Goal: Task Accomplishment & Management: Manage account settings

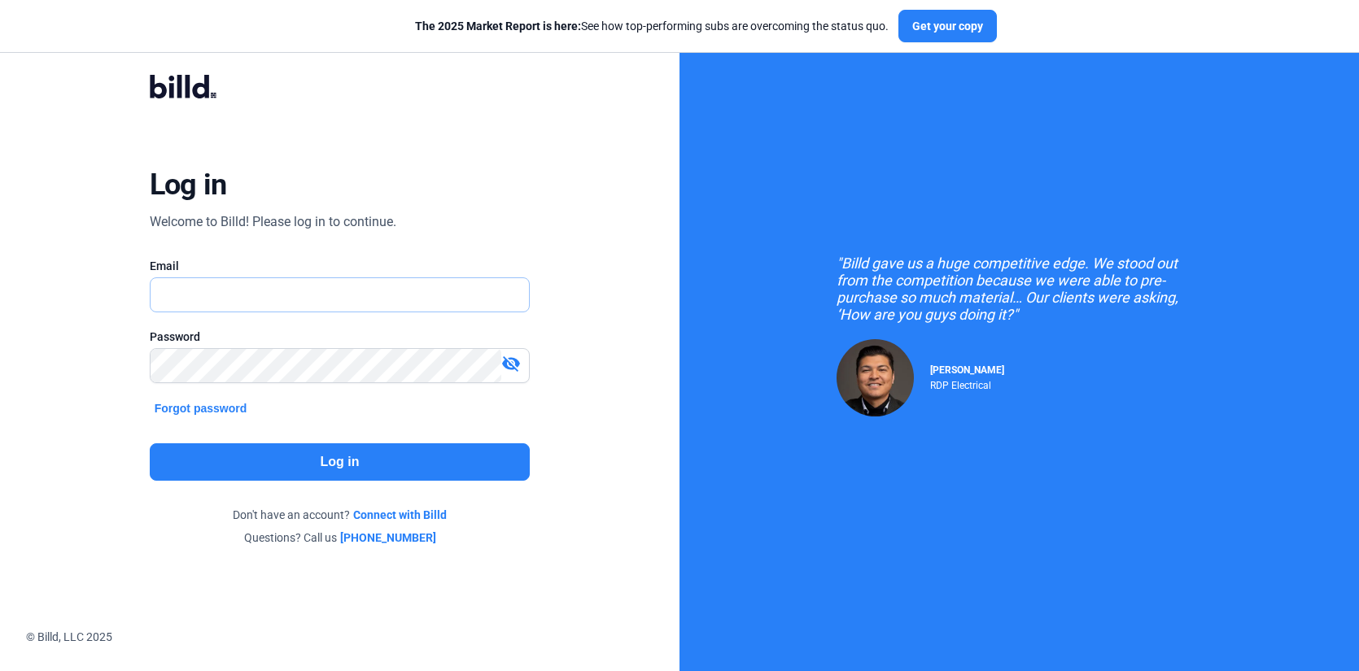
click at [247, 301] on input "text" at bounding box center [331, 294] width 361 height 33
drag, startPoint x: 319, startPoint y: 302, endPoint x: 107, endPoint y: 289, distance: 212.7
click at [107, 289] on div "Log in Welcome to Billd! Please log in to continue. Email clairconcrete@gmail.c…" at bounding box center [339, 310] width 489 height 526
type input "[EMAIL_ADDRESS][DOMAIN_NAME]"
click at [313, 465] on button "Log in" at bounding box center [340, 461] width 381 height 37
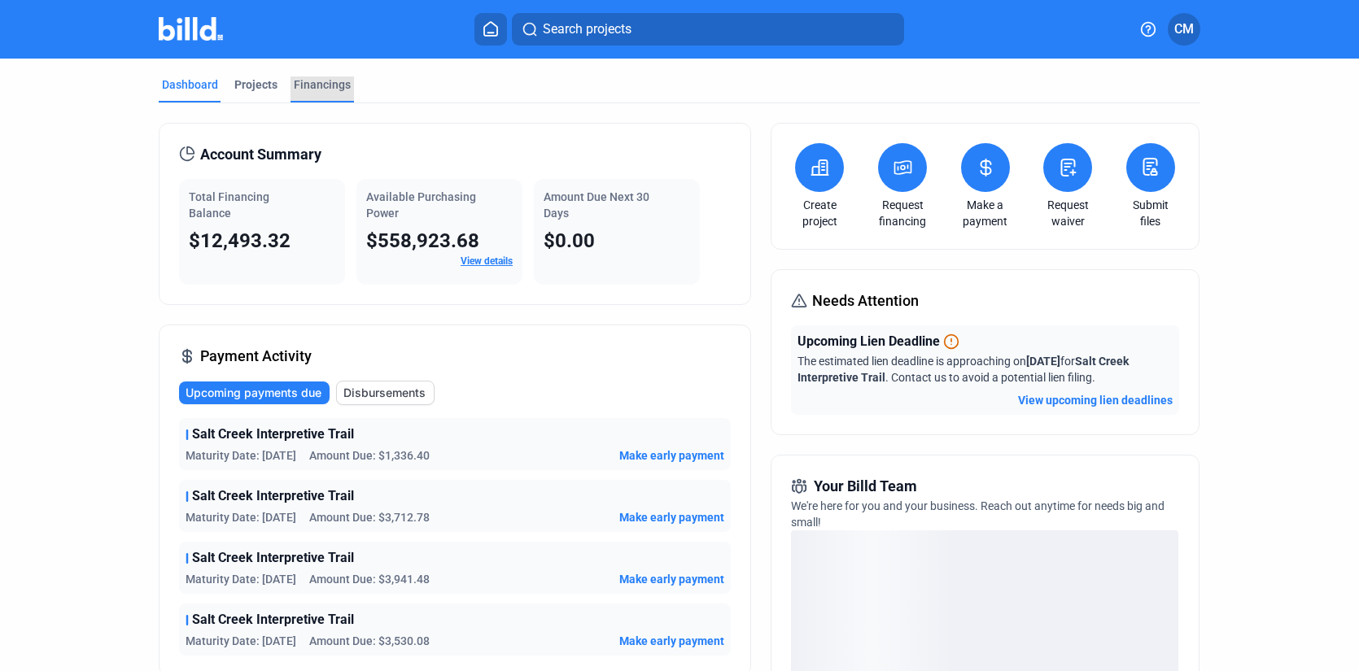
click at [294, 84] on div "Financings" at bounding box center [322, 84] width 57 height 16
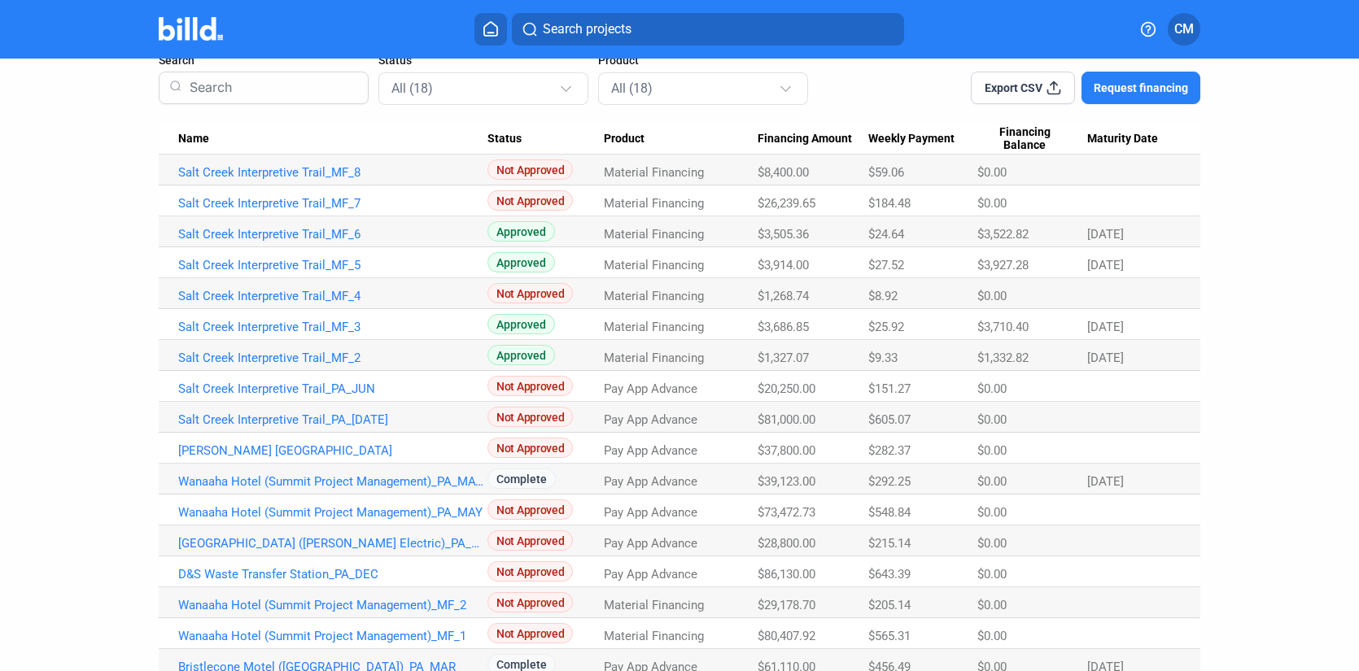
scroll to position [128, 0]
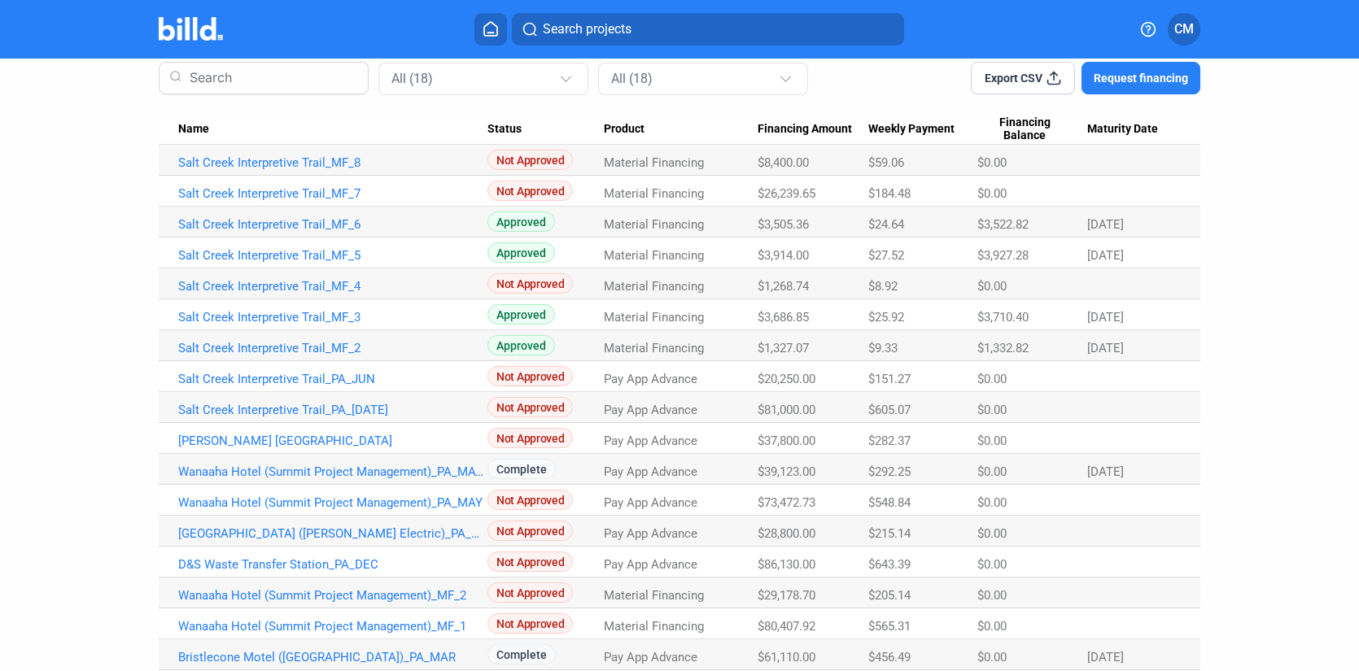
click at [525, 344] on span "Approved" at bounding box center [521, 345] width 68 height 20
click at [289, 344] on link "Salt Creek Interpretive Trail_MF_2" at bounding box center [332, 348] width 309 height 15
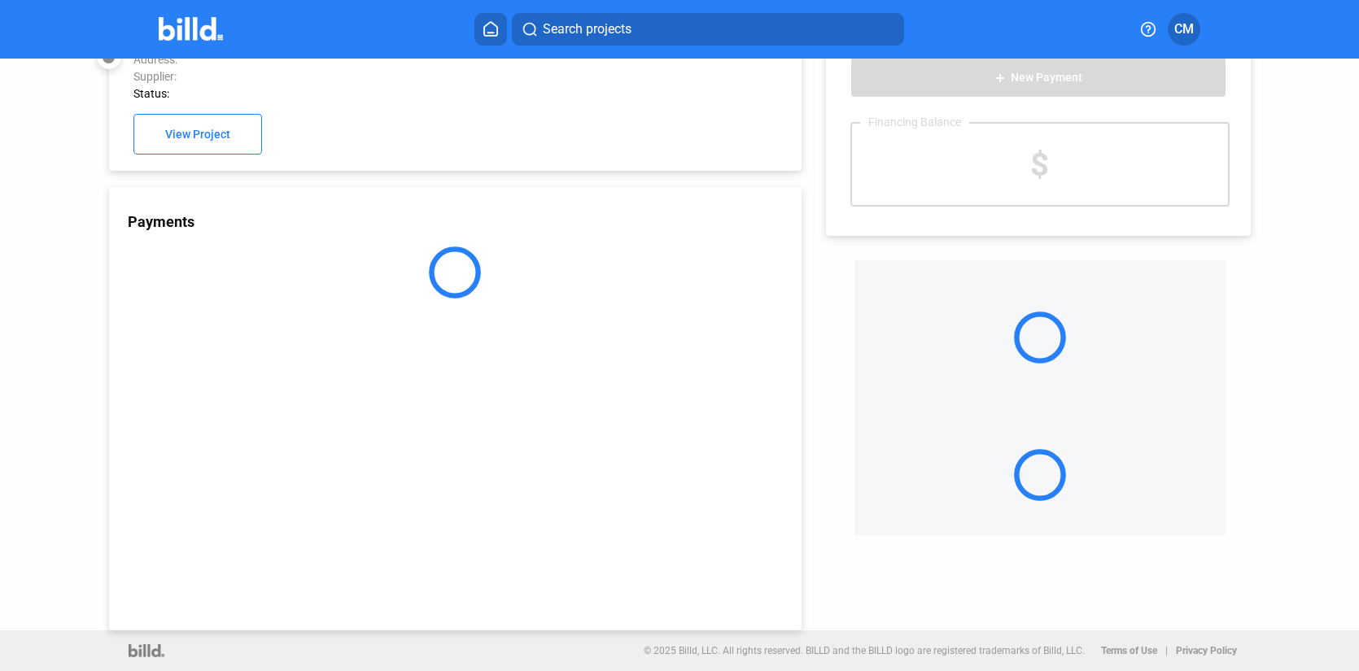
scroll to position [43, 0]
click at [290, 347] on div "Payments" at bounding box center [455, 408] width 693 height 443
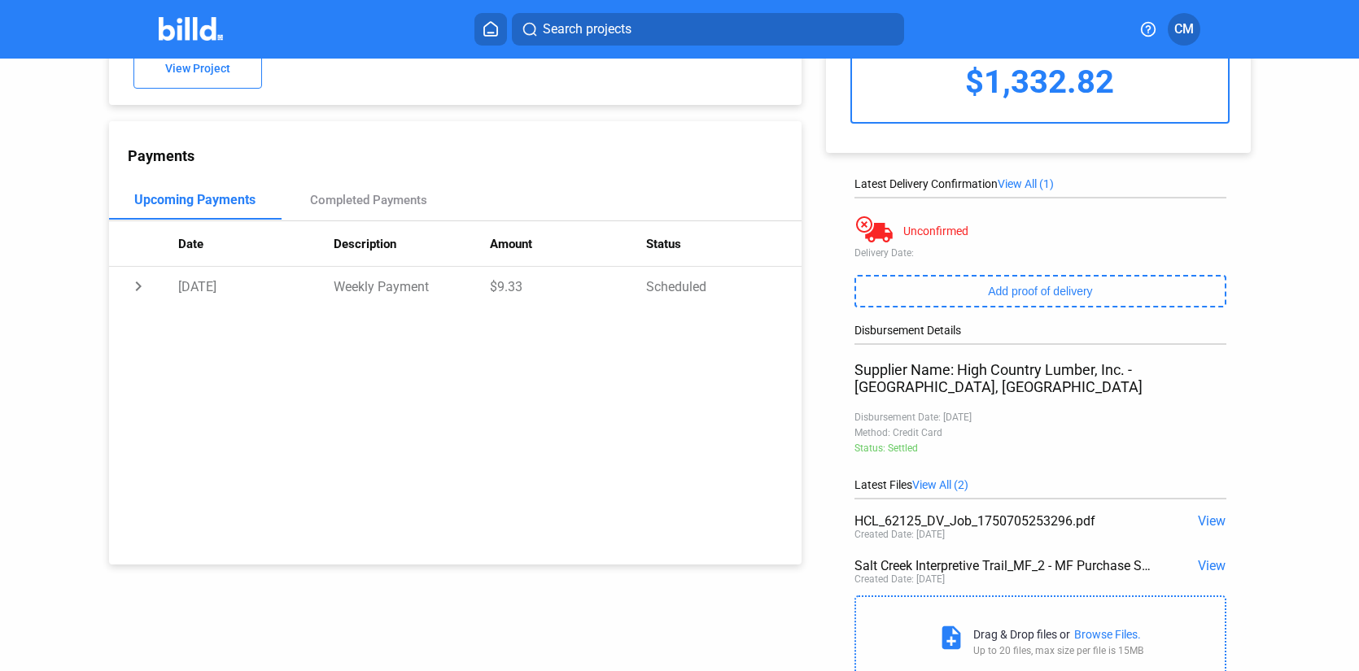
scroll to position [0, 0]
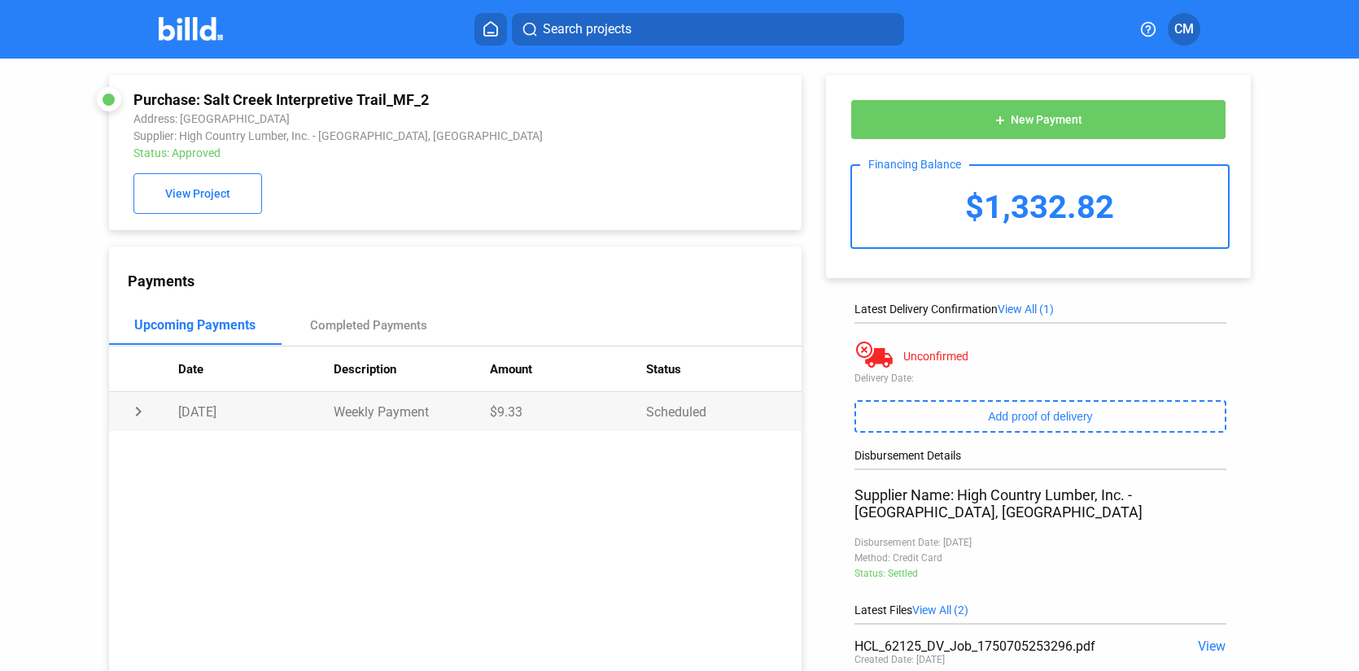
click at [134, 412] on td "chevron_right" at bounding box center [143, 411] width 69 height 39
click at [134, 412] on td "expand_more" at bounding box center [143, 411] width 69 height 39
click at [494, 31] on icon at bounding box center [490, 28] width 16 height 15
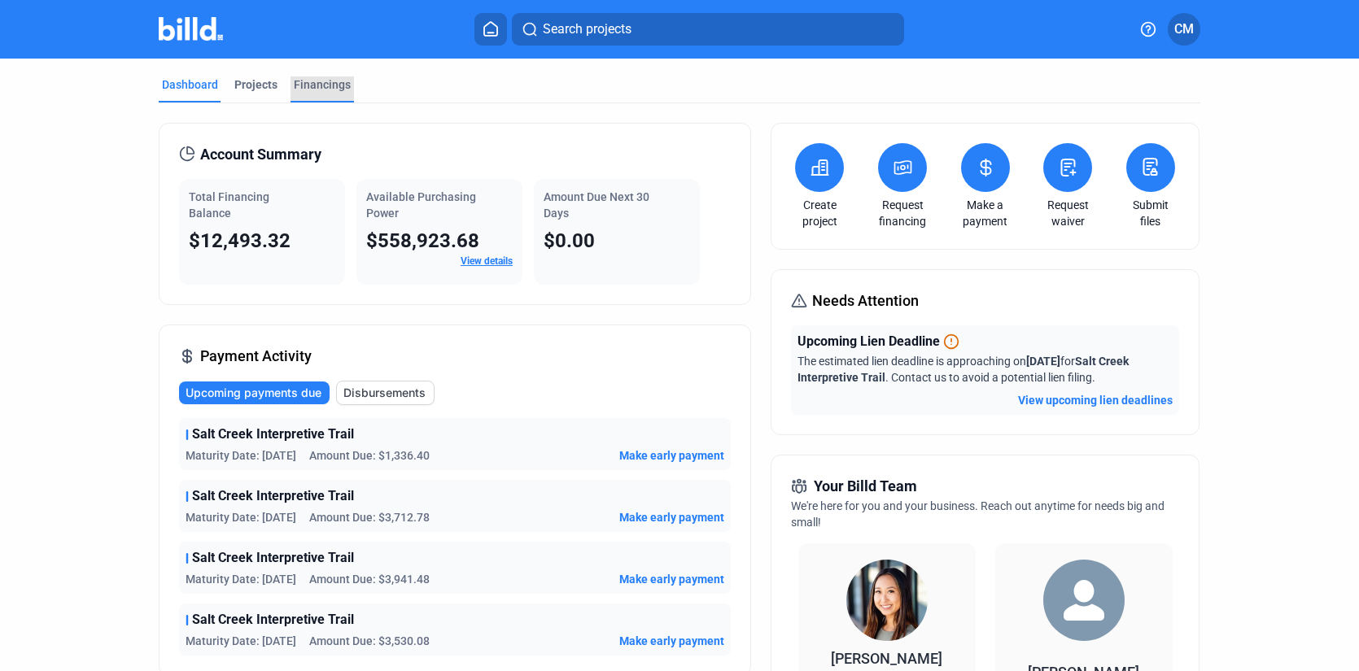
click at [313, 83] on div "Financings" at bounding box center [322, 84] width 57 height 16
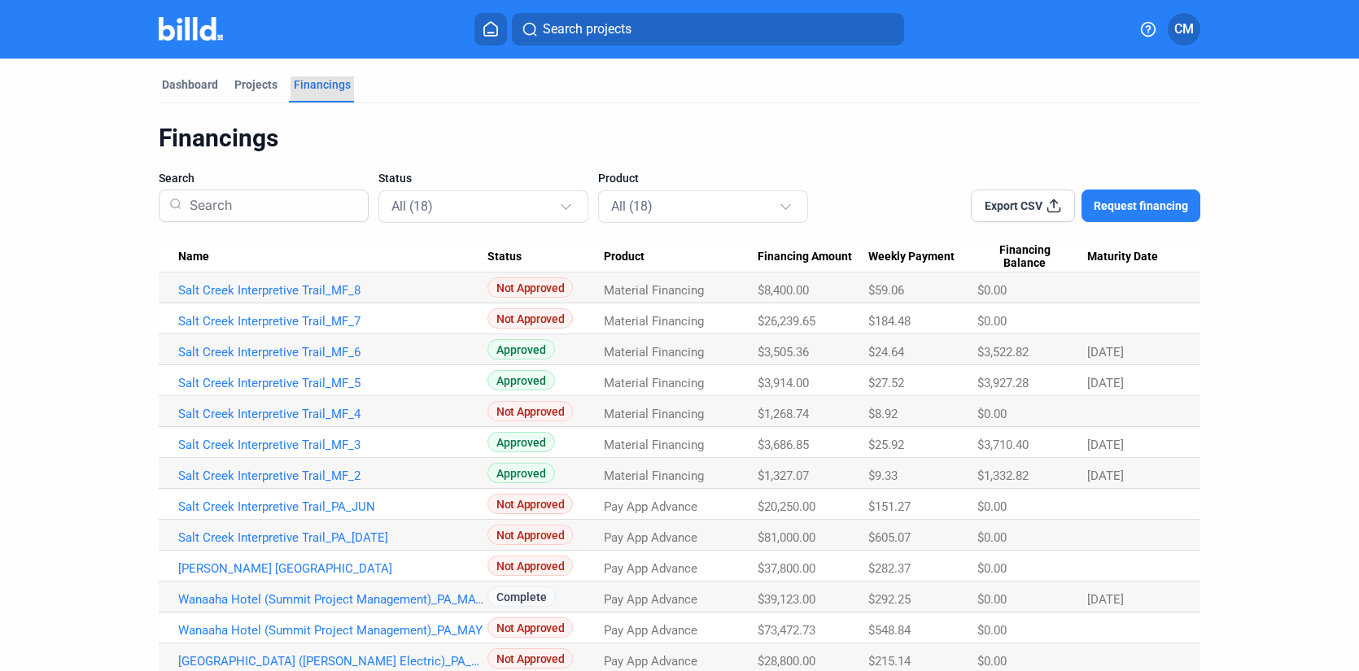
click at [332, 84] on div "Financings" at bounding box center [322, 84] width 57 height 16
click at [166, 86] on div "Dashboard" at bounding box center [190, 84] width 56 height 16
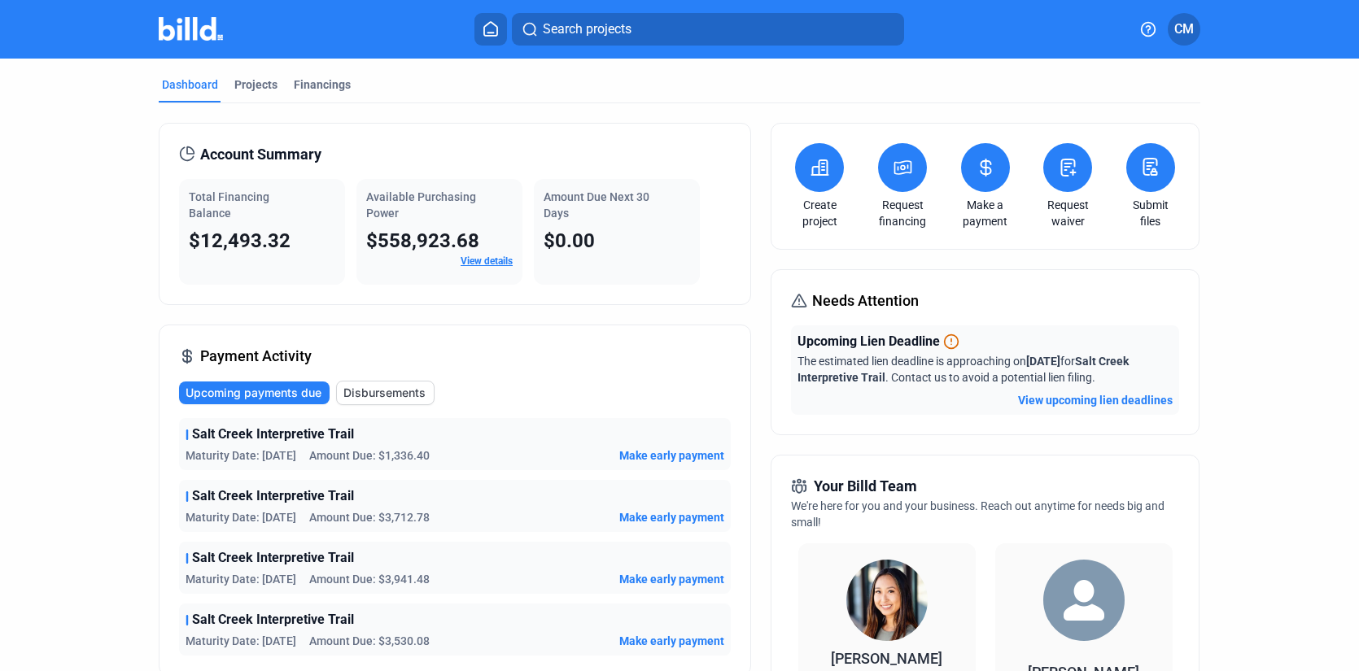
click at [984, 185] on button at bounding box center [985, 167] width 49 height 49
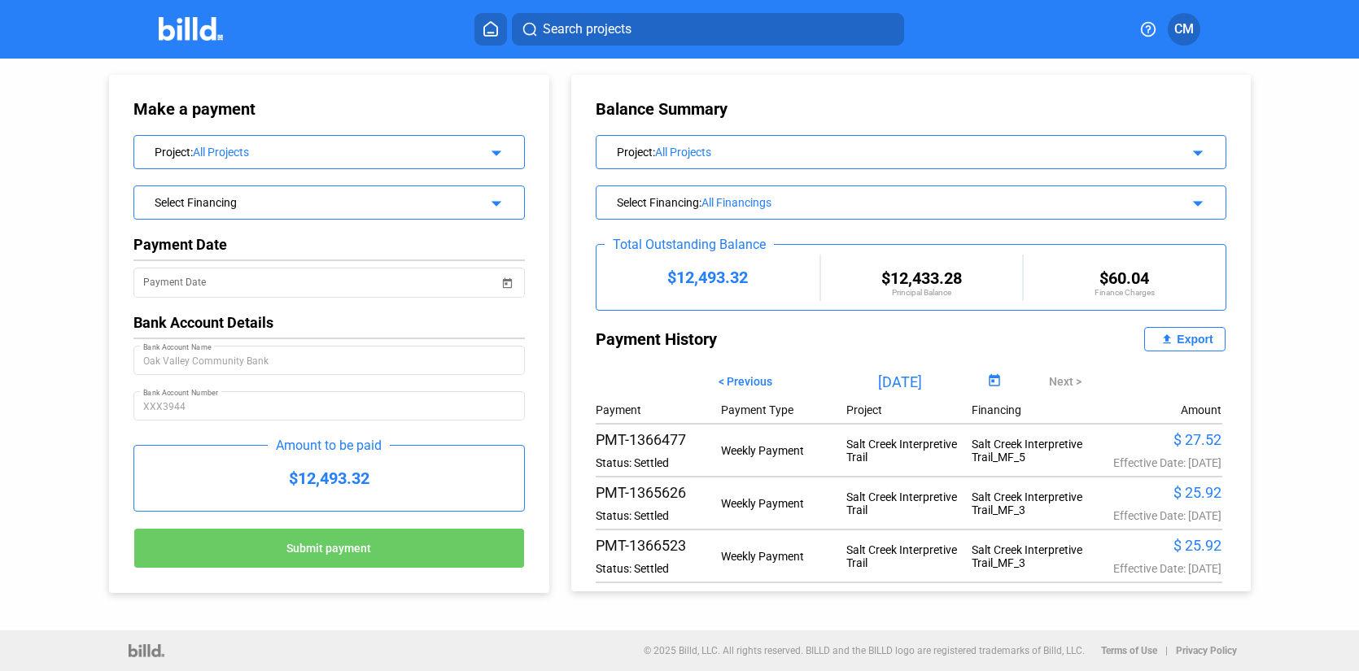
click at [1168, 340] on button "file_upload Export" at bounding box center [1184, 339] width 81 height 24
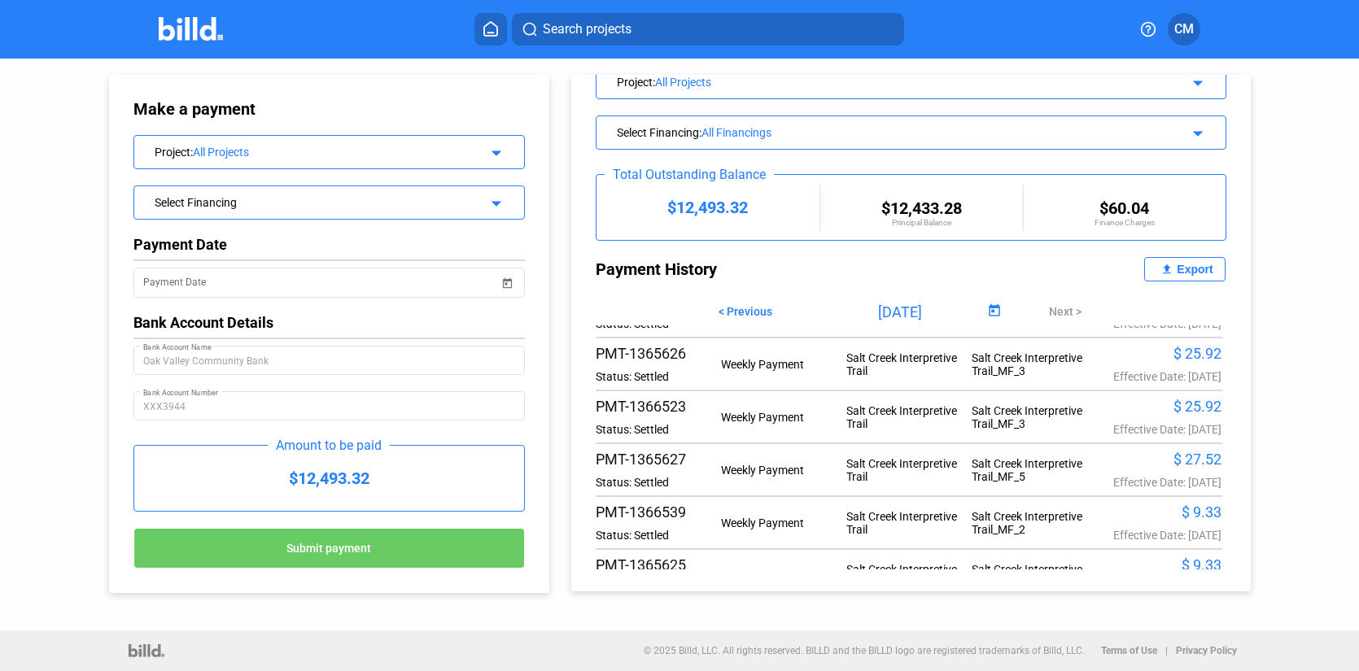
scroll to position [85, 0]
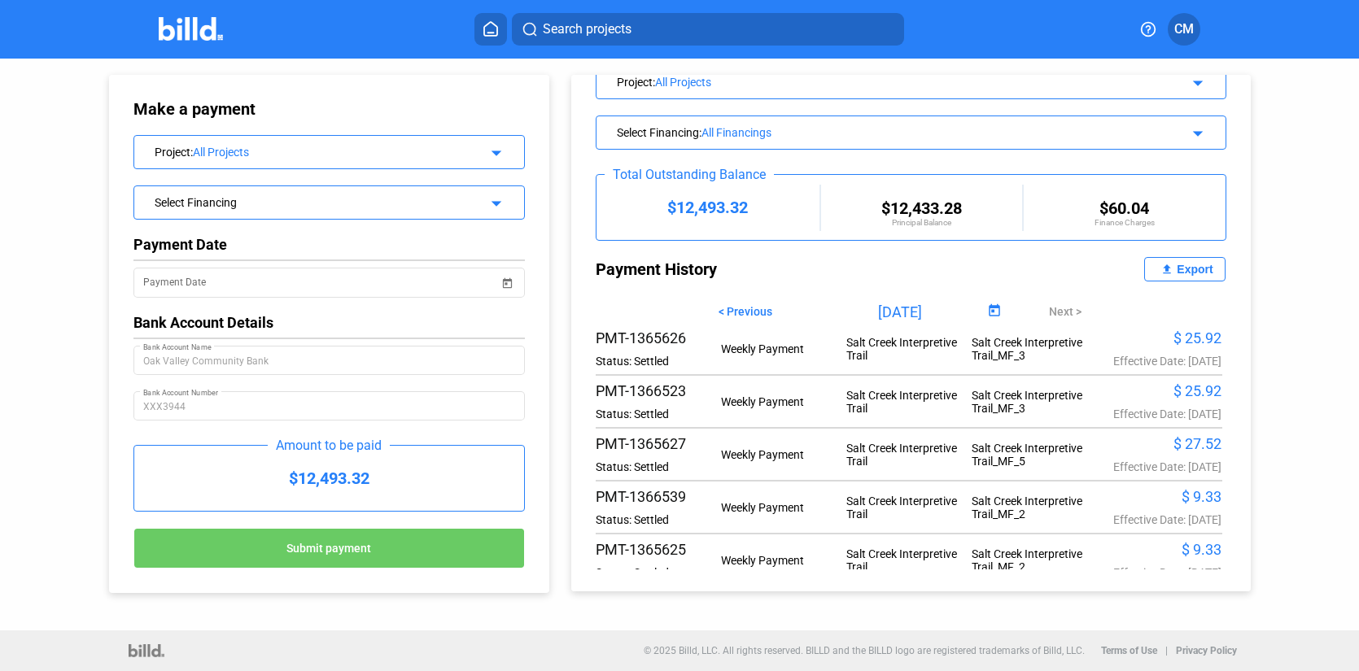
drag, startPoint x: 1240, startPoint y: 583, endPoint x: 1271, endPoint y: 599, distance: 34.6
click at [1271, 599] on div "Make a payment Project : All Projects arrow_drop_down Select Financing arrow_dr…" at bounding box center [679, 345] width 1223 height 572
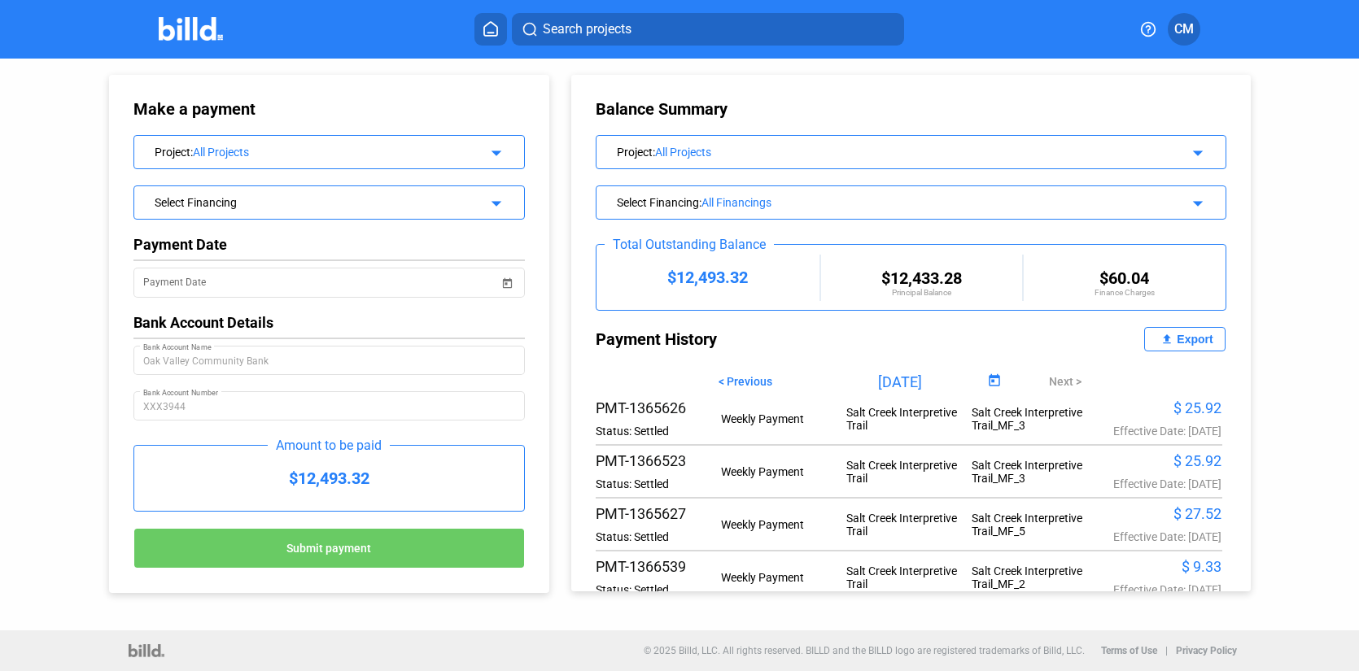
click at [1196, 207] on div "Select Financing : All Financings arrow_drop_down" at bounding box center [910, 200] width 629 height 28
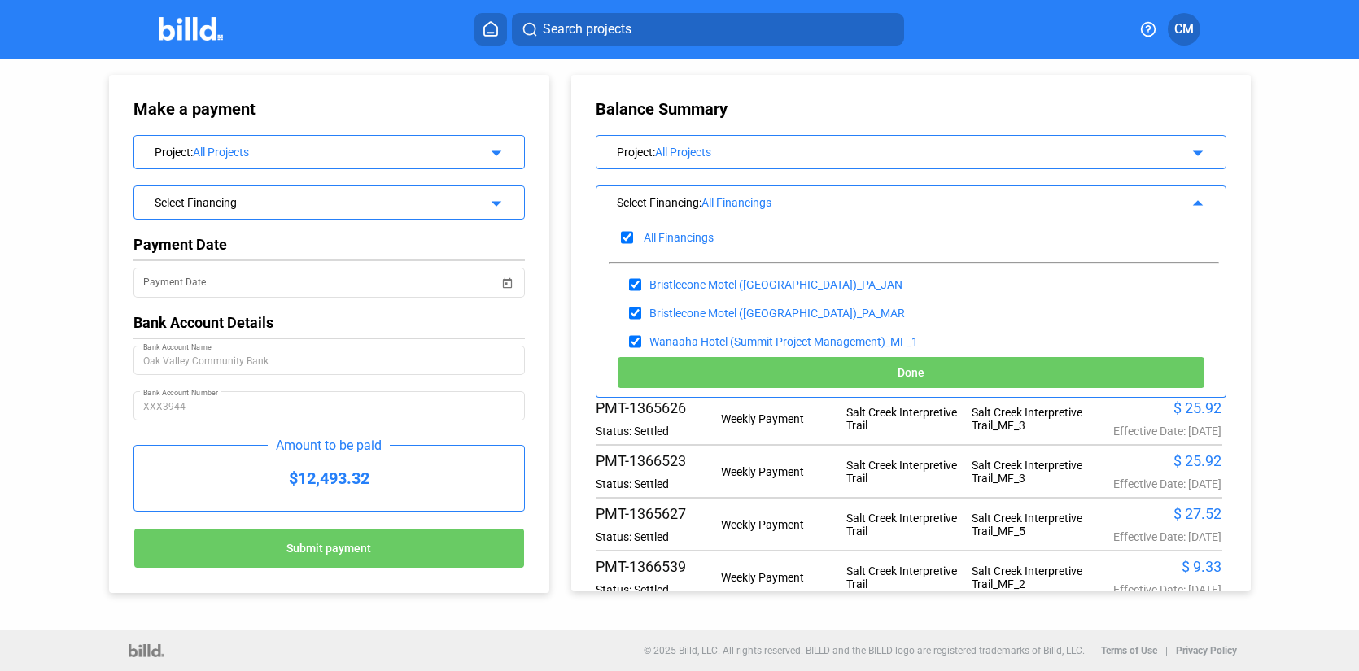
click at [1272, 189] on div "Balance Summary Project : All Projects arrow_drop_down Select Financing : All F…" at bounding box center [924, 325] width 734 height 533
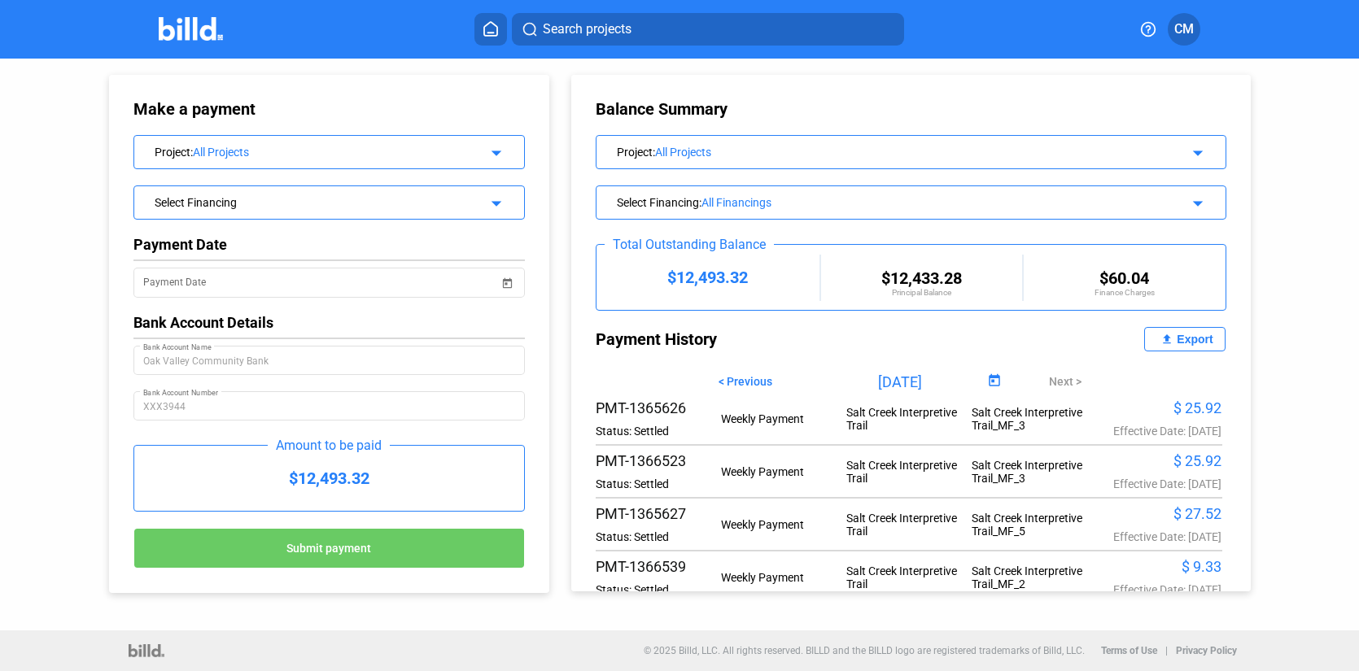
click at [484, 151] on mat-icon "arrow_drop_down" at bounding box center [494, 151] width 20 height 20
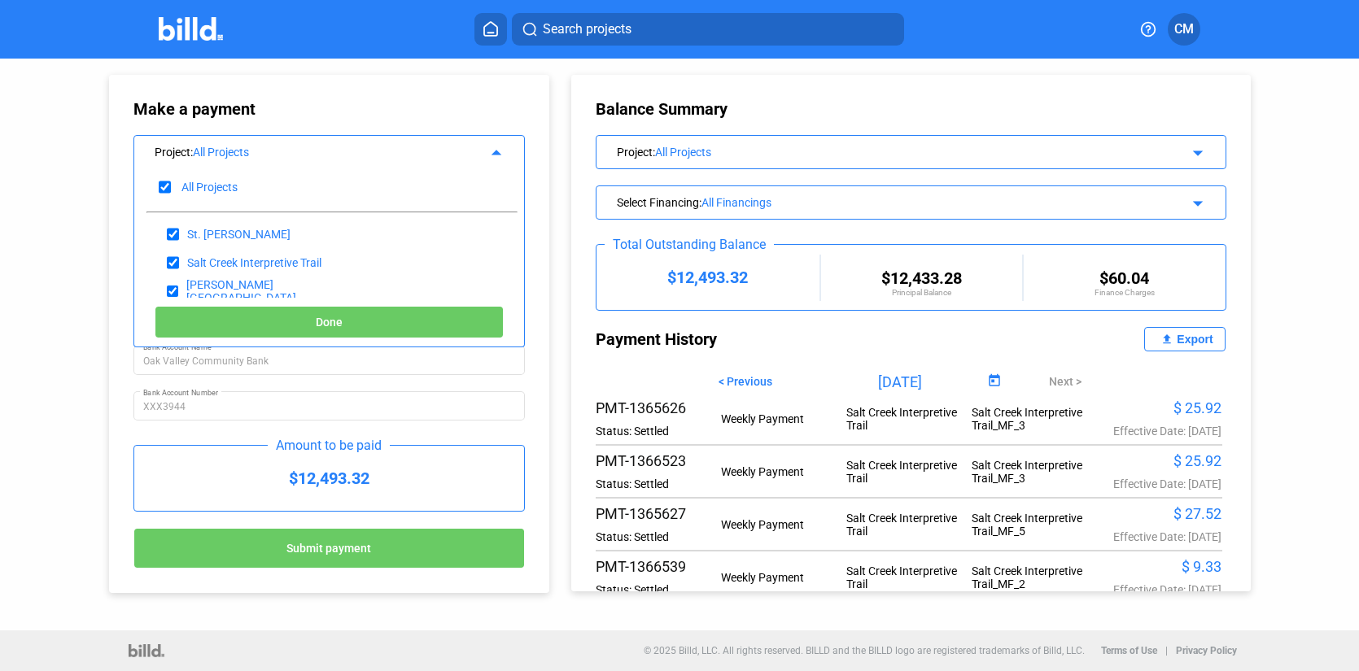
click at [403, 260] on div "Salt Creek Interpretive Trail" at bounding box center [330, 262] width 369 height 28
click at [313, 258] on div "Salt Creek Interpretive Trail" at bounding box center [254, 262] width 134 height 13
click at [161, 184] on input "checkbox" at bounding box center [165, 187] width 12 height 24
checkbox input "false"
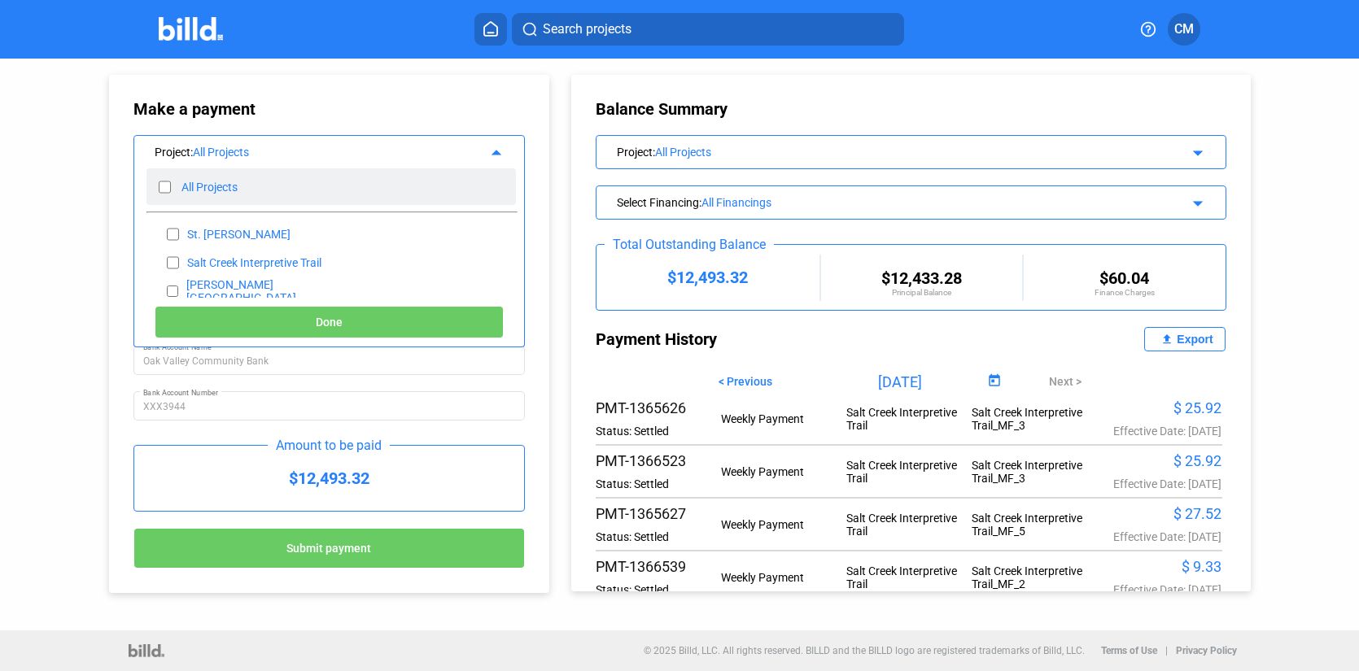
checkbox input "false"
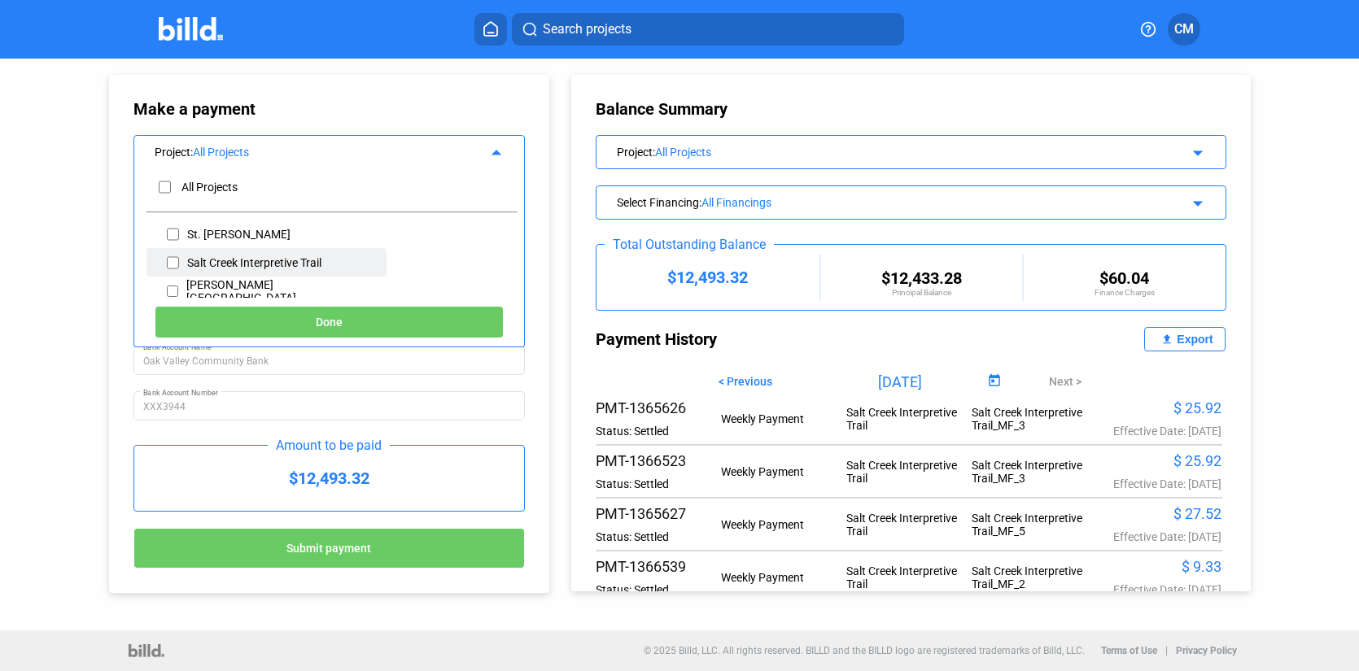
click at [174, 261] on input "checkbox" at bounding box center [173, 263] width 12 height 24
checkbox input "true"
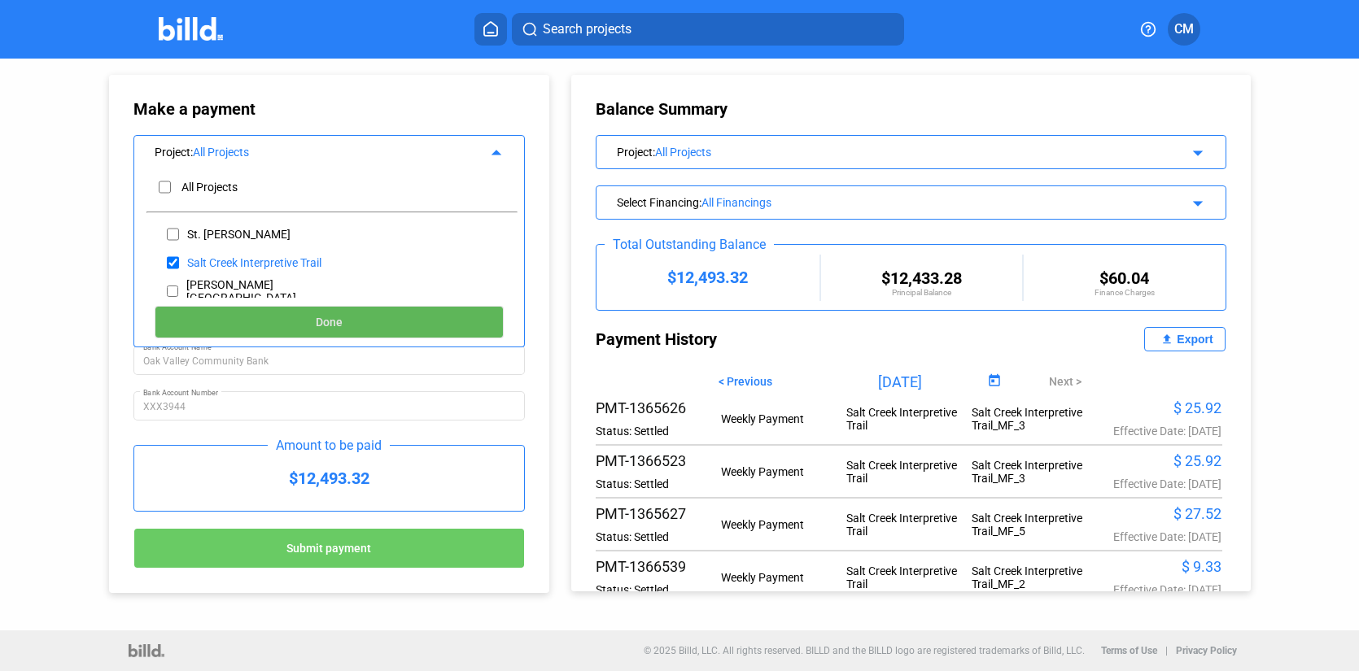
click at [347, 313] on button "Done" at bounding box center [329, 322] width 349 height 33
type input "10/07/2025"
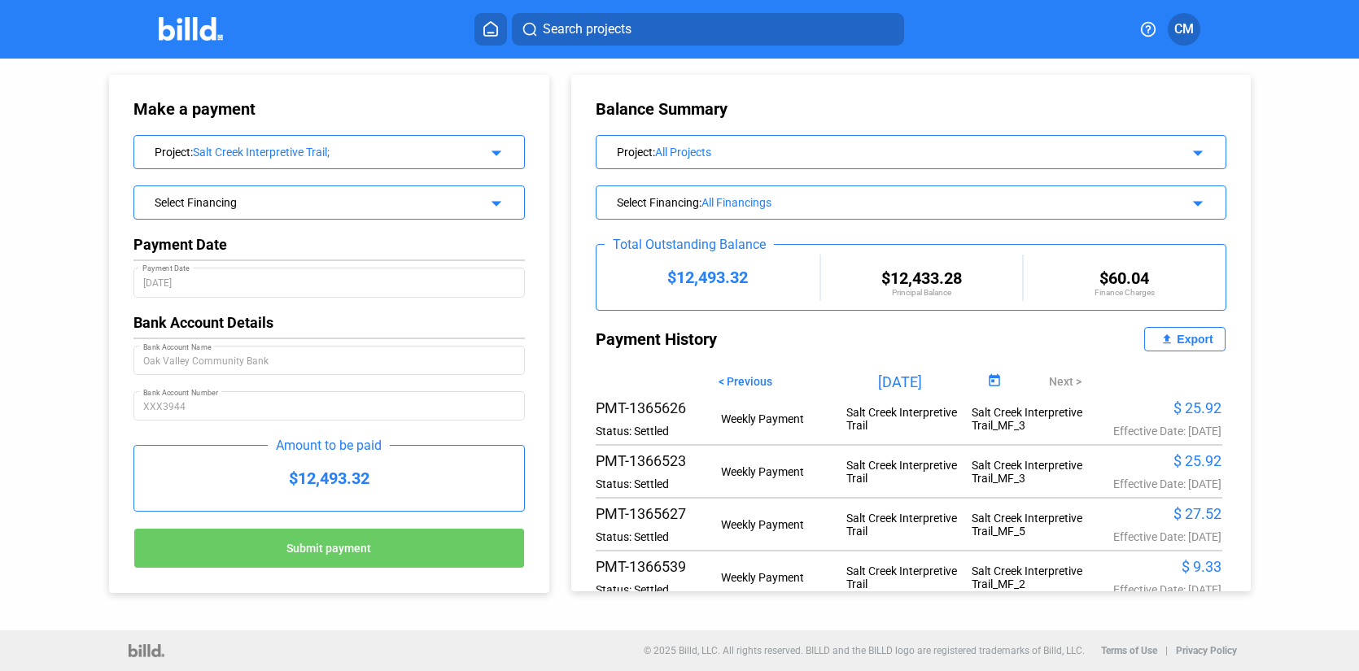
click at [498, 203] on mat-icon "arrow_drop_down" at bounding box center [494, 201] width 20 height 20
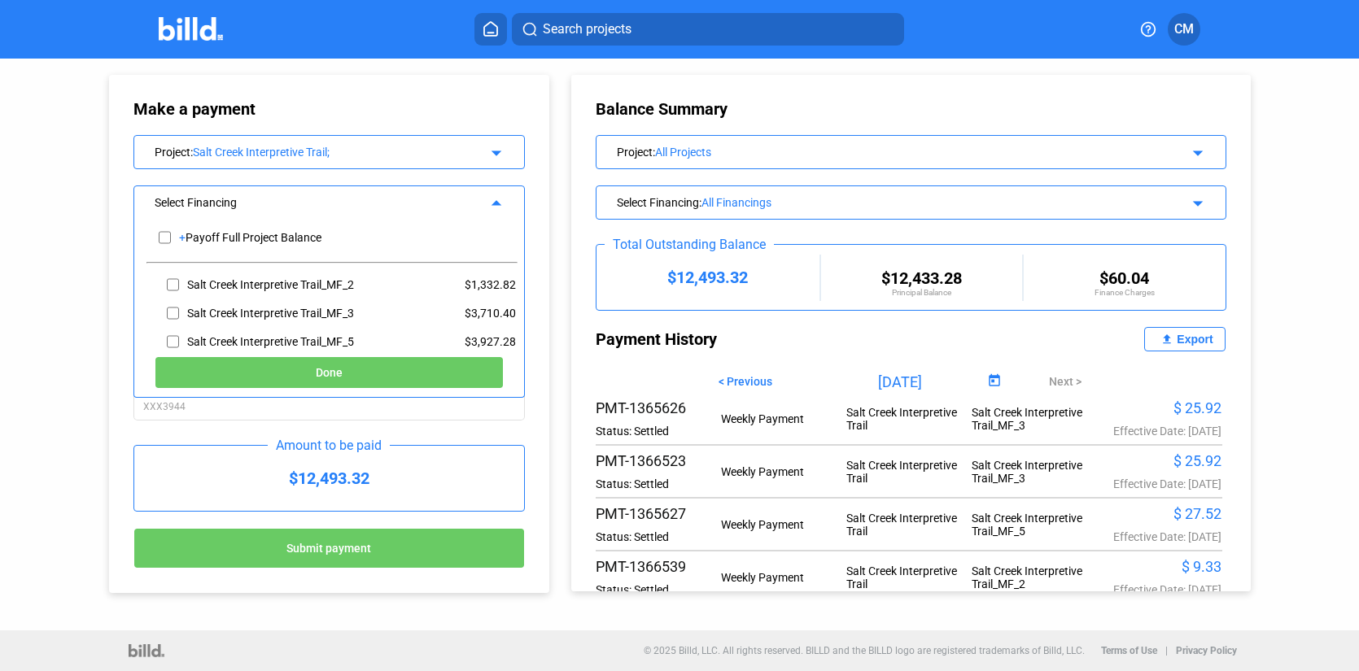
click at [496, 148] on mat-icon "arrow_drop_down" at bounding box center [494, 151] width 20 height 20
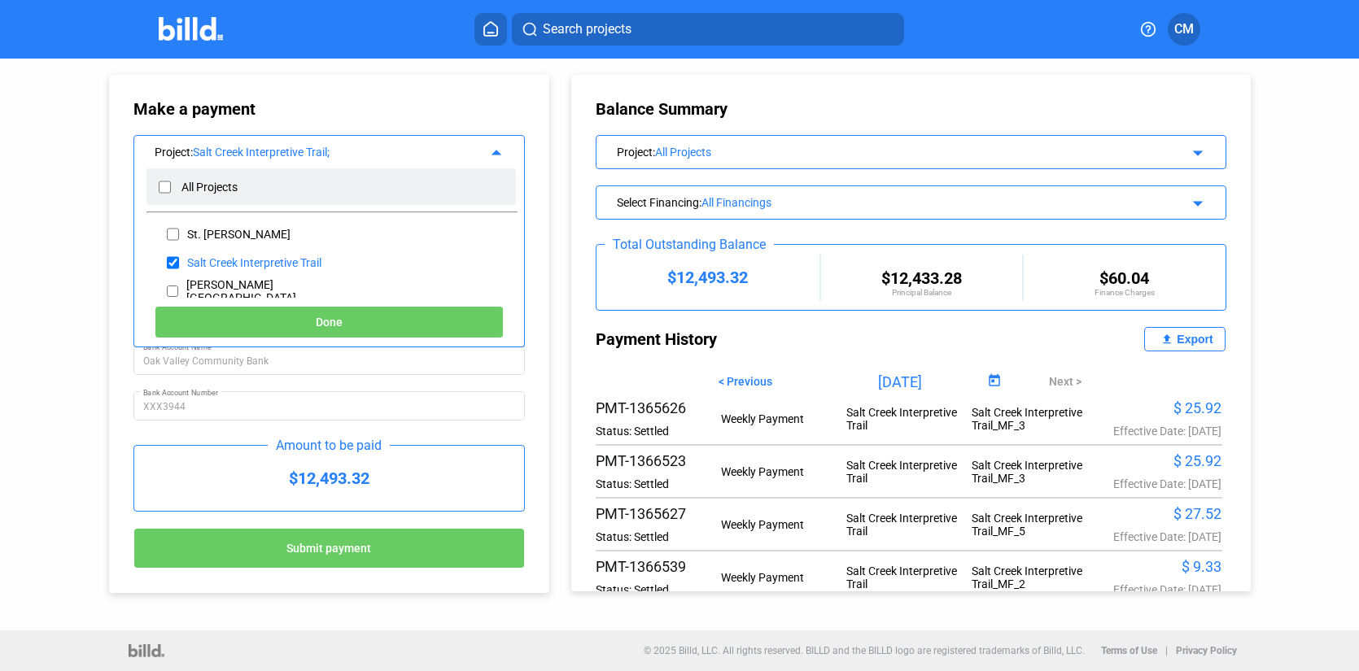
click at [164, 185] on input "checkbox" at bounding box center [165, 187] width 12 height 24
checkbox input "true"
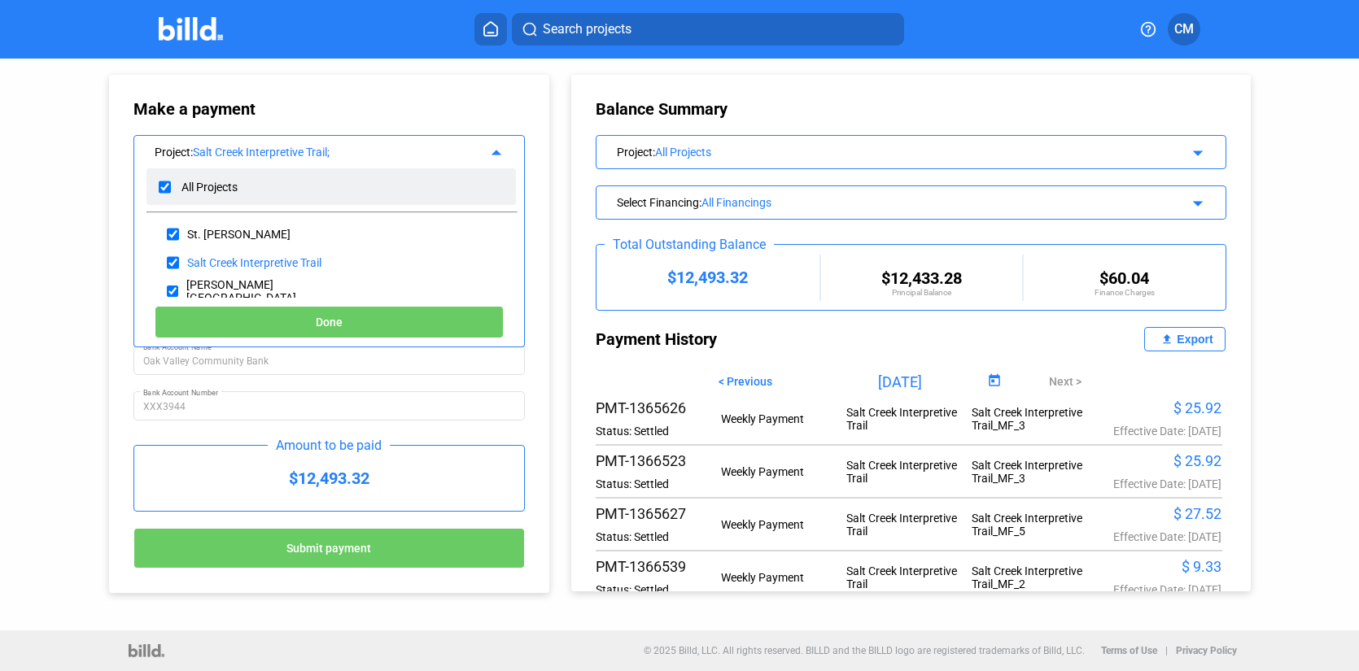
checkbox input "true"
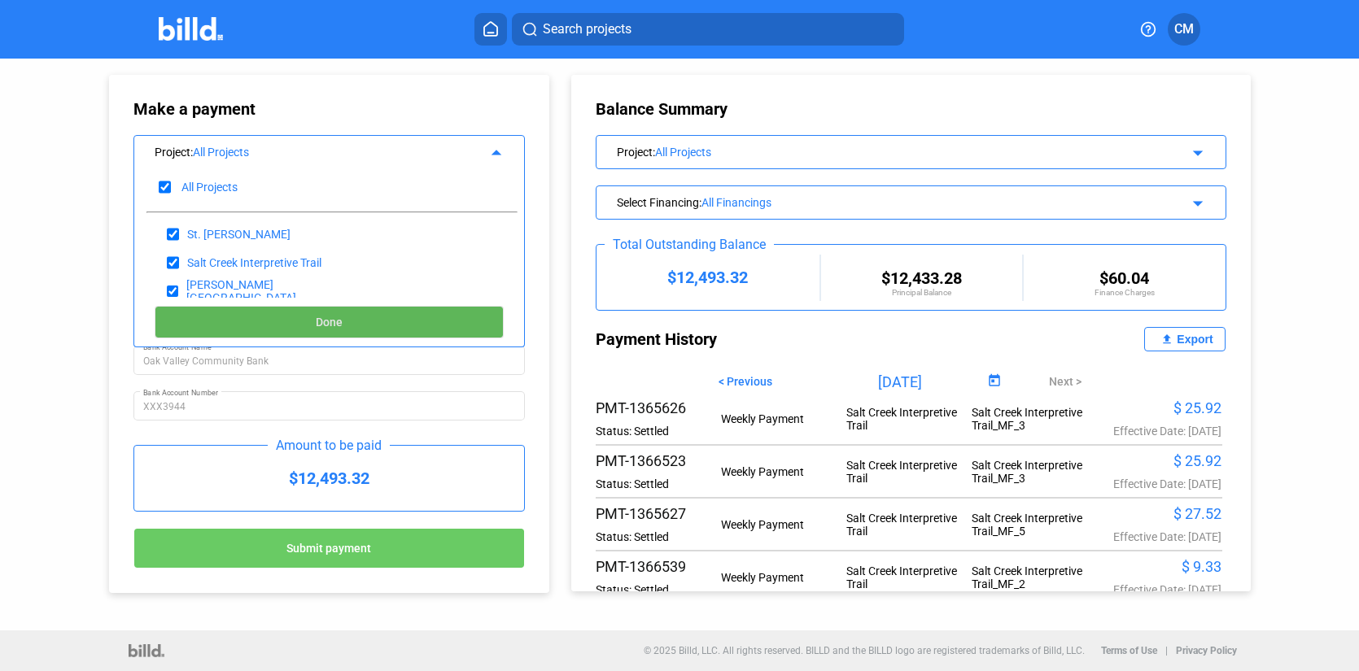
click at [356, 329] on button "Done" at bounding box center [329, 322] width 349 height 33
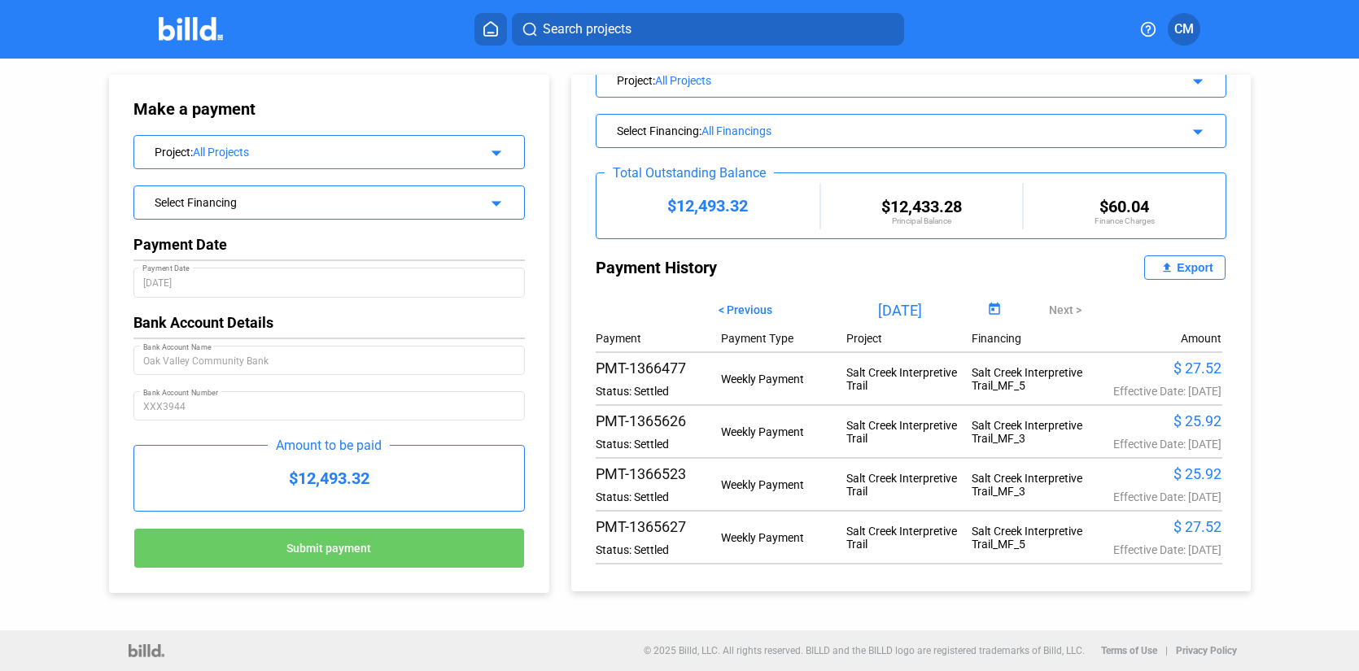
click at [748, 312] on span "< Previous" at bounding box center [745, 309] width 54 height 13
click at [749, 311] on span "< Previous" at bounding box center [745, 309] width 54 height 13
type input "07/06/2025"
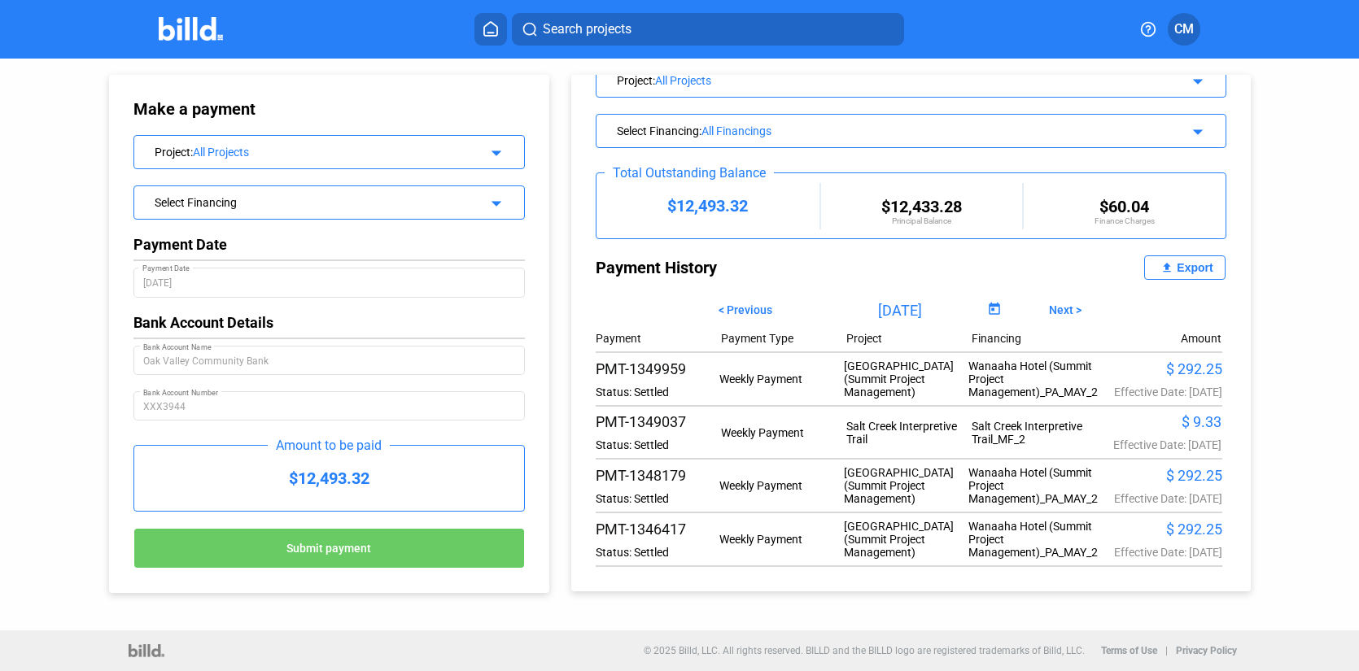
click at [1187, 430] on div "$ 9.33" at bounding box center [1159, 421] width 125 height 17
click at [820, 452] on div "PMT-1349037 Status: Settled Weekly Payment Salt Creek Interpretive Trail Salt C…" at bounding box center [909, 432] width 626 height 38
click at [821, 452] on div "PMT-1349037 Status: Settled Weekly Payment Salt Creek Interpretive Trail Salt C…" at bounding box center [909, 432] width 626 height 38
click at [706, 208] on div "$12,493.32" at bounding box center [707, 206] width 223 height 20
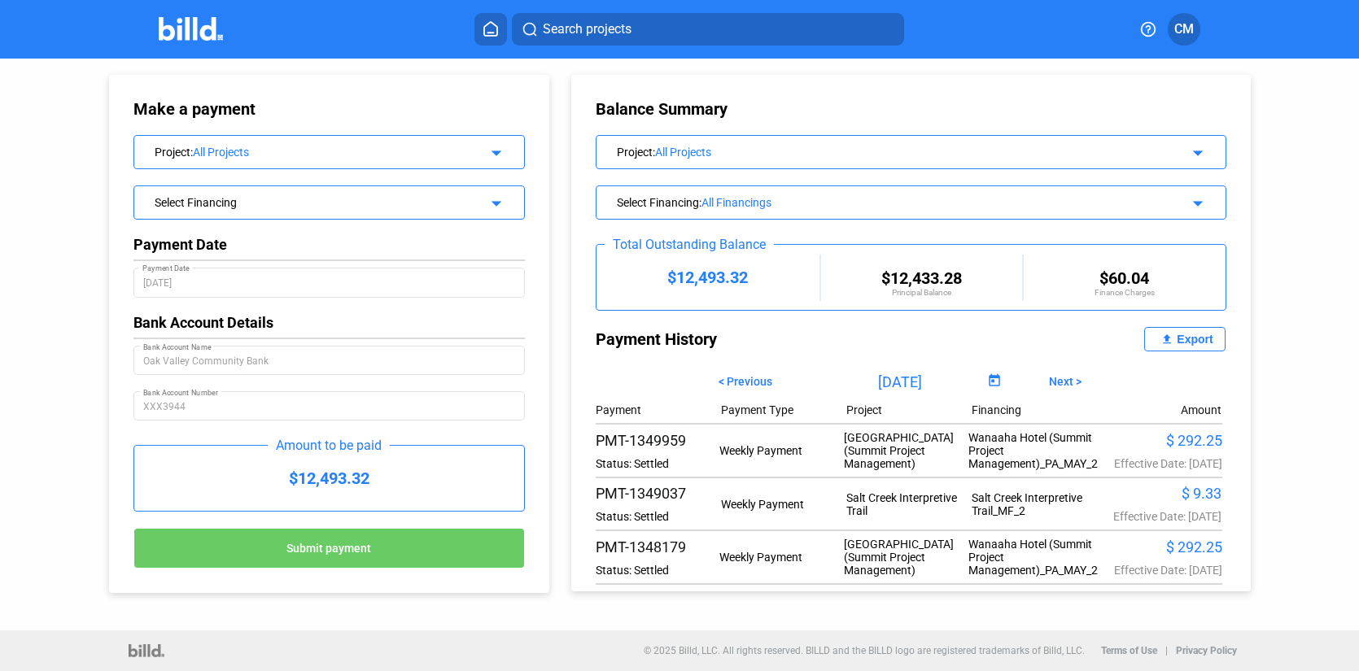
click at [489, 28] on icon at bounding box center [490, 28] width 16 height 15
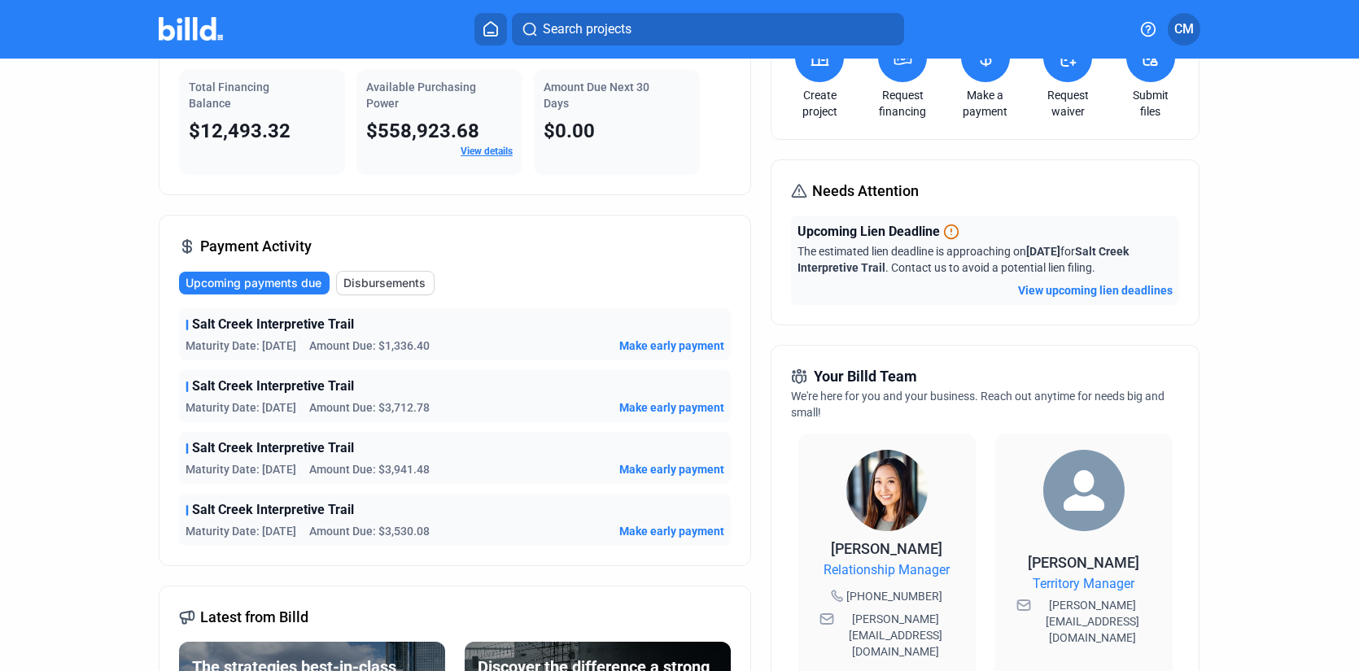
scroll to position [121, 0]
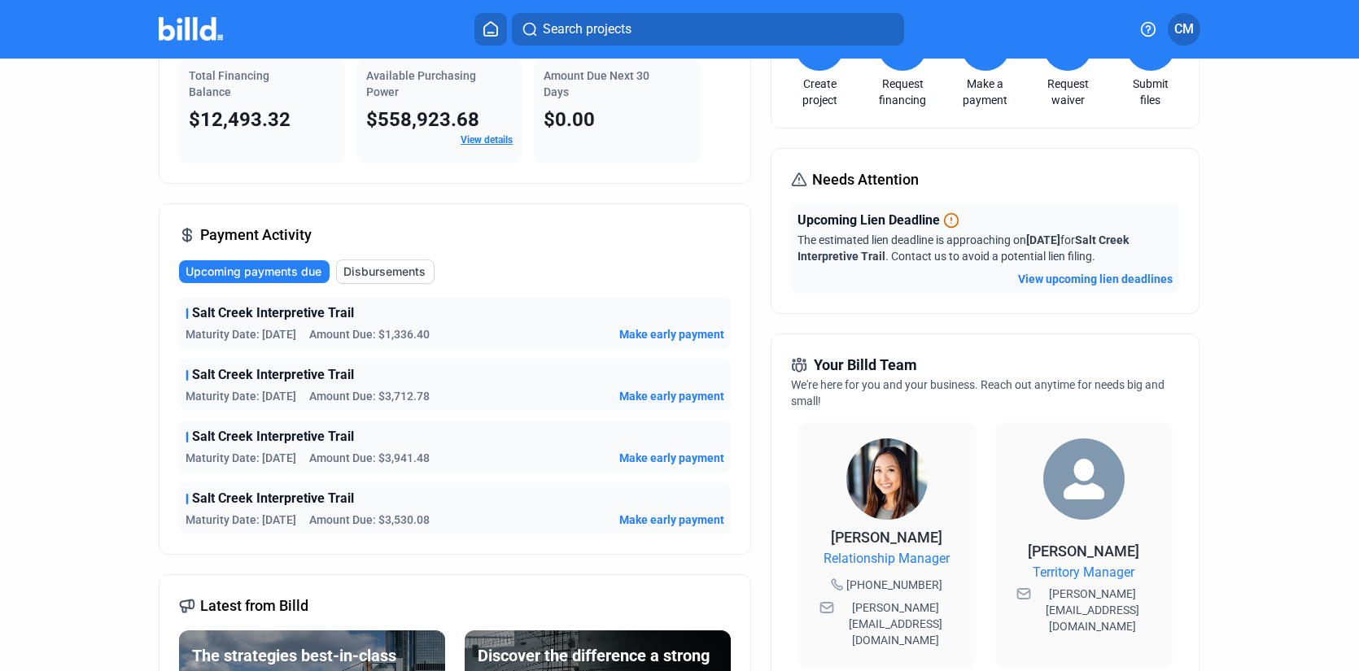
click at [193, 501] on span "Salt Creek Interpretive Trail" at bounding box center [273, 499] width 162 height 20
drag, startPoint x: 194, startPoint y: 501, endPoint x: 203, endPoint y: 508, distance: 11.6
click at [194, 502] on span "Salt Creek Interpretive Trail" at bounding box center [273, 499] width 162 height 20
click at [203, 508] on div "Salt Creek Interpretive Trail Maturity Date: 1/29/26 Amount Due: $3,530.08 Make…" at bounding box center [455, 508] width 552 height 52
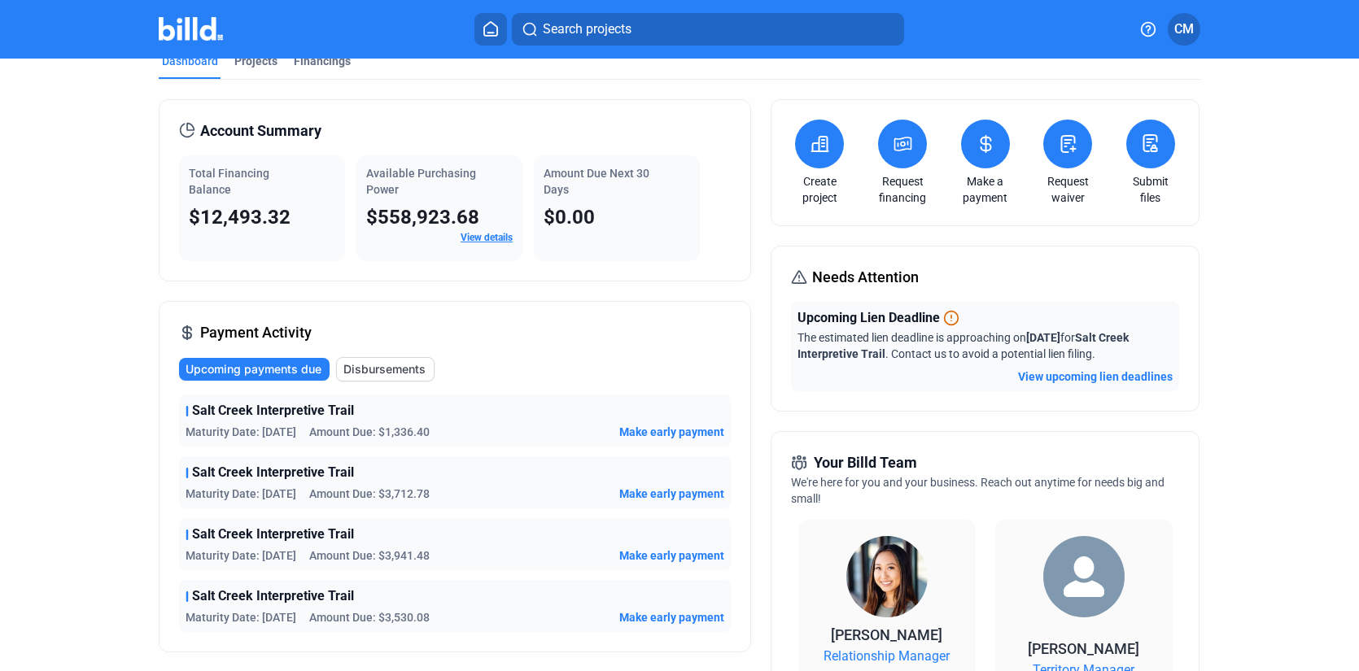
scroll to position [0, 0]
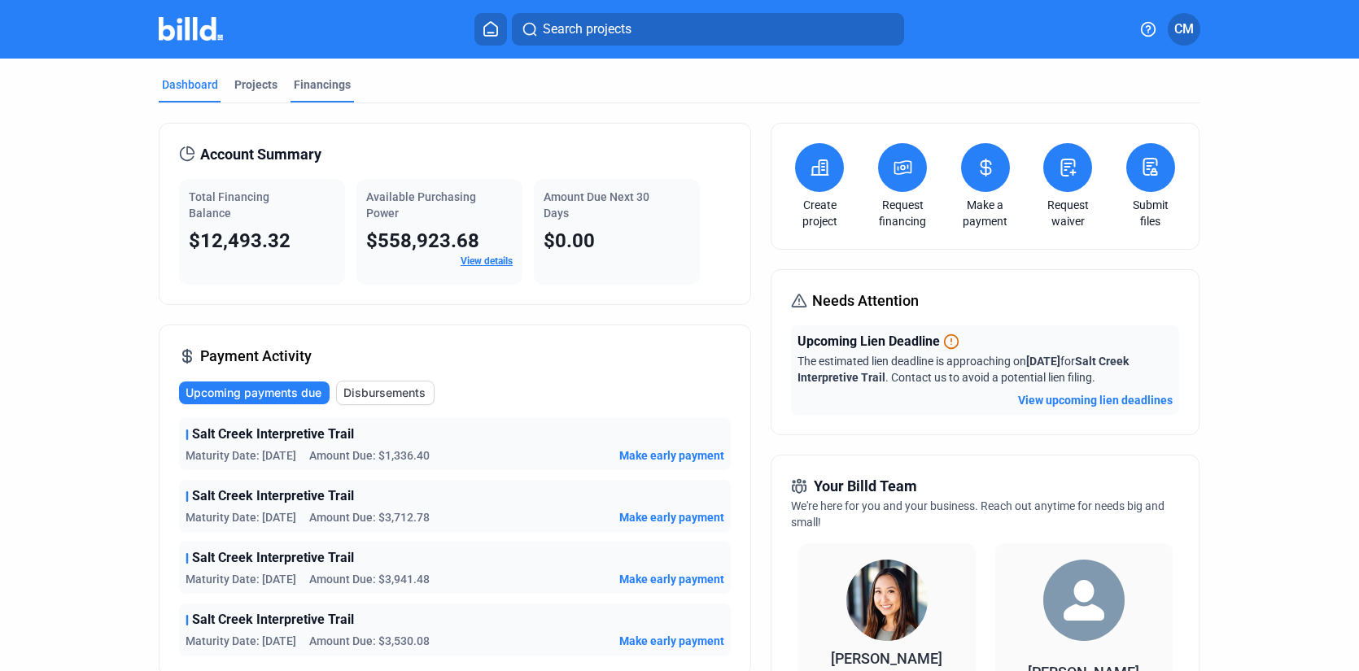
click at [314, 82] on div "Financings" at bounding box center [322, 84] width 57 height 16
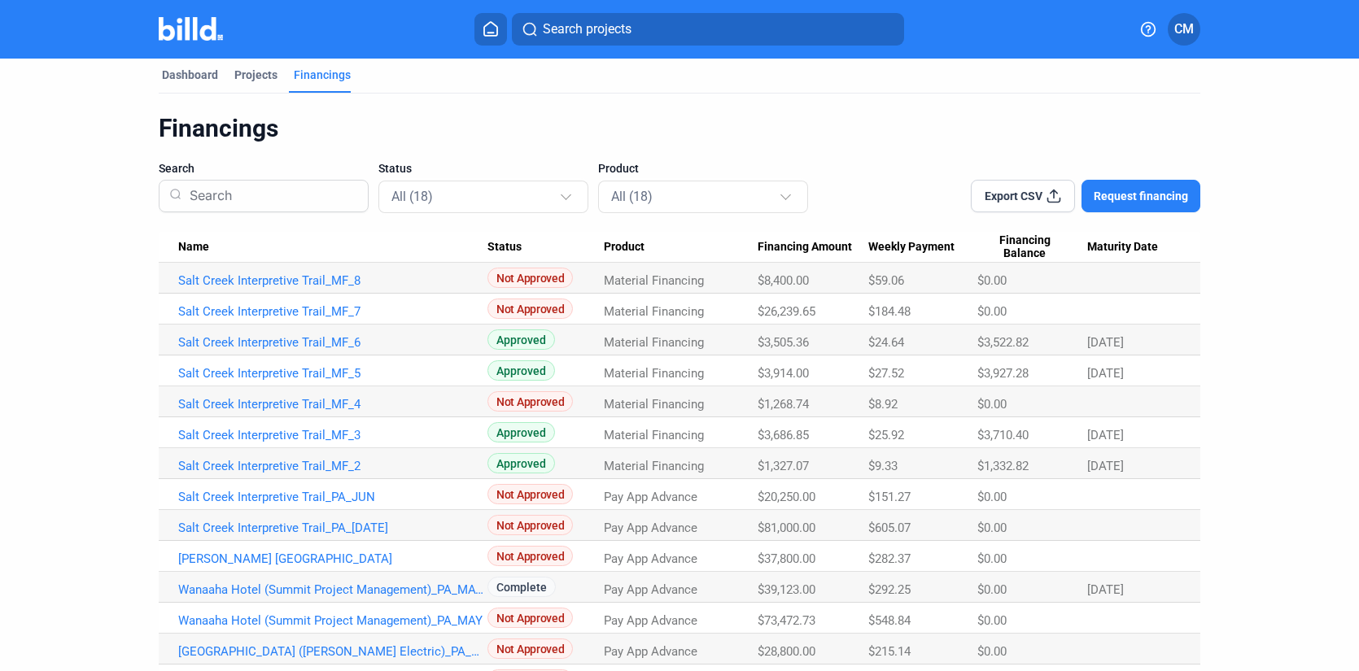
scroll to position [11, 0]
drag, startPoint x: 1033, startPoint y: 198, endPoint x: 1044, endPoint y: 199, distance: 10.6
click at [1036, 198] on span "Export CSV" at bounding box center [1013, 195] width 58 height 16
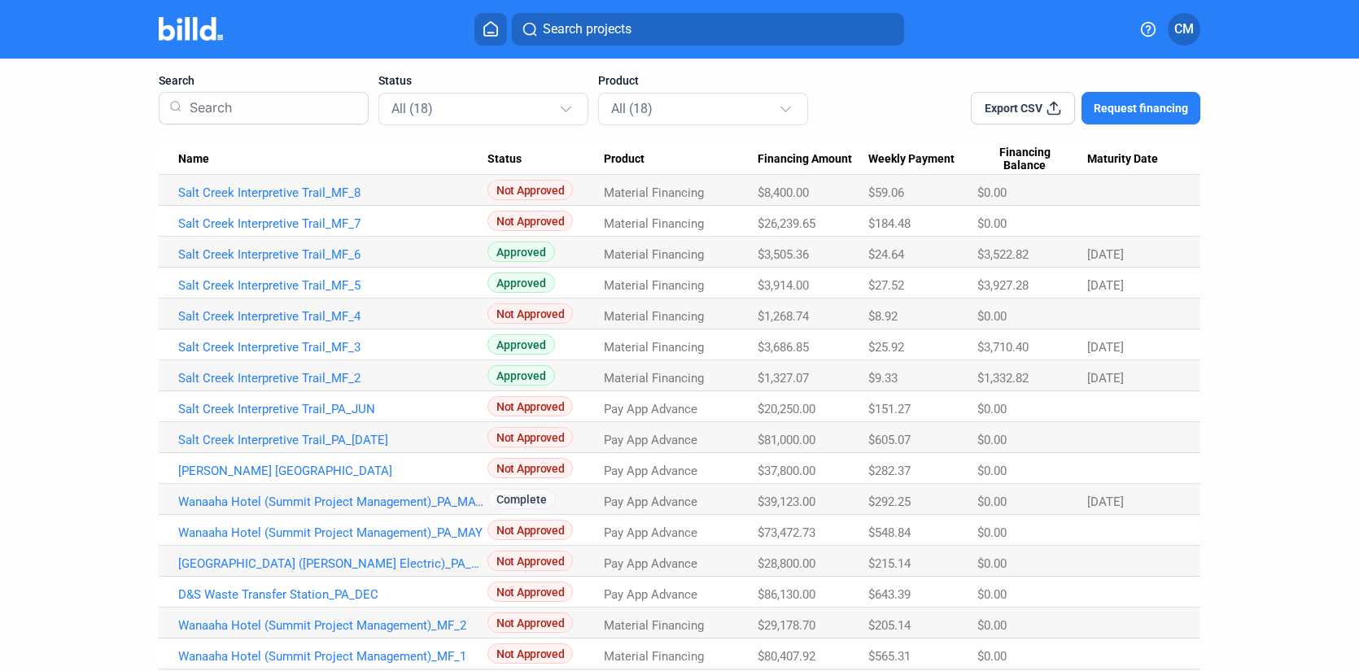
scroll to position [92, 0]
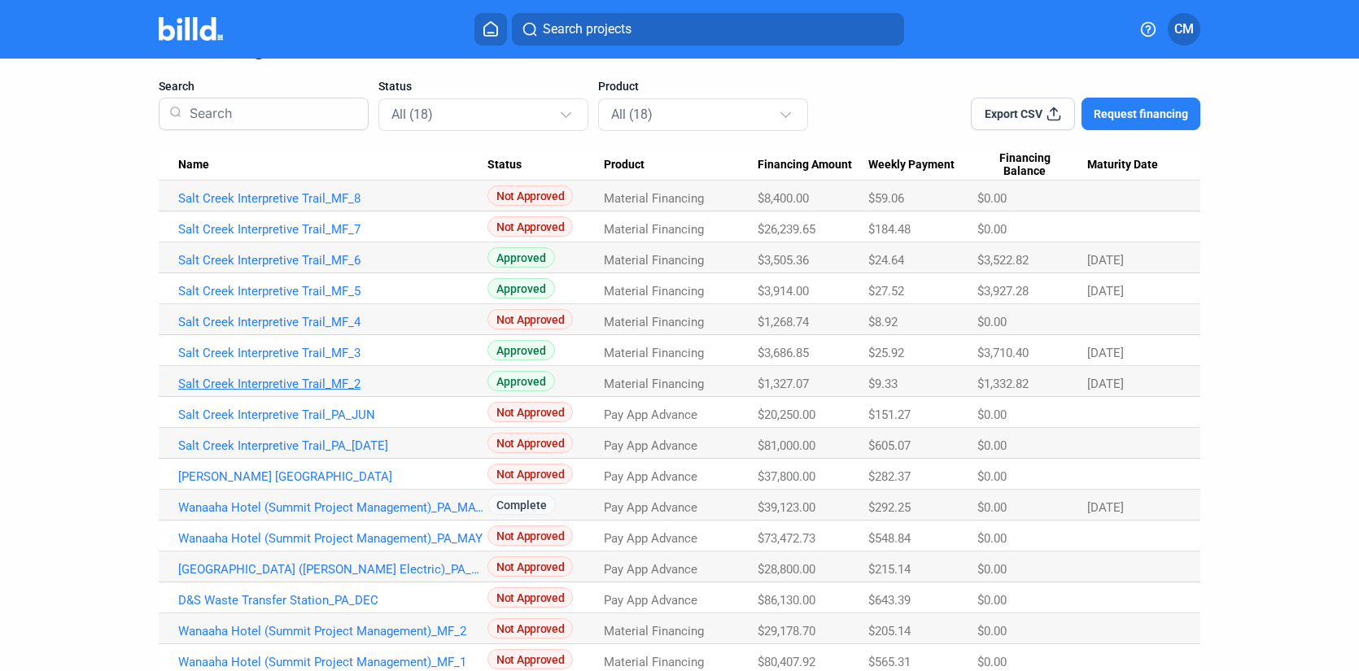
click at [312, 382] on link "Salt Creek Interpretive Trail_MF_2" at bounding box center [332, 384] width 309 height 15
click at [295, 384] on link "Salt Creek Interpretive Trail_MF_2" at bounding box center [332, 384] width 309 height 15
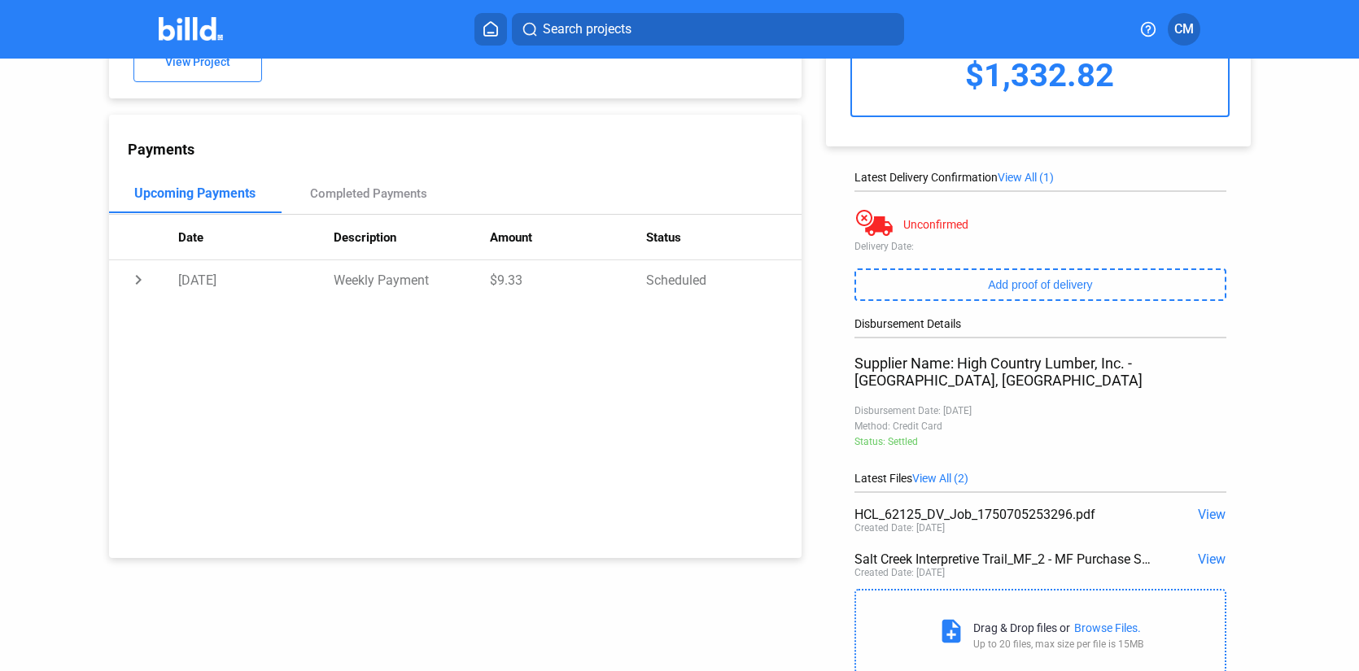
scroll to position [134, 0]
click at [1204, 549] on span "View" at bounding box center [1212, 556] width 28 height 15
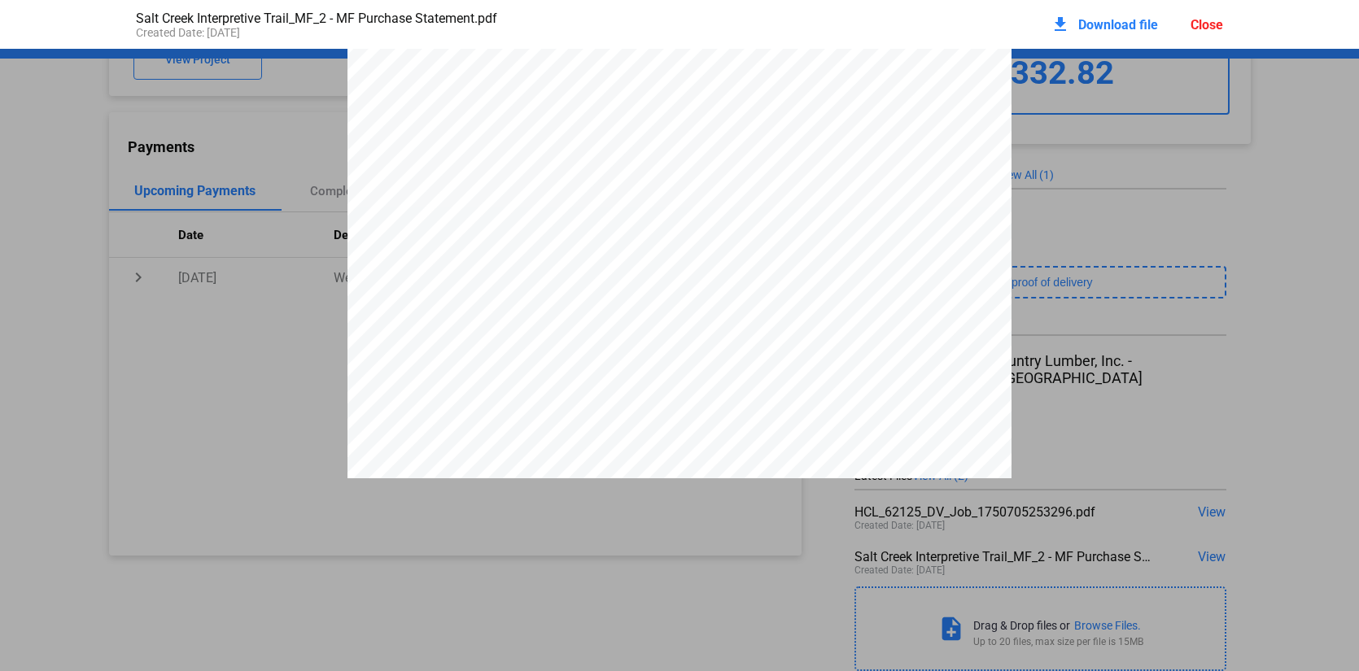
scroll to position [78, 0]
drag, startPoint x: 1184, startPoint y: 417, endPoint x: 1108, endPoint y: 456, distance: 85.1
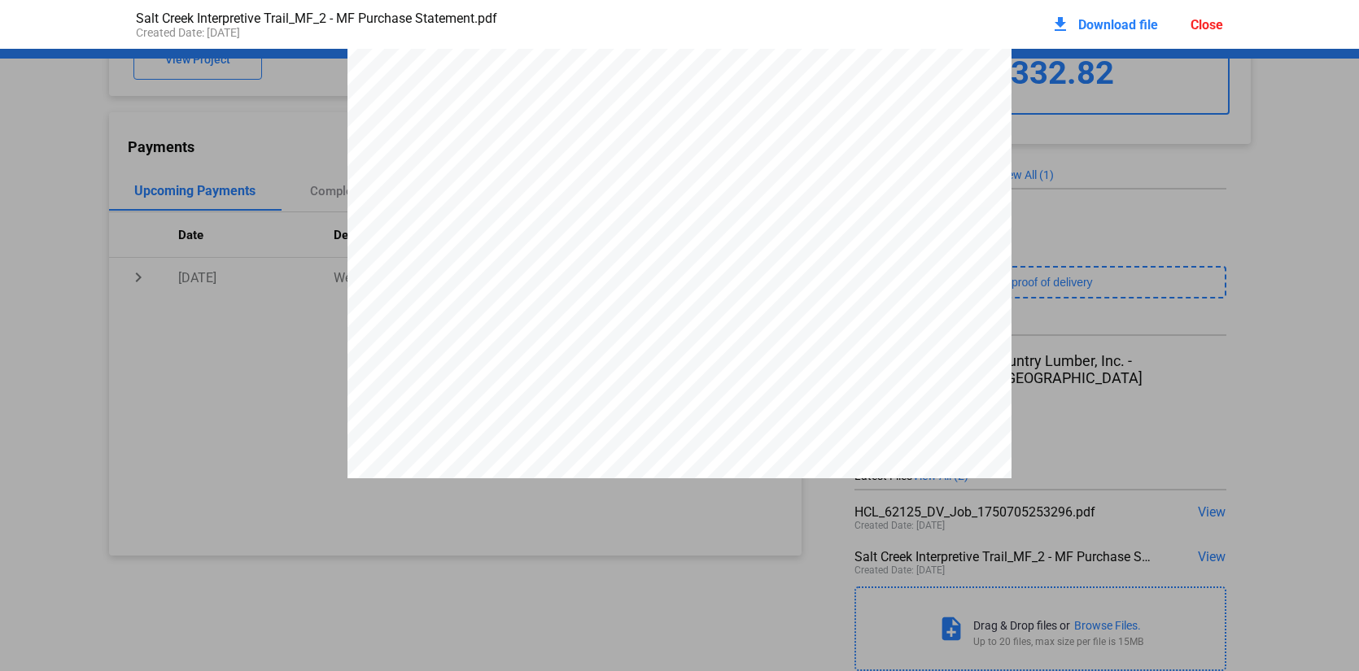
scroll to position [944, 0]
click at [278, 484] on pdf-viewer "1 PURCHASE STATEMENT This PURCHASE STATEMENT is being executed and delivered pu…" at bounding box center [679, 317] width 1359 height 537
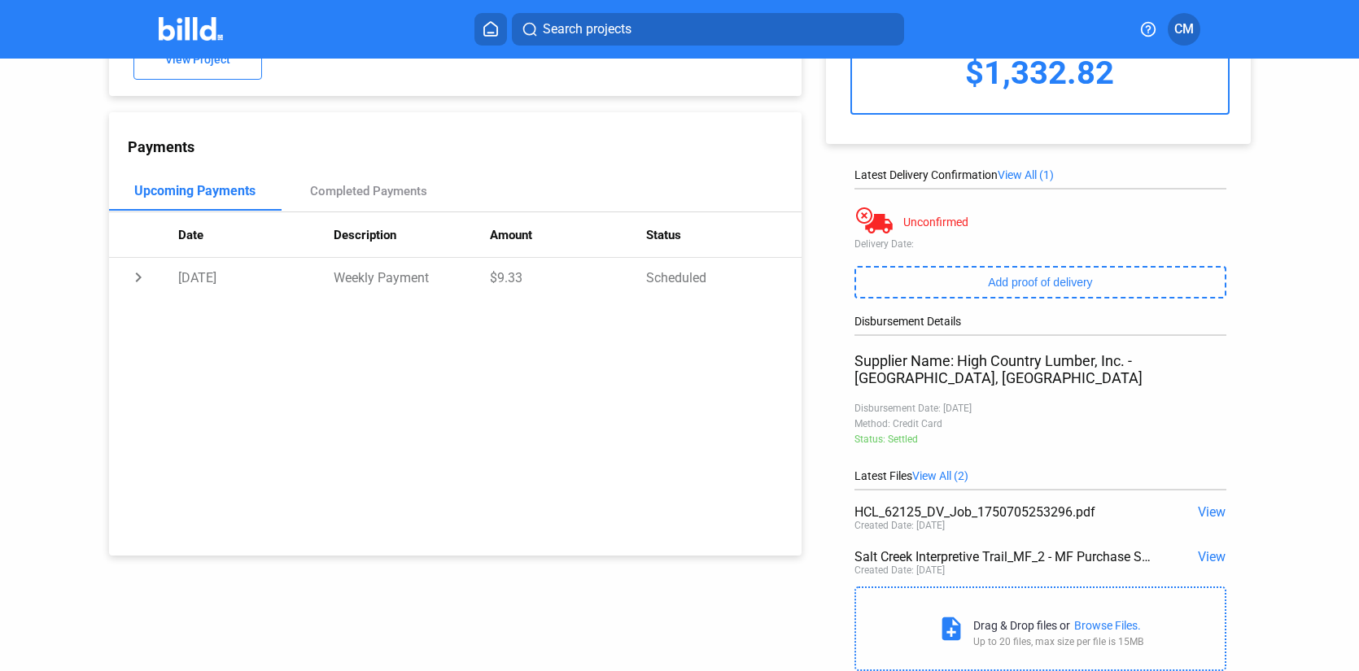
click at [1198, 504] on span "View" at bounding box center [1212, 511] width 28 height 15
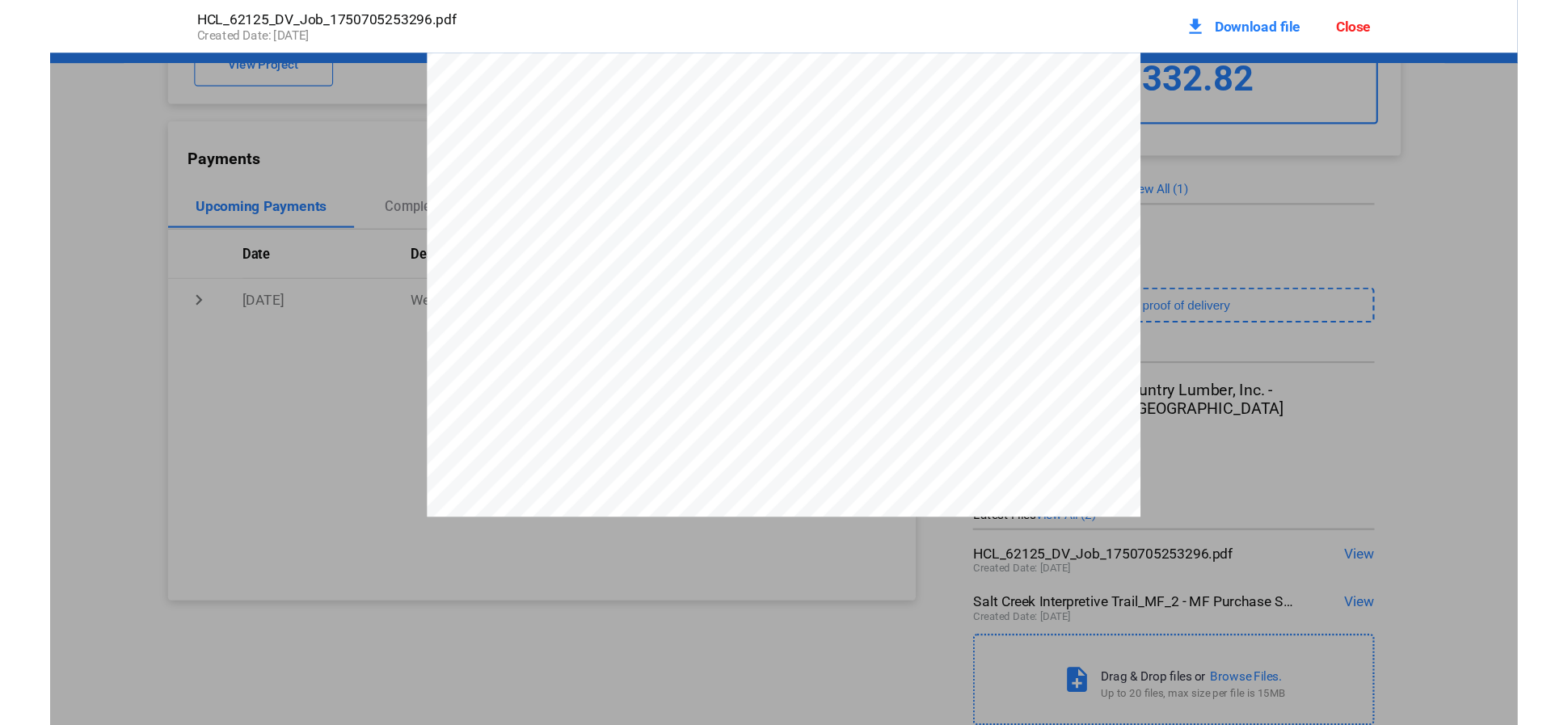
scroll to position [440, 0]
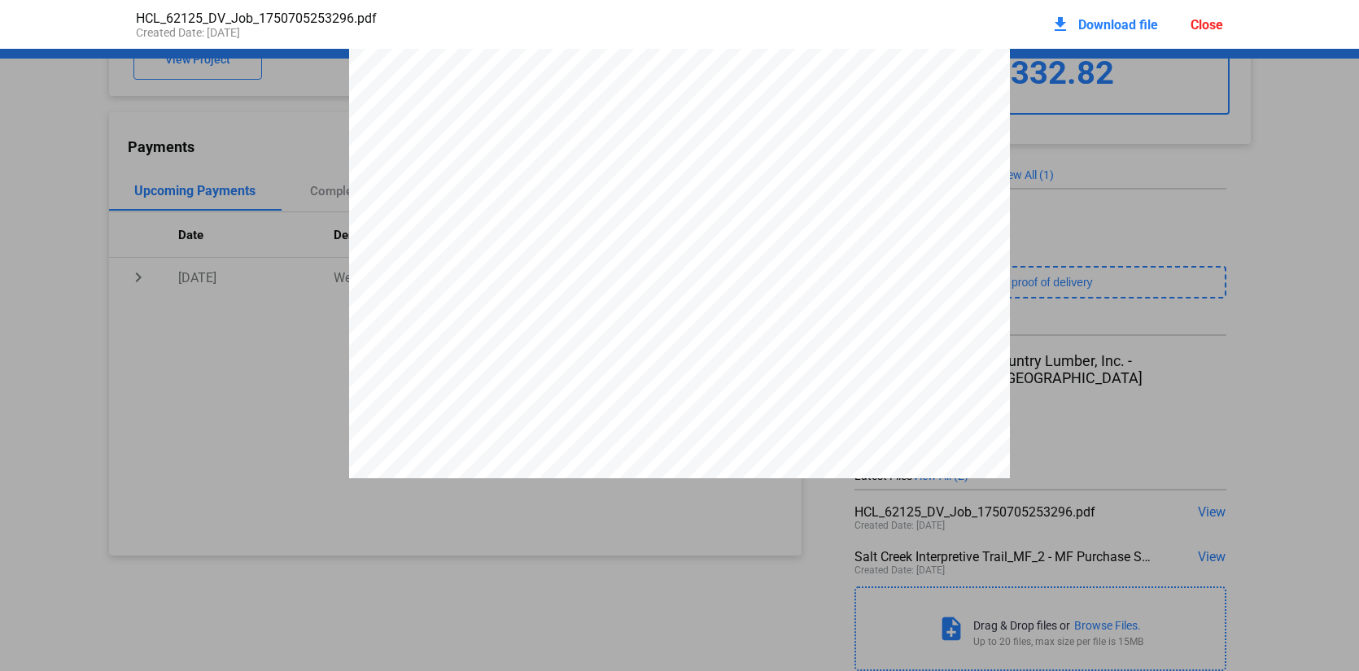
click at [1251, 387] on div "**********" at bounding box center [679, 49] width 1359 height 857
click at [656, 614] on div "**********" at bounding box center [679, 335] width 1359 height 671
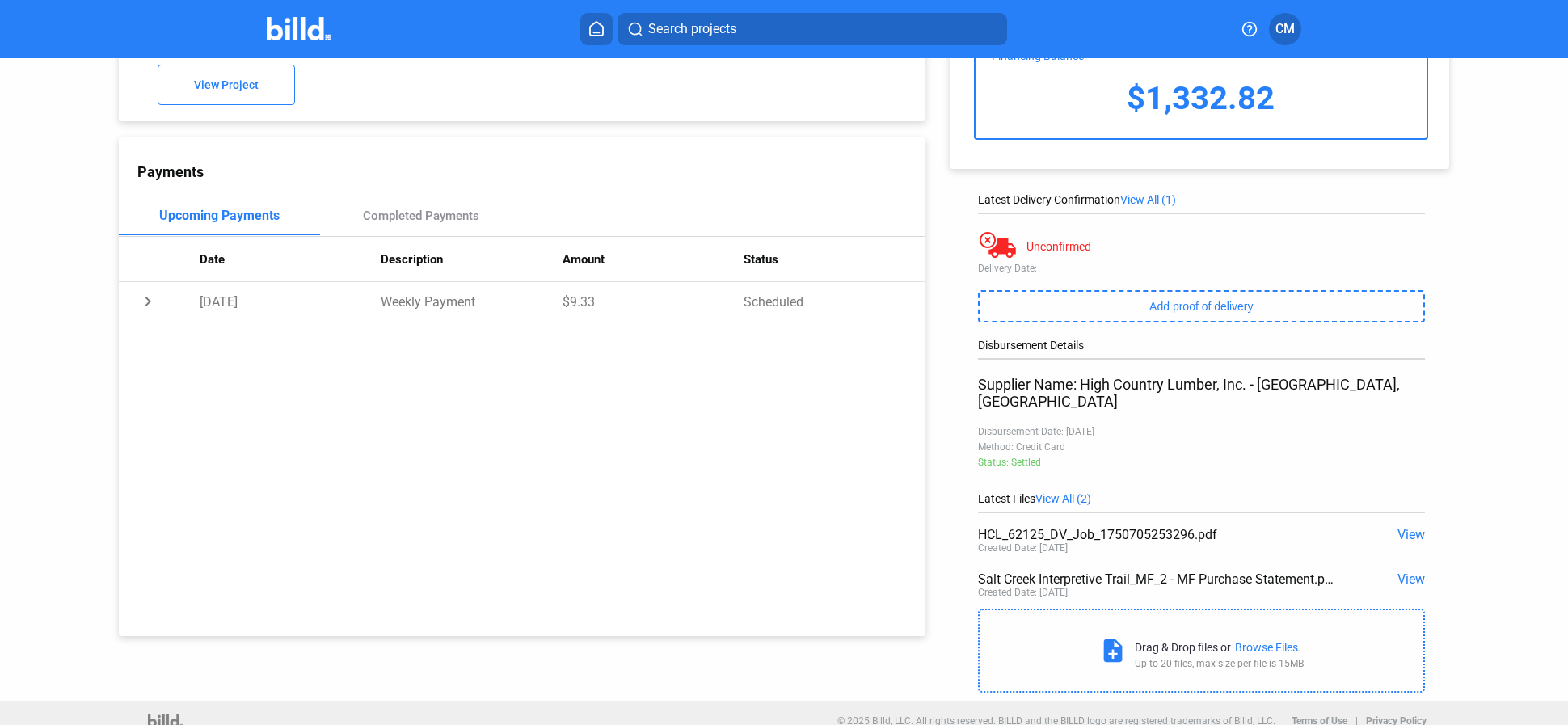
scroll to position [0, 0]
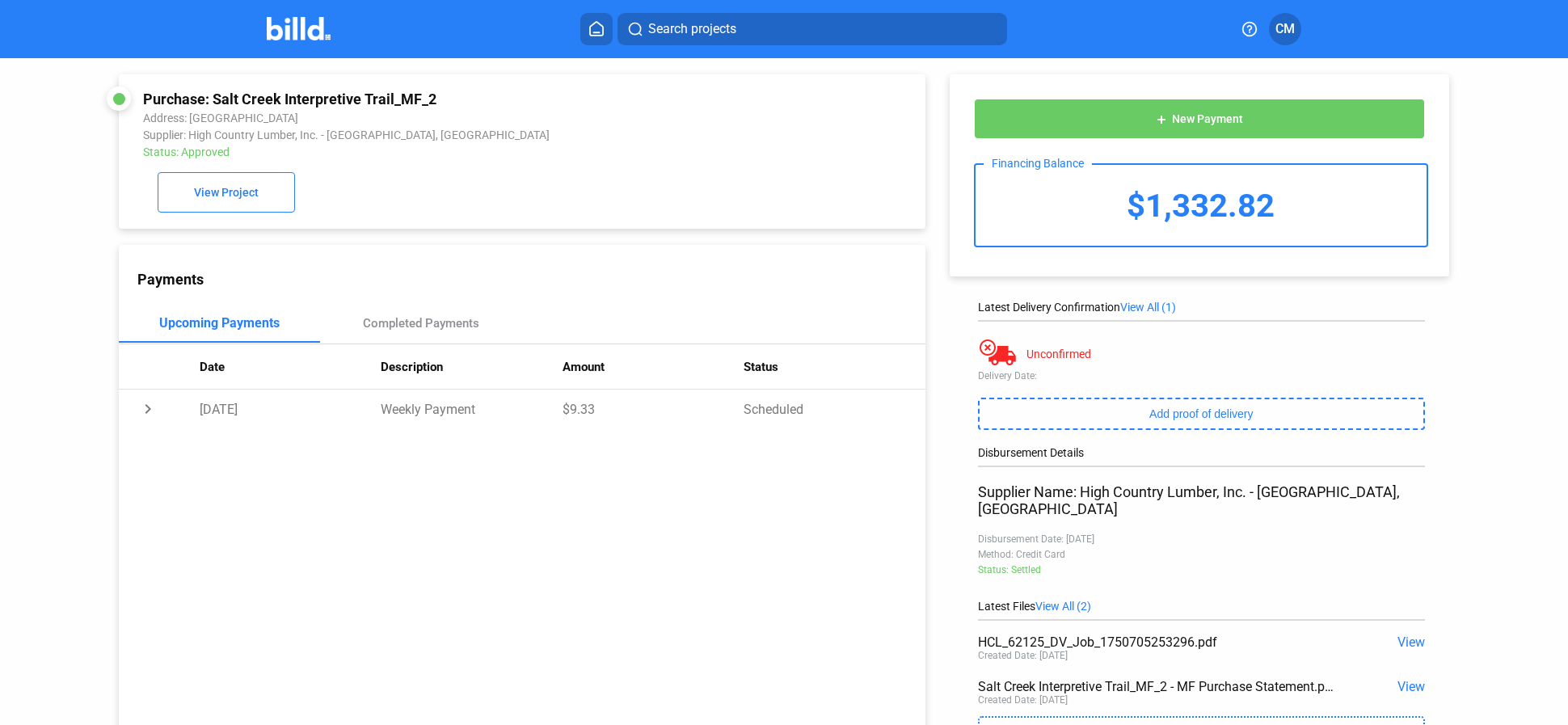
click at [600, 31] on icon at bounding box center [596, 28] width 16 height 15
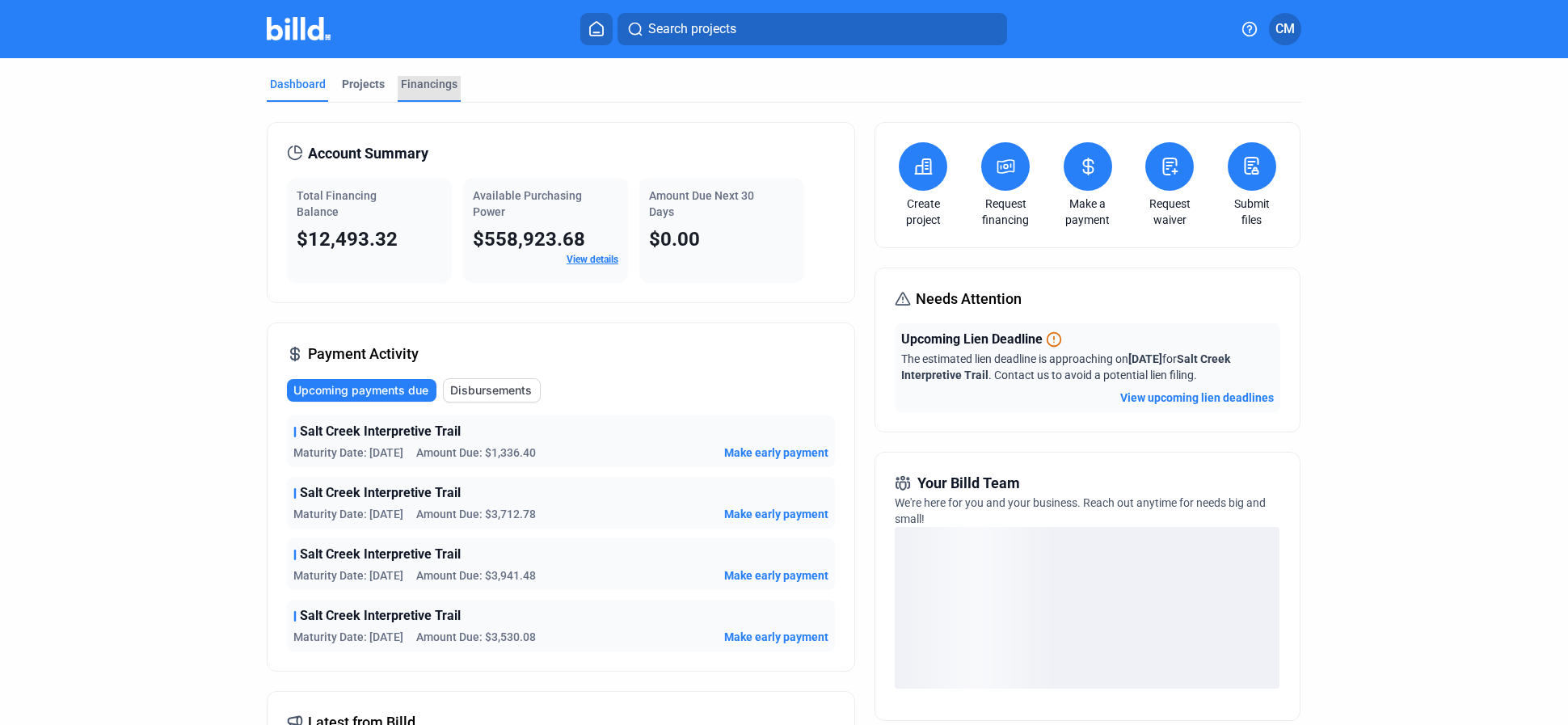
click at [425, 84] on div "Financings" at bounding box center [429, 83] width 57 height 16
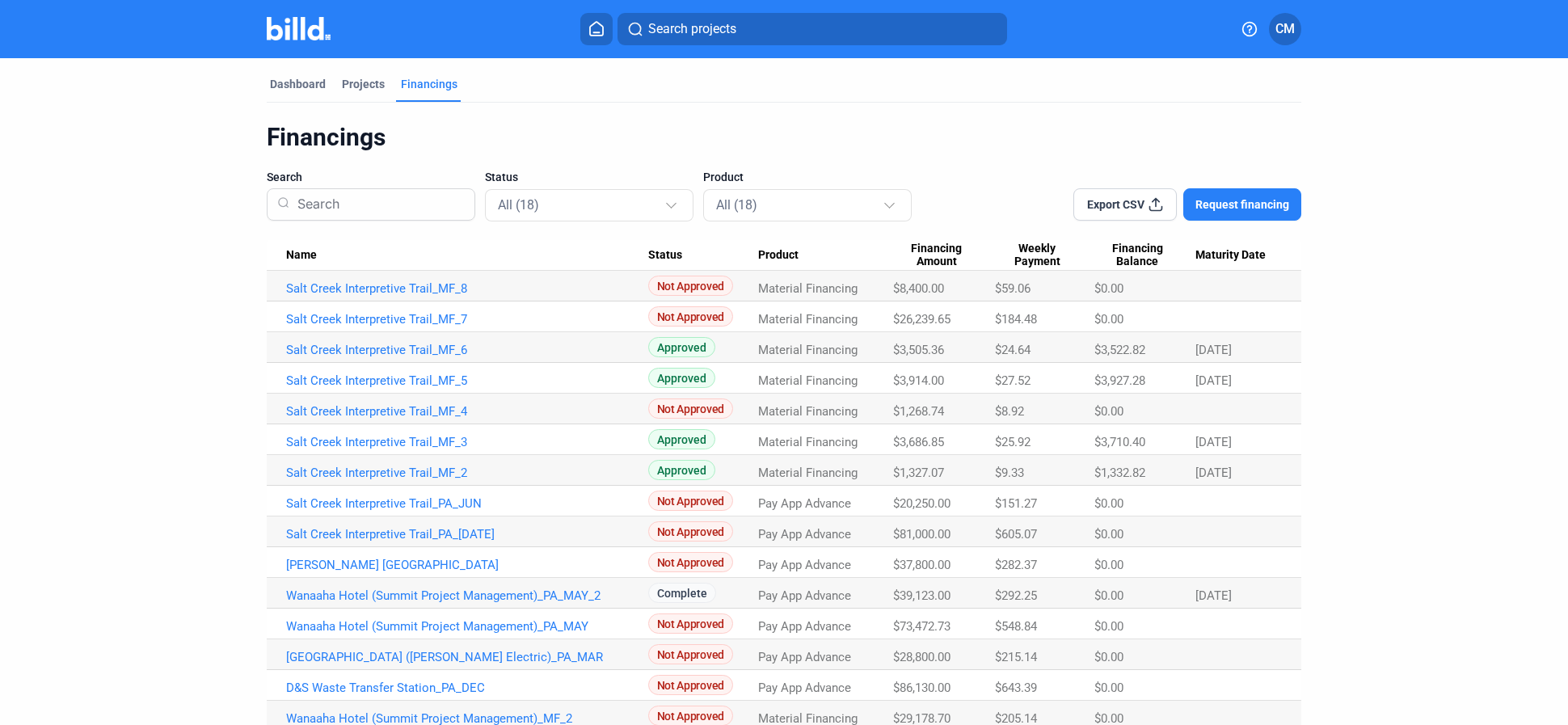
click at [428, 84] on div "Financings" at bounding box center [429, 83] width 57 height 16
click at [361, 84] on div "Projects" at bounding box center [363, 83] width 43 height 16
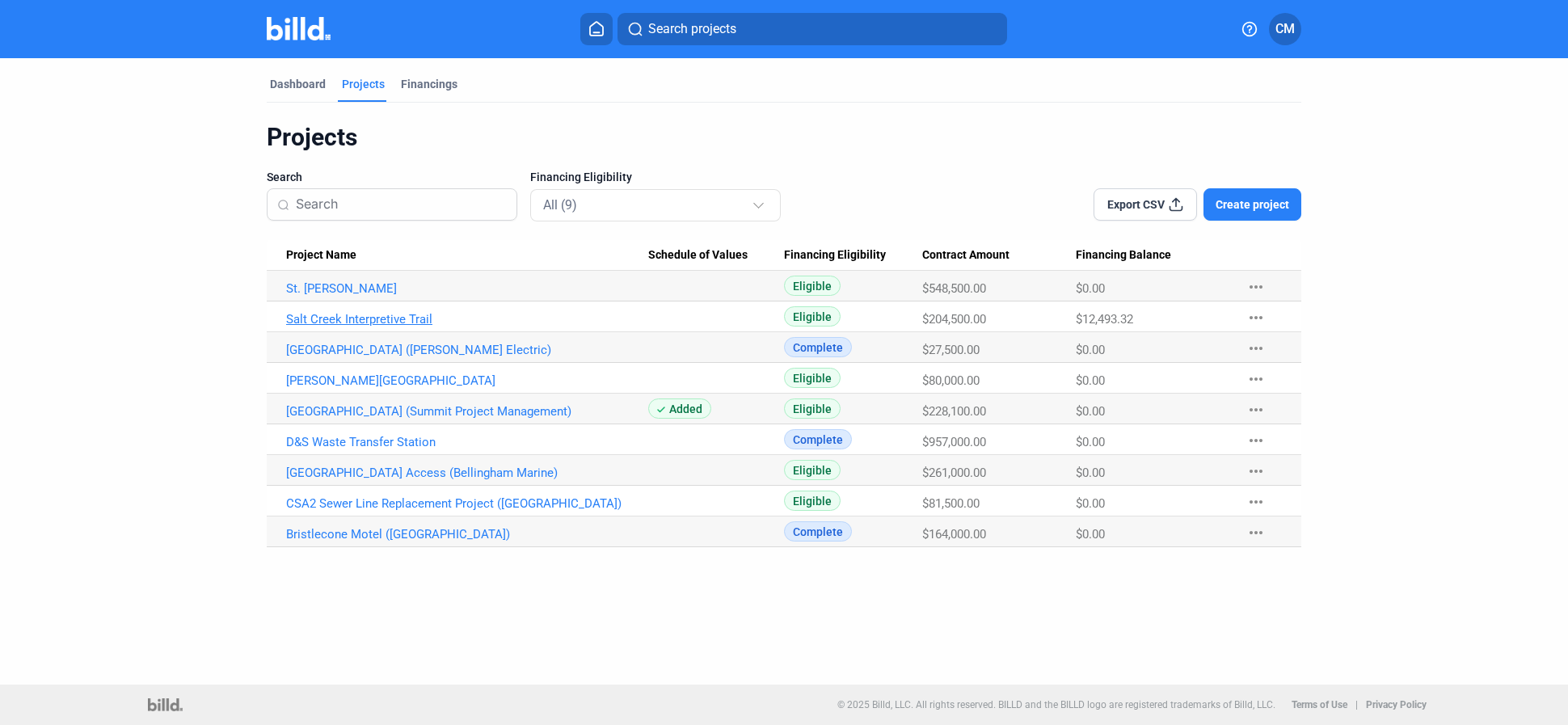
click at [374, 319] on link "Salt Creek Interpretive Trail" at bounding box center [467, 319] width 362 height 15
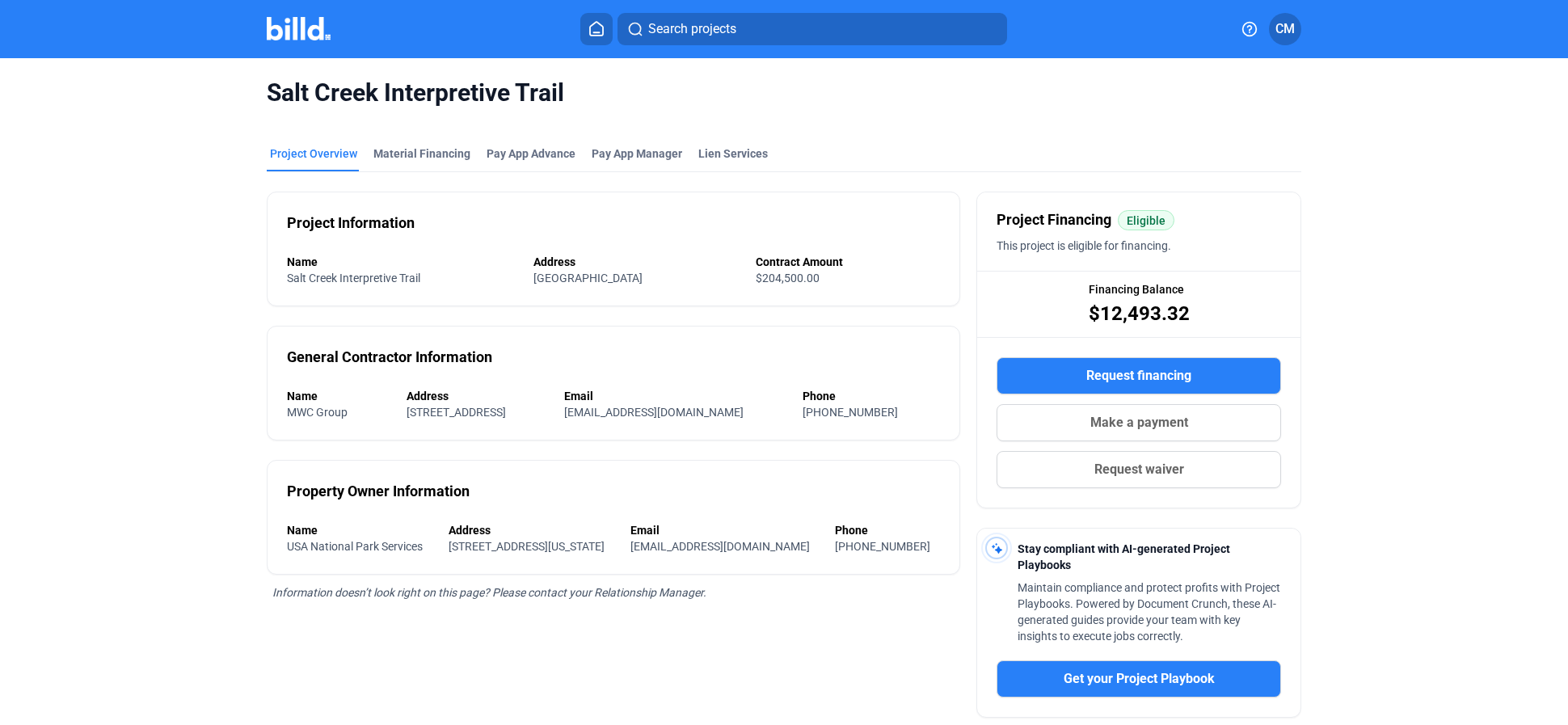
click at [600, 33] on icon at bounding box center [596, 29] width 13 height 14
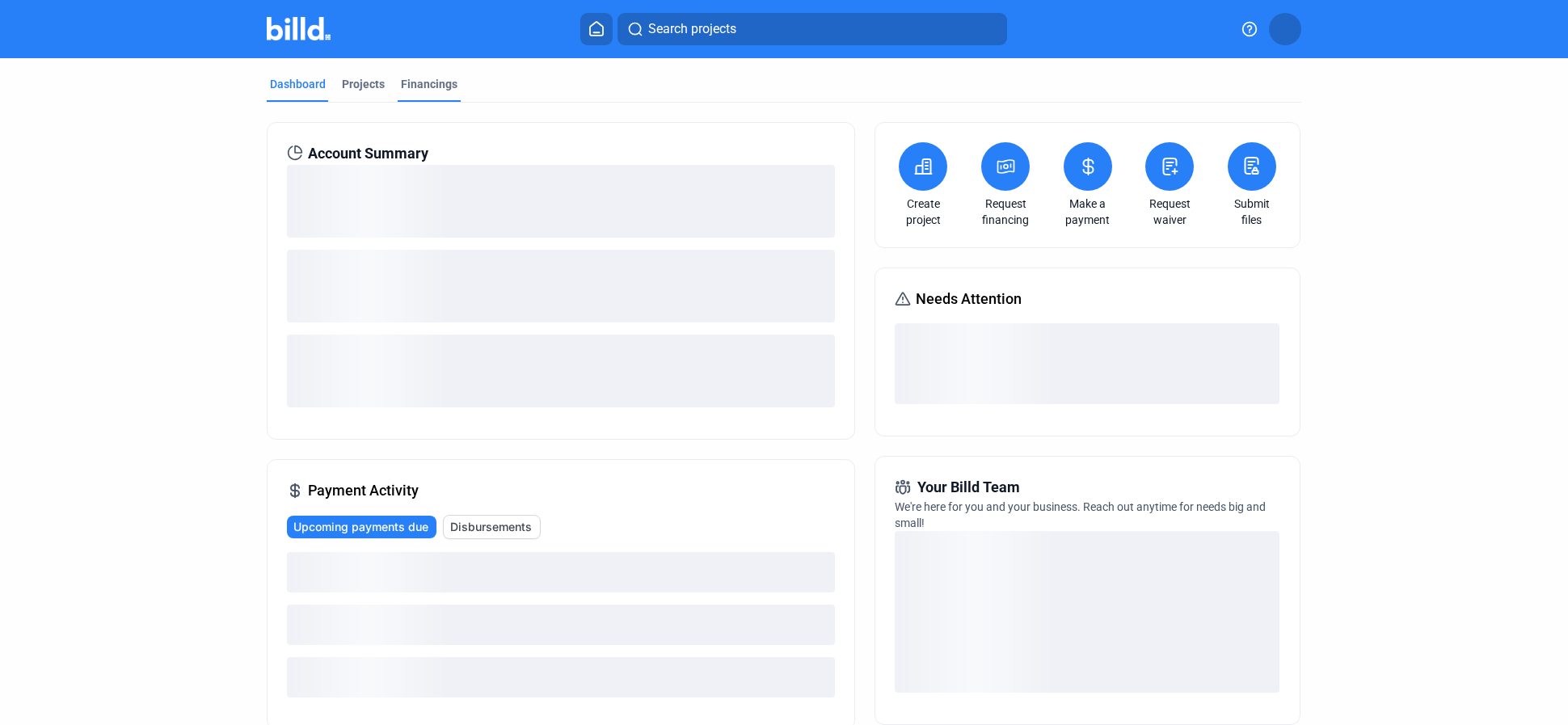
click at [428, 80] on div "Financings" at bounding box center [429, 83] width 57 height 16
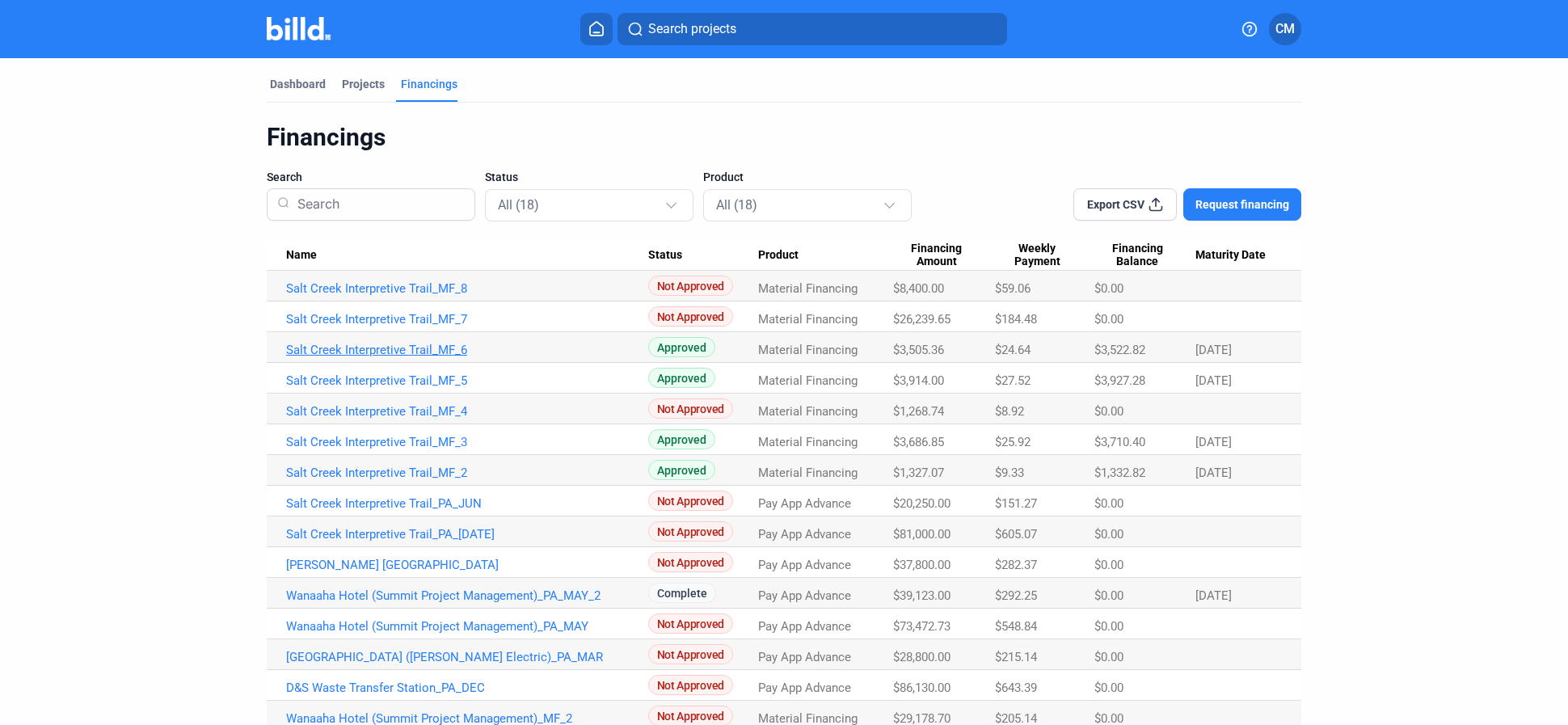
click at [444, 349] on link "Salt Creek Interpretive Trail_MF_6" at bounding box center [467, 350] width 362 height 15
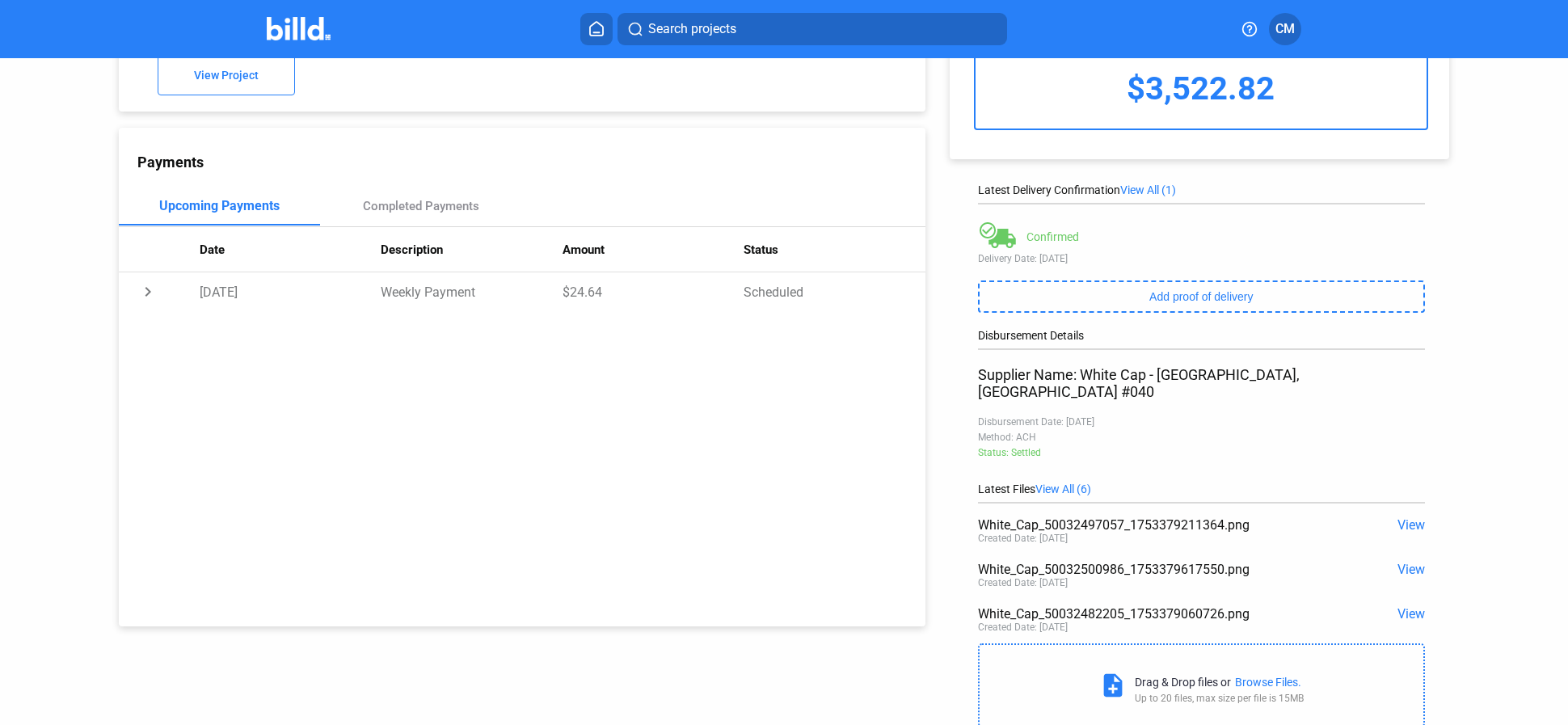
scroll to position [116, 0]
click at [147, 293] on td "chevron_right" at bounding box center [159, 292] width 80 height 39
click at [147, 293] on td "expand_more" at bounding box center [159, 292] width 80 height 39
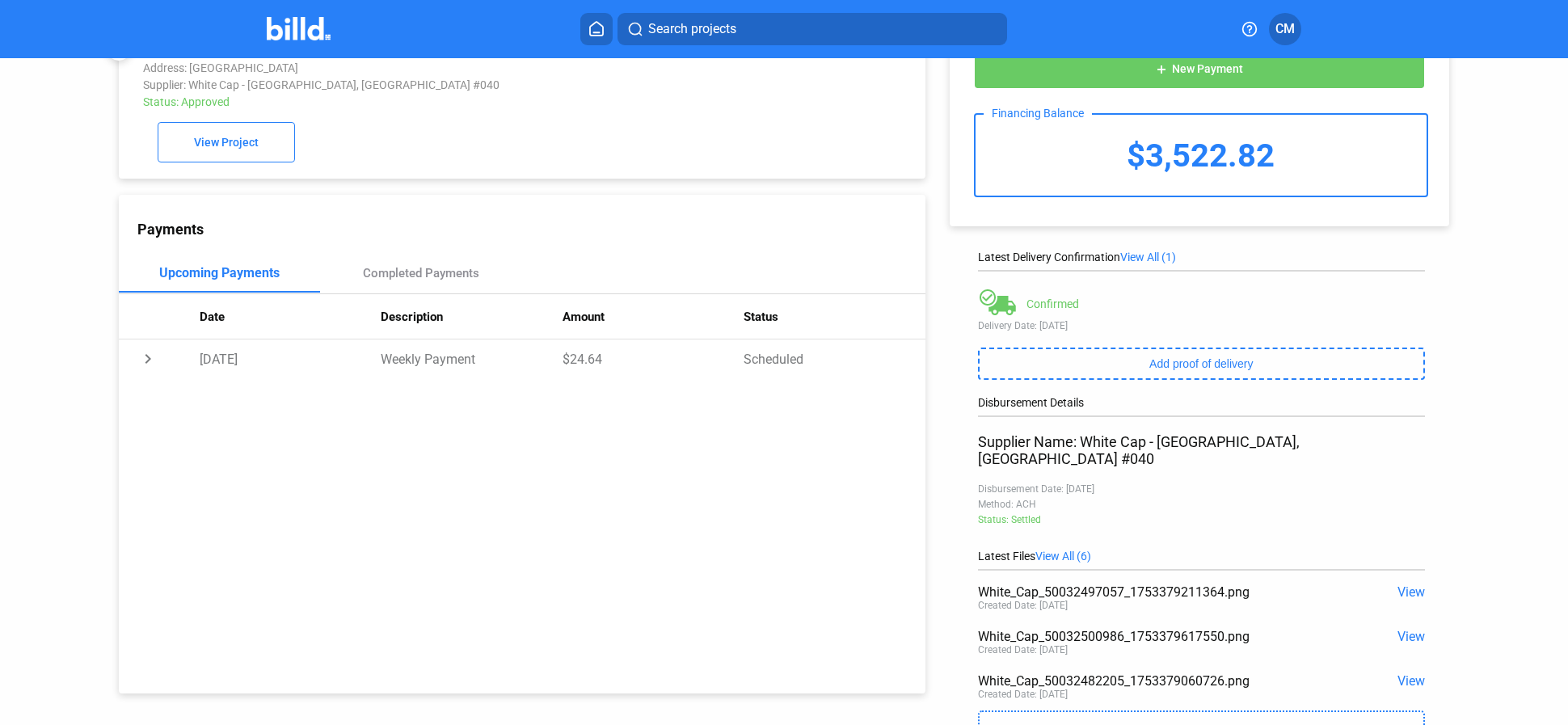
scroll to position [0, 0]
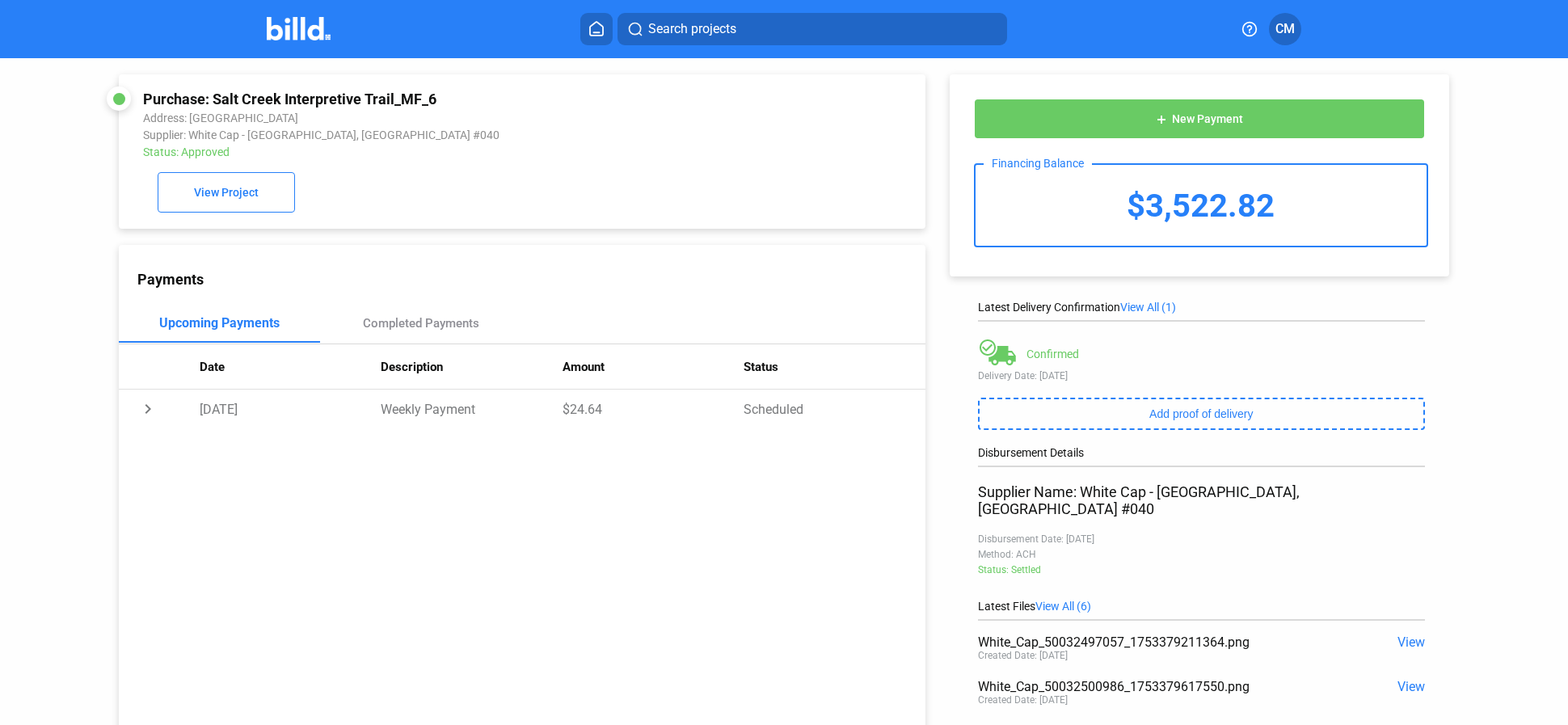
click at [592, 28] on icon at bounding box center [596, 28] width 16 height 15
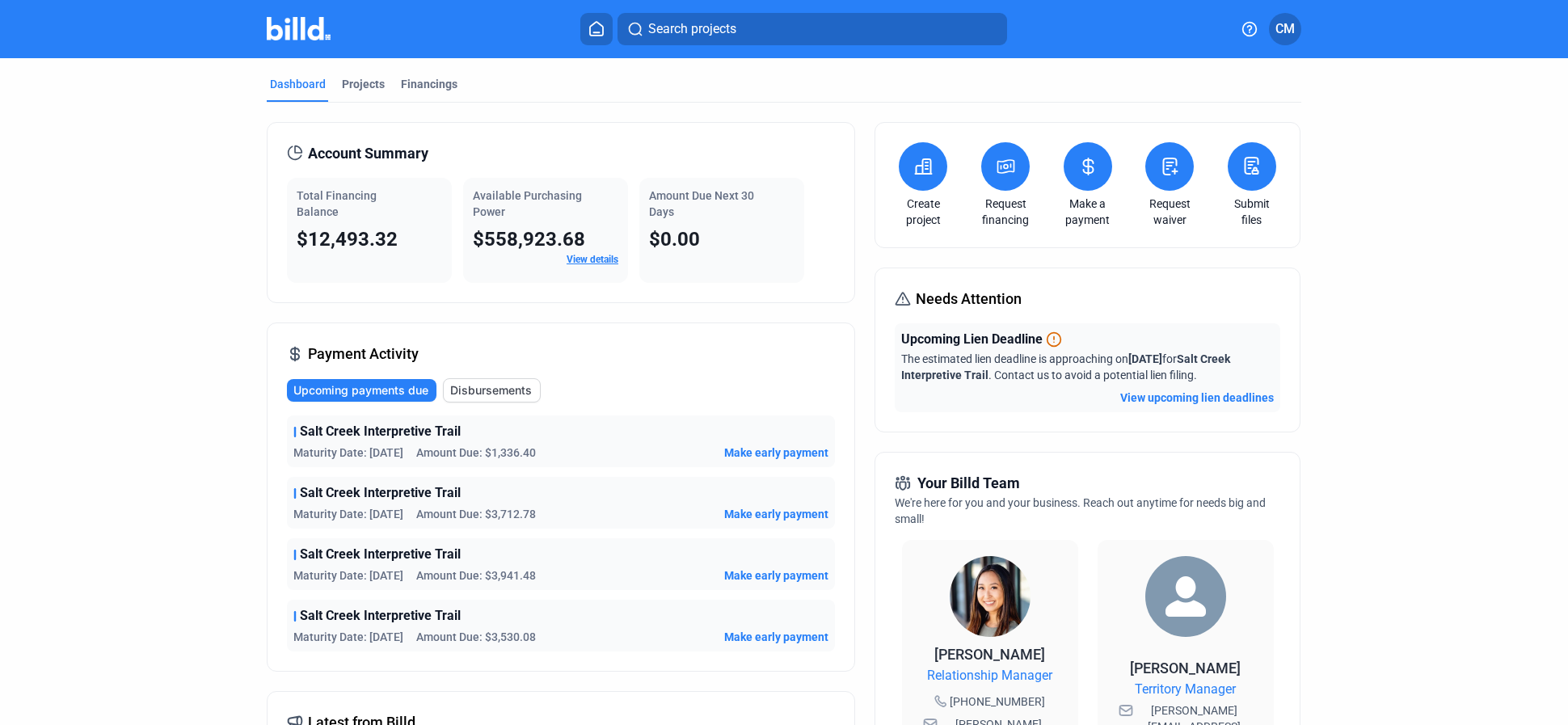
scroll to position [1, 0]
click at [596, 28] on icon at bounding box center [596, 28] width 16 height 15
click at [423, 78] on div "Financings" at bounding box center [429, 83] width 57 height 16
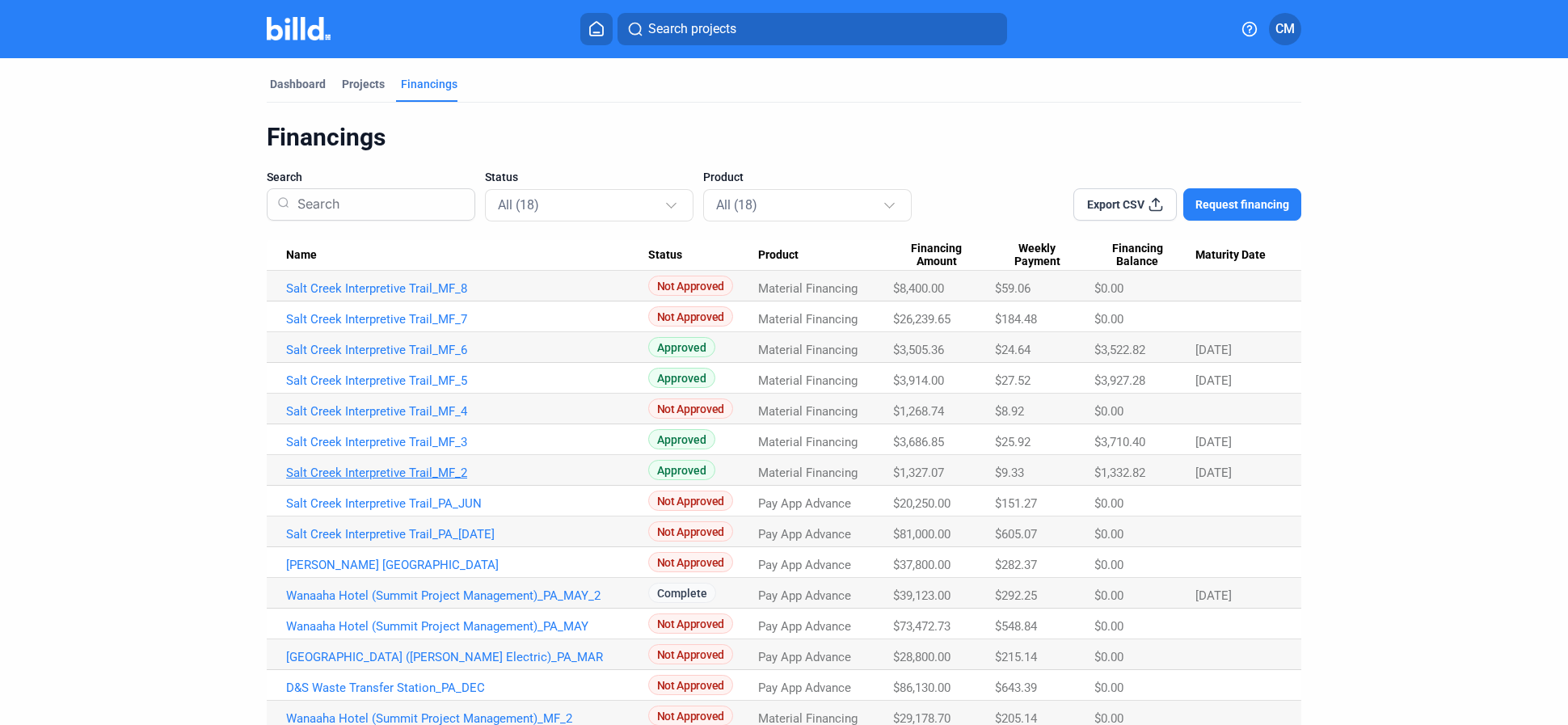
click at [396, 474] on link "Salt Creek Interpretive Trail_MF_2" at bounding box center [467, 473] width 362 height 15
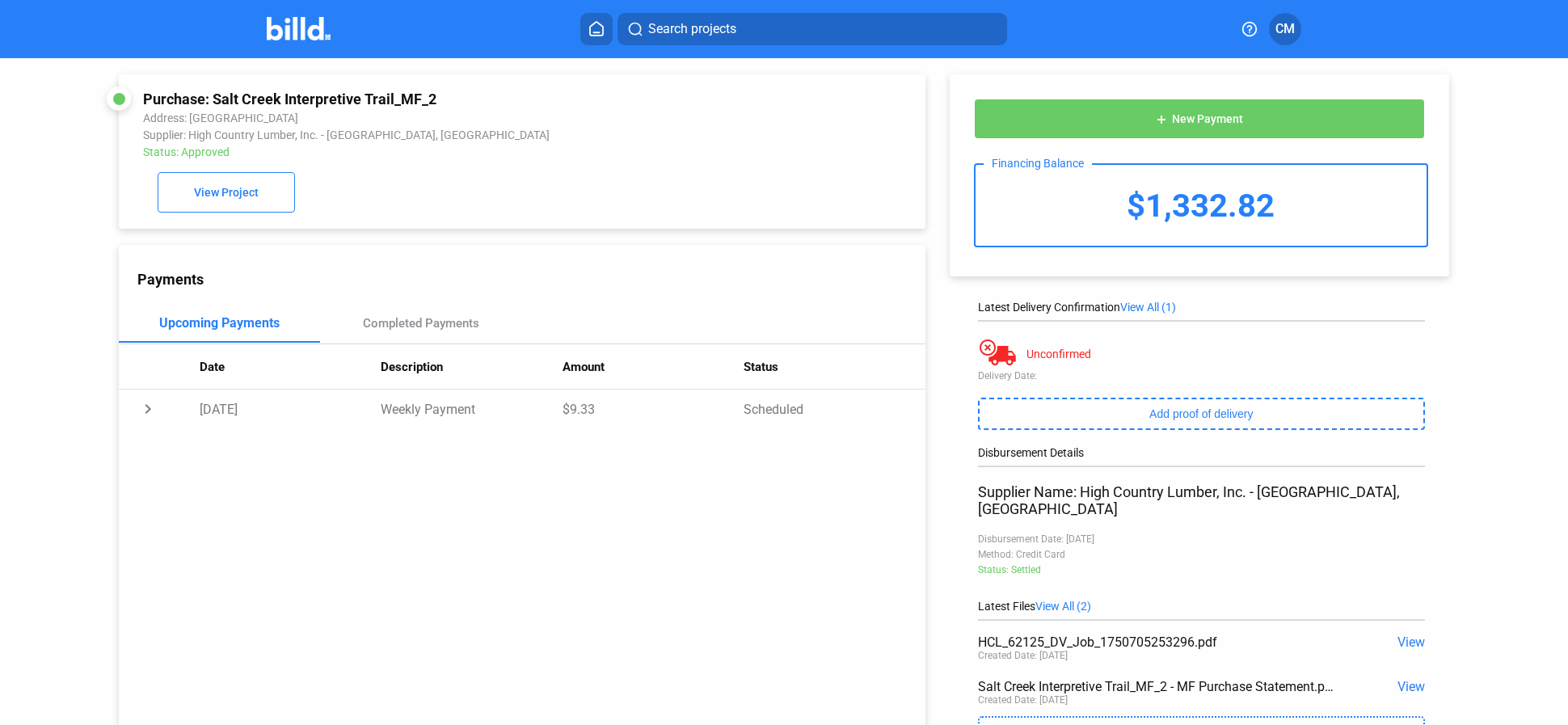
click at [587, 24] on home-icon at bounding box center [597, 28] width 20 height 15
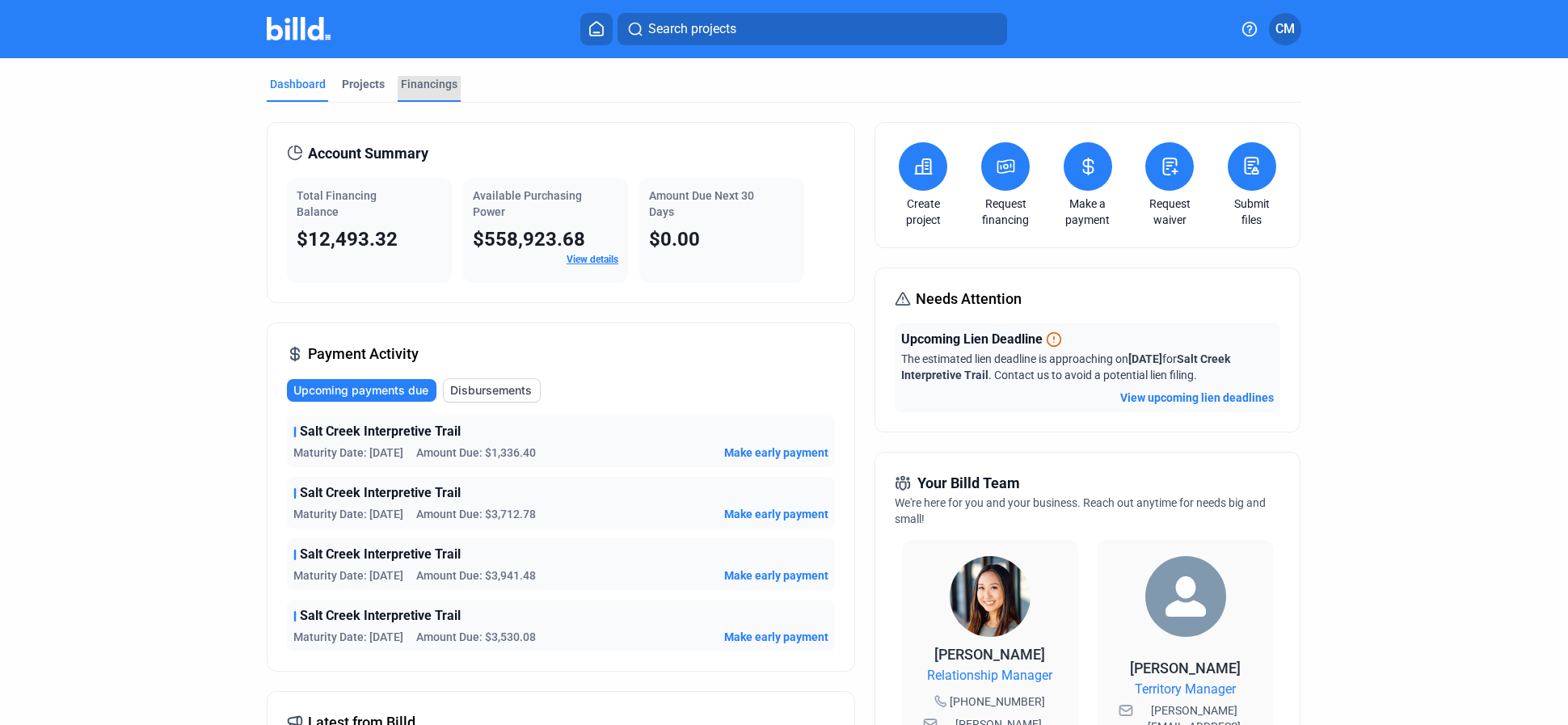
click at [418, 81] on div "Financings" at bounding box center [429, 83] width 57 height 16
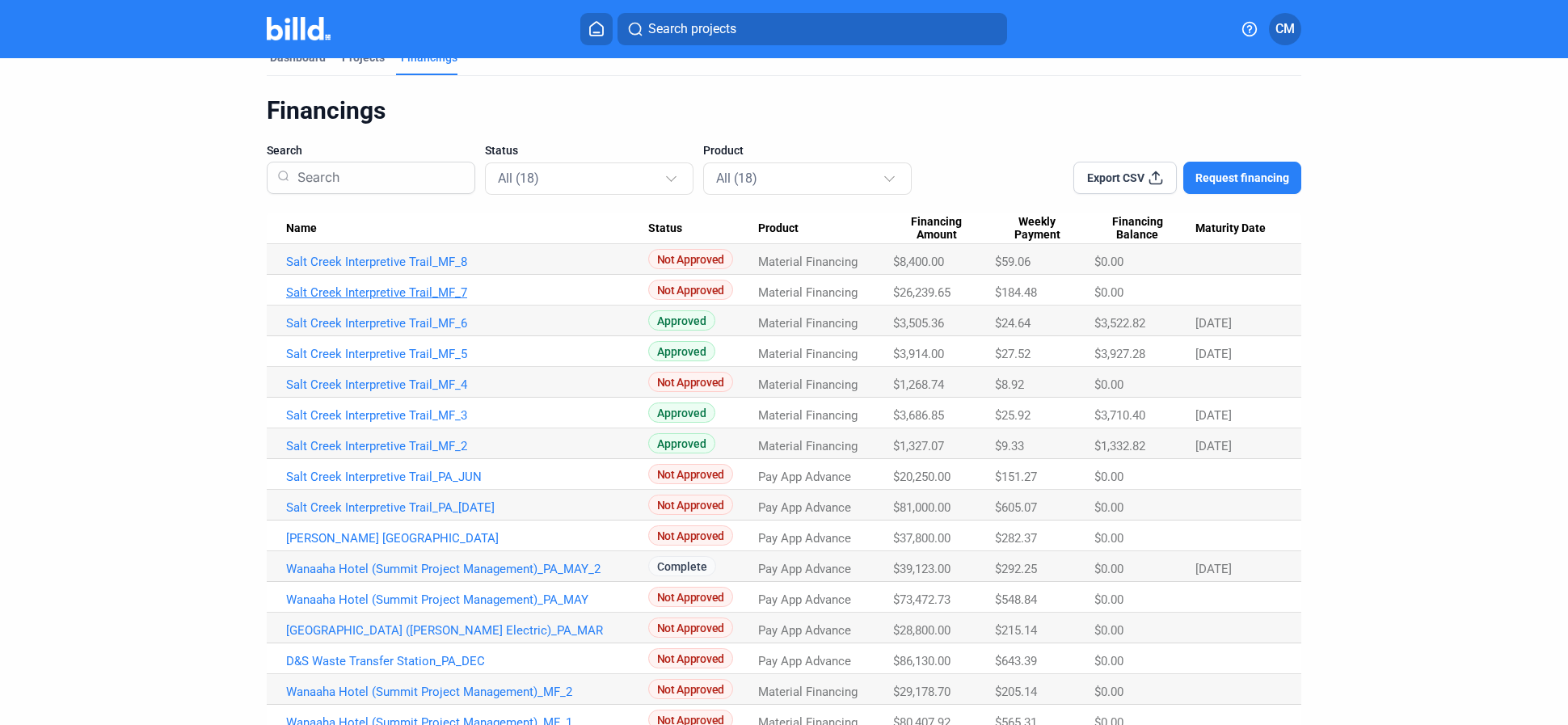
click at [375, 290] on link "Salt Creek Interpretive Trail_MF_7" at bounding box center [467, 292] width 362 height 15
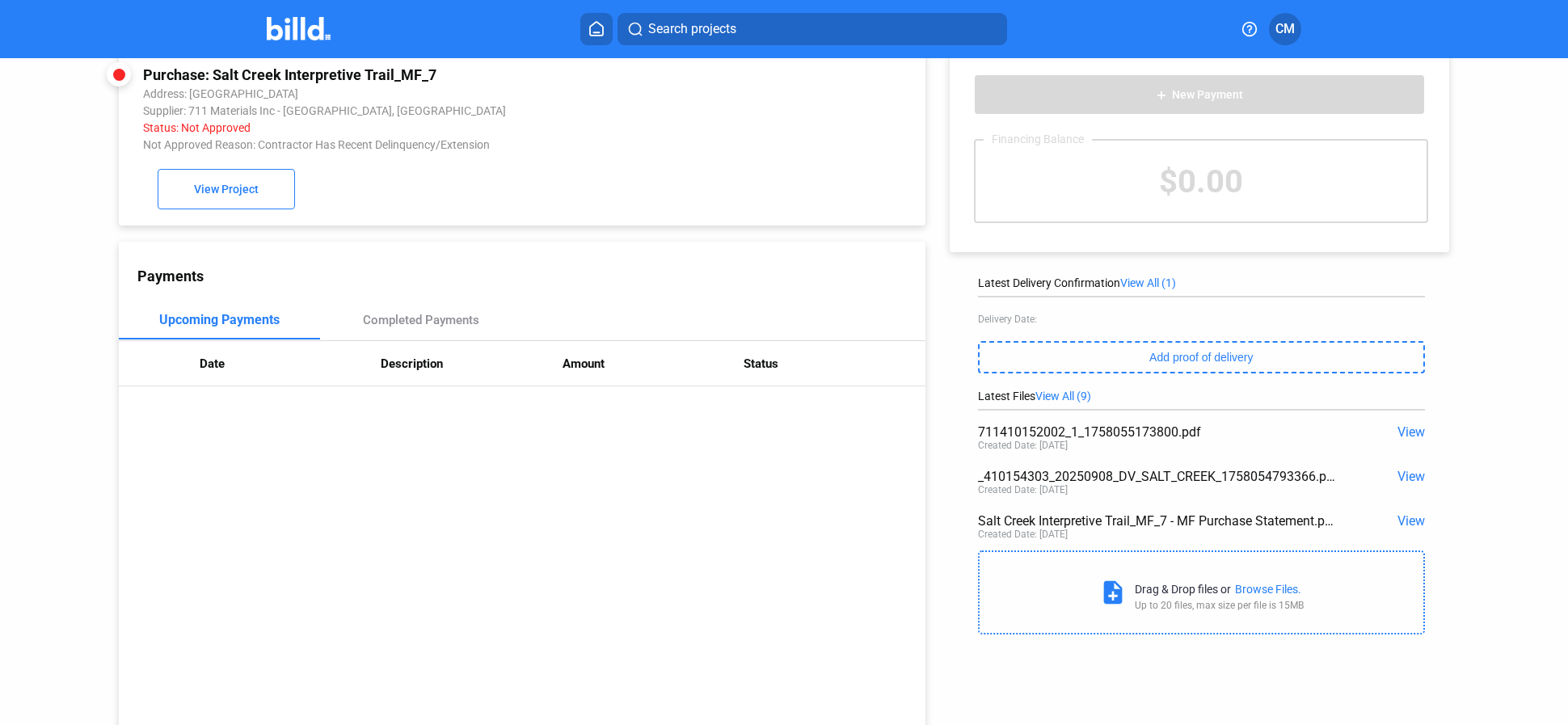
click at [1349, 432] on span "View" at bounding box center [1412, 431] width 28 height 15
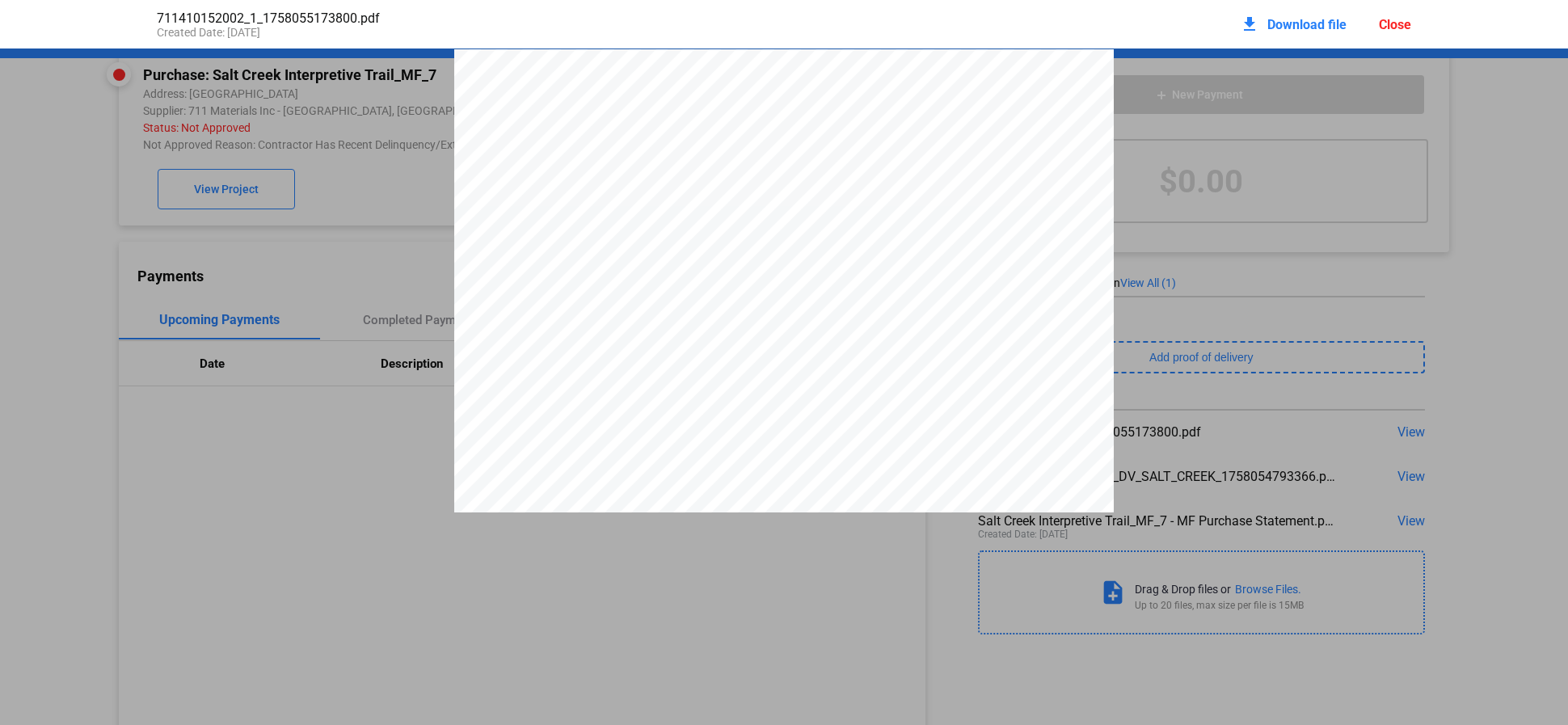
scroll to position [8, 0]
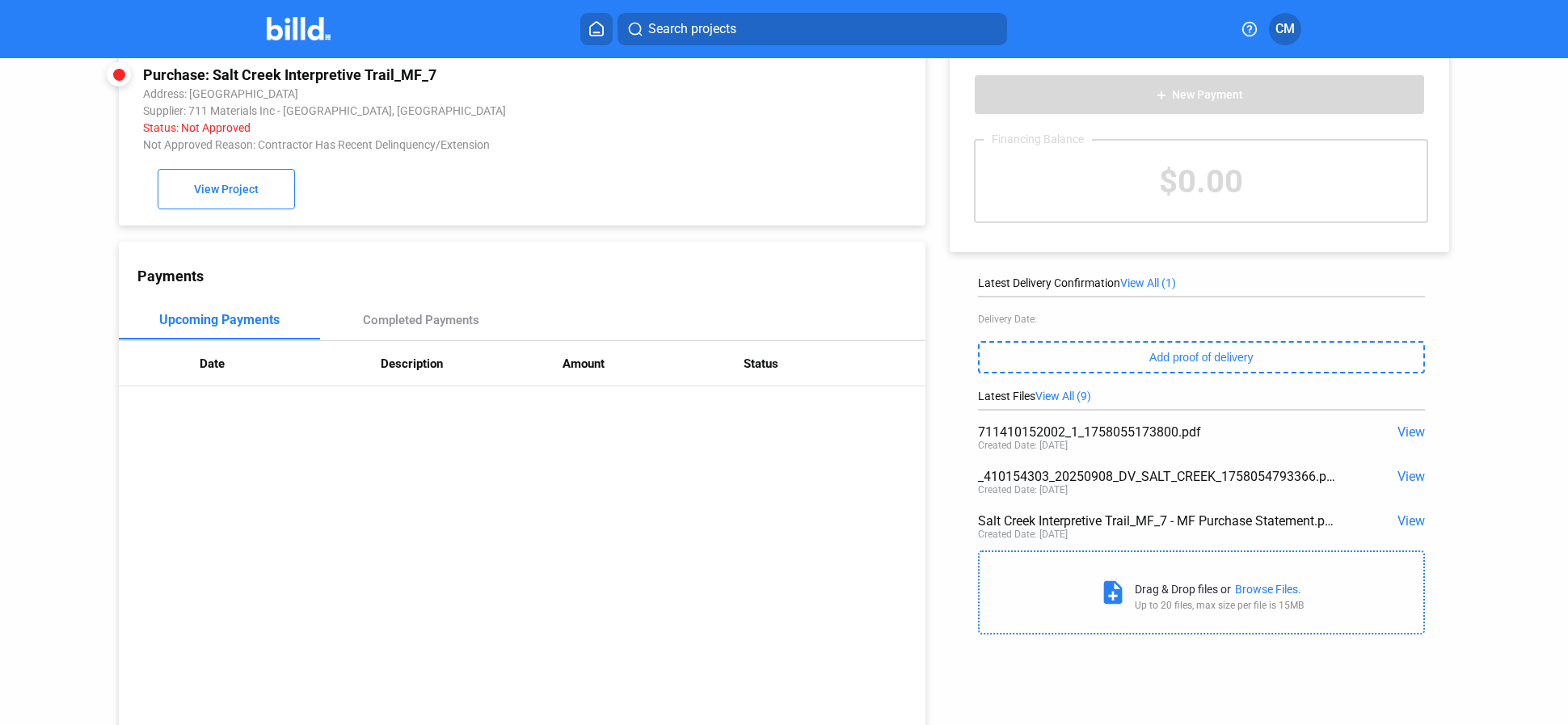
click at [1349, 475] on span "View" at bounding box center [1412, 476] width 28 height 15
click at [601, 33] on icon at bounding box center [596, 28] width 16 height 15
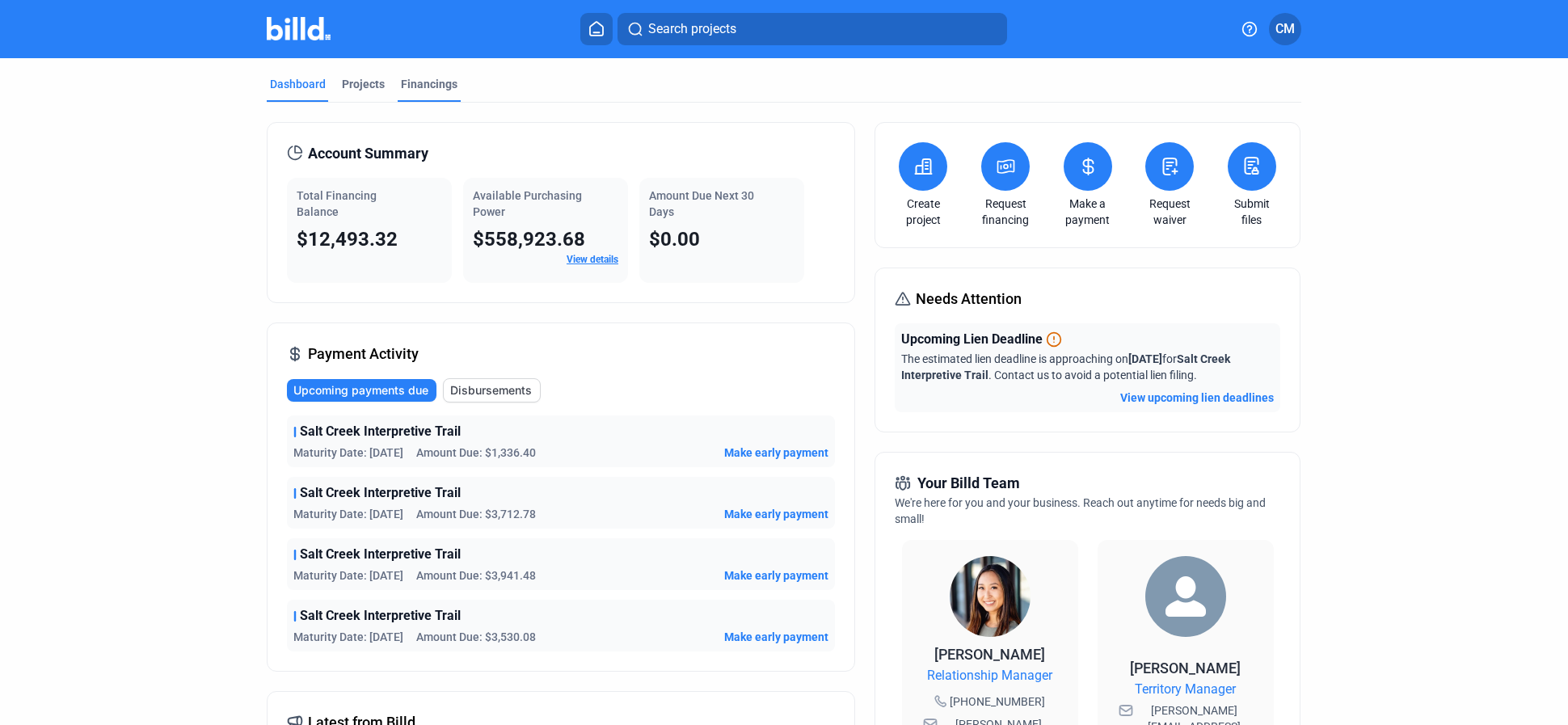
click at [430, 83] on div "Financings" at bounding box center [429, 83] width 57 height 16
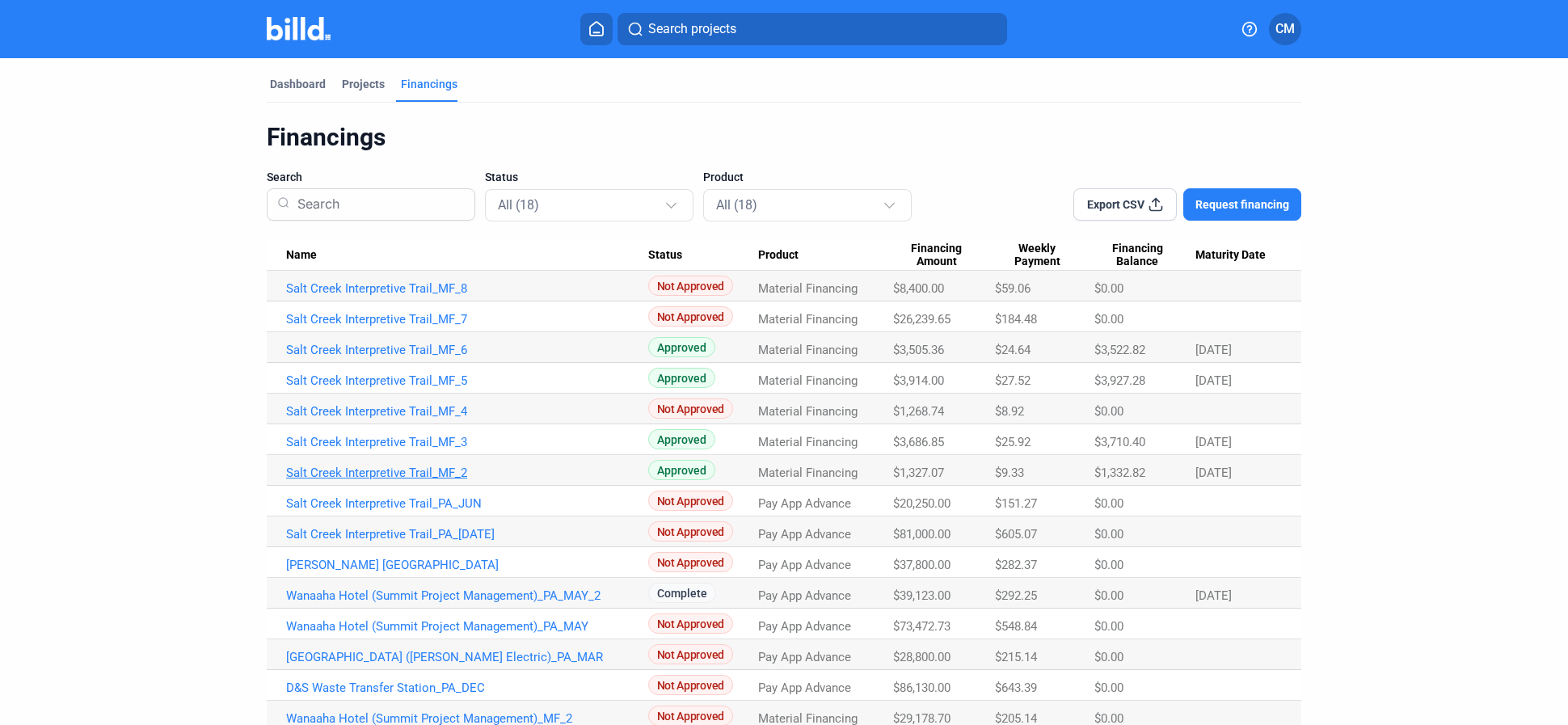
click at [399, 474] on link "Salt Creek Interpretive Trail_MF_2" at bounding box center [467, 473] width 362 height 15
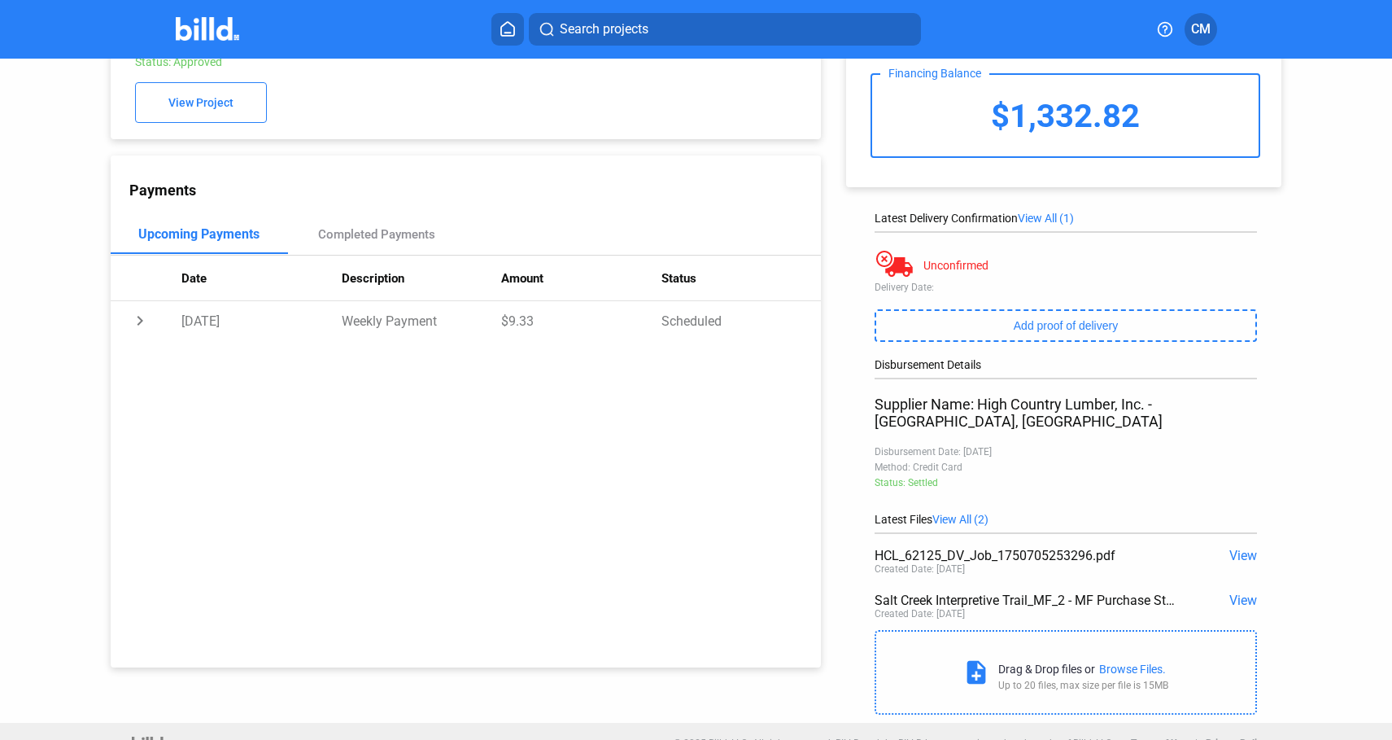
scroll to position [98, 0]
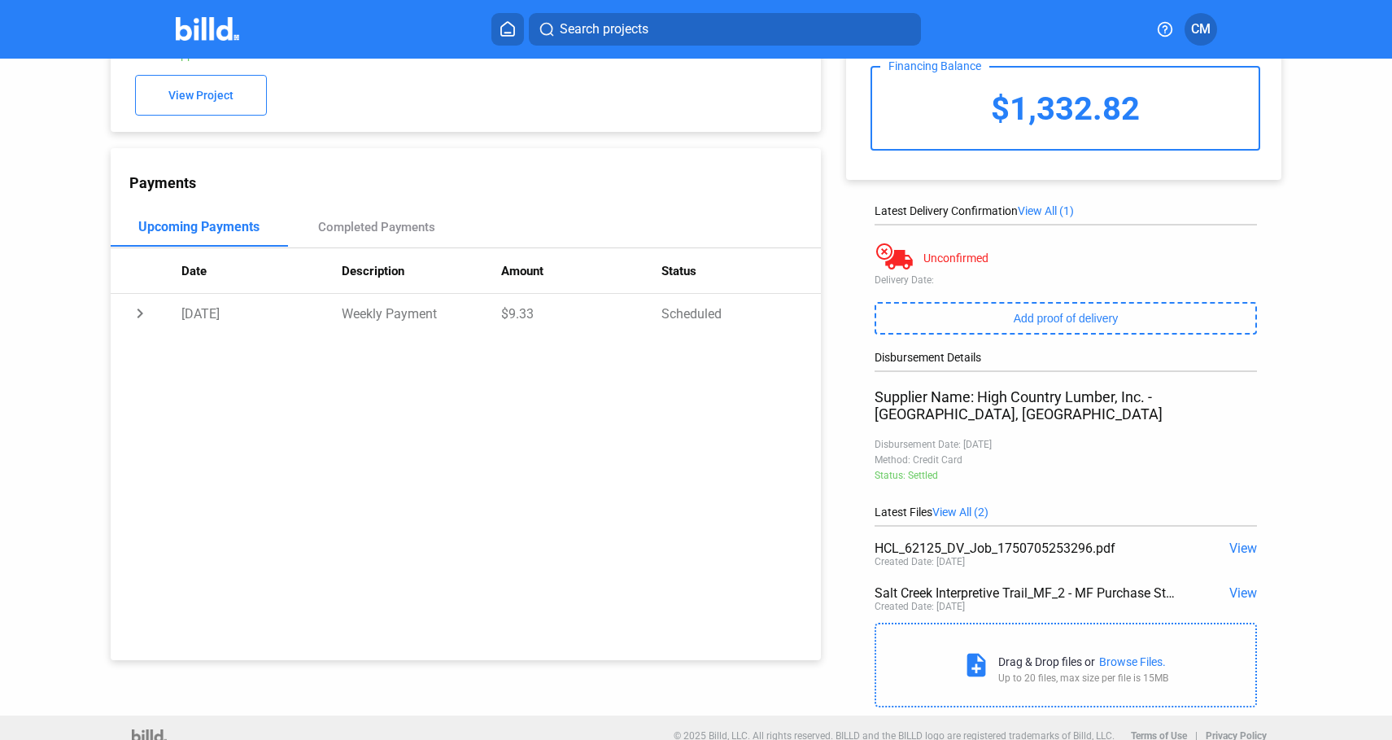
click at [1236, 540] on span "View" at bounding box center [1243, 547] width 28 height 15
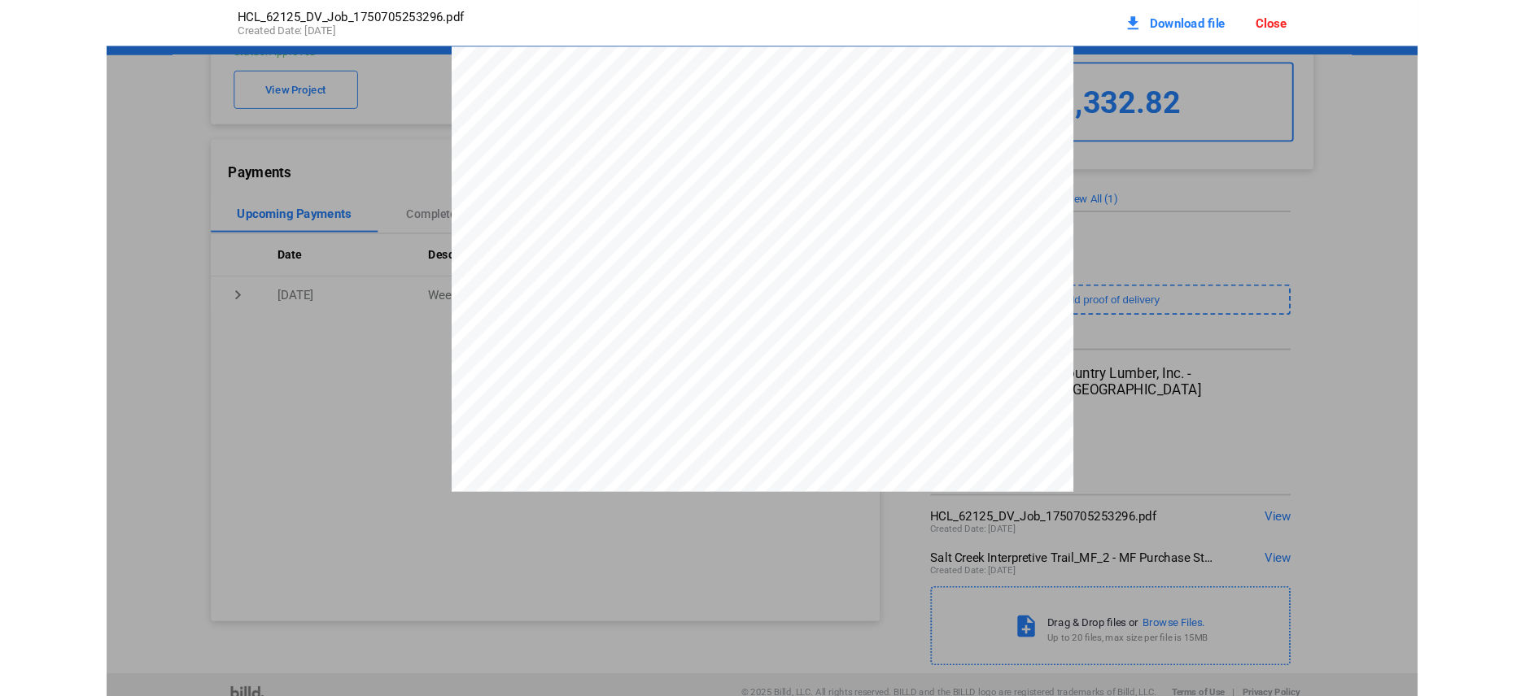
scroll to position [8, 0]
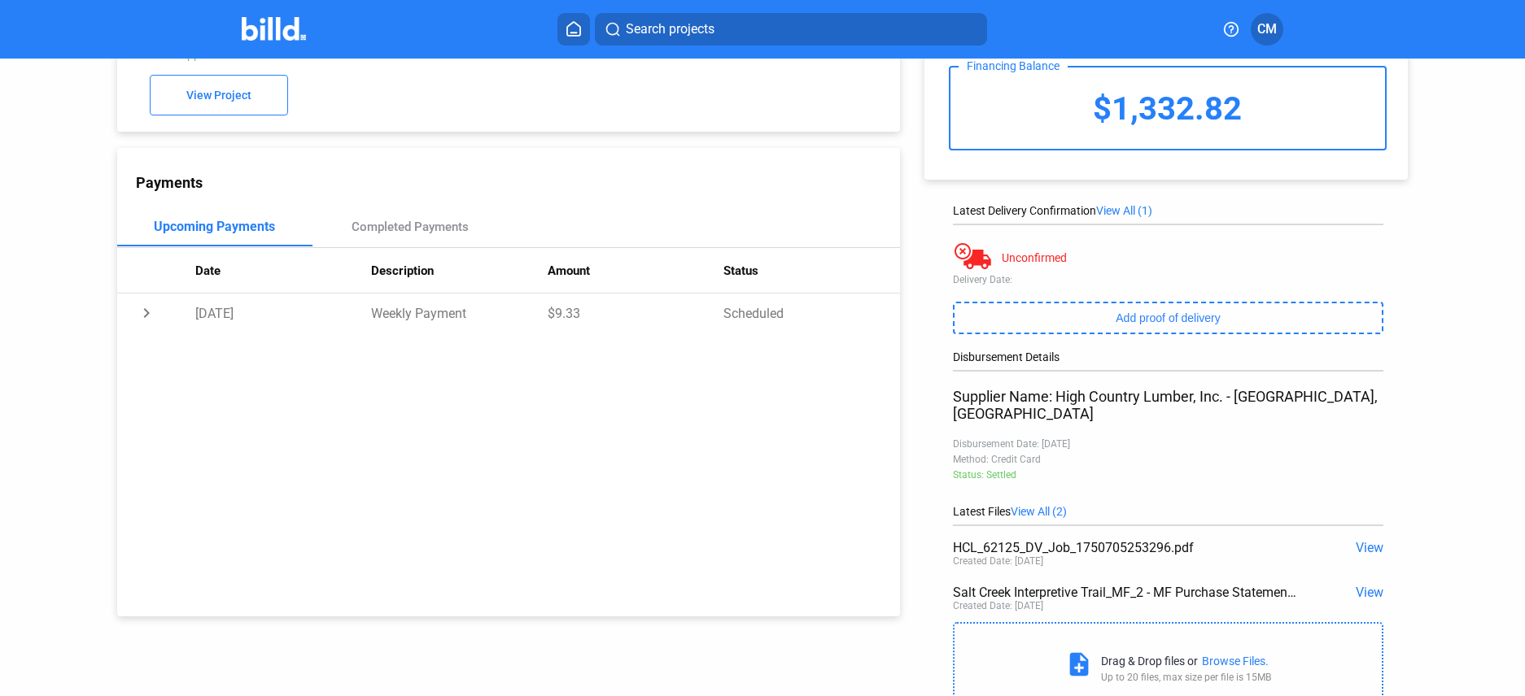
click at [569, 28] on icon at bounding box center [573, 28] width 16 height 15
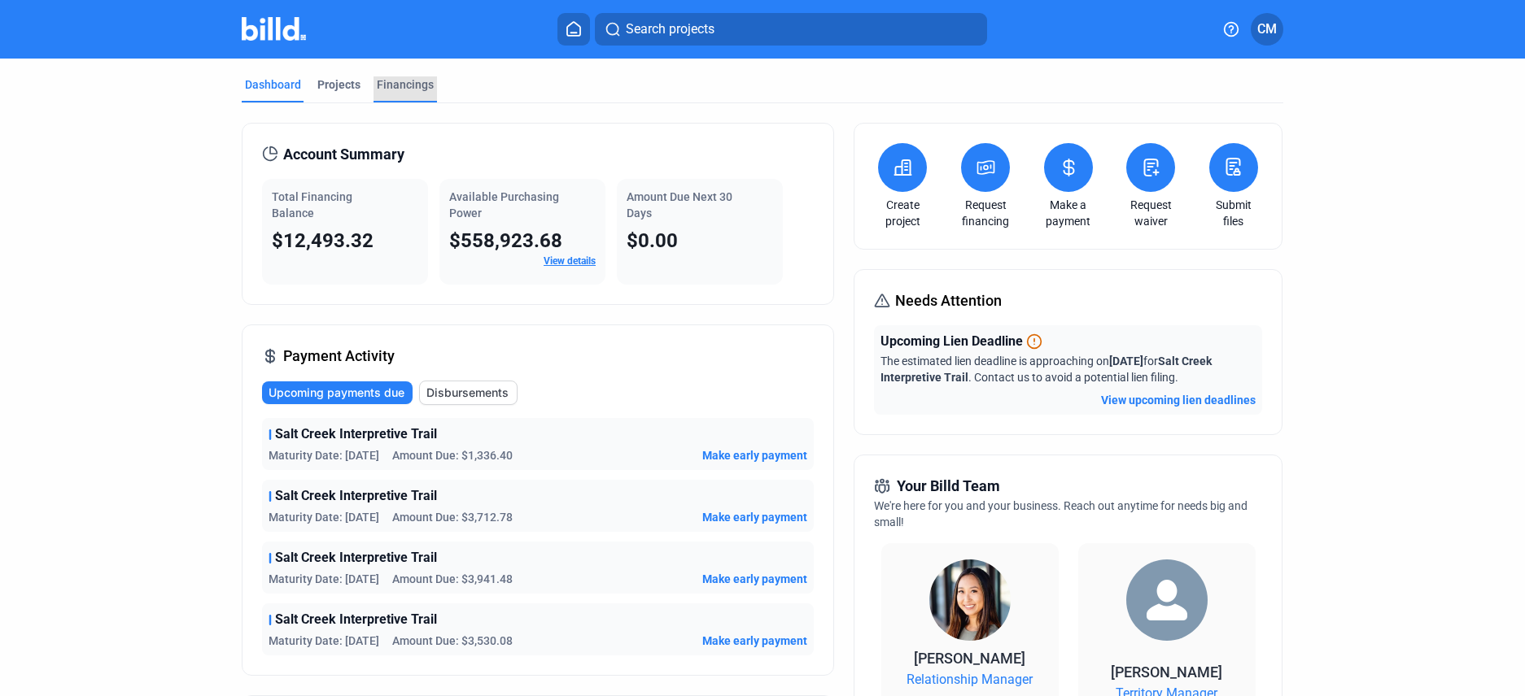
click at [399, 87] on div "Financings" at bounding box center [405, 84] width 57 height 16
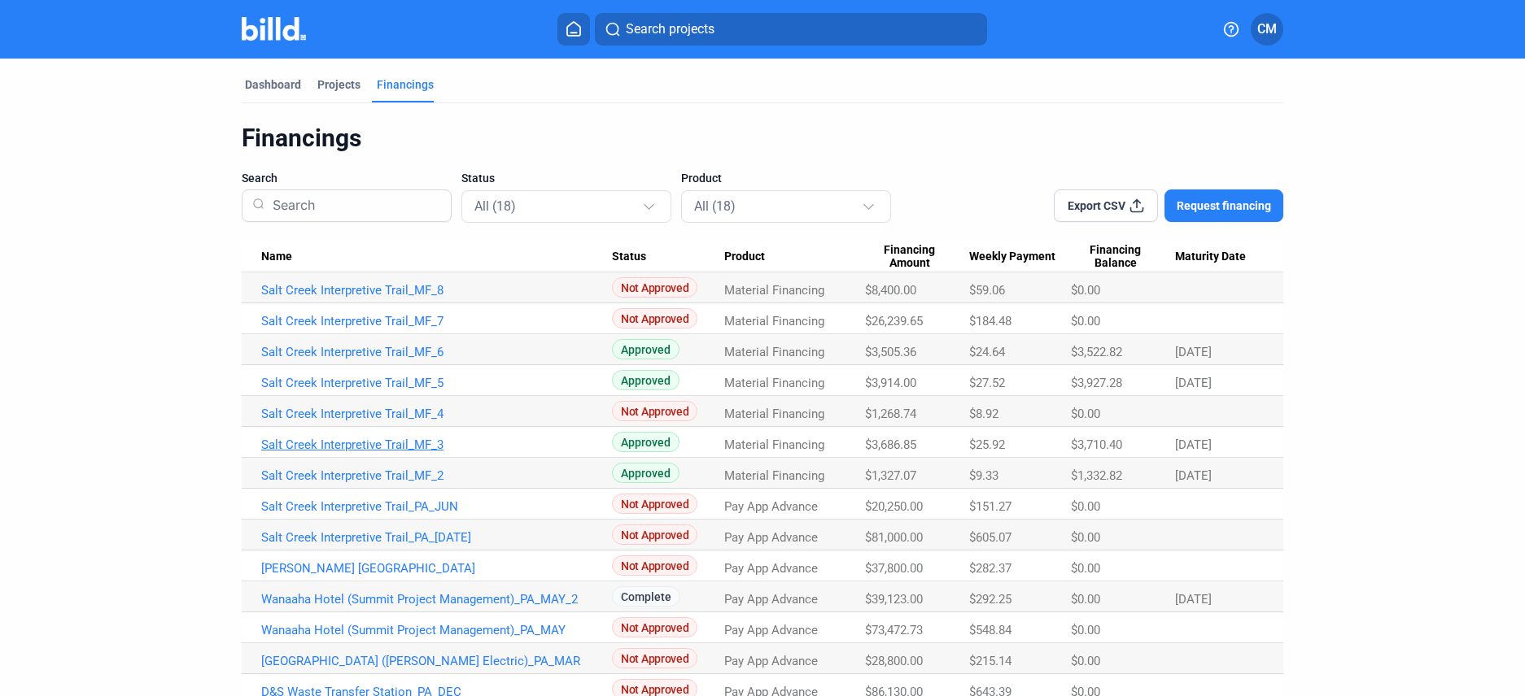
click at [394, 447] on link "Salt Creek Interpretive Trail_MF_3" at bounding box center [436, 445] width 351 height 15
click at [413, 446] on link "Salt Creek Interpretive Trail_MF_3" at bounding box center [436, 445] width 351 height 15
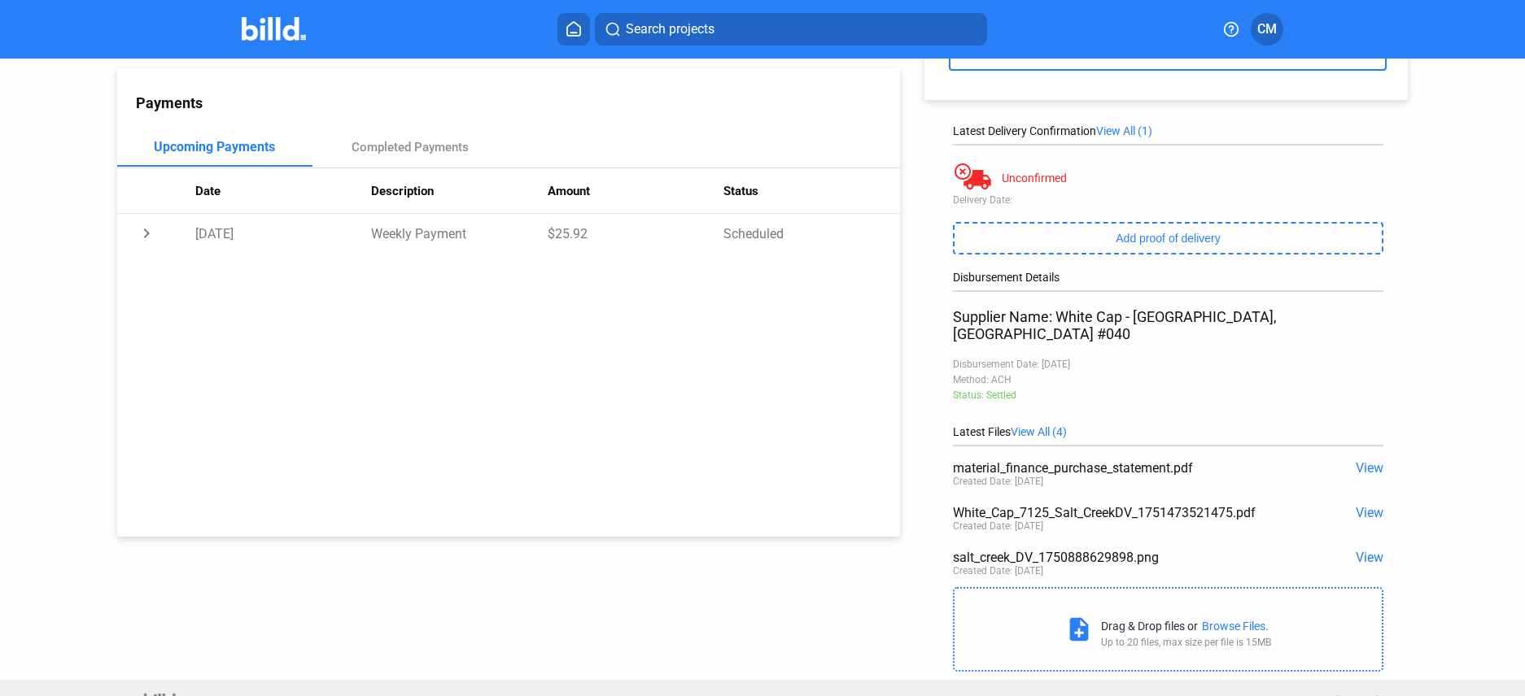
scroll to position [183, 0]
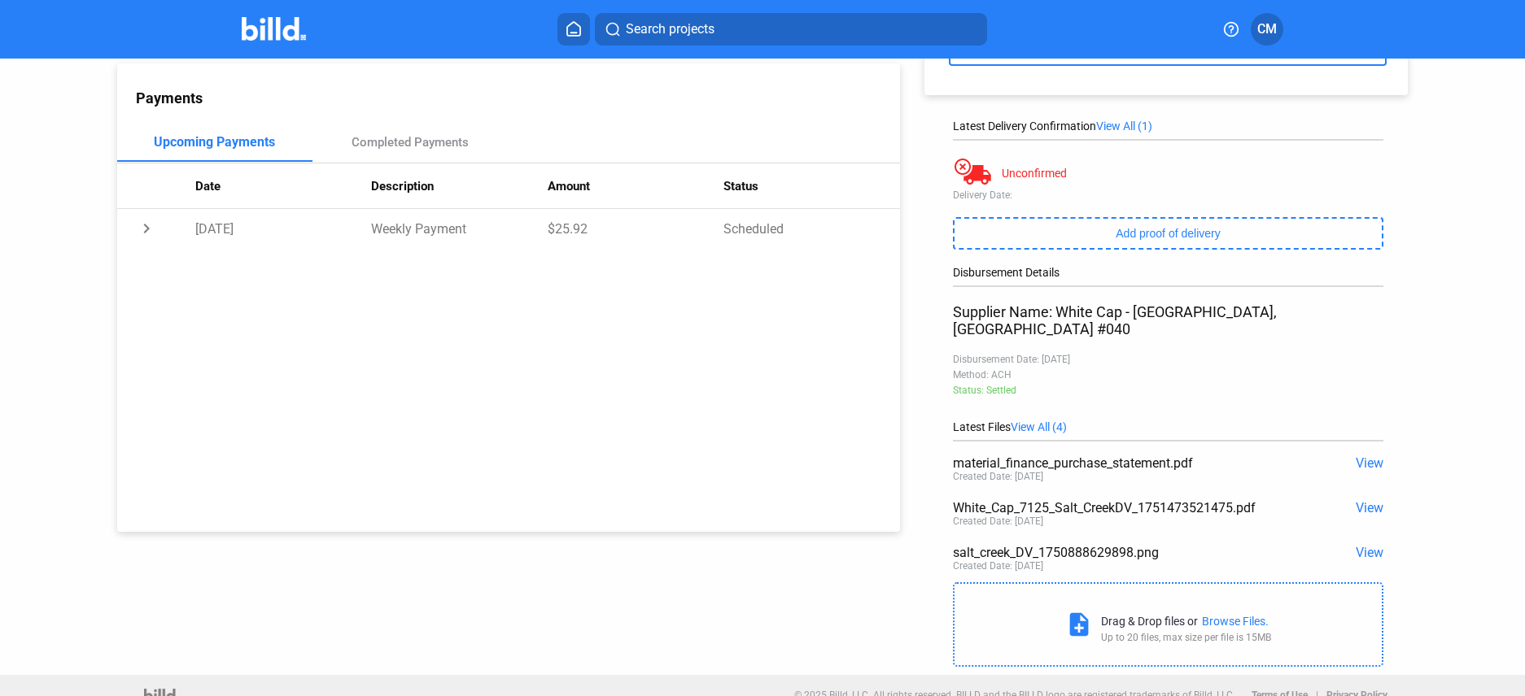
click at [1358, 500] on span "View" at bounding box center [1369, 507] width 28 height 15
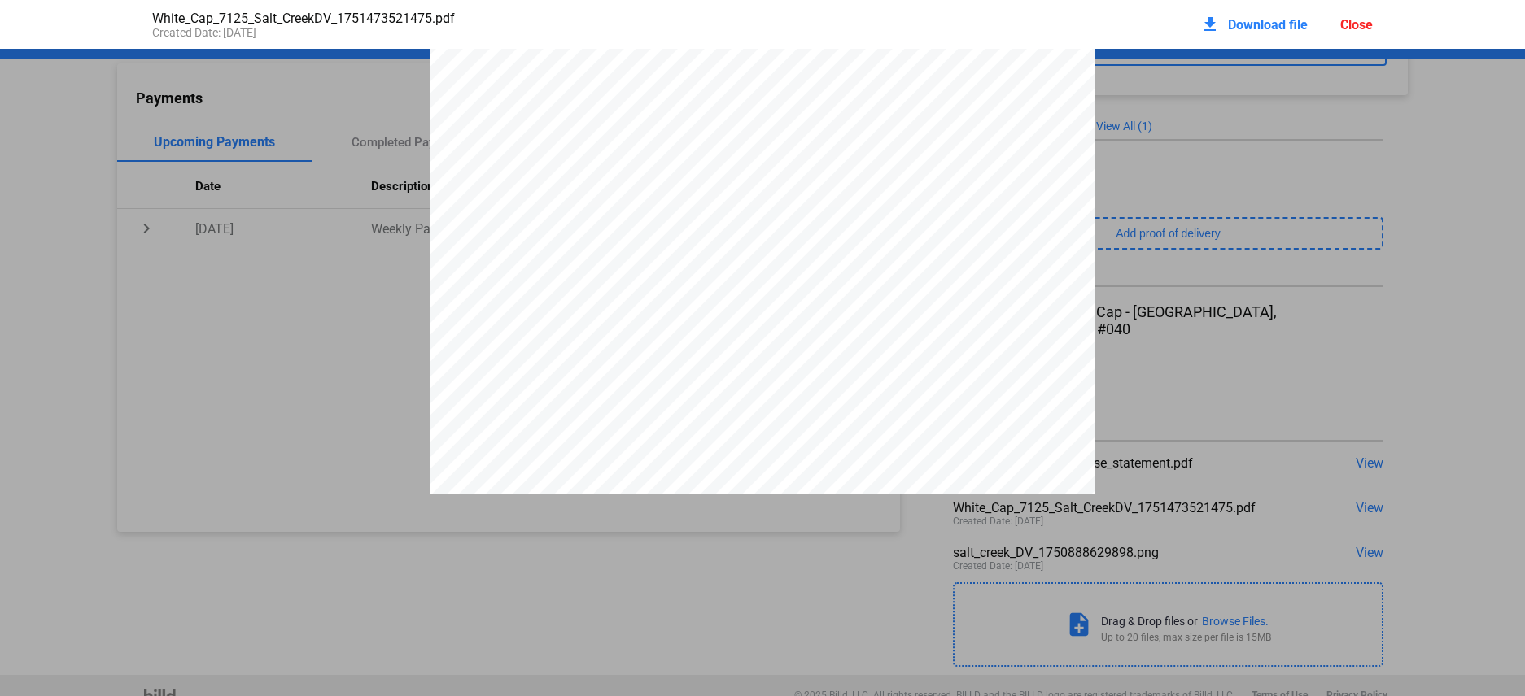
scroll to position [0, 0]
click at [692, 293] on div "**********" at bounding box center [762, 479] width 664 height 859
click at [1349, 332] on div "**********" at bounding box center [762, 479] width 1525 height 859
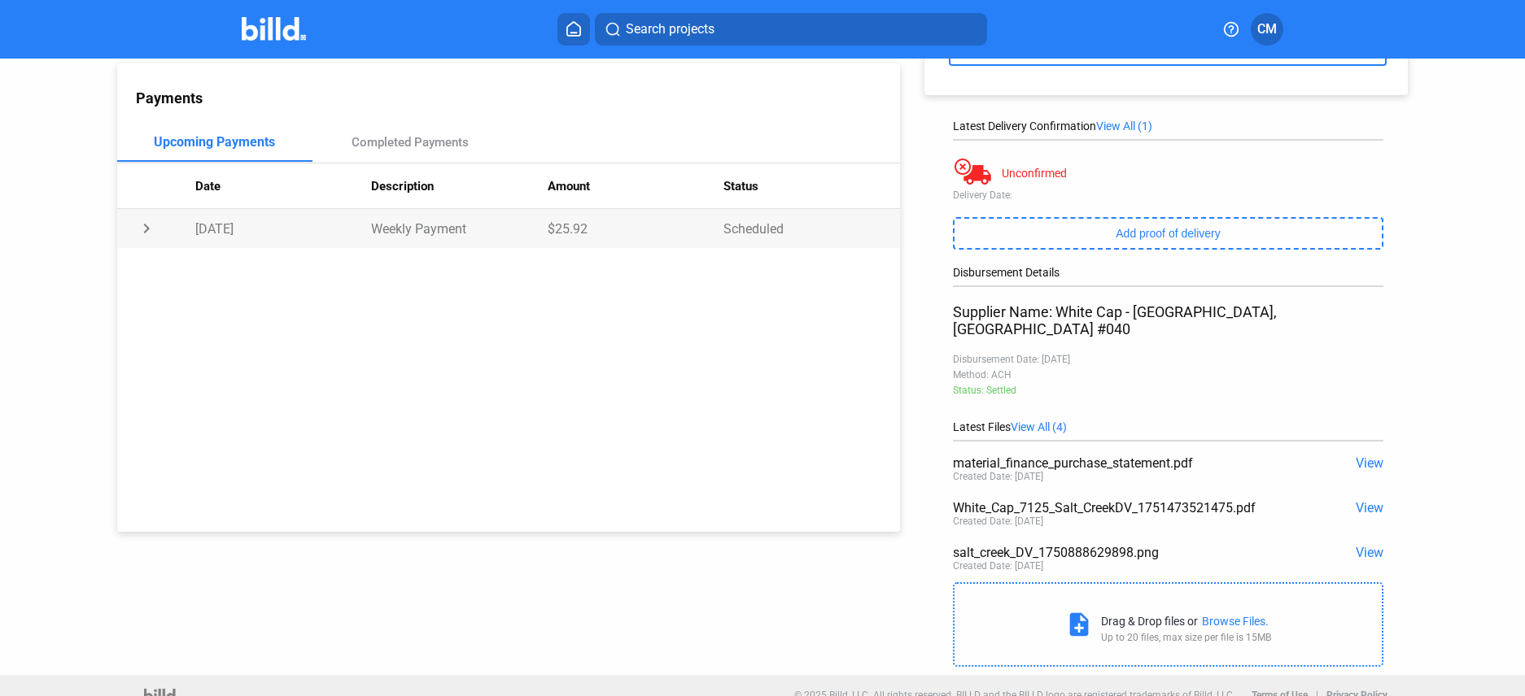
click at [141, 229] on td "chevron_right" at bounding box center [156, 228] width 78 height 39
click at [141, 229] on td "expand_more" at bounding box center [156, 228] width 78 height 39
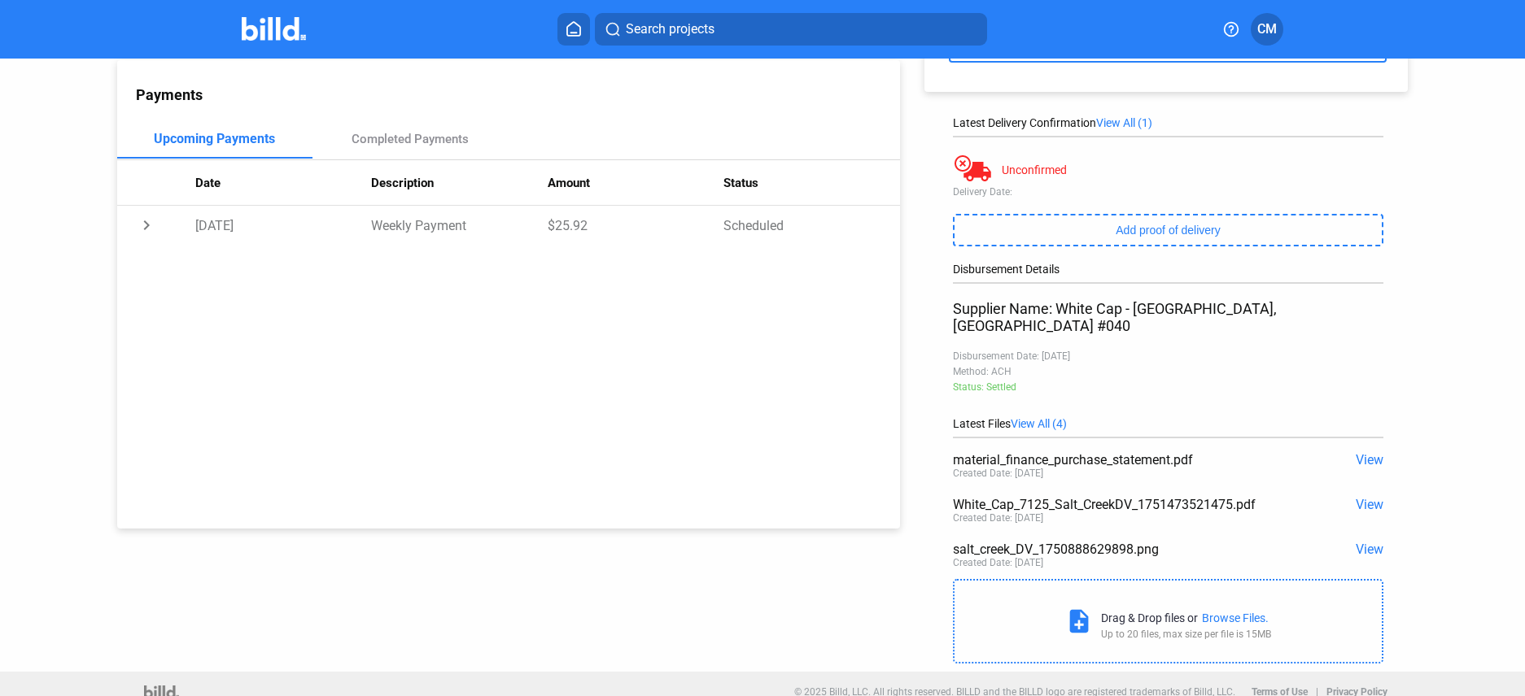
click at [1358, 497] on span "View" at bounding box center [1369, 504] width 28 height 15
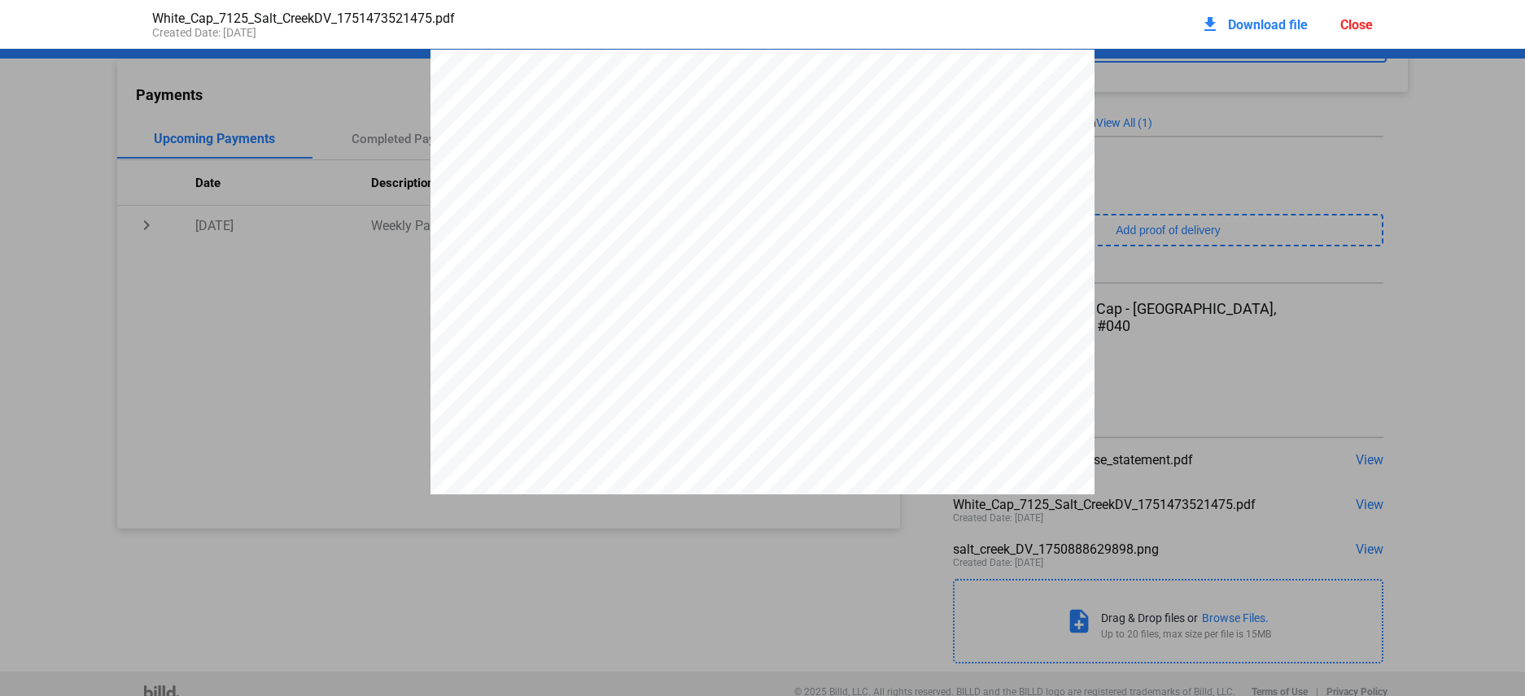
scroll to position [8, 0]
click at [668, 210] on div "**********" at bounding box center [762, 470] width 664 height 859
click at [1279, 23] on span "Download file" at bounding box center [1268, 24] width 80 height 15
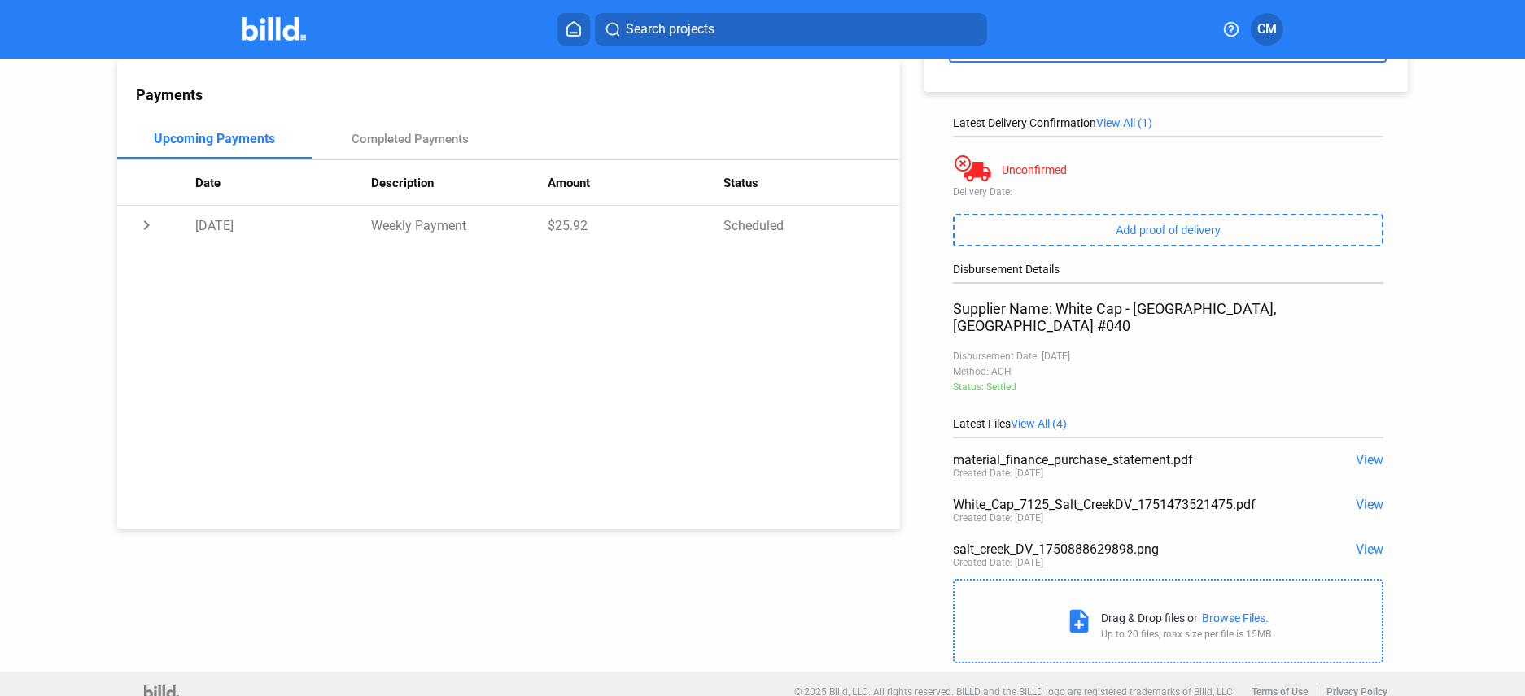
click at [1358, 542] on span "View" at bounding box center [1369, 549] width 28 height 15
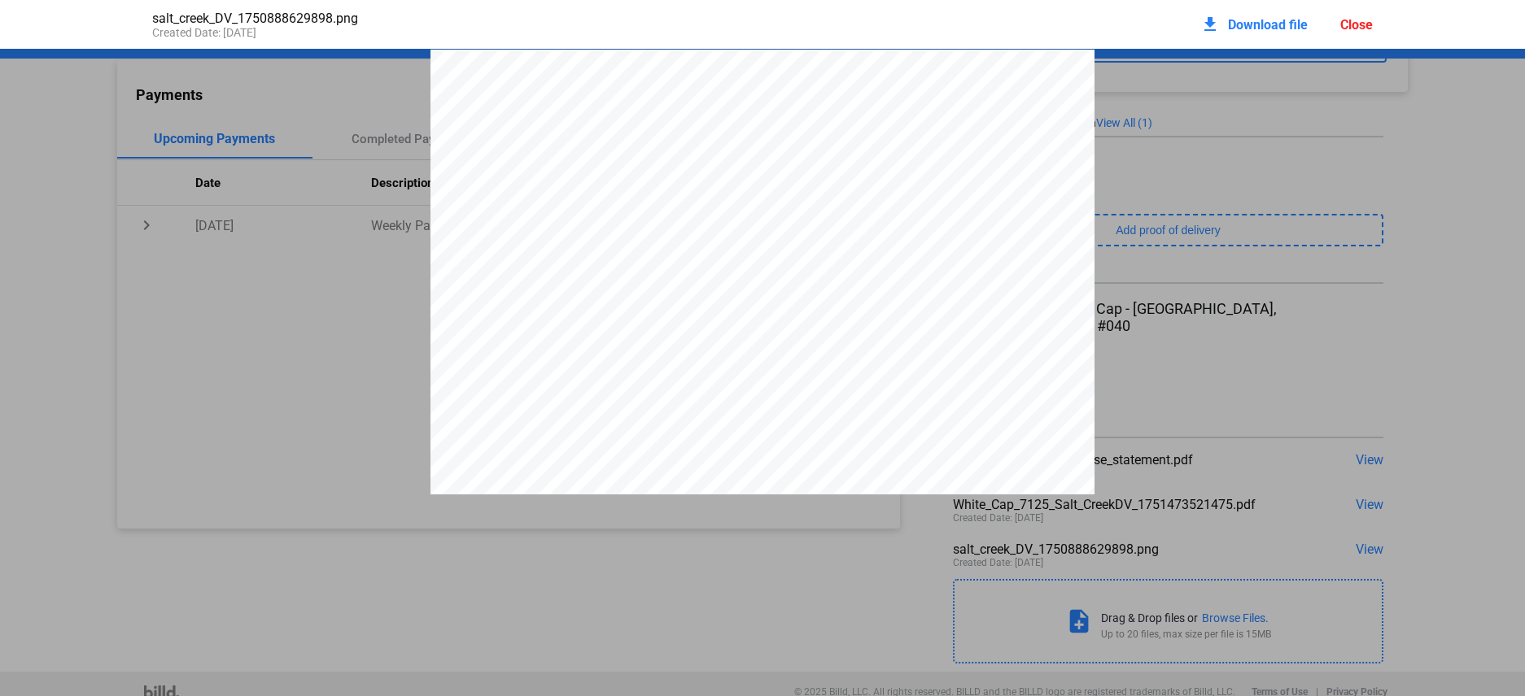
scroll to position [8, 0]
click at [1265, 24] on span "Download file" at bounding box center [1268, 24] width 80 height 15
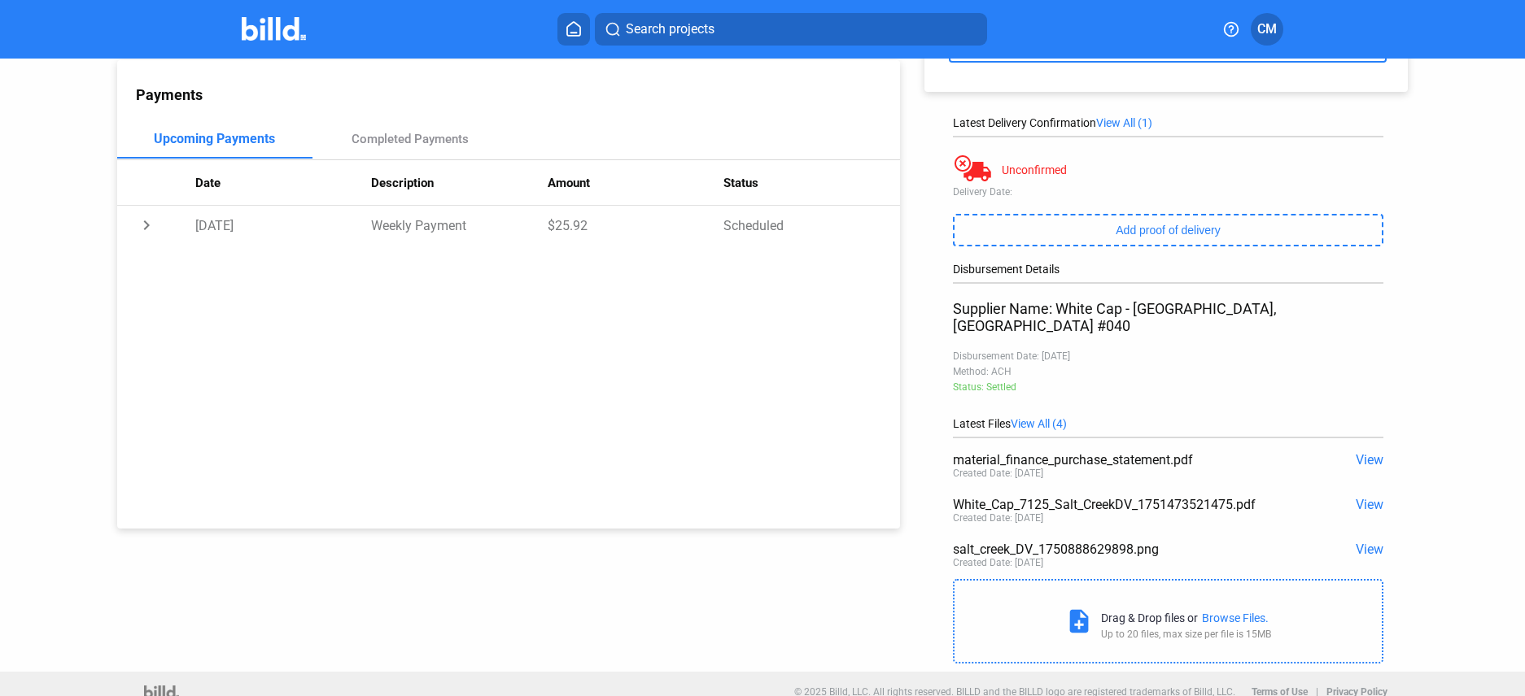
click at [1358, 542] on span "View" at bounding box center [1369, 549] width 28 height 15
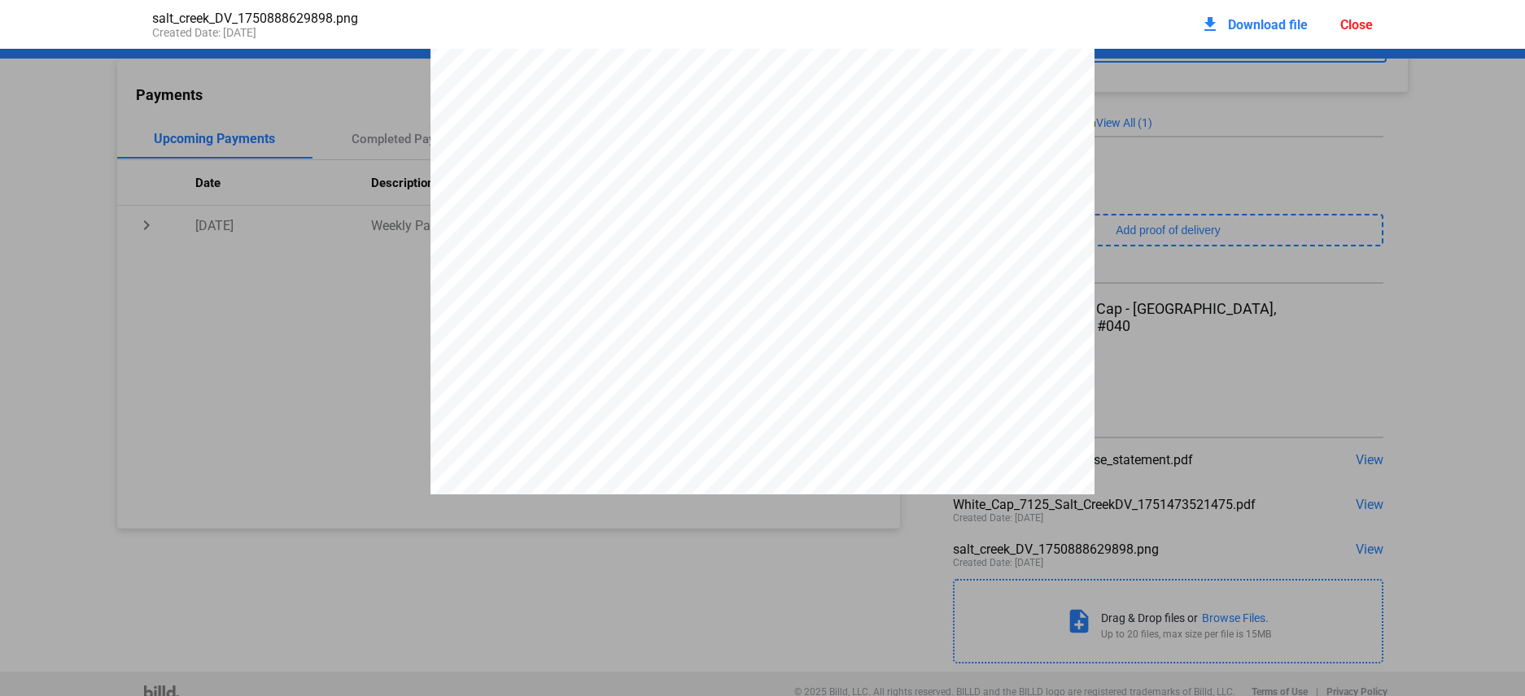
click at [753, 149] on div at bounding box center [762, 470] width 664 height 859
click at [1242, 24] on span "Download file" at bounding box center [1268, 24] width 80 height 15
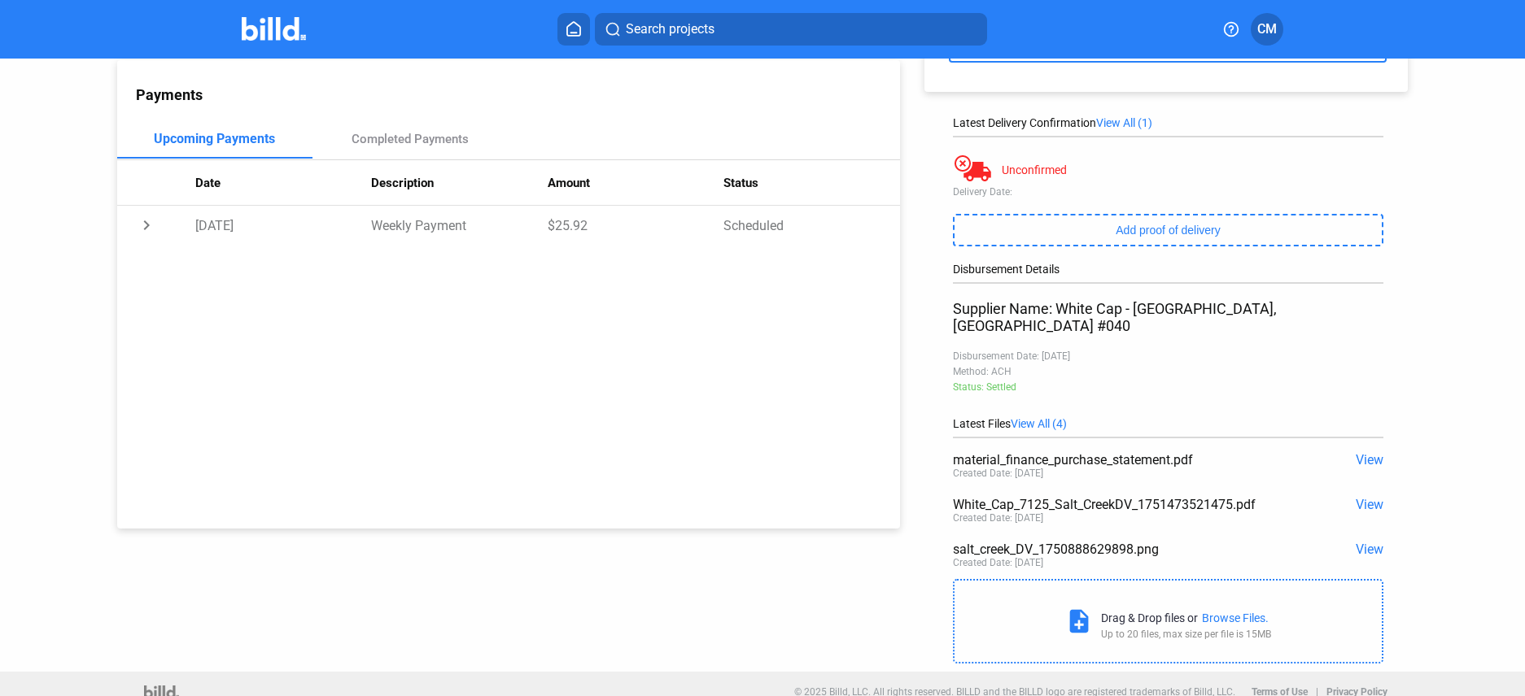
click at [1004, 542] on div "salt_creek_DV_1750888629898.png" at bounding box center [1125, 549] width 345 height 15
click at [1358, 542] on span "View" at bounding box center [1369, 549] width 28 height 15
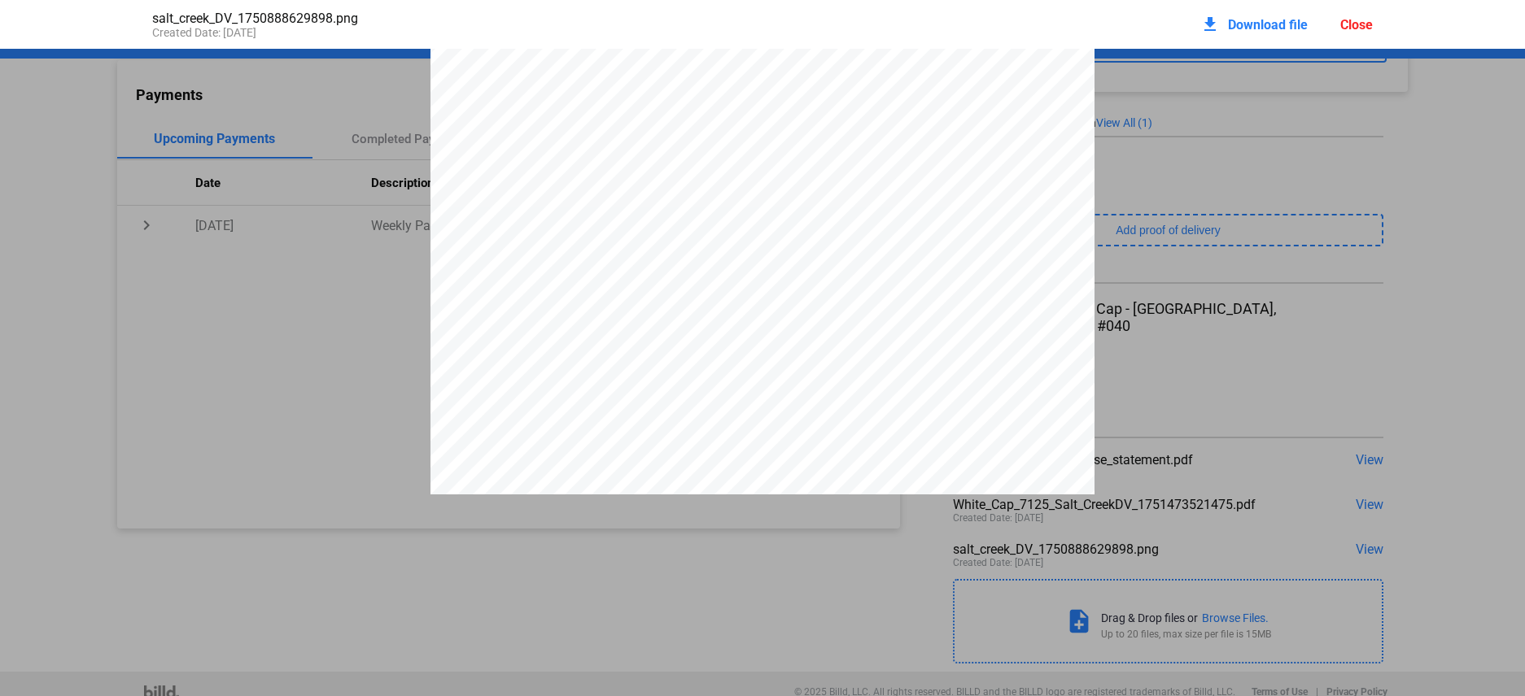
scroll to position [429, 0]
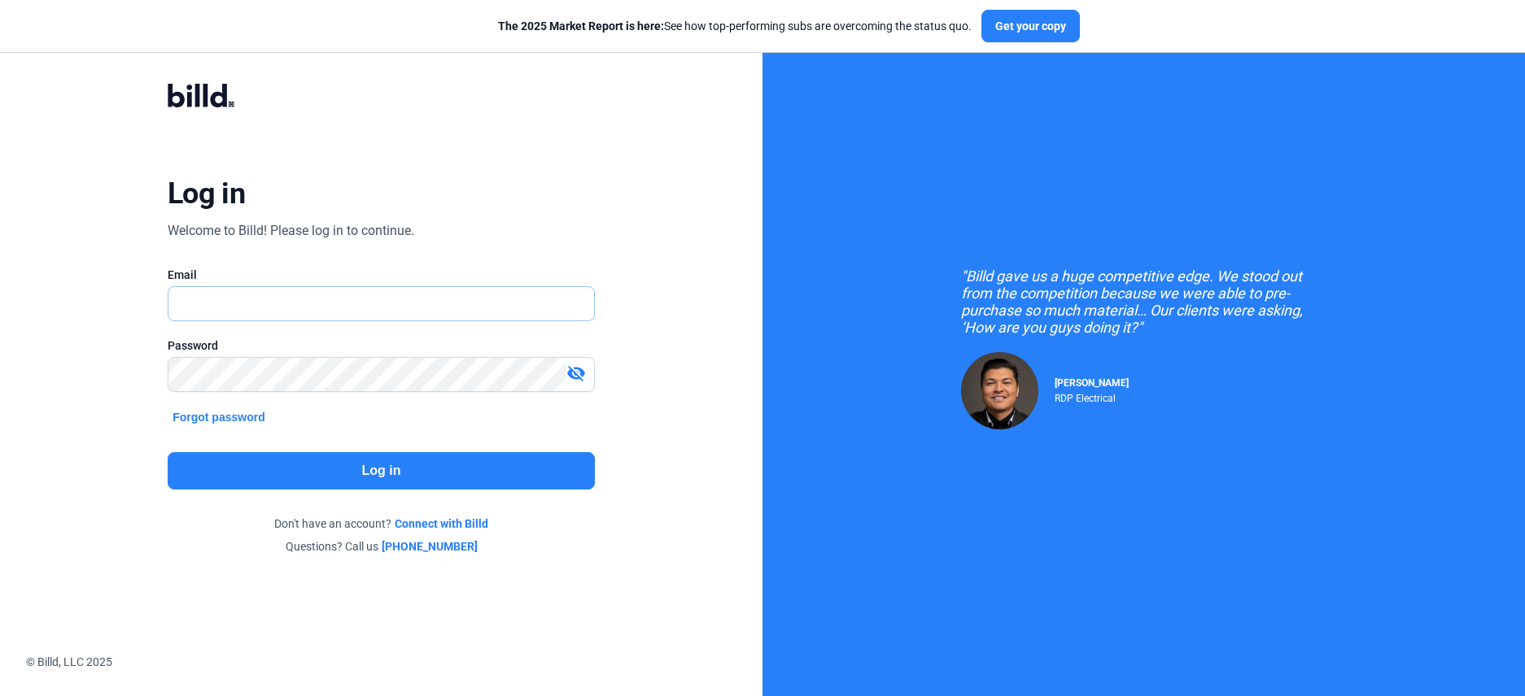
drag, startPoint x: 299, startPoint y: 308, endPoint x: 316, endPoint y: 321, distance: 20.8
click at [299, 308] on input "text" at bounding box center [380, 303] width 425 height 33
type input "[EMAIL_ADDRESS][DOMAIN_NAME]"
click at [353, 461] on button "Log in" at bounding box center [381, 470] width 427 height 37
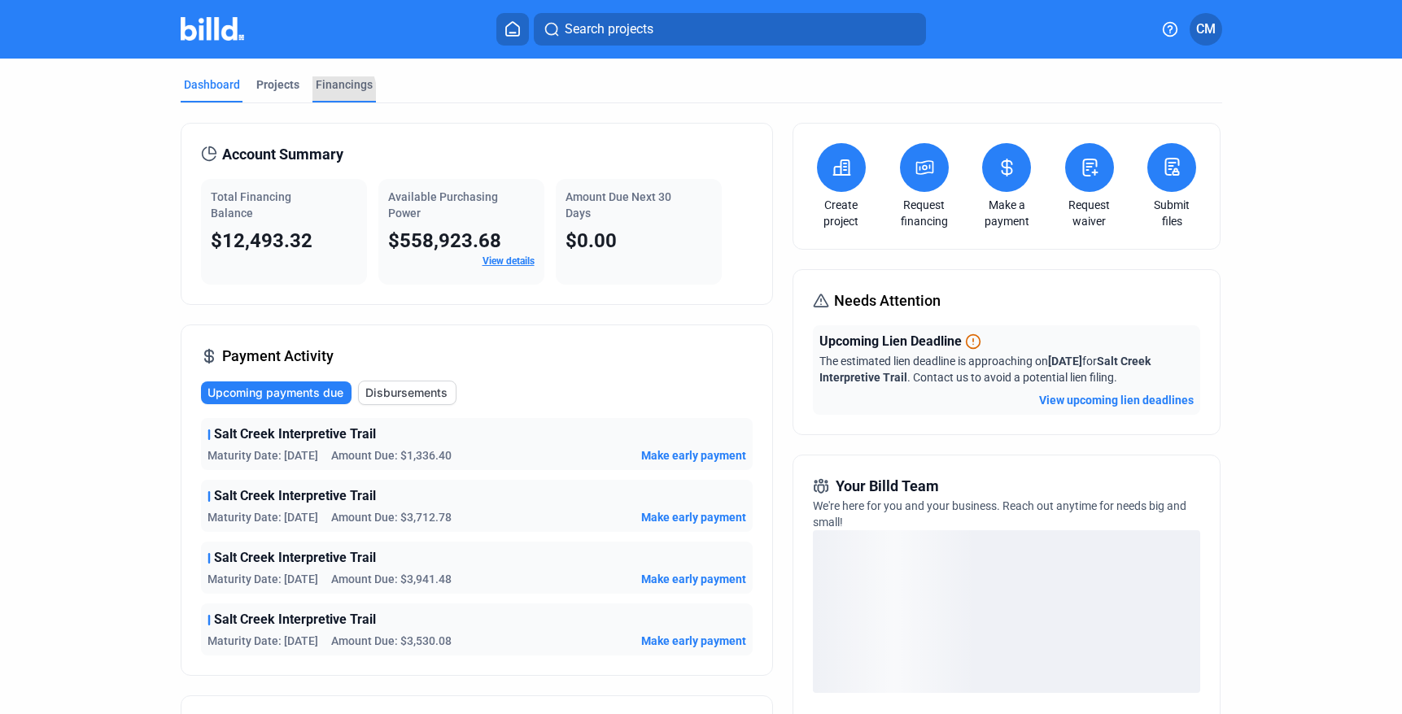
click at [325, 89] on div "Financings" at bounding box center [344, 84] width 57 height 16
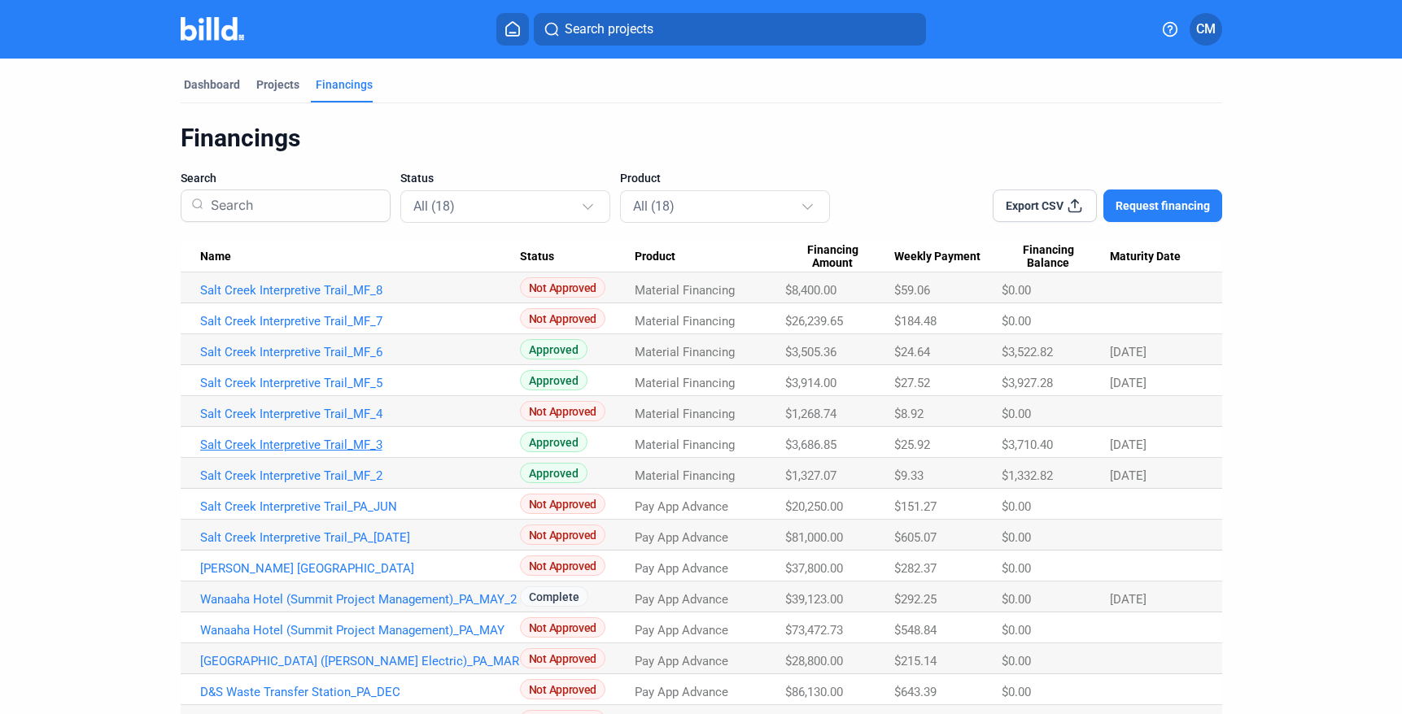
click at [356, 443] on link "Salt Creek Interpretive Trail_MF_3" at bounding box center [360, 445] width 320 height 15
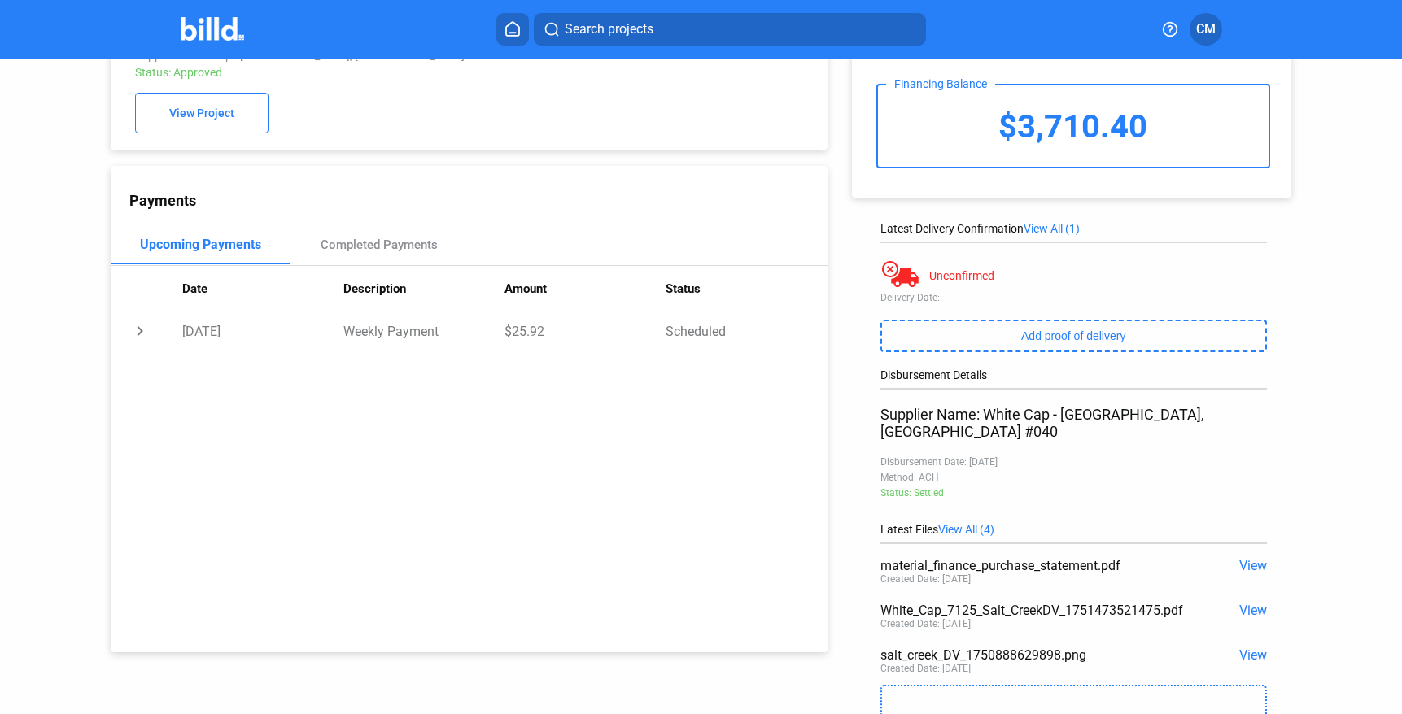
scroll to position [74, 0]
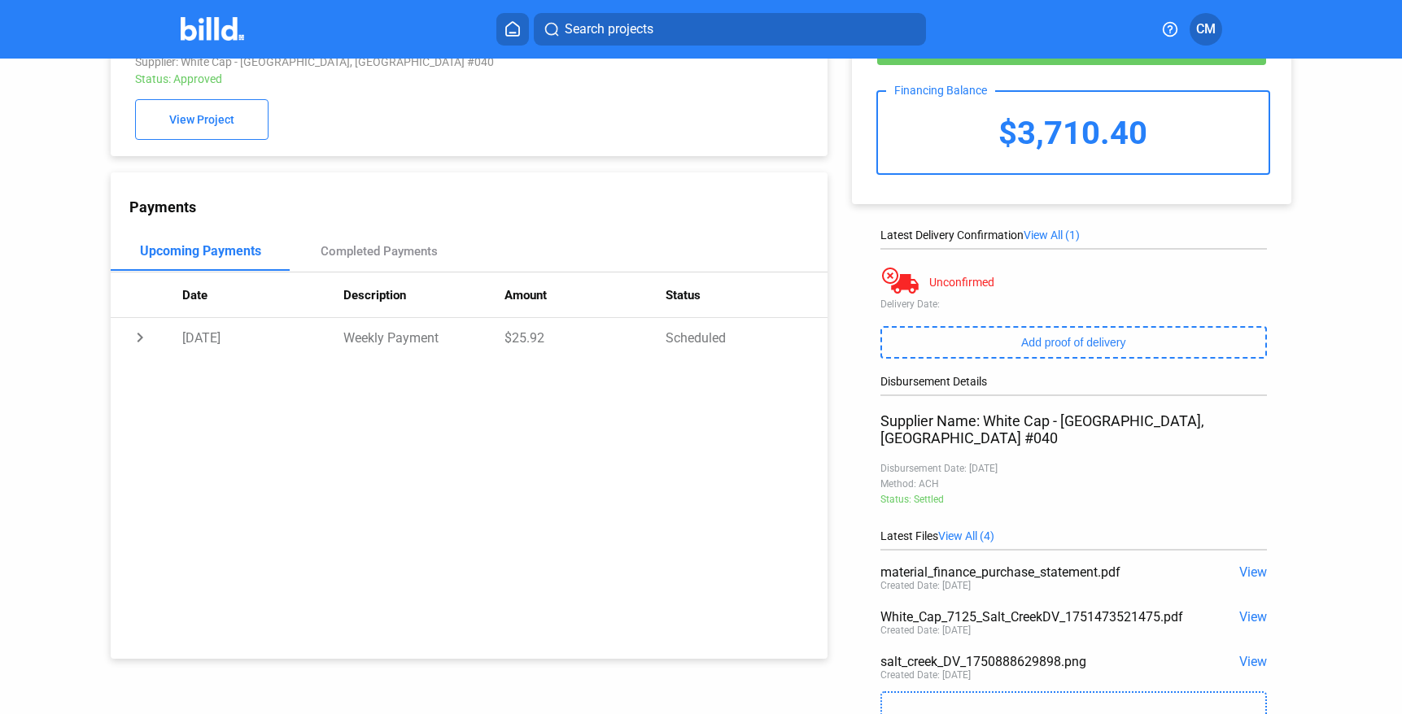
click at [1239, 654] on span "View" at bounding box center [1253, 661] width 28 height 15
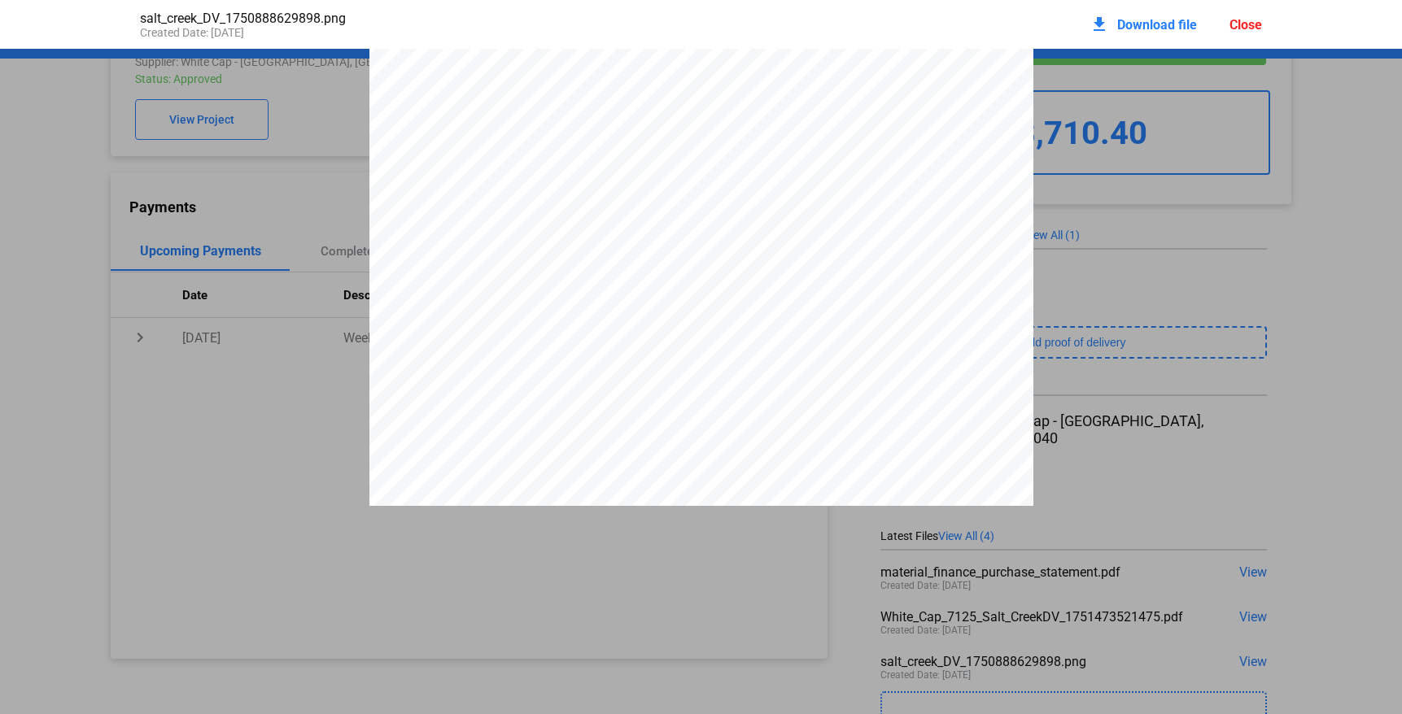
scroll to position [131, 0]
click at [813, 412] on div at bounding box center [701, 76] width 664 height 859
click at [1102, 24] on mat-icon "download" at bounding box center [1099, 25] width 20 height 20
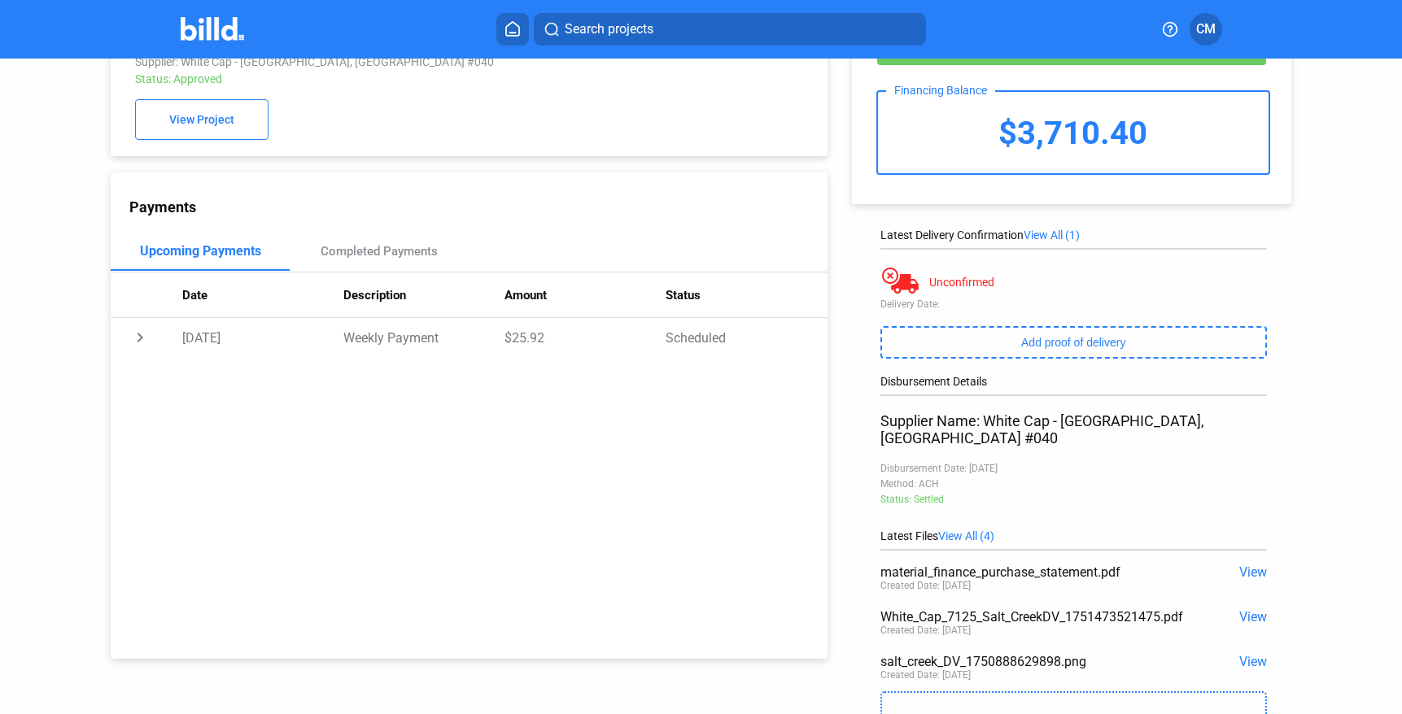
drag, startPoint x: 1228, startPoint y: 648, endPoint x: 1250, endPoint y: 646, distance: 22.9
click at [1228, 654] on div "View" at bounding box center [1227, 661] width 77 height 15
click at [1249, 654] on span "View" at bounding box center [1253, 661] width 28 height 15
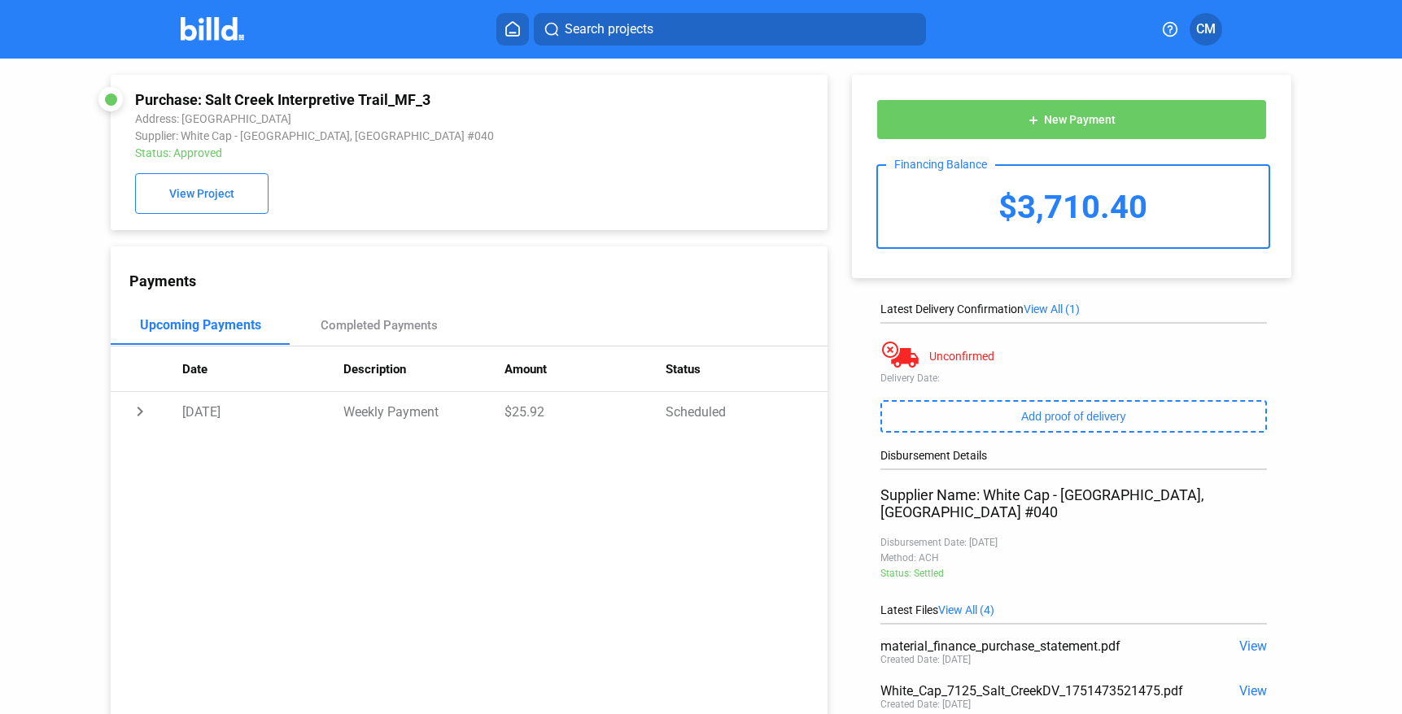
click at [513, 33] on icon at bounding box center [512, 28] width 16 height 15
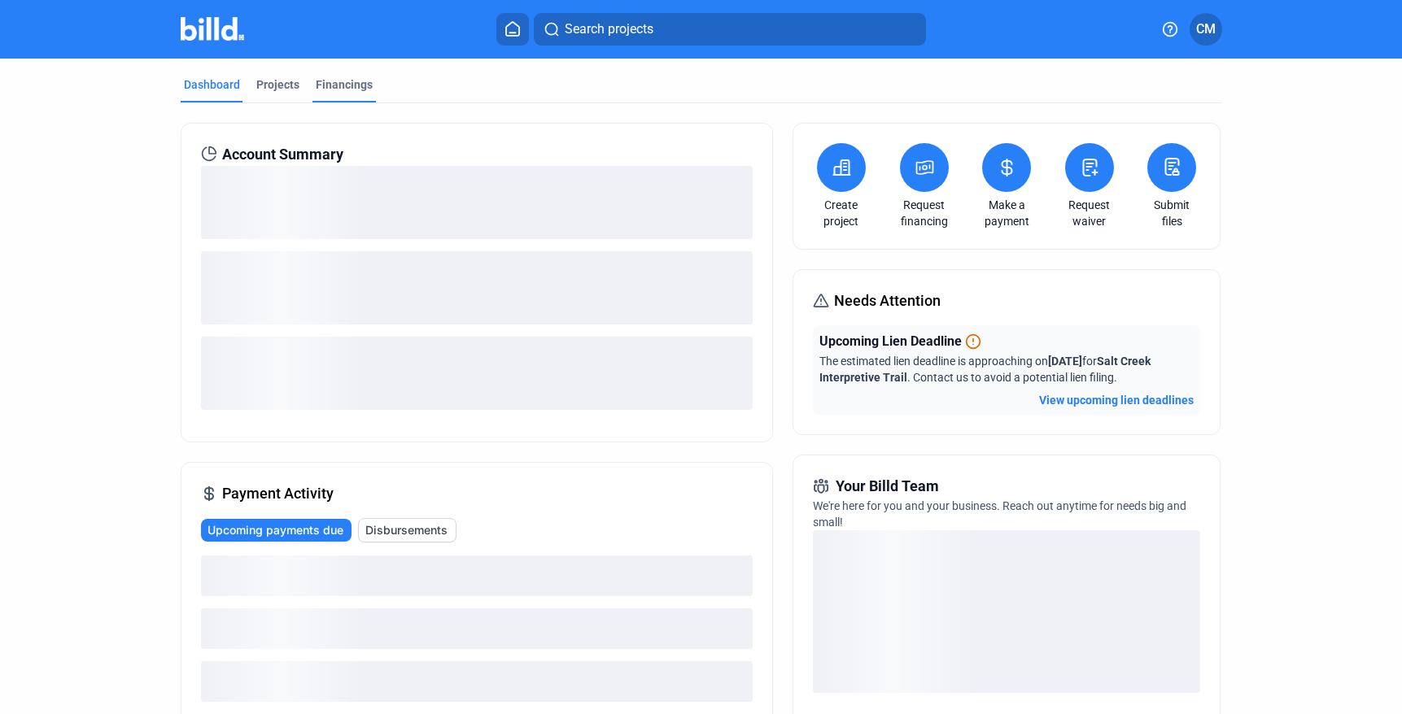
click at [352, 87] on div "Financings" at bounding box center [344, 84] width 57 height 16
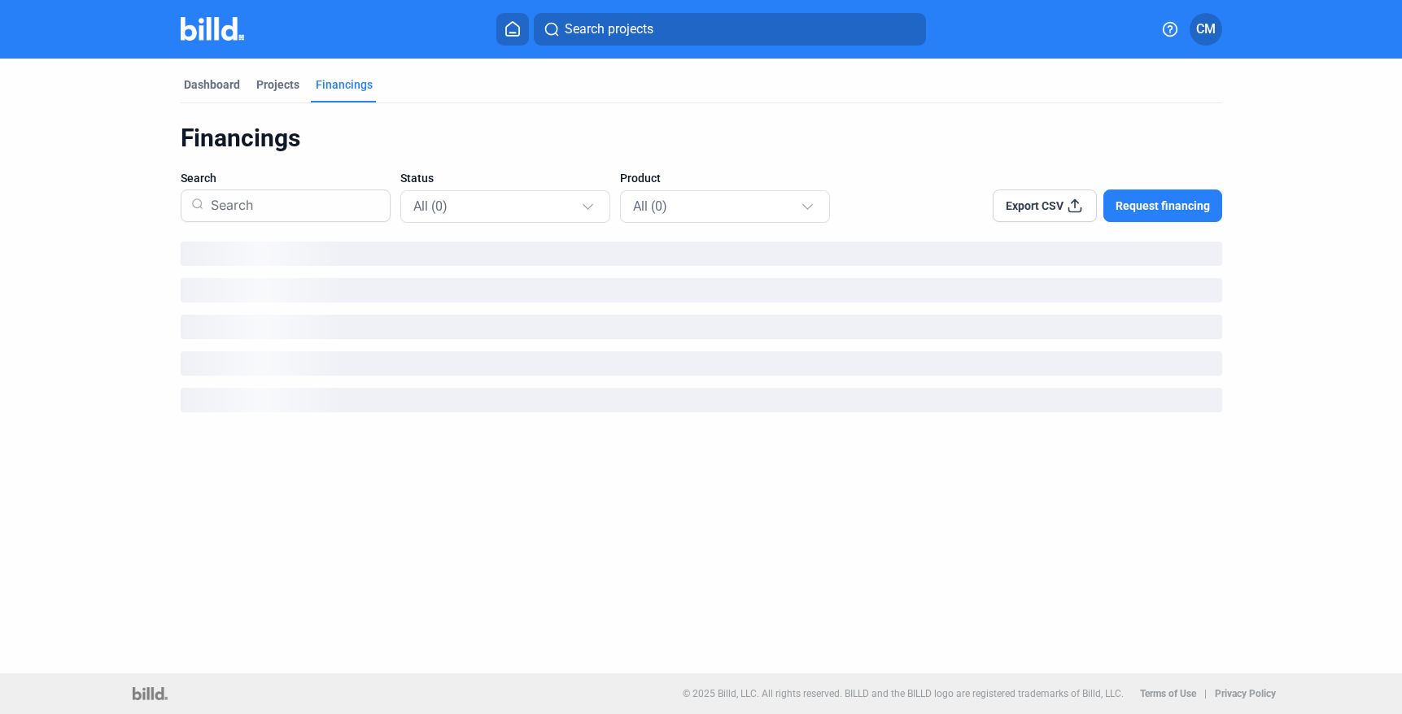
click at [352, 85] on div "Financings" at bounding box center [344, 84] width 57 height 16
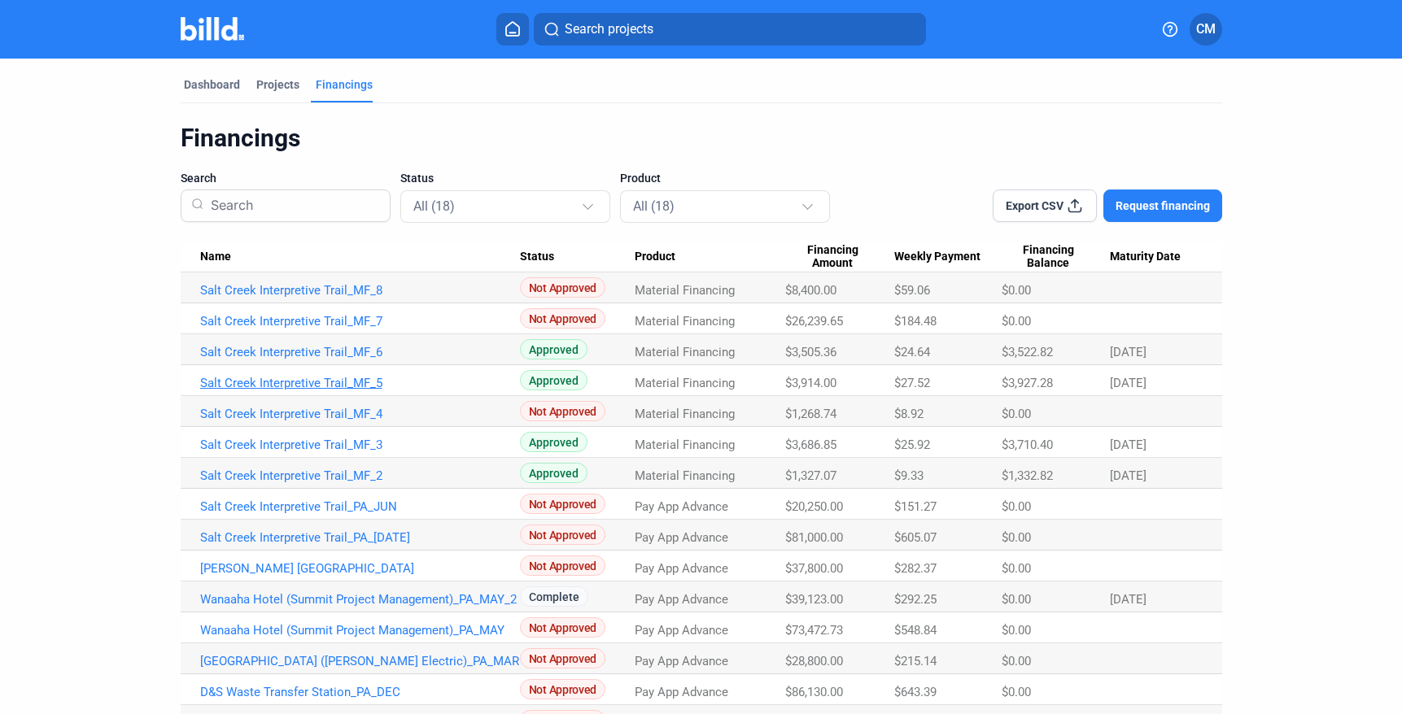
click at [351, 382] on link "Salt Creek Interpretive Trail_MF_5" at bounding box center [360, 383] width 320 height 15
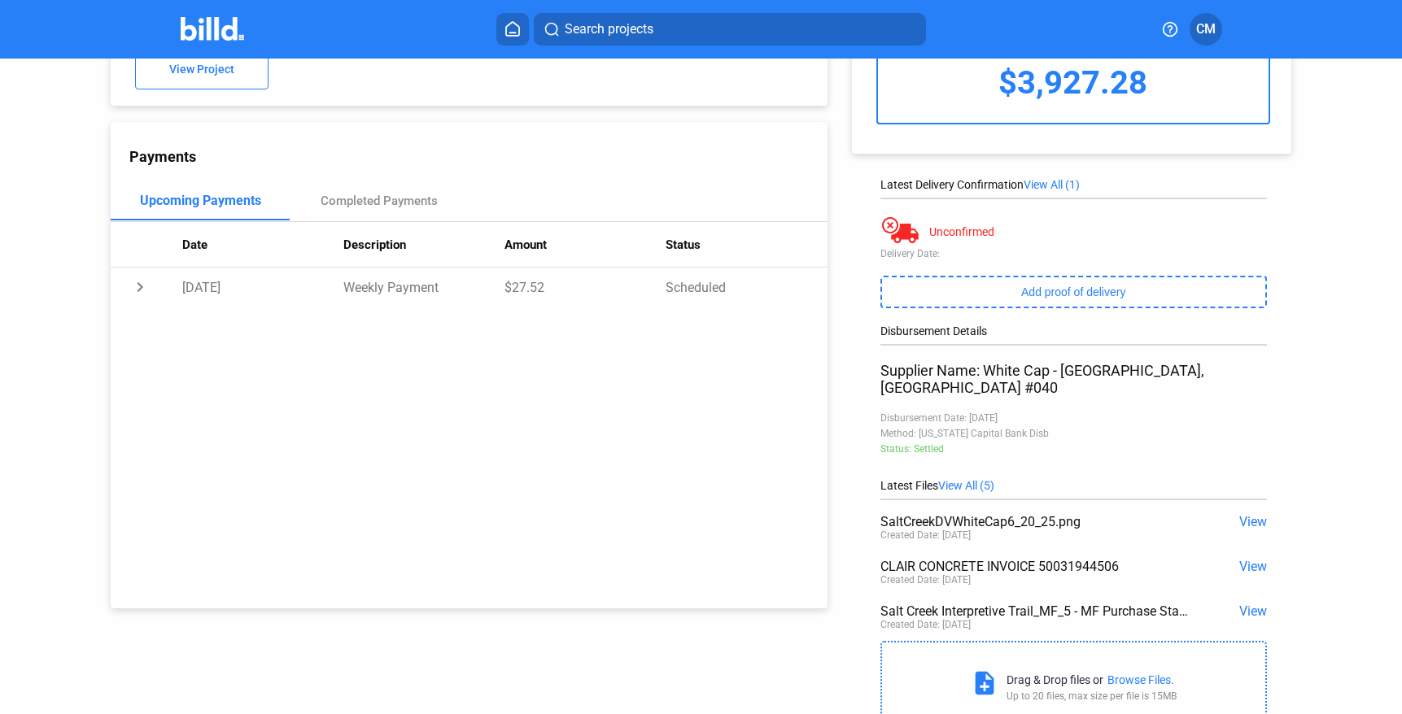
scroll to position [168, 0]
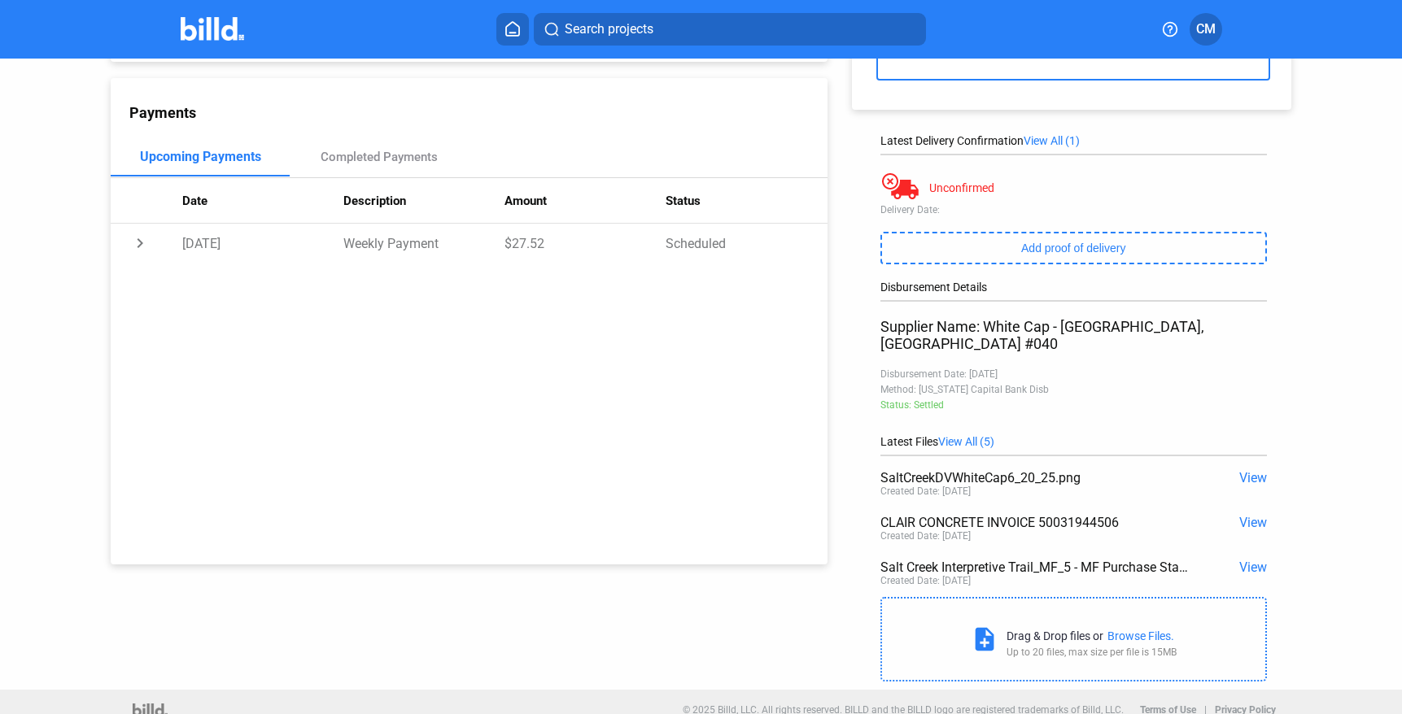
click at [1244, 515] on span "View" at bounding box center [1253, 522] width 28 height 15
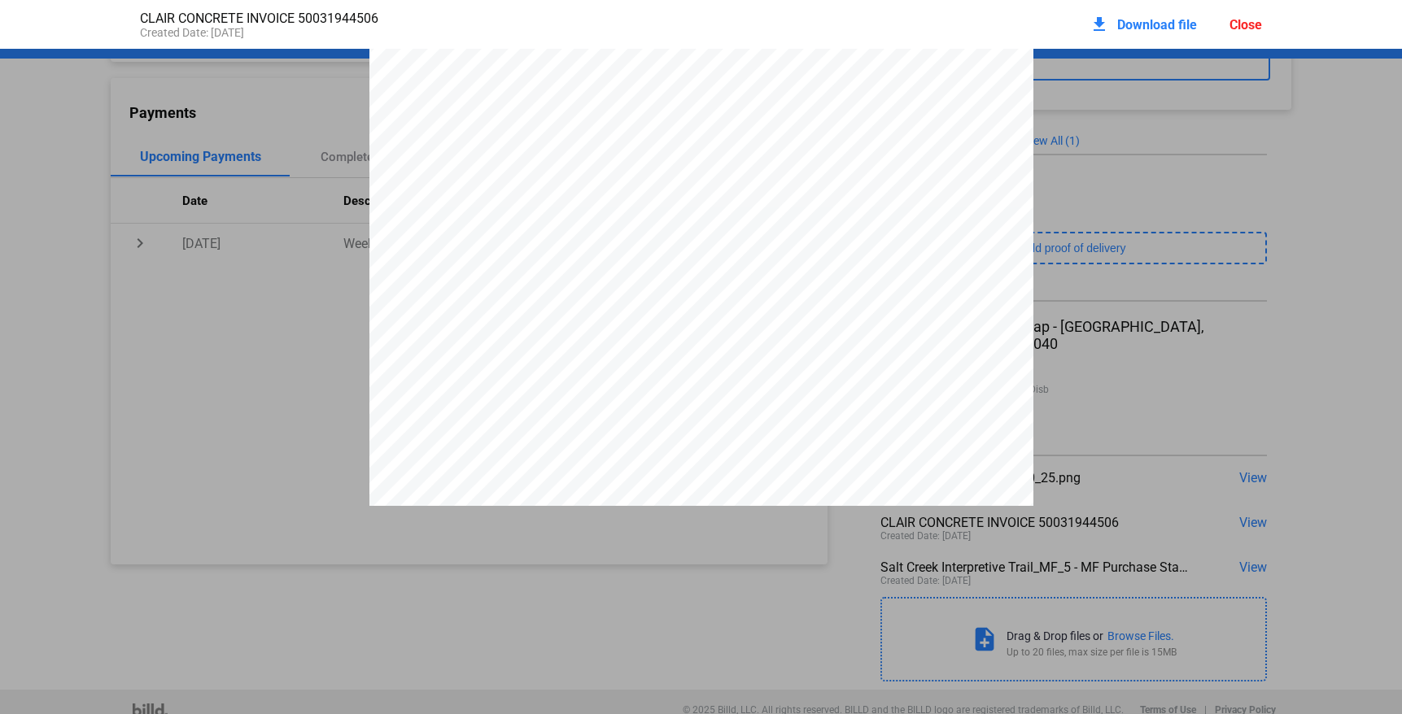
scroll to position [0, 0]
click at [1320, 359] on div at bounding box center [701, 479] width 1402 height 859
click at [1320, 359] on div at bounding box center [701, 473] width 1402 height 859
click at [527, 130] on div at bounding box center [701, 473] width 664 height 859
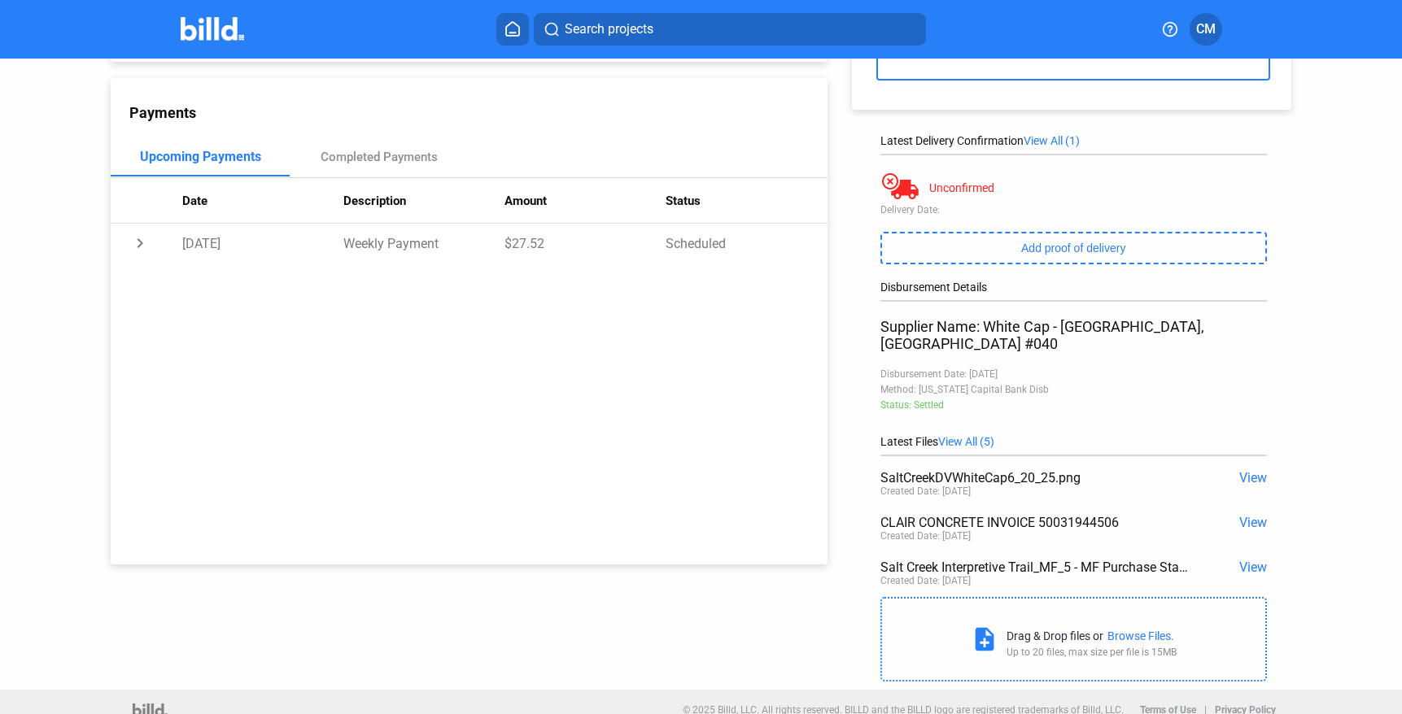
click at [1242, 470] on span "View" at bounding box center [1253, 477] width 28 height 15
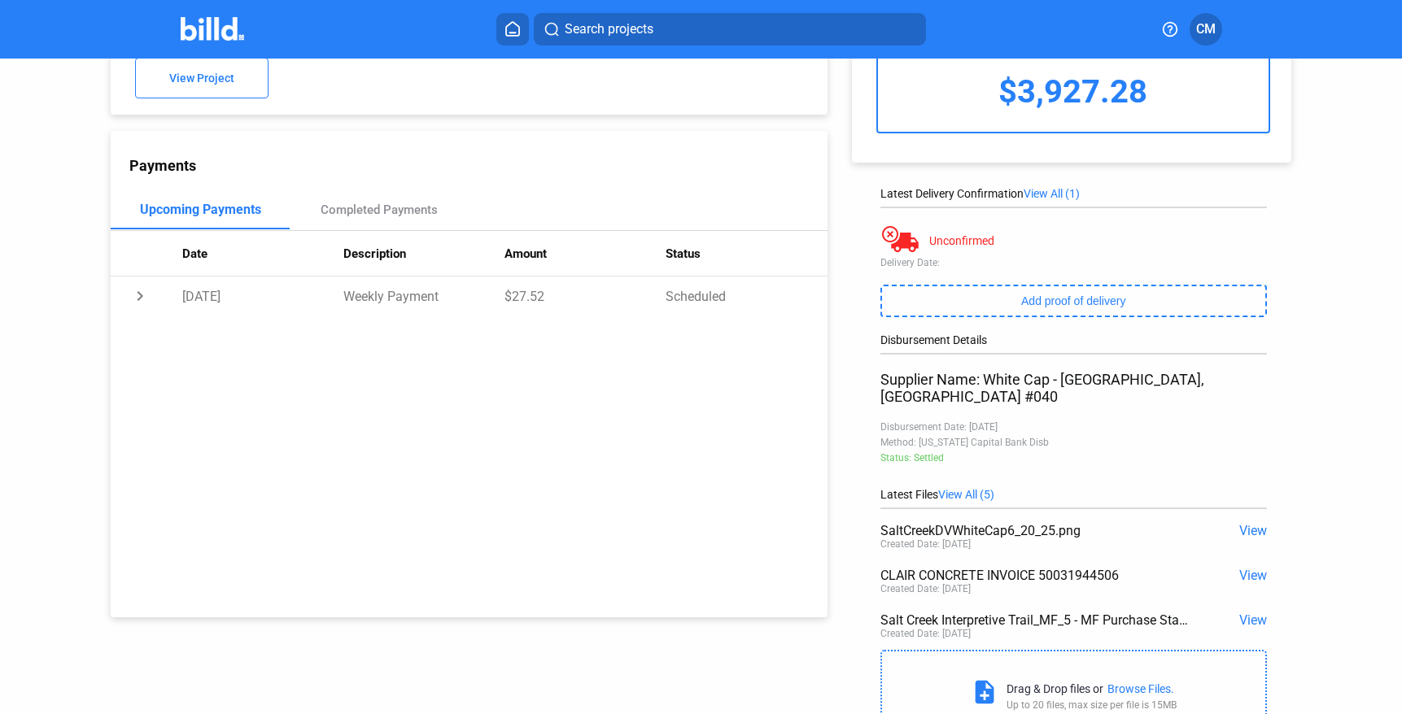
scroll to position [117, 0]
click at [1248, 566] on span "View" at bounding box center [1253, 573] width 28 height 15
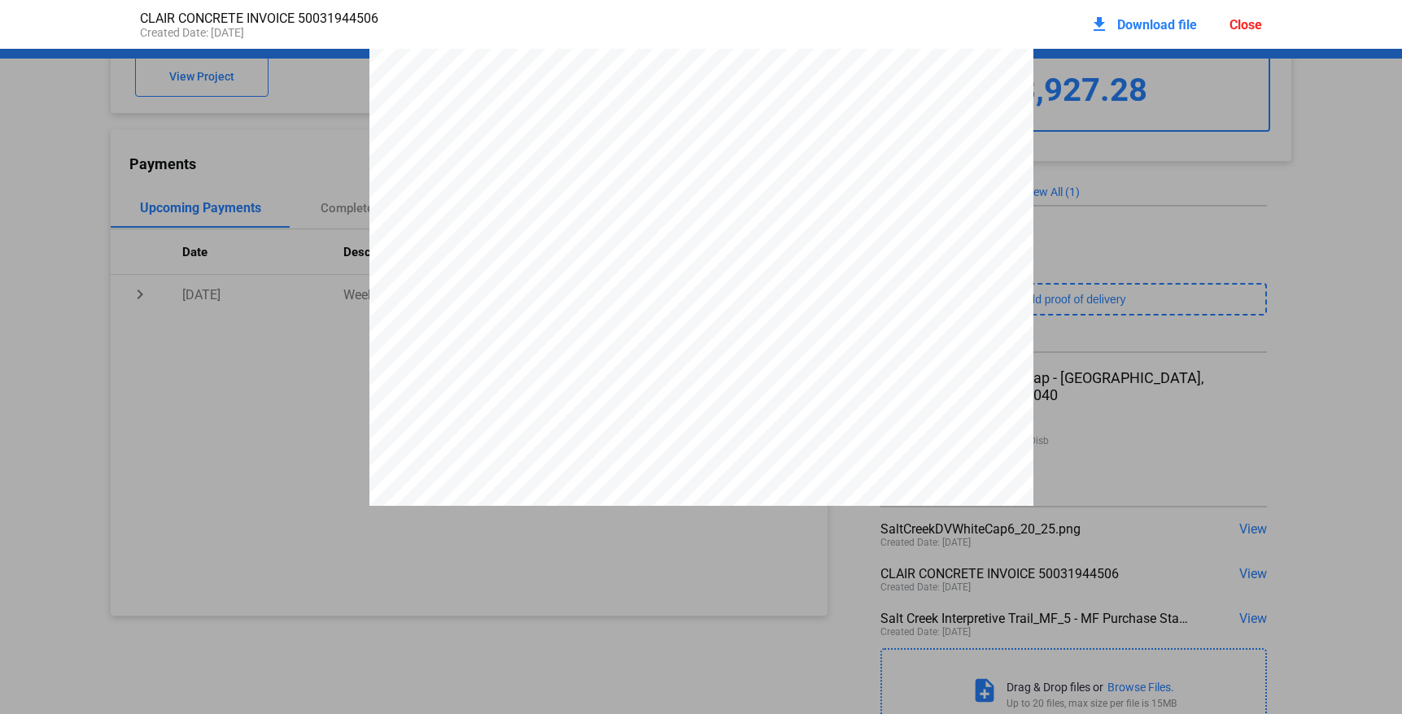
scroll to position [26, 0]
click at [628, 563] on pdf-viewer at bounding box center [701, 334] width 1402 height 571
click at [622, 436] on div at bounding box center [701, 453] width 664 height 859
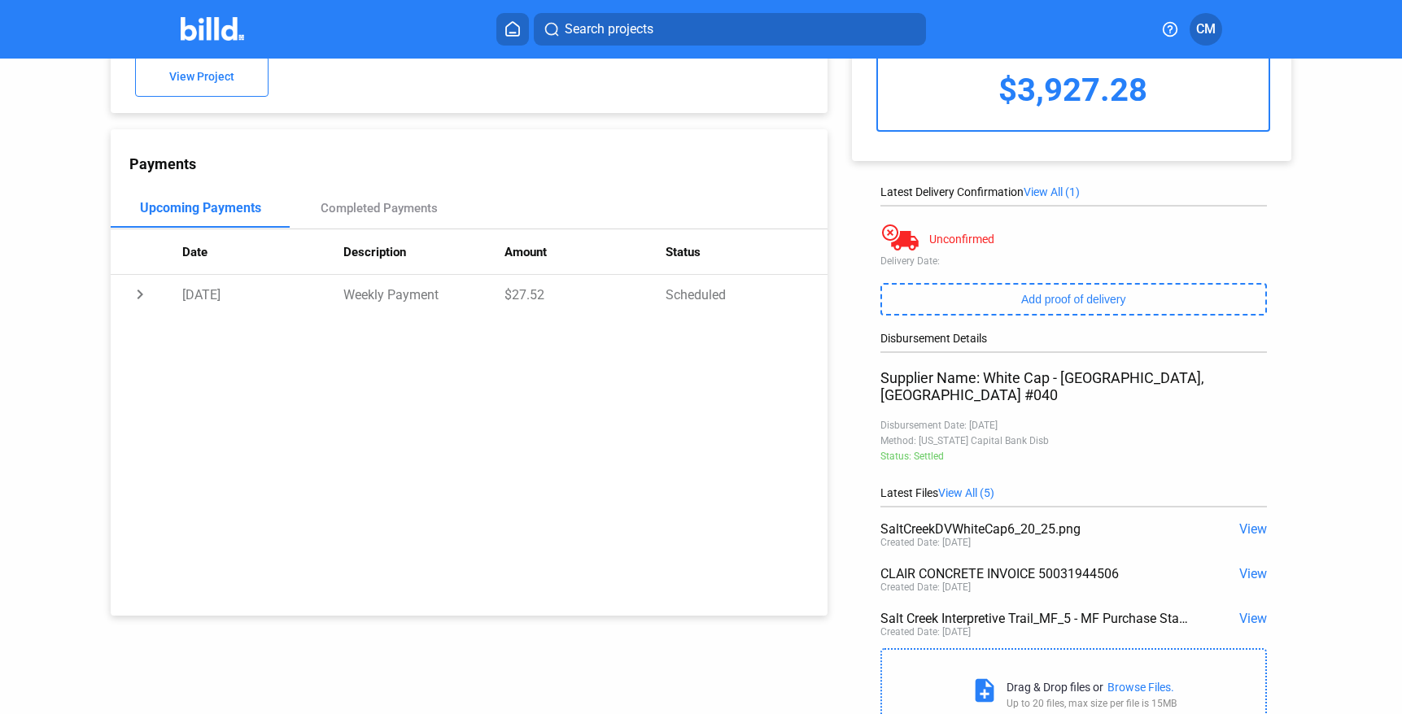
click at [1249, 611] on span "View" at bounding box center [1253, 618] width 28 height 15
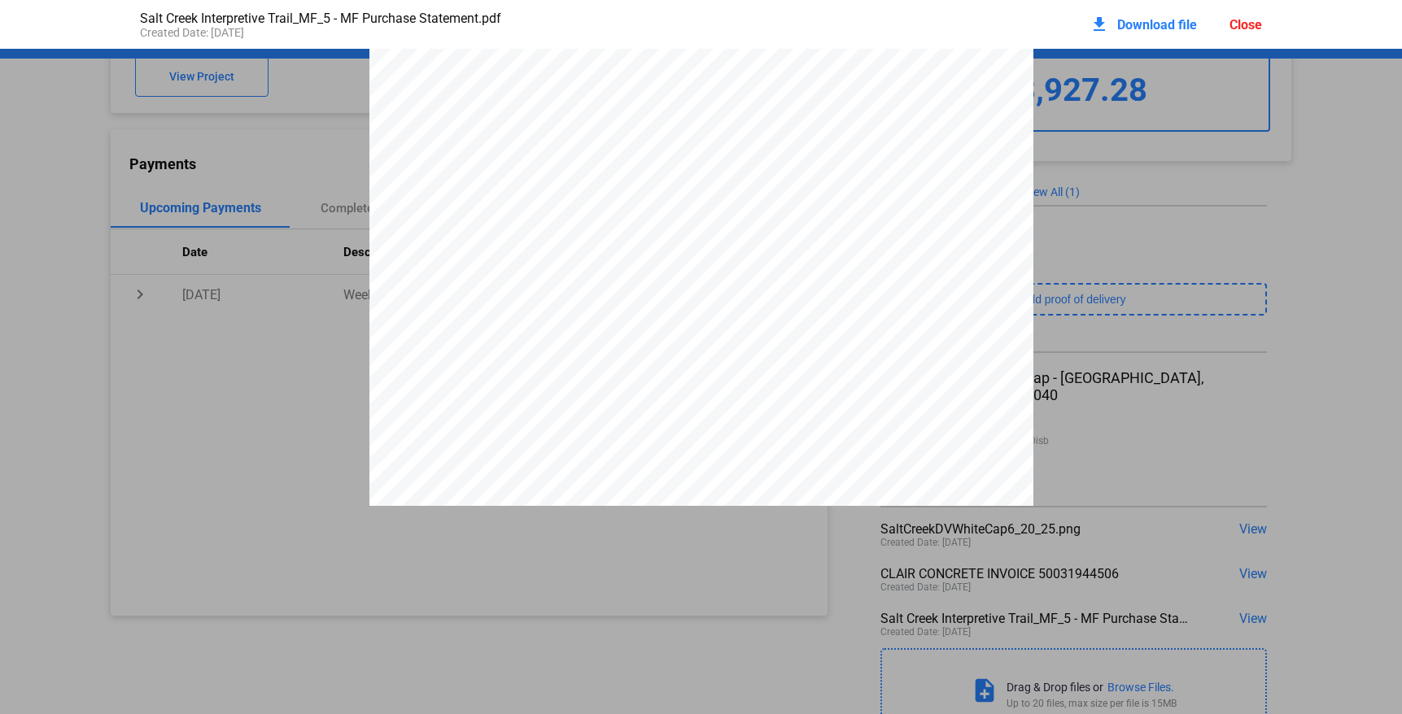
scroll to position [0, 0]
drag, startPoint x: 1275, startPoint y: 373, endPoint x: 1167, endPoint y: 146, distance: 250.4
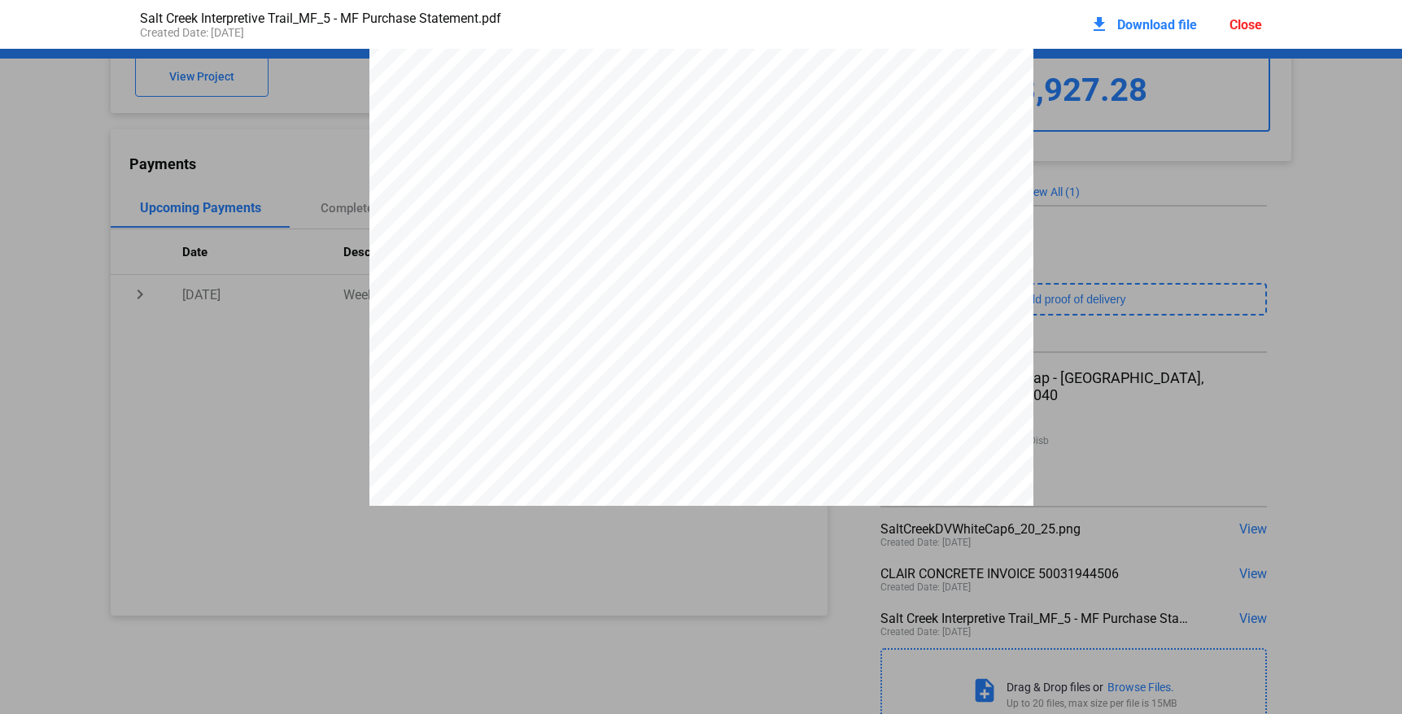
drag, startPoint x: 1315, startPoint y: 225, endPoint x: 1167, endPoint y: 91, distance: 199.3
click at [515, 151] on div "1 PURCHASE STATEMENT This PURCHASE STATEMENT is being executed and delivered pu…" at bounding box center [701, 231] width 664 height 859
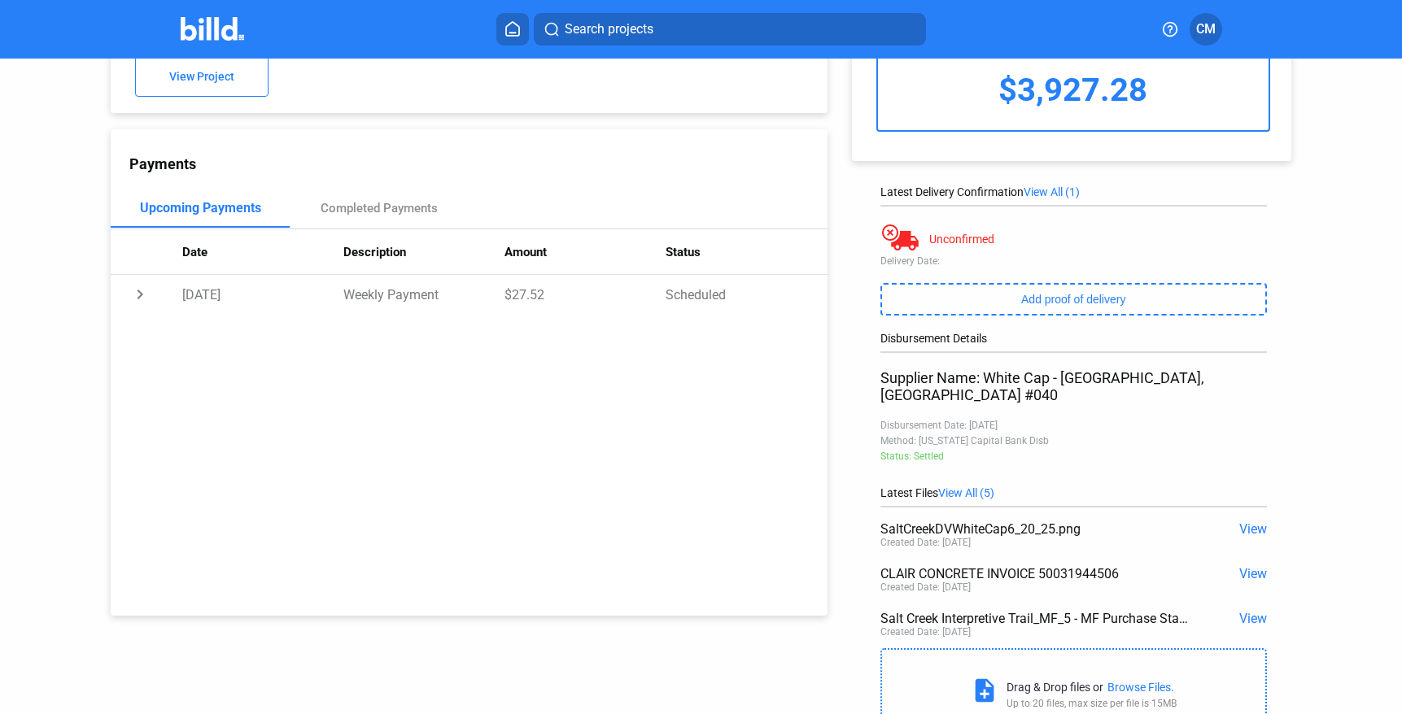
scroll to position [0, 0]
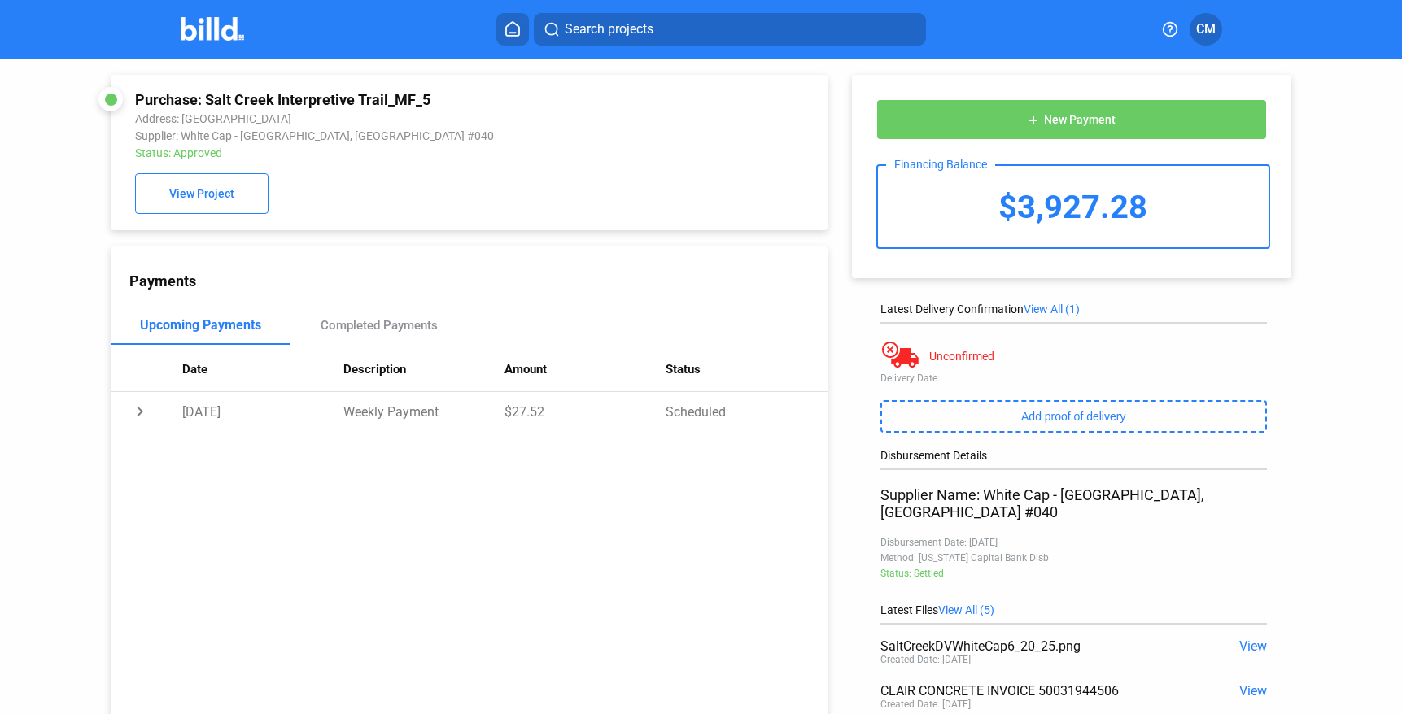
click at [508, 30] on icon at bounding box center [512, 28] width 16 height 15
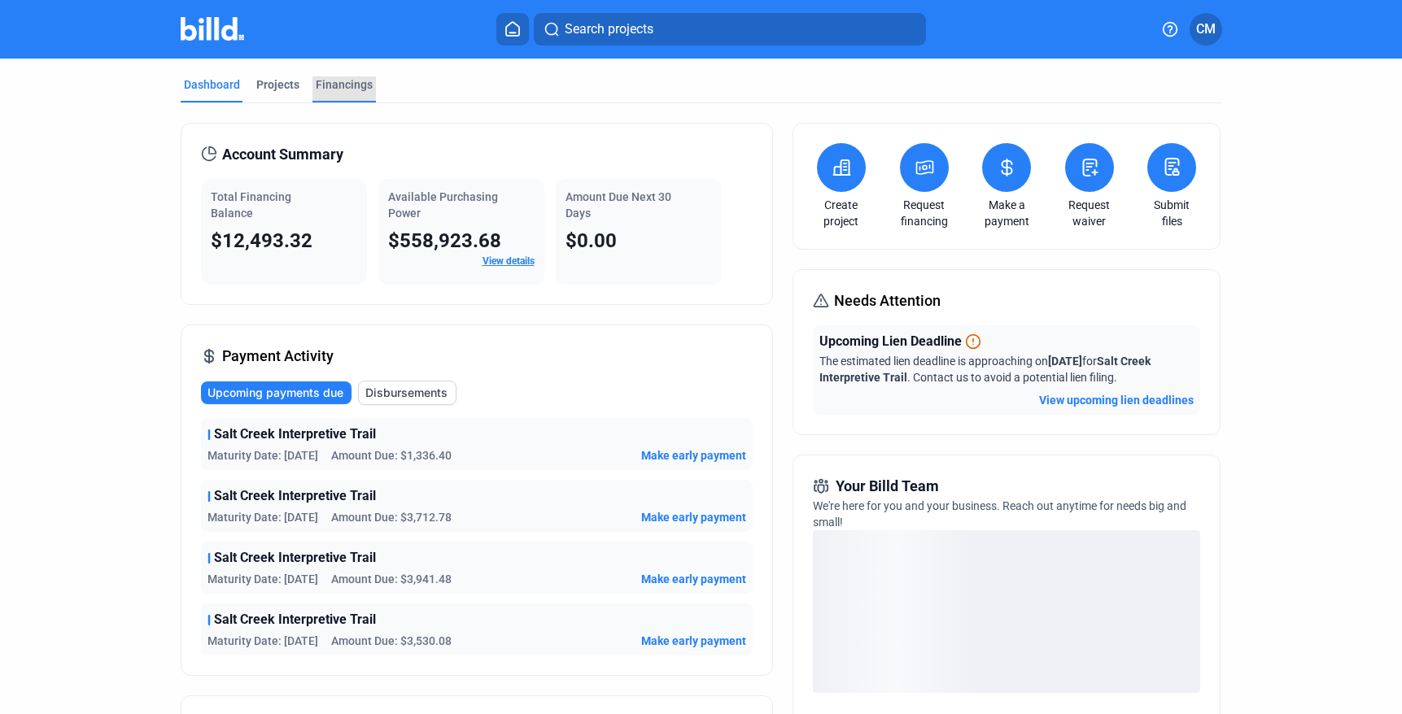
click at [346, 89] on div "Financings" at bounding box center [344, 84] width 57 height 16
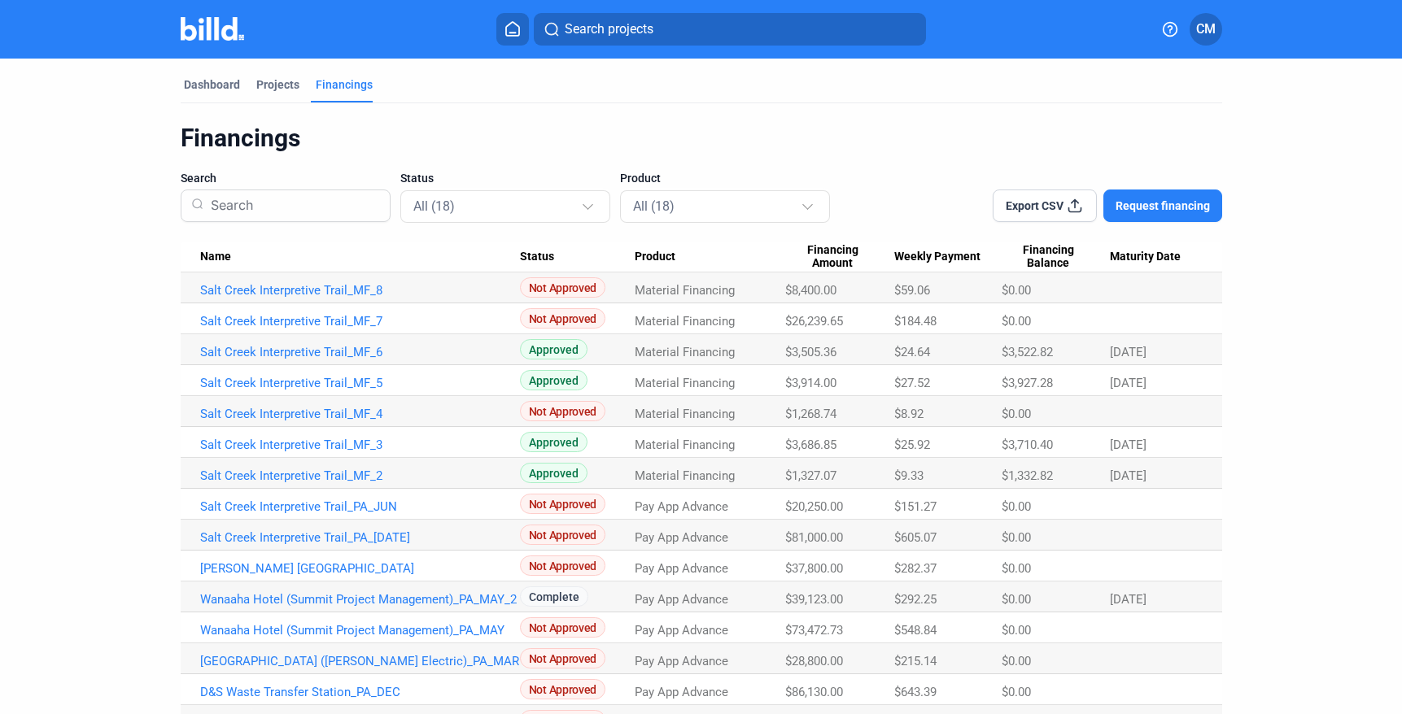
click at [1070, 202] on icon at bounding box center [1075, 206] width 12 height 12
click at [279, 89] on div "Projects" at bounding box center [277, 84] width 43 height 16
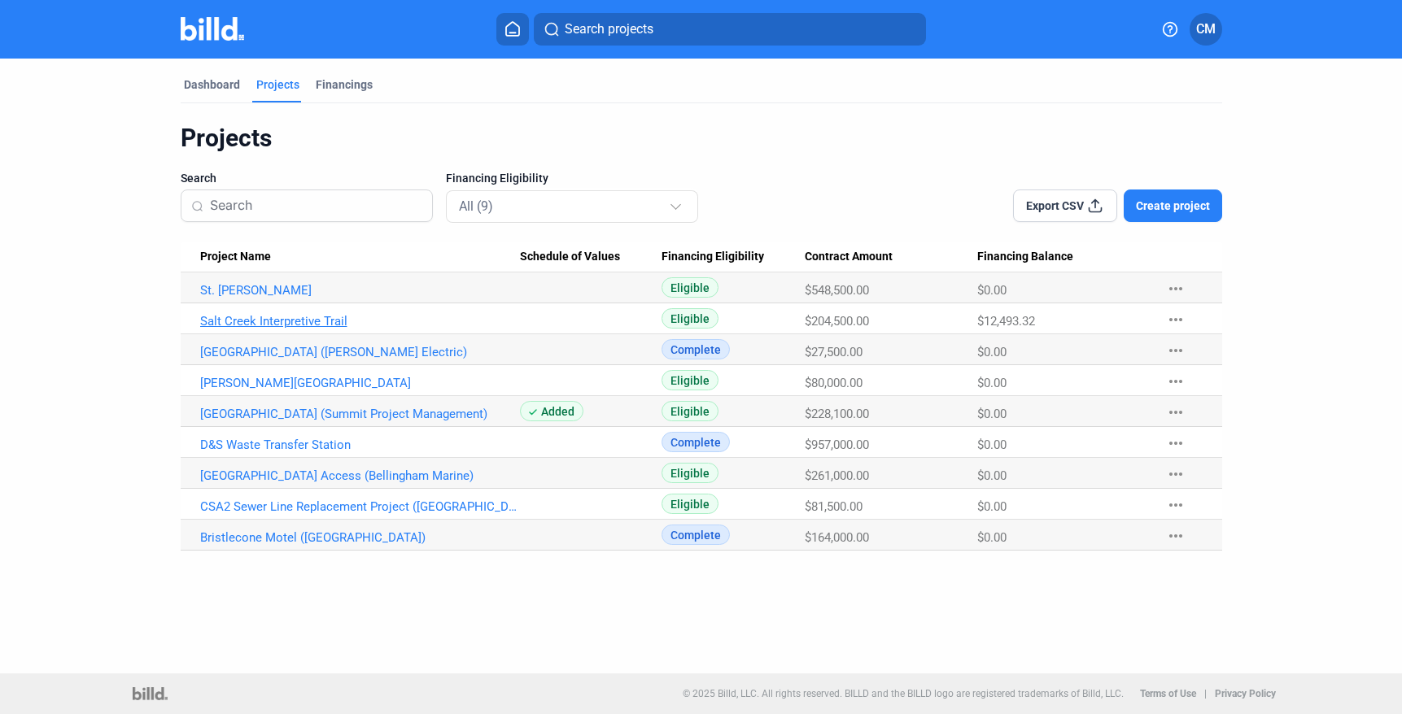
click at [281, 313] on Name "Salt Creek Interpretive Trail" at bounding box center [350, 318] width 339 height 31
click at [283, 317] on link "Salt Creek Interpretive Trail" at bounding box center [360, 321] width 320 height 15
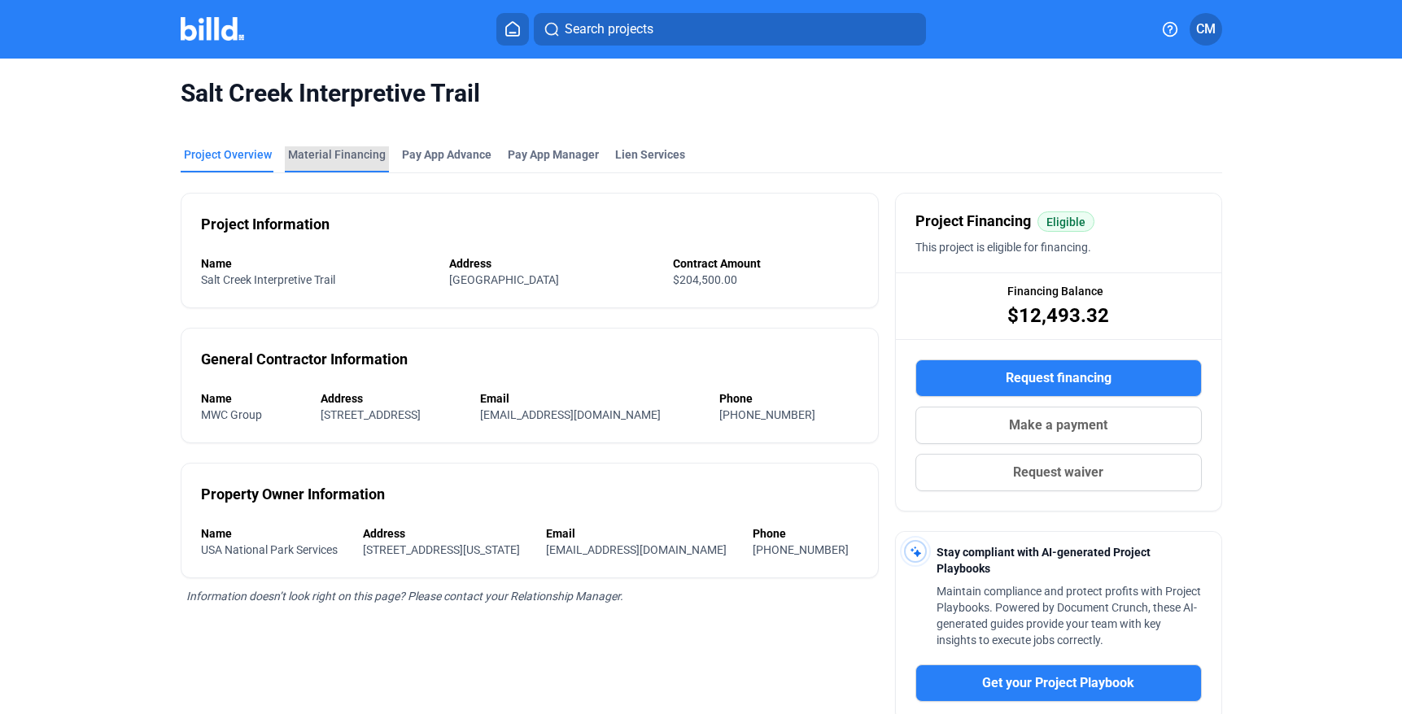
click at [351, 154] on div "Material Financing" at bounding box center [337, 154] width 98 height 16
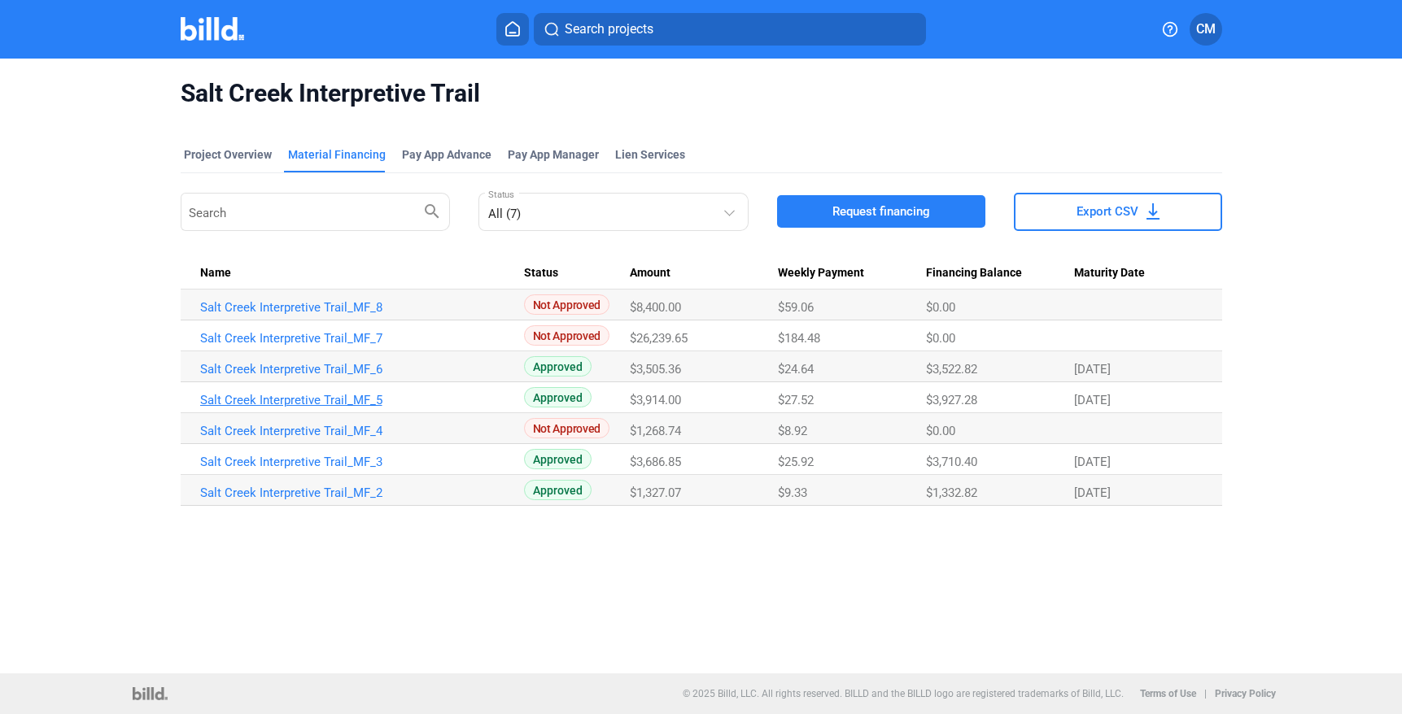
click at [315, 399] on link "Salt Creek Interpretive Trail_MF_5" at bounding box center [360, 400] width 320 height 15
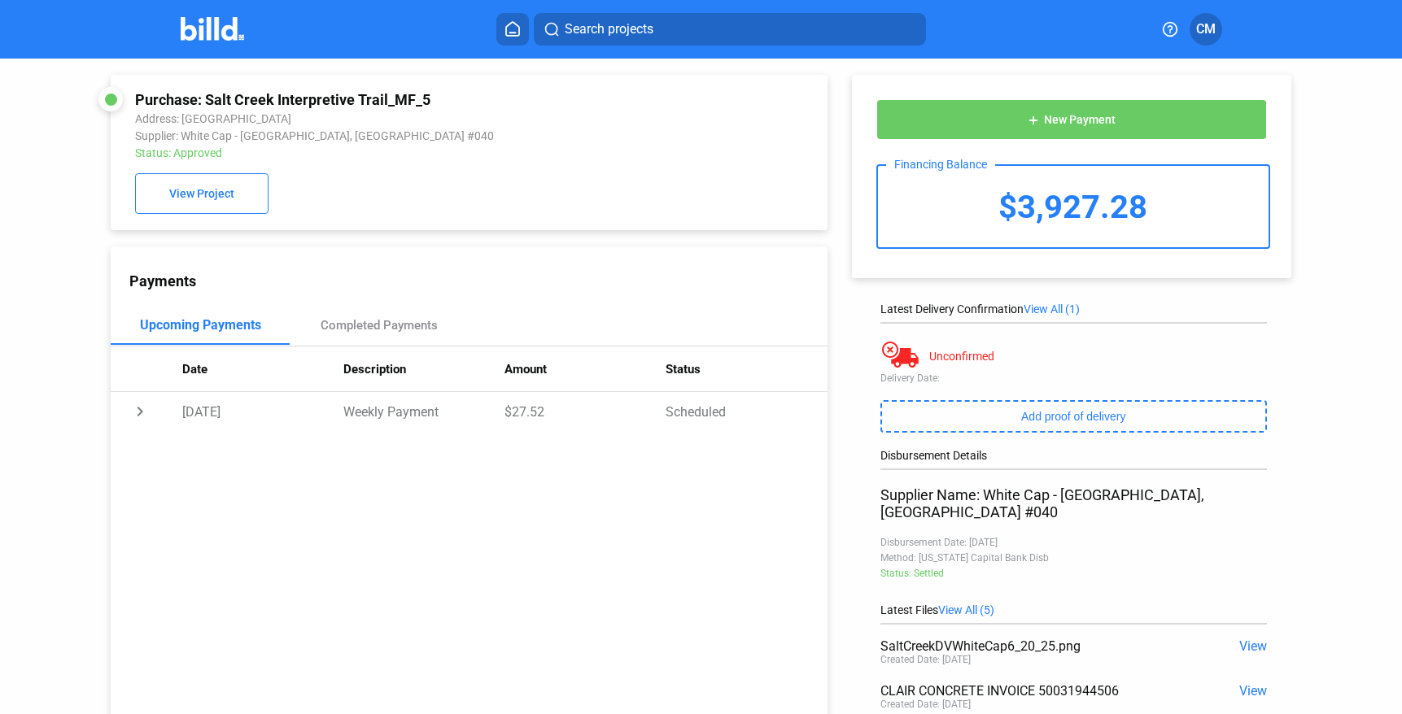
click at [514, 29] on icon at bounding box center [512, 28] width 16 height 15
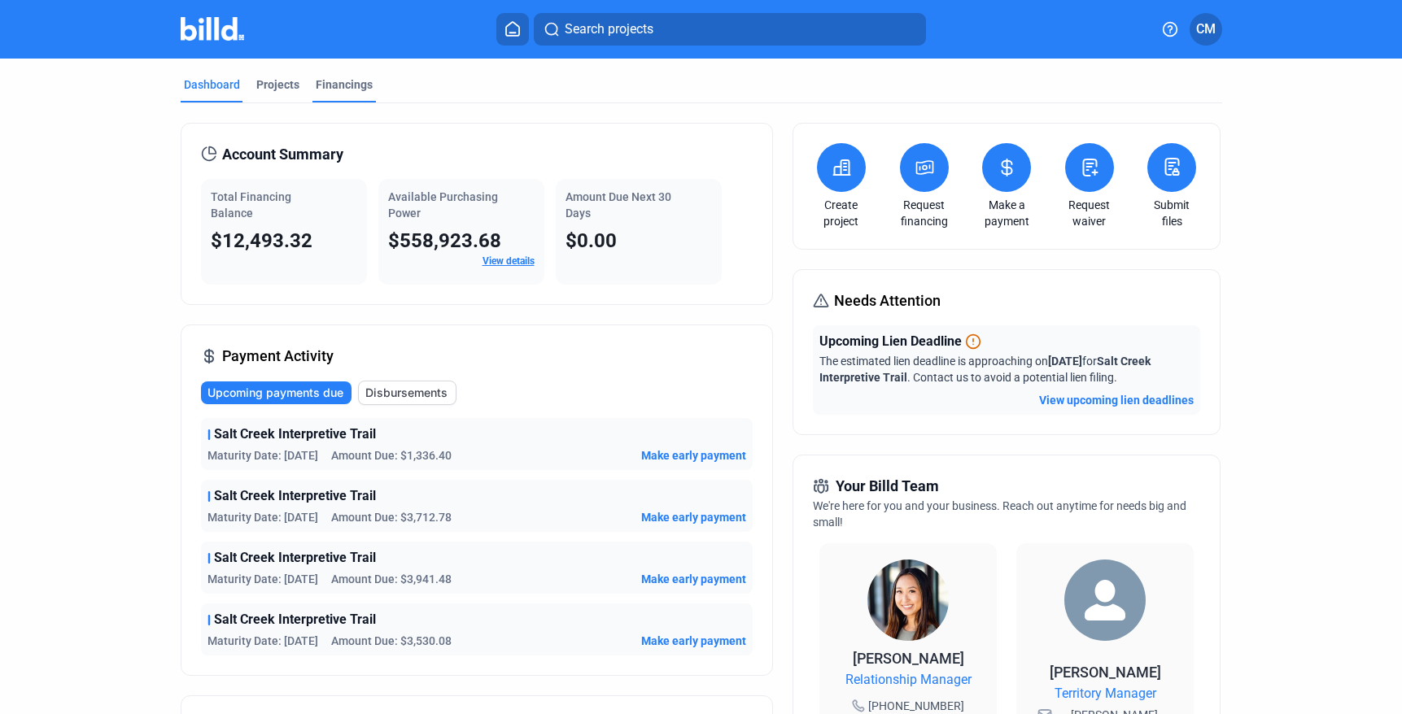
click at [343, 79] on div "Financings" at bounding box center [344, 84] width 57 height 16
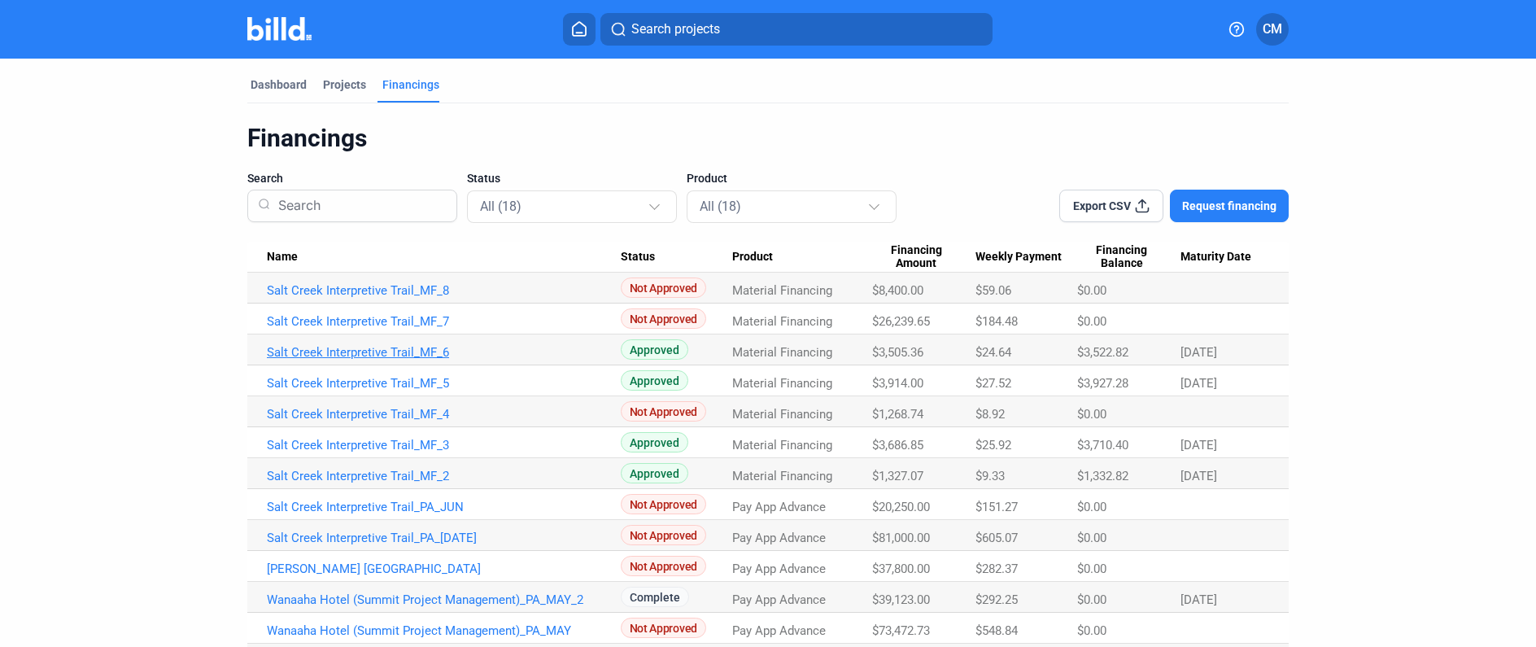
click at [390, 347] on link "Salt Creek Interpretive Trail_MF_6" at bounding box center [444, 352] width 354 height 15
click at [390, 351] on link "Salt Creek Interpretive Trail_MF_6" at bounding box center [444, 352] width 354 height 15
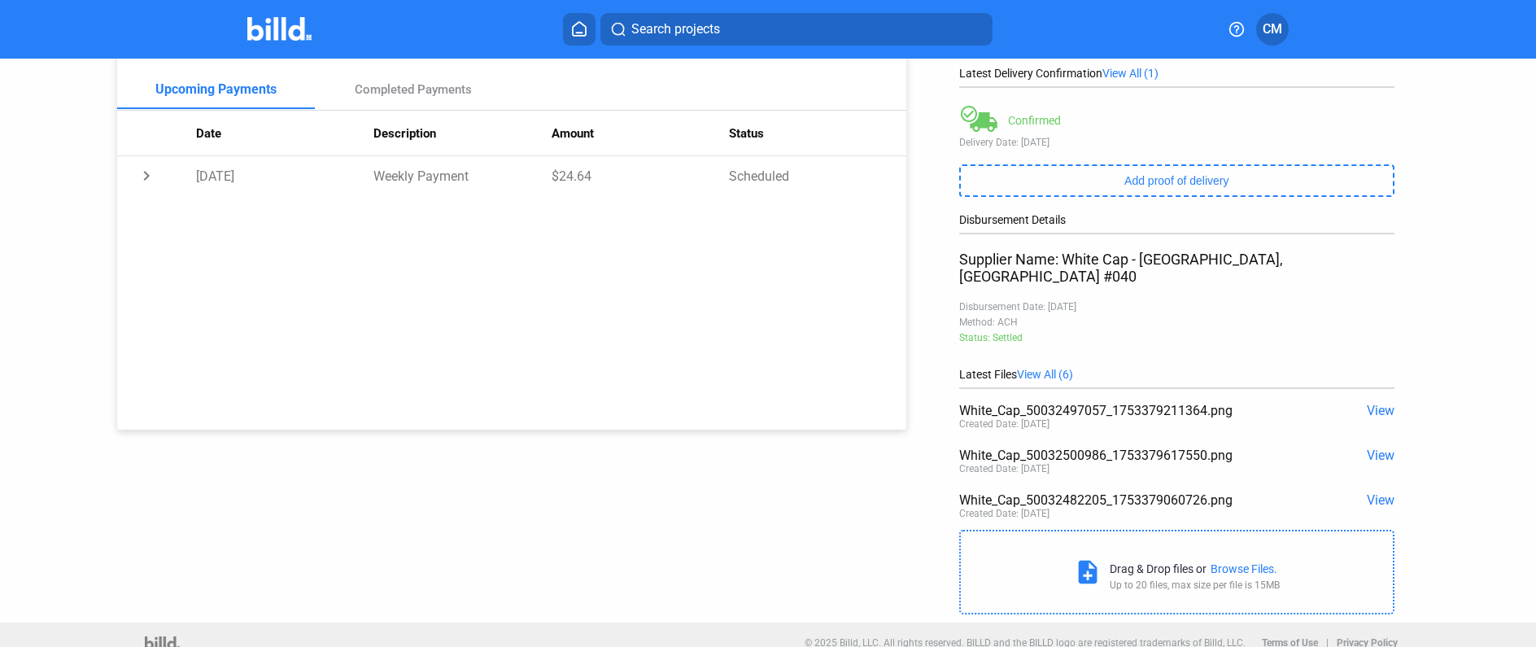
scroll to position [233, 0]
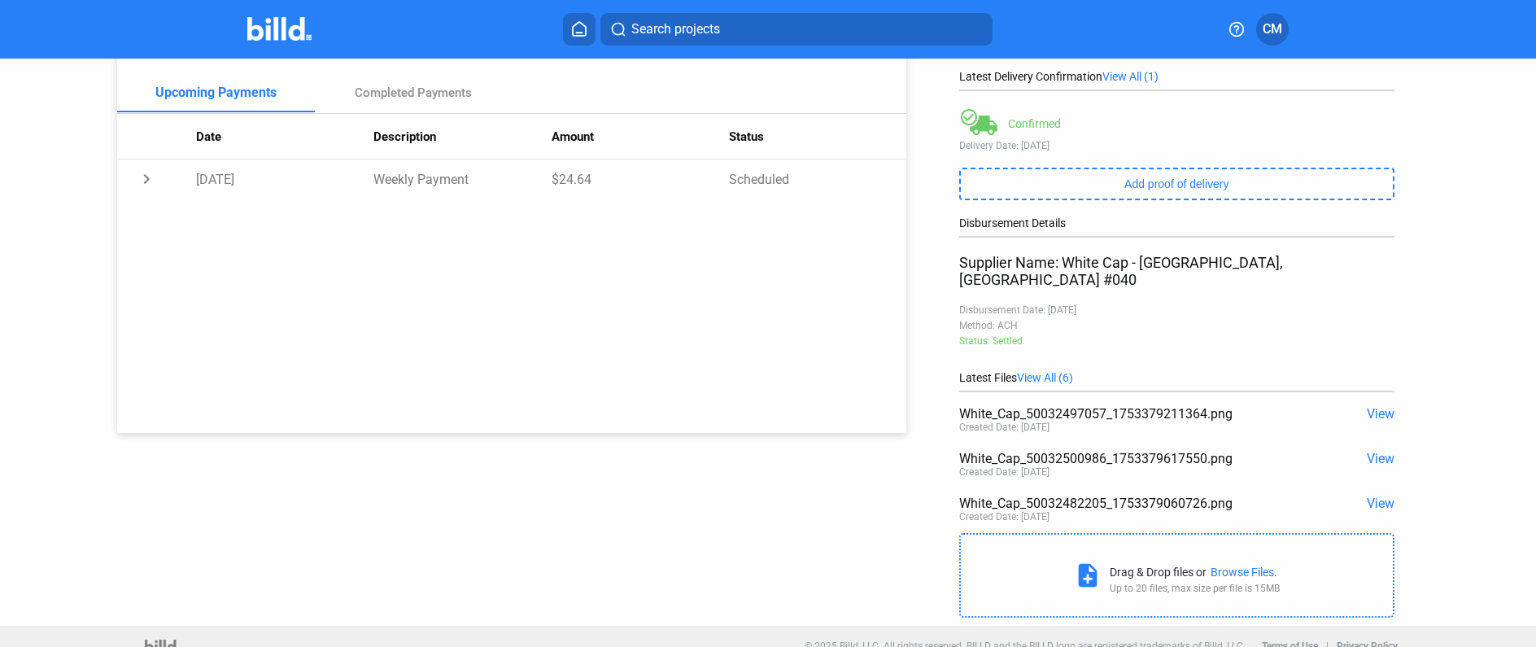
click at [1379, 495] on span "View" at bounding box center [1381, 502] width 28 height 15
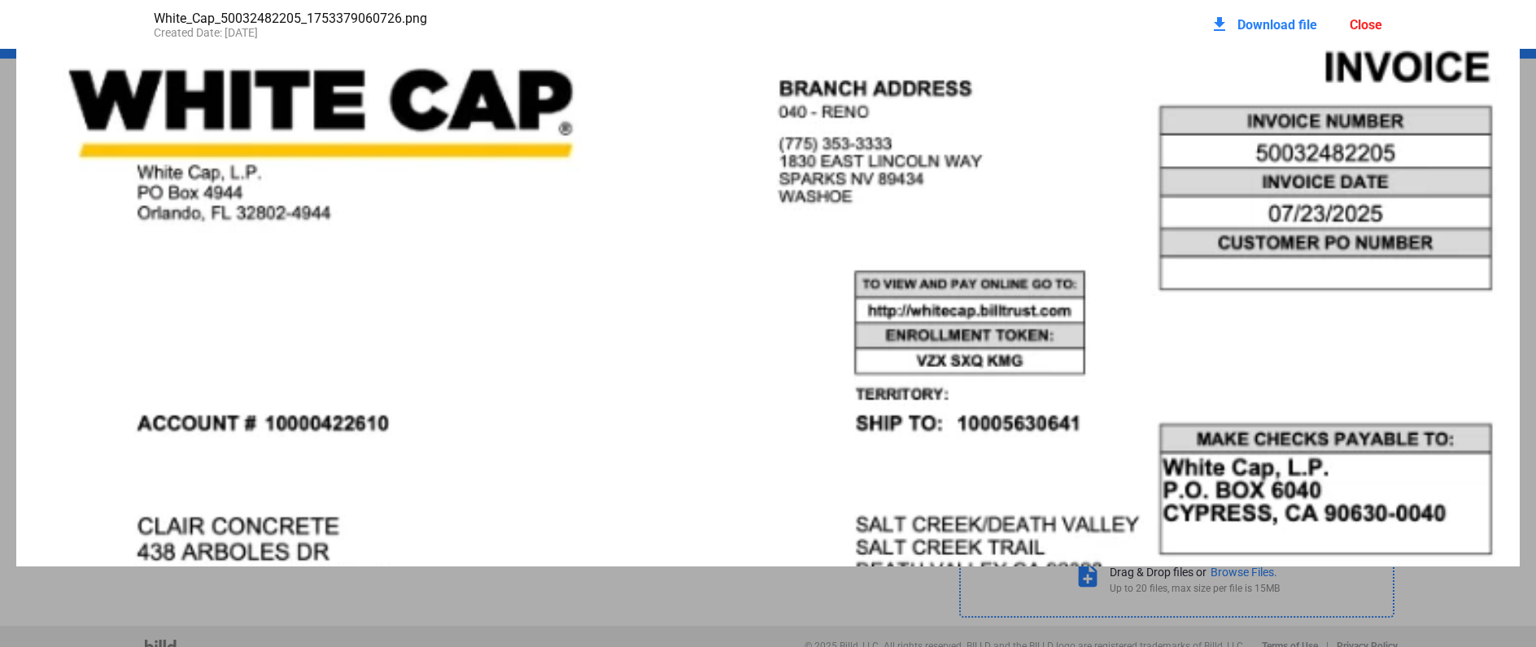
scroll to position [43, 0]
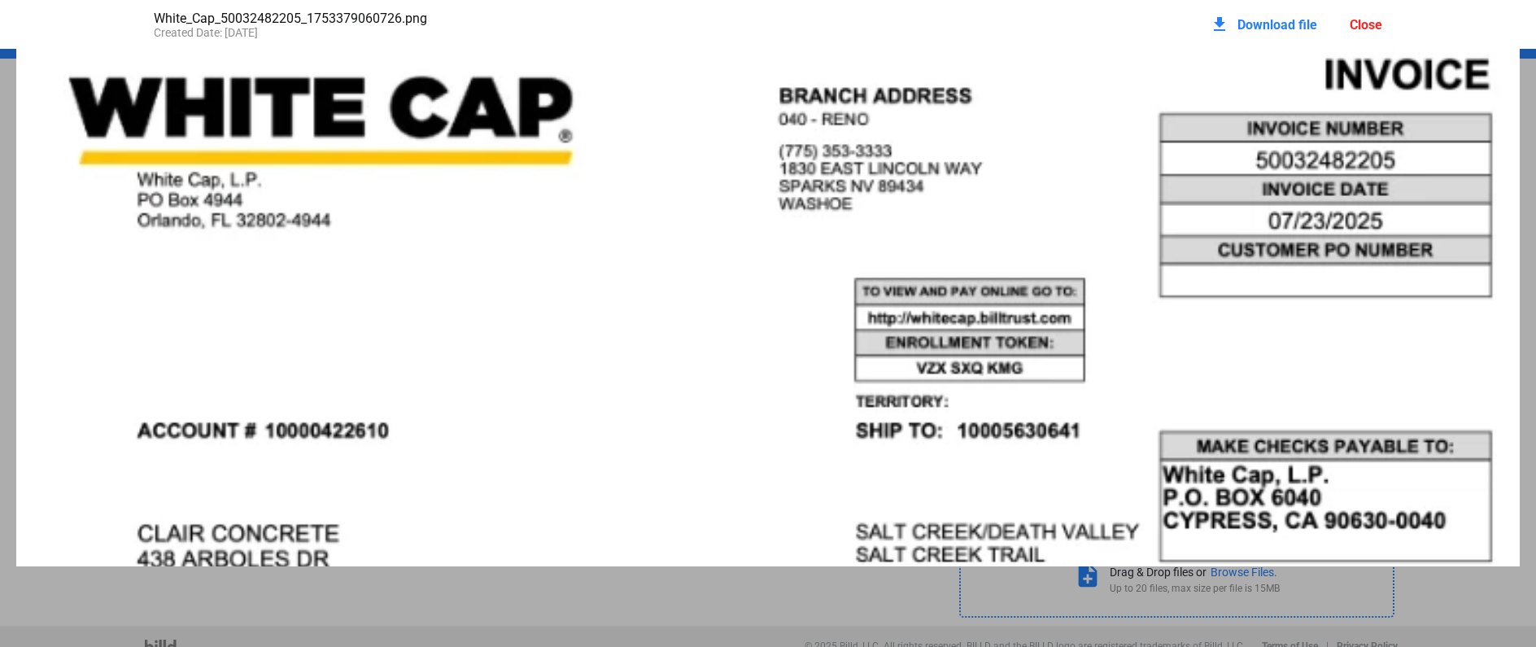
drag, startPoint x: 451, startPoint y: 233, endPoint x: 452, endPoint y: 222, distance: 11.4
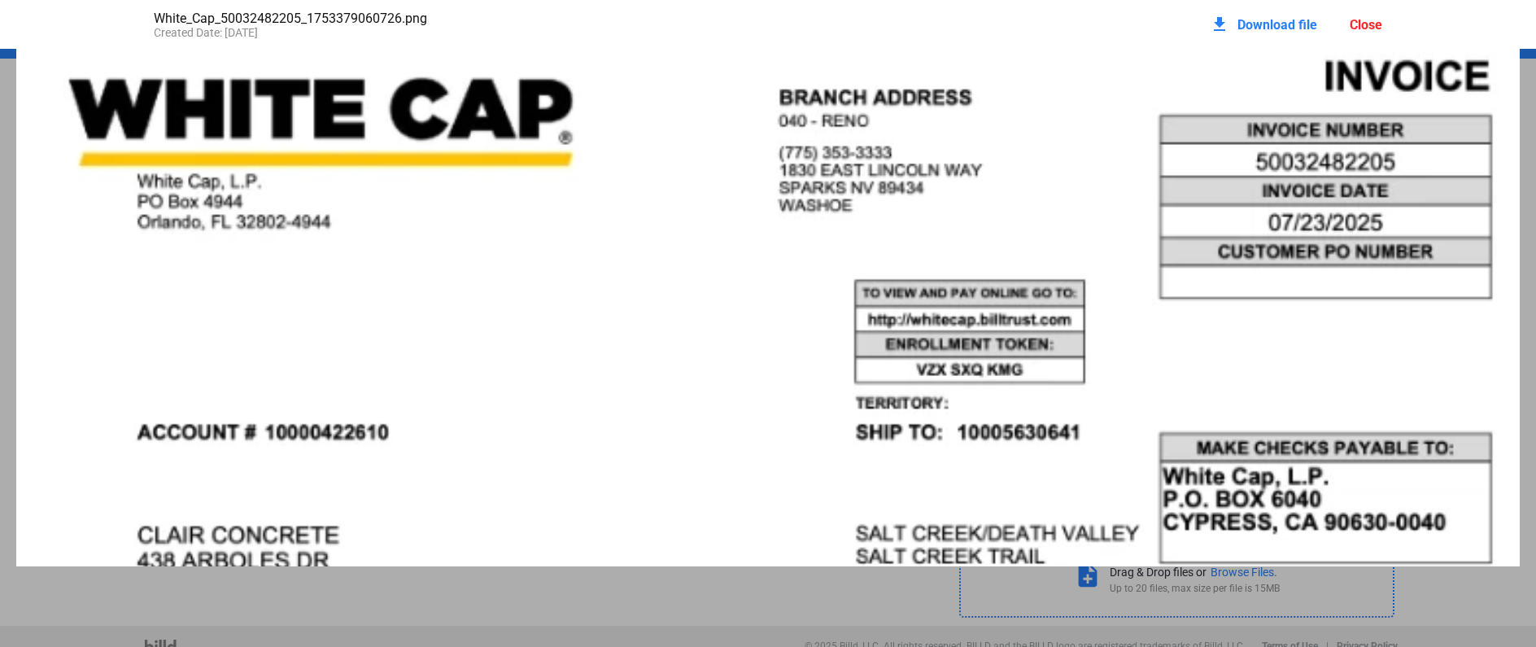
click at [1285, 22] on span "Download file" at bounding box center [1277, 24] width 80 height 15
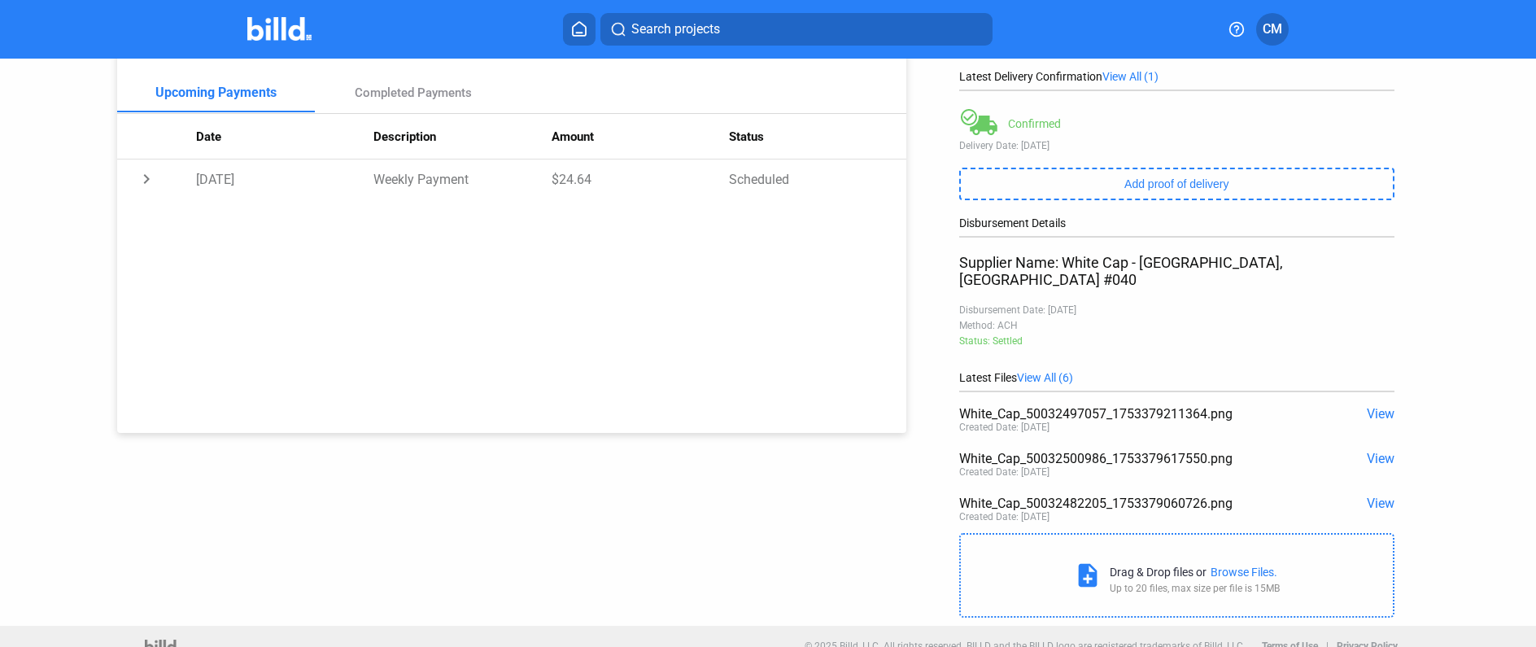
click at [1367, 495] on span "View" at bounding box center [1381, 502] width 28 height 15
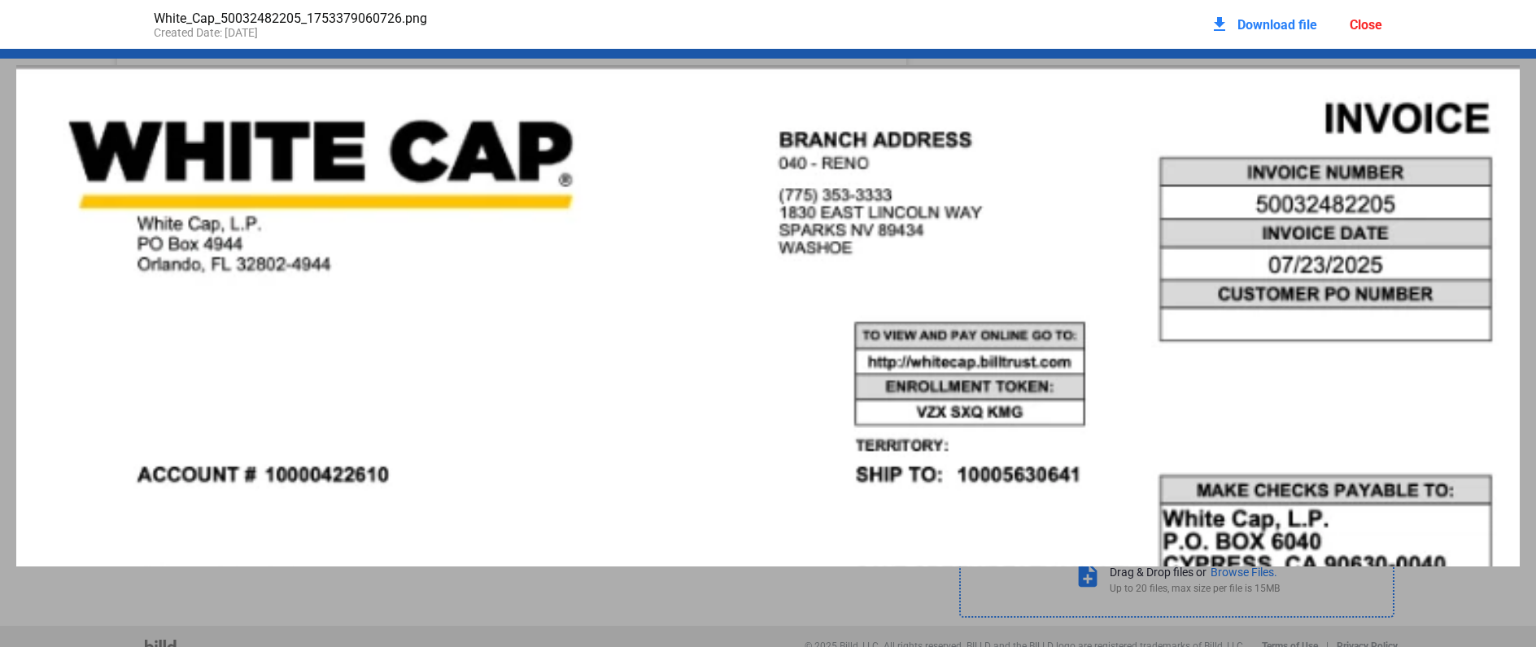
click at [1372, 24] on div "Close" at bounding box center [1366, 24] width 33 height 15
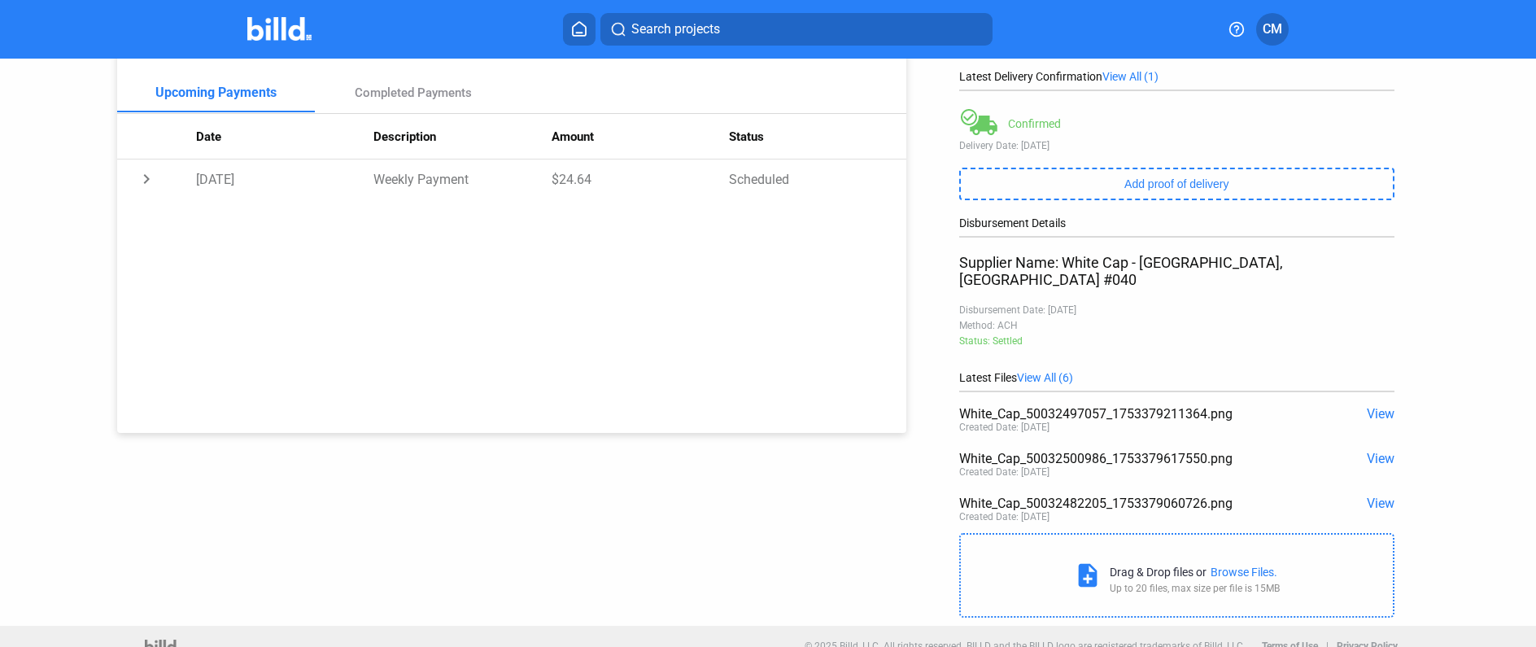
click at [1367, 451] on span "View" at bounding box center [1381, 458] width 28 height 15
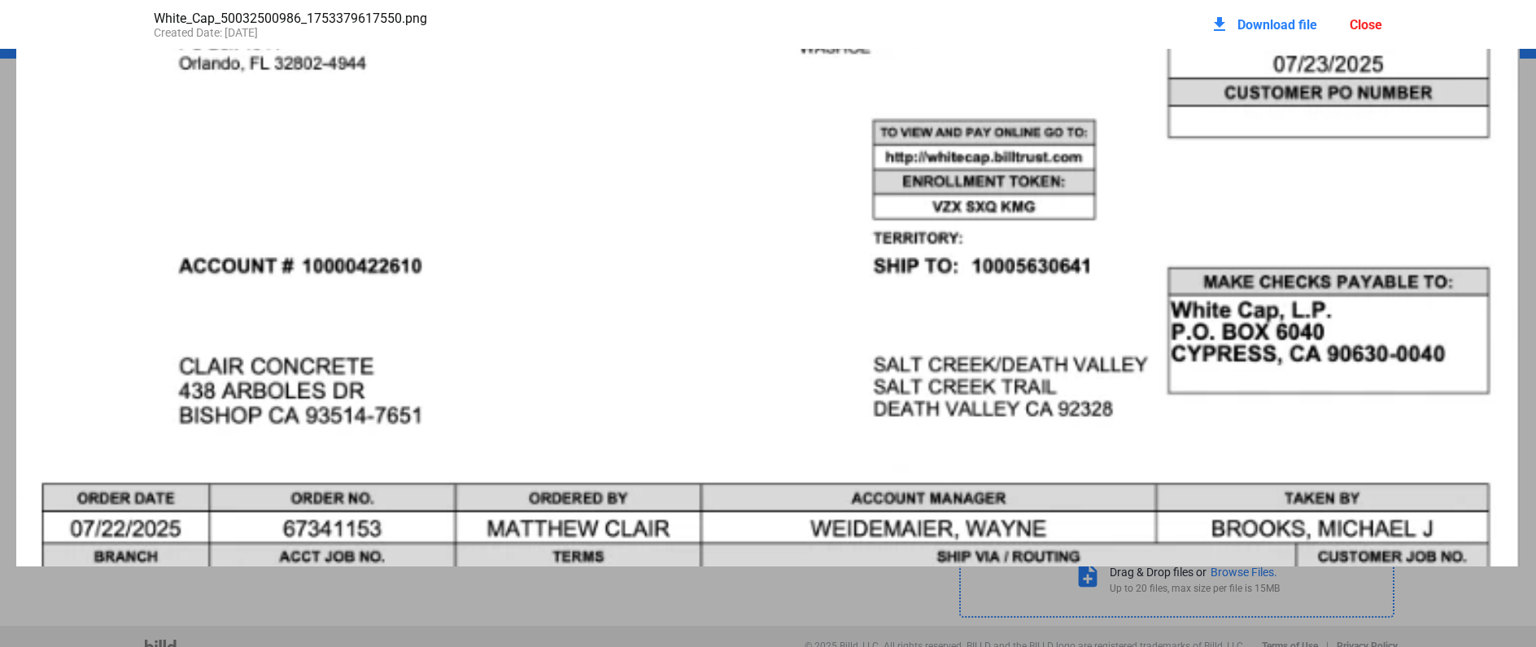
scroll to position [0, 0]
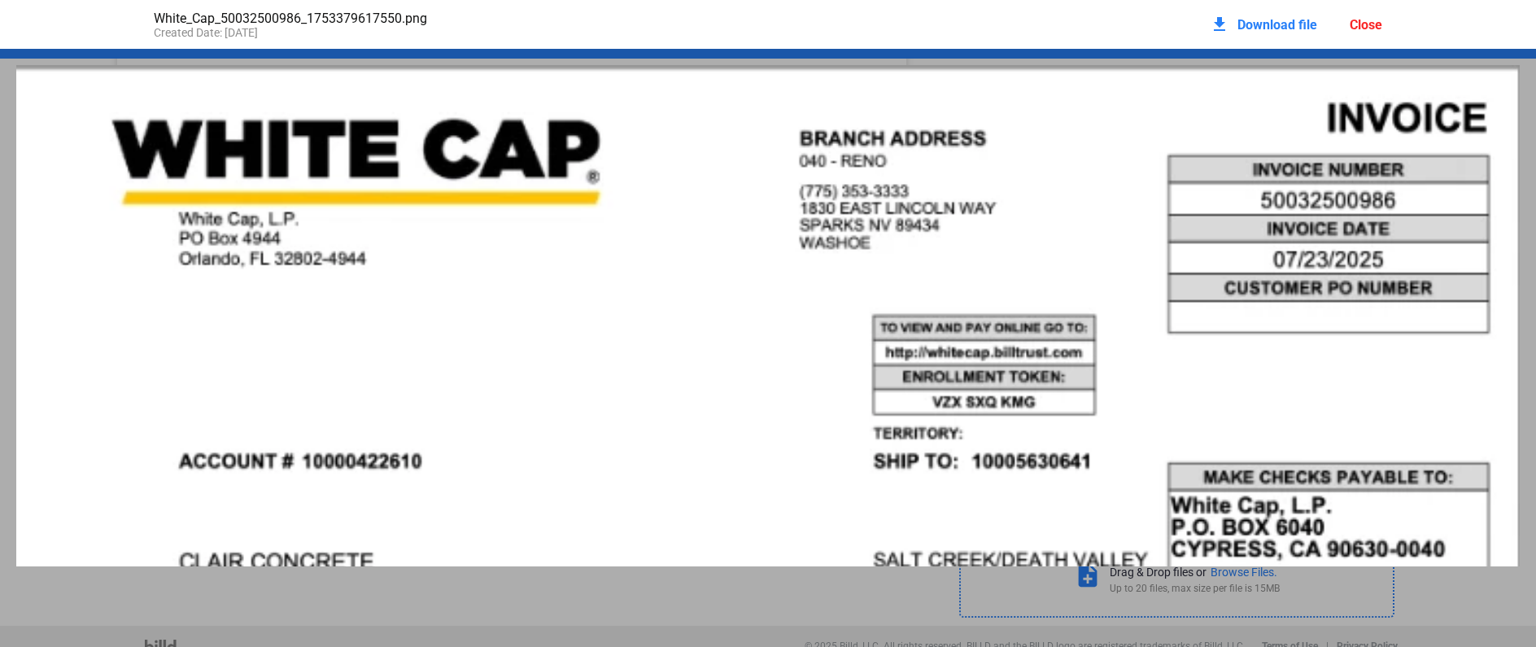
click at [1251, 26] on span "Download file" at bounding box center [1277, 24] width 80 height 15
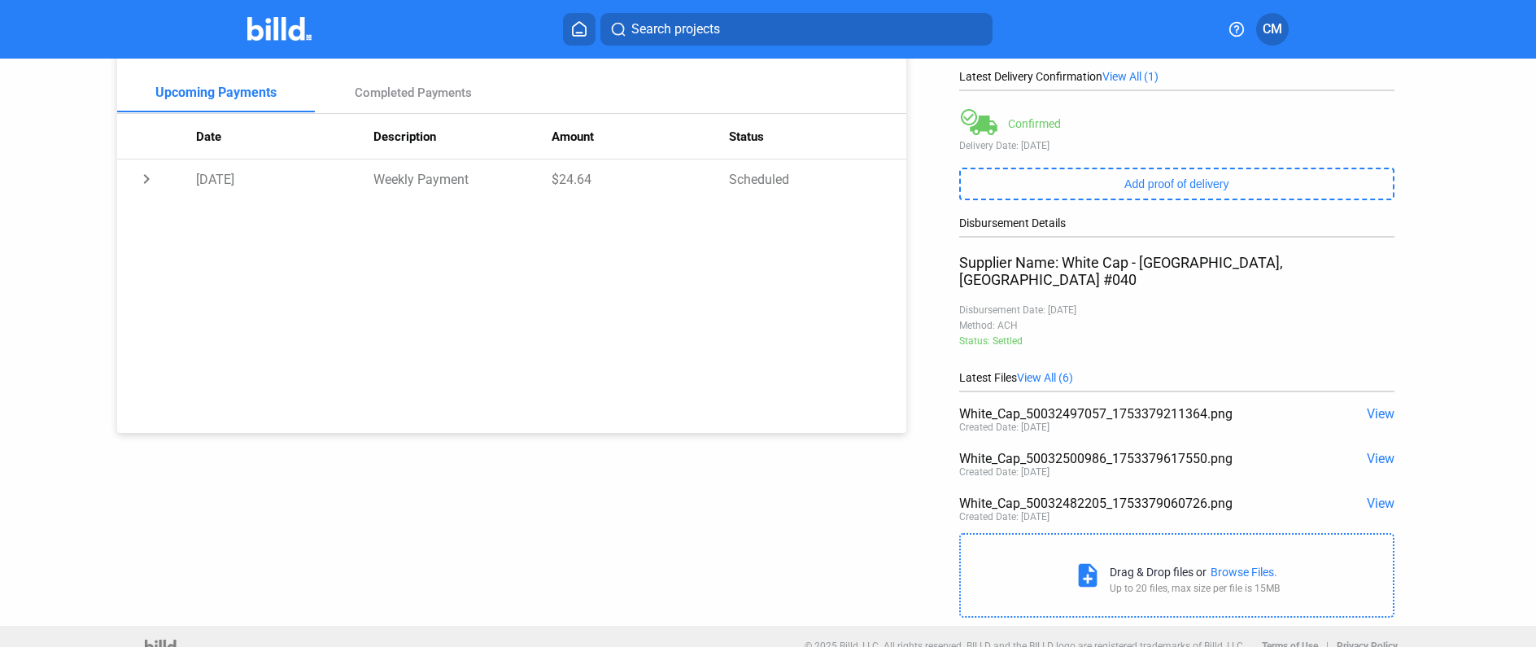
click at [1375, 406] on span "View" at bounding box center [1381, 413] width 28 height 15
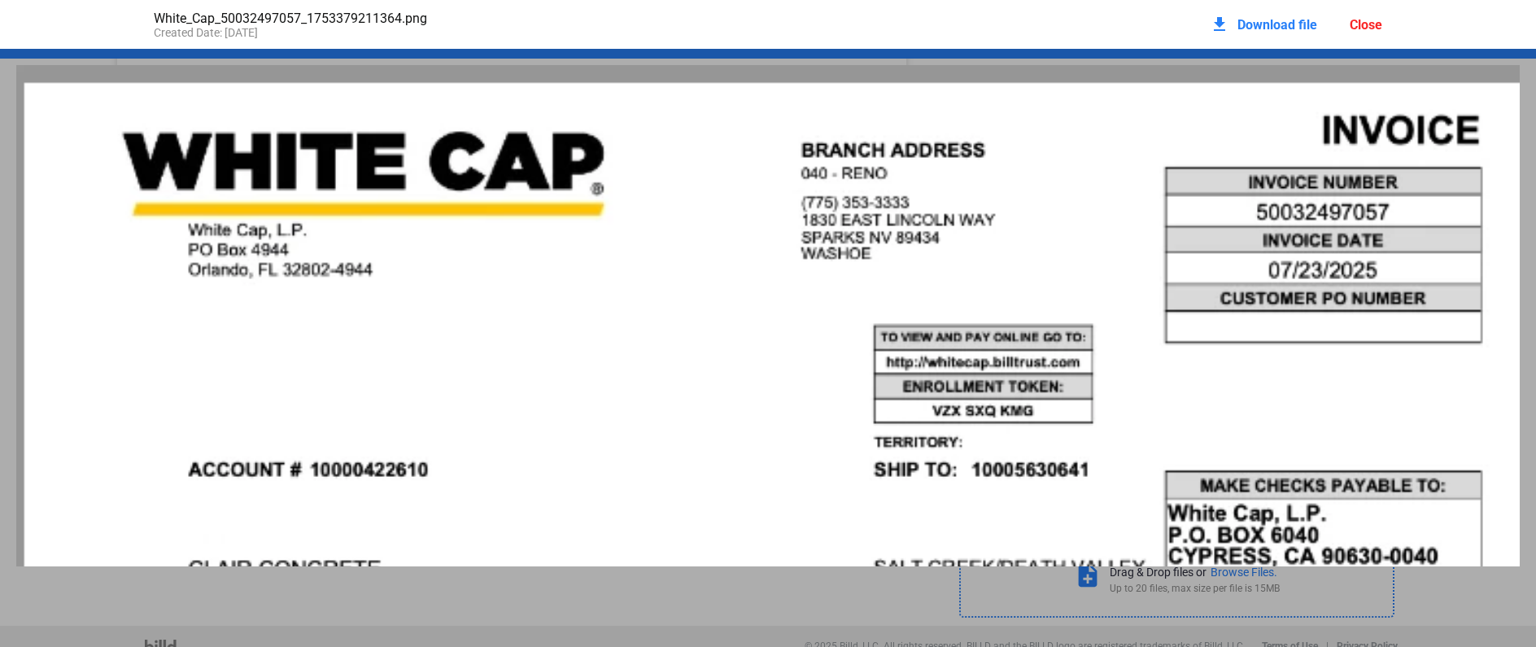
click at [1365, 23] on div "Close" at bounding box center [1366, 24] width 33 height 15
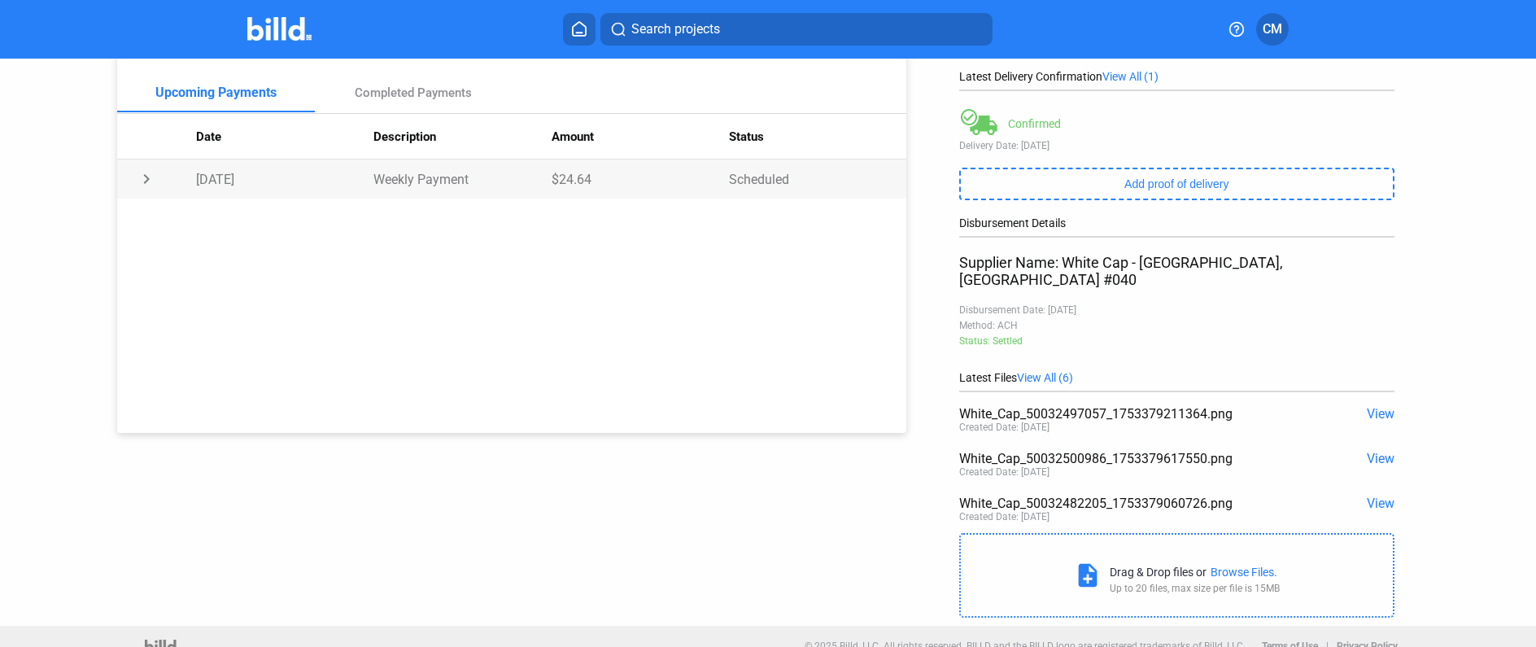
click at [142, 181] on td "chevron_right" at bounding box center [156, 178] width 79 height 39
click at [142, 181] on td "expand_more" at bounding box center [156, 178] width 79 height 39
click at [141, 181] on td "chevron_right" at bounding box center [156, 178] width 79 height 39
click at [141, 181] on td "expand_more" at bounding box center [156, 178] width 79 height 39
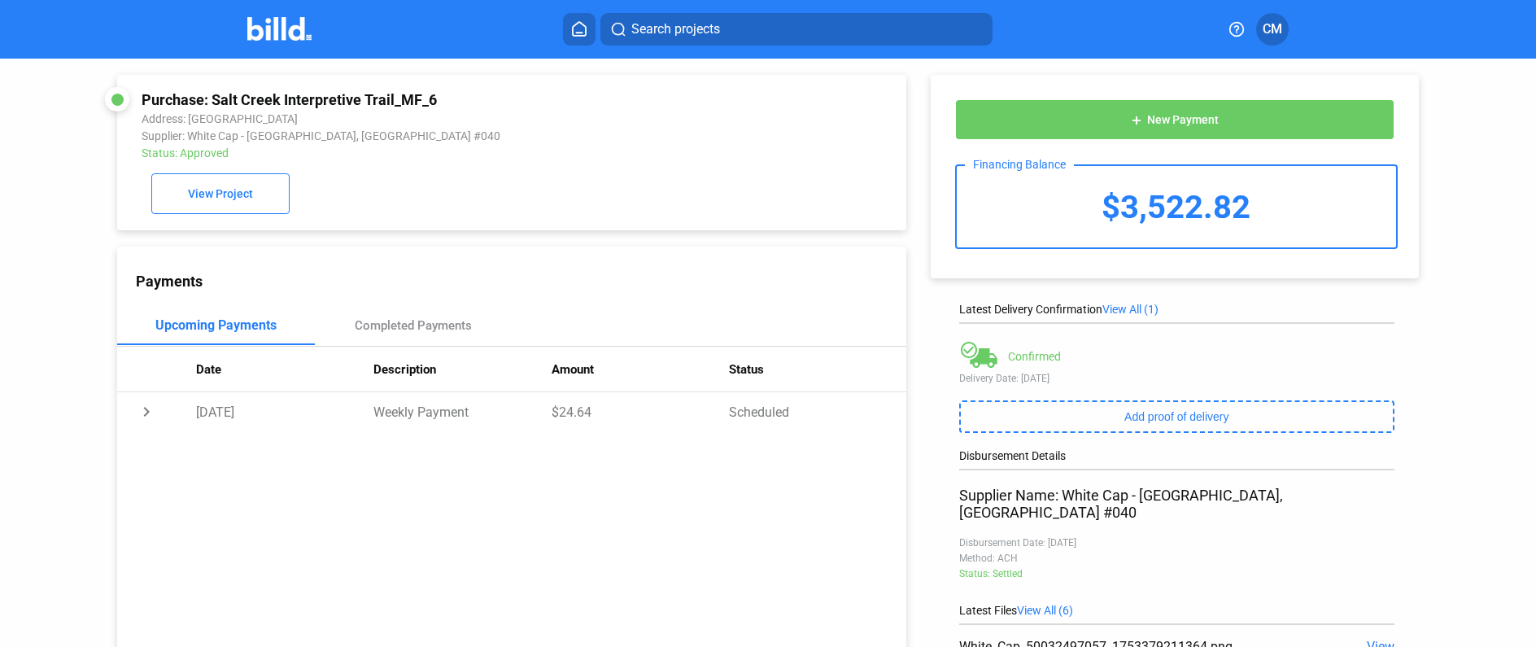
click at [576, 31] on icon at bounding box center [579, 28] width 16 height 15
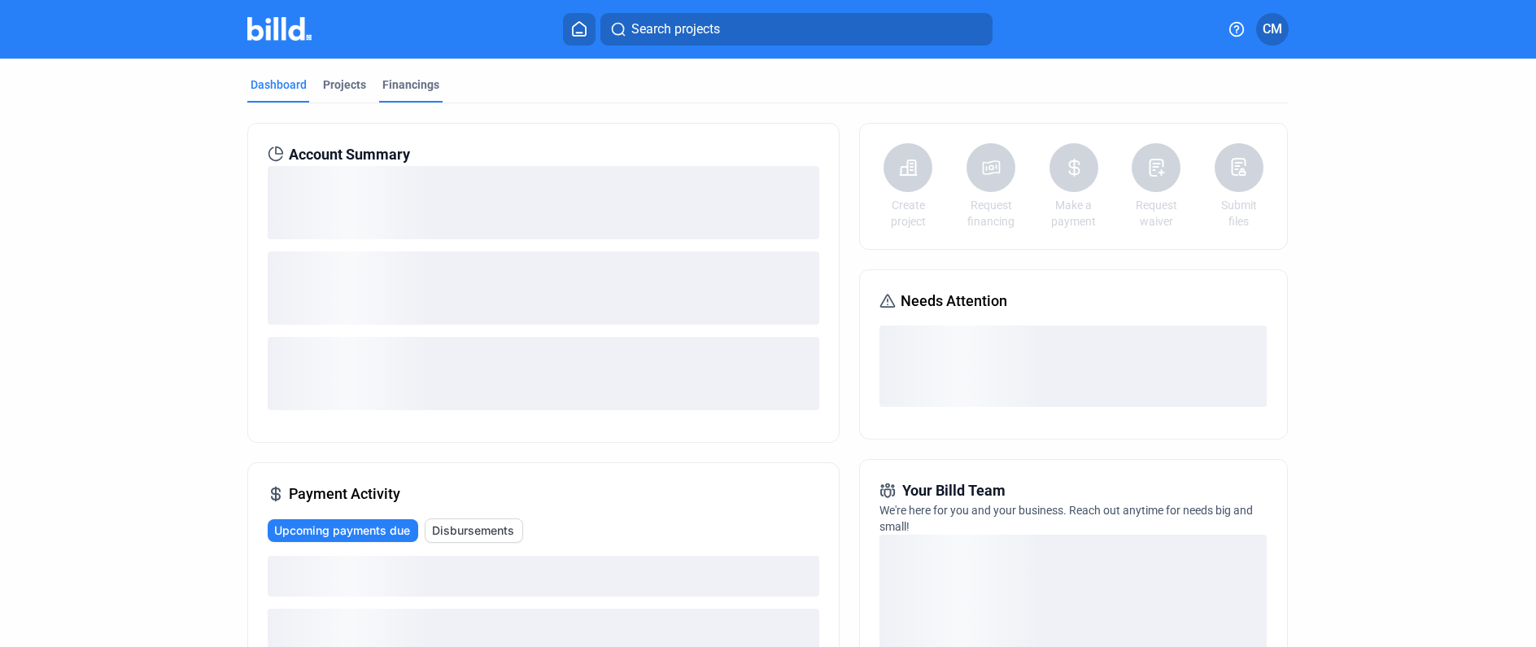
click at [399, 83] on div "Financings" at bounding box center [410, 84] width 57 height 16
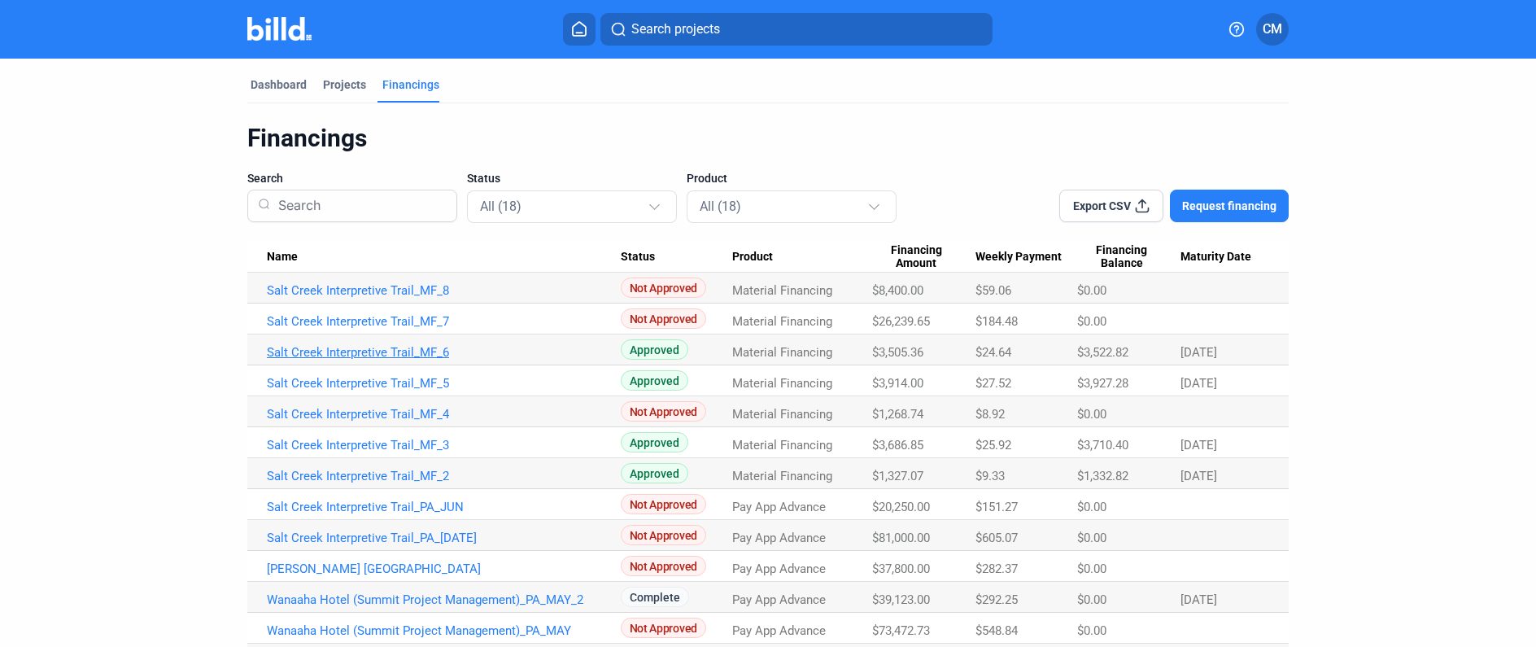
click at [379, 356] on link "Salt Creek Interpretive Trail_MF_6" at bounding box center [444, 352] width 354 height 15
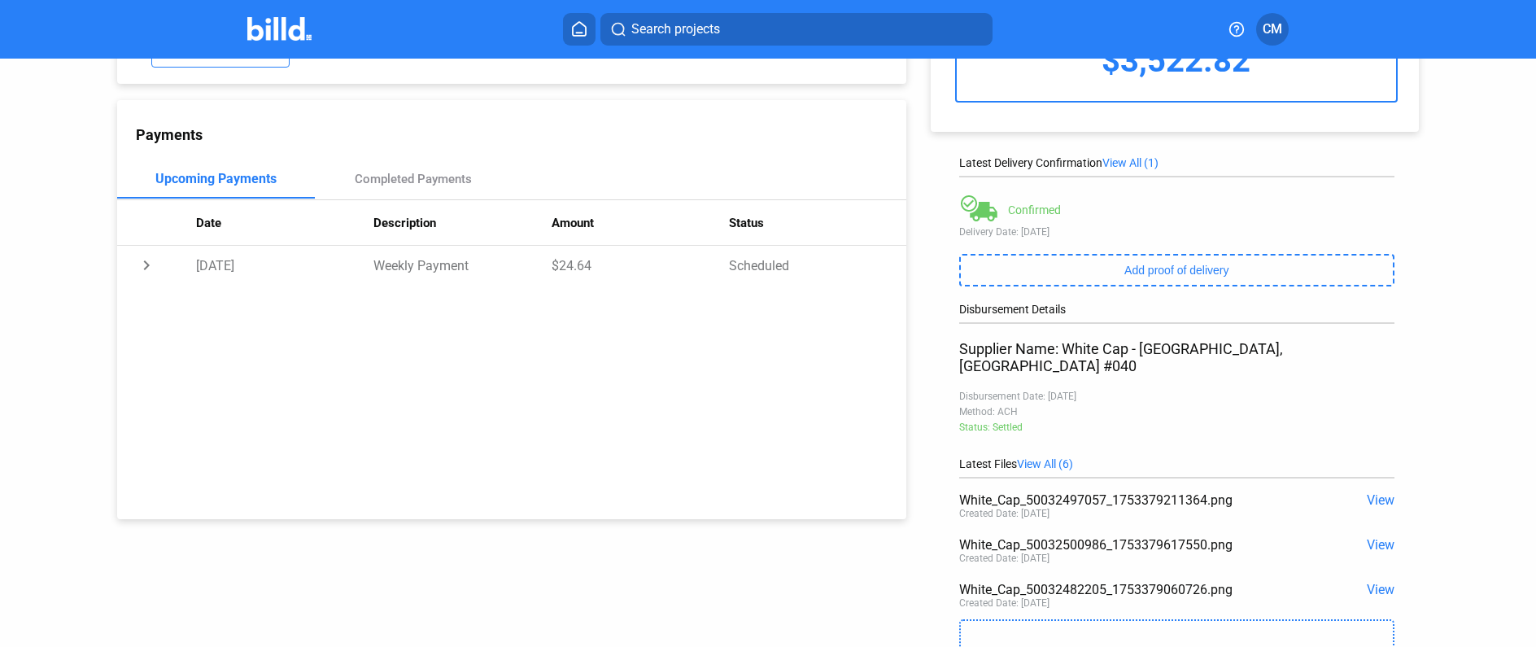
scroll to position [182, 0]
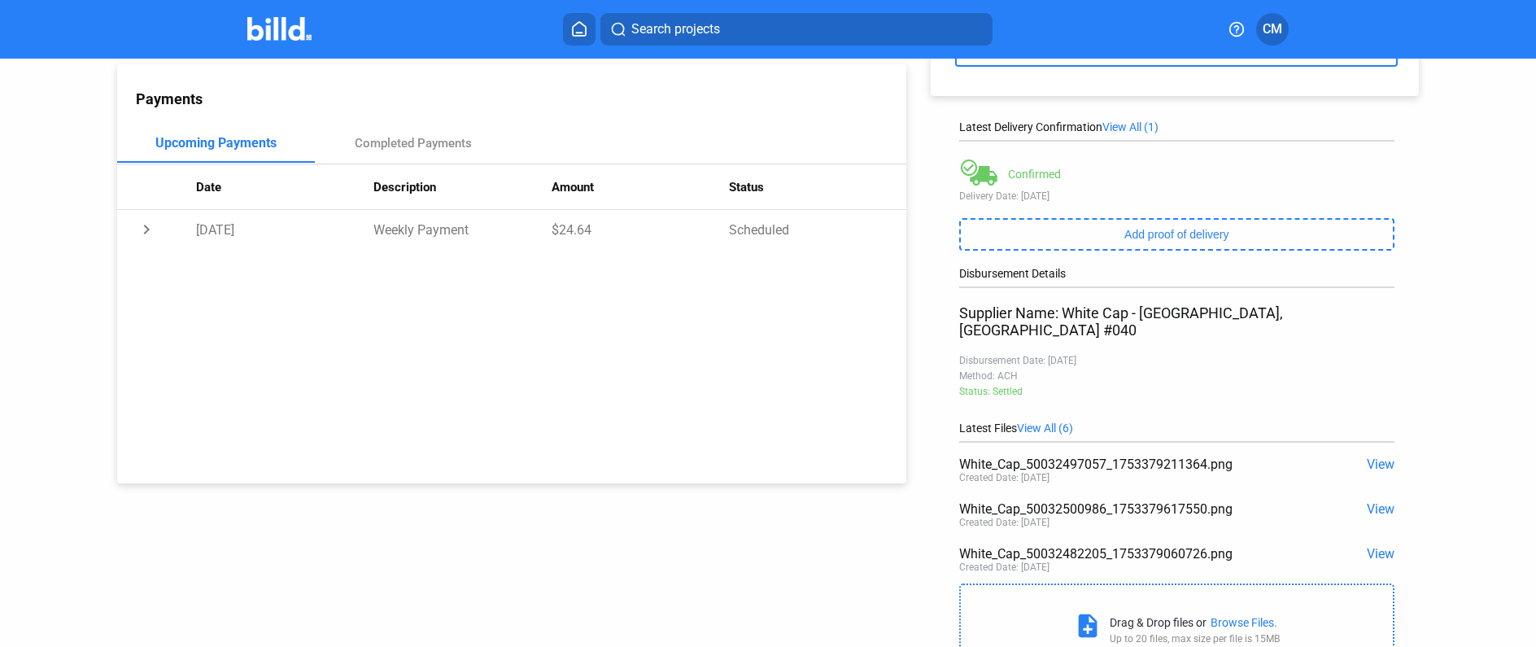
click at [1367, 456] on span "View" at bounding box center [1381, 463] width 28 height 15
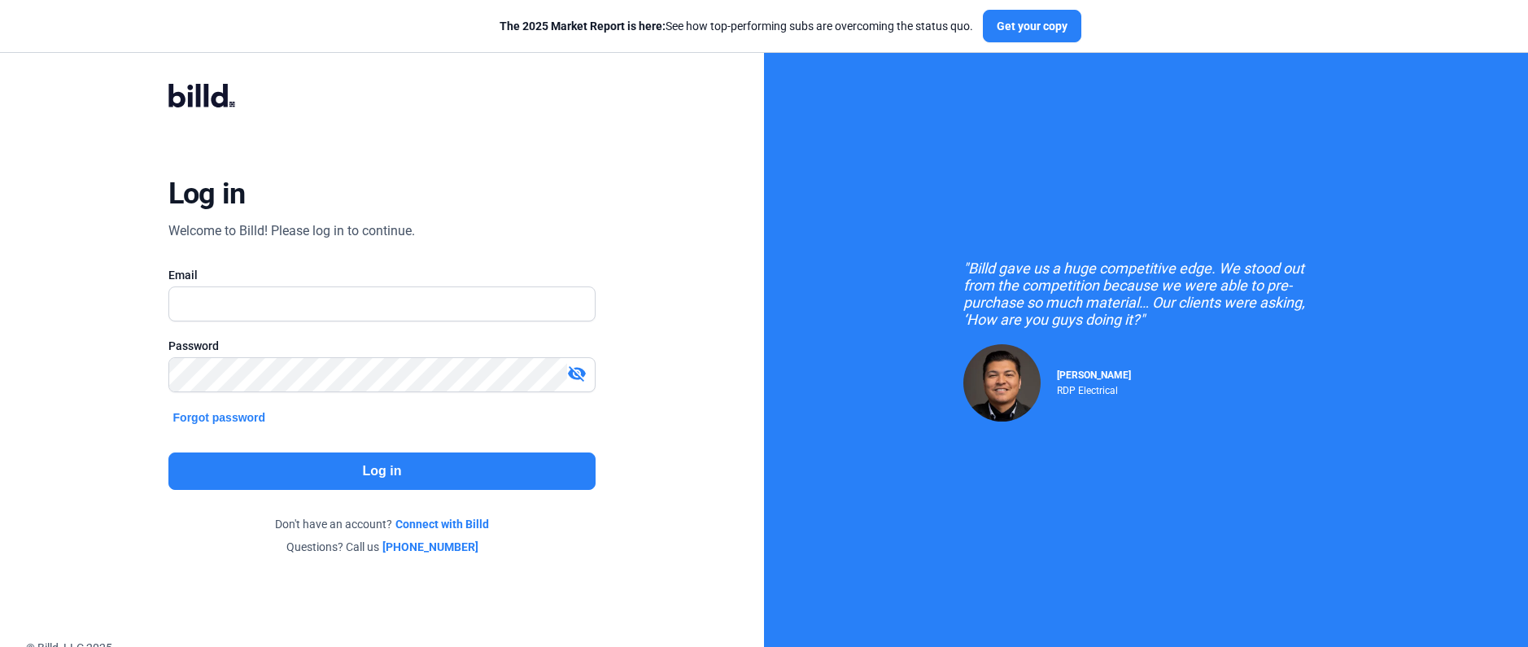
click at [295, 301] on input "text" at bounding box center [382, 303] width 426 height 33
type input "[EMAIL_ADDRESS][DOMAIN_NAME]"
click at [388, 483] on button "Log in" at bounding box center [382, 470] width 428 height 37
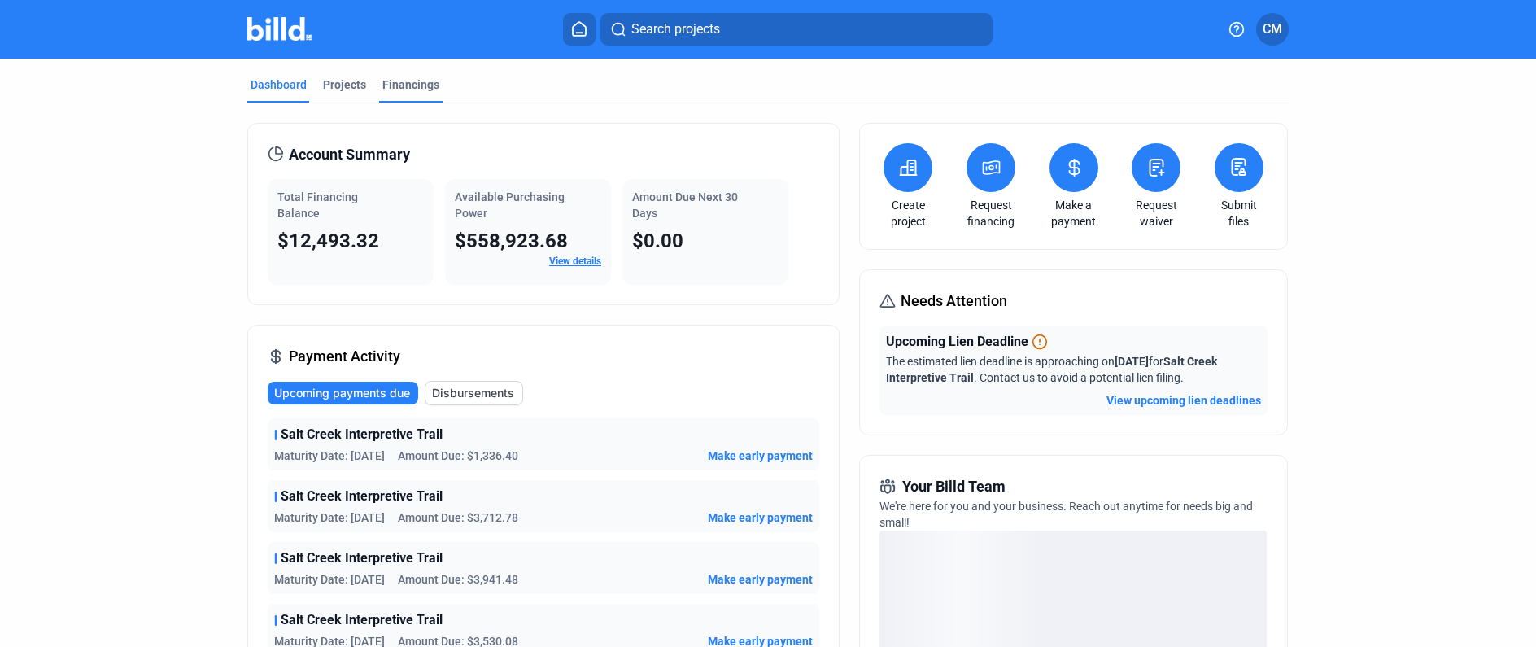
click at [409, 87] on div "Financings" at bounding box center [410, 84] width 57 height 16
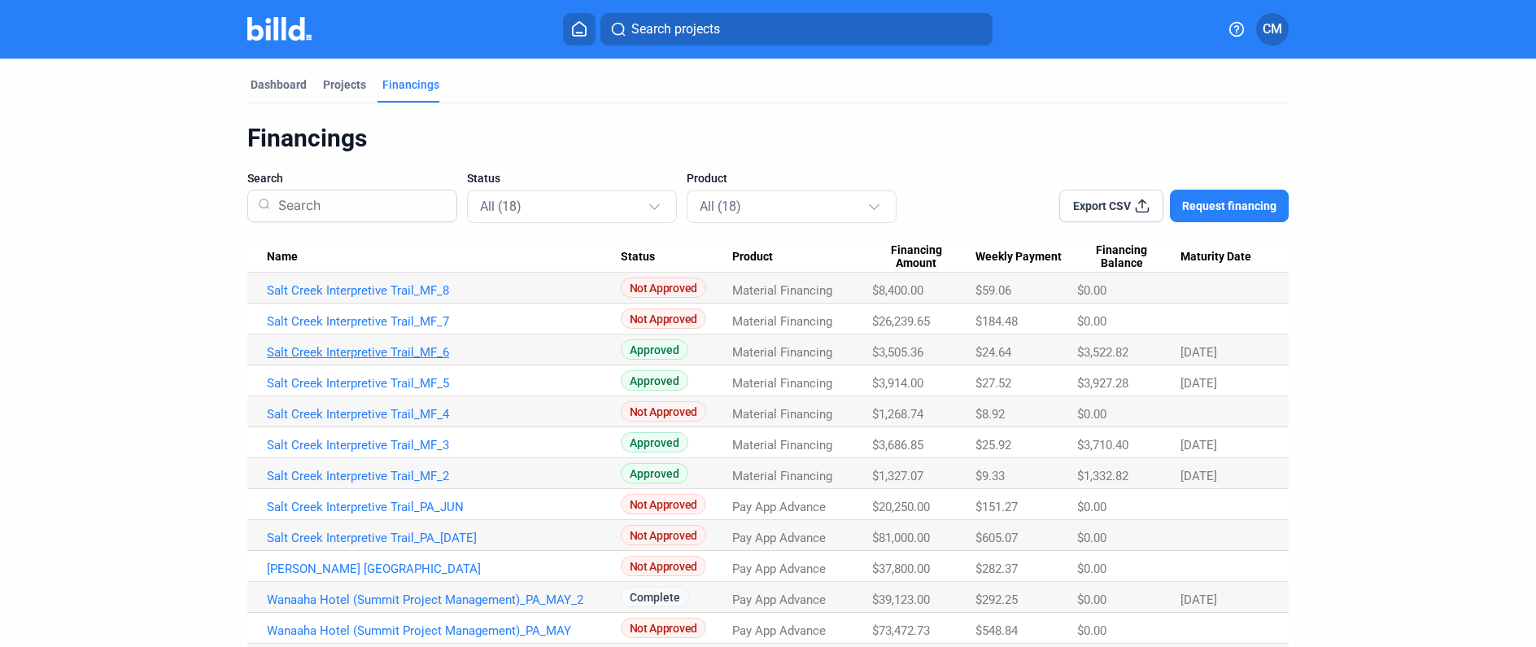
click at [403, 349] on link "Salt Creek Interpretive Trail_MF_6" at bounding box center [444, 352] width 354 height 15
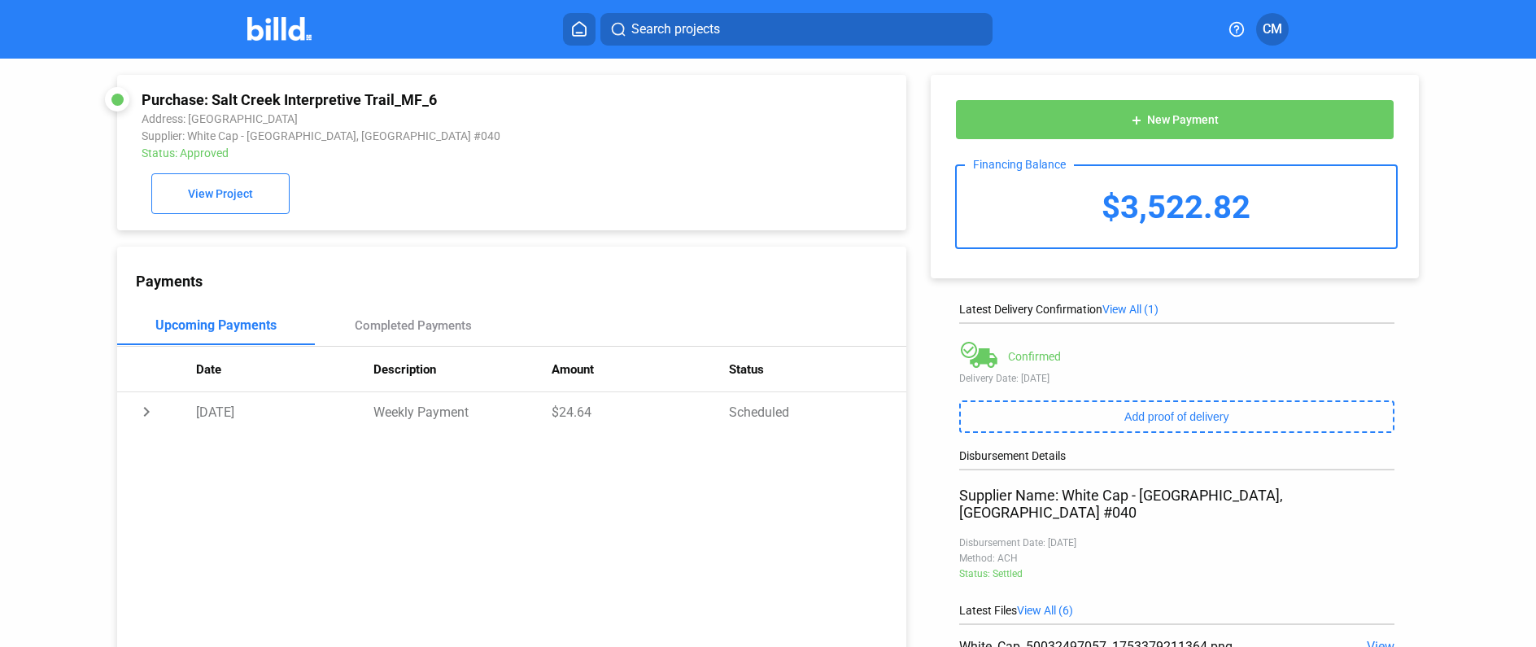
click at [579, 28] on icon at bounding box center [579, 28] width 16 height 15
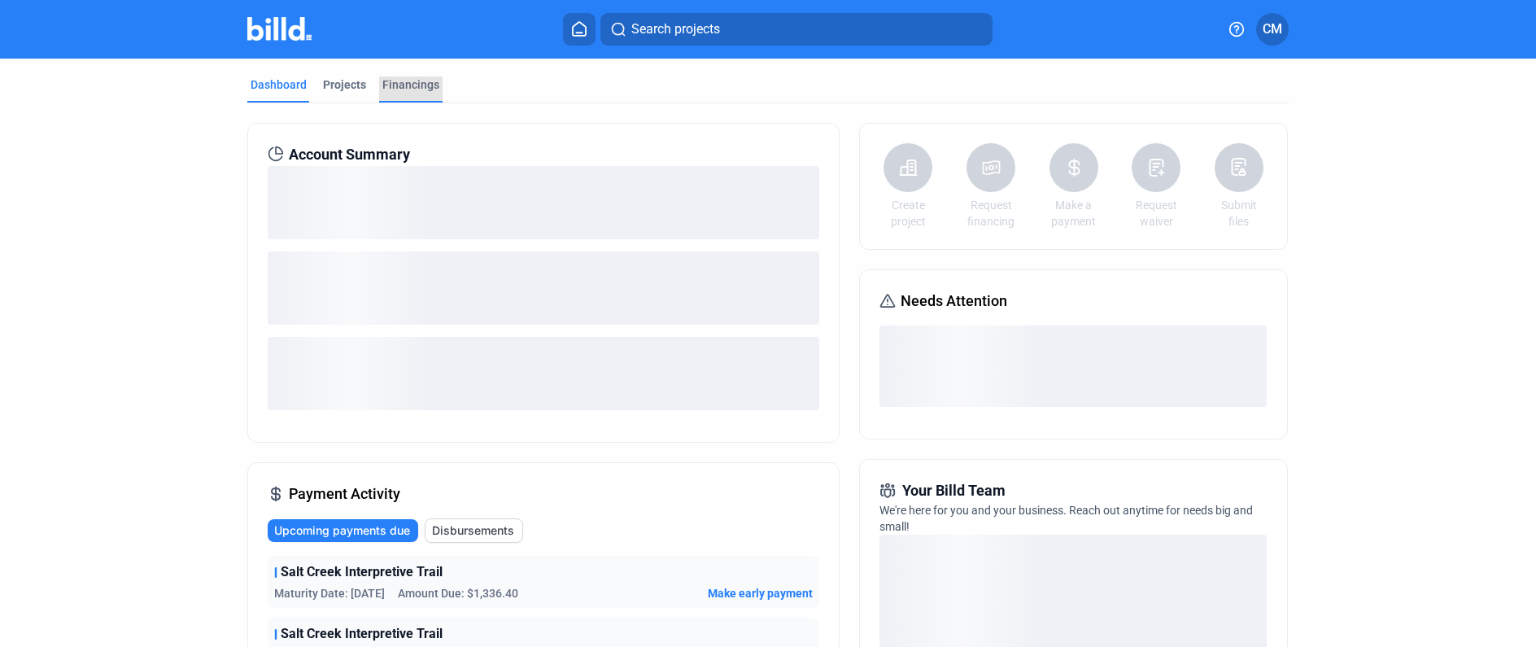
click at [402, 81] on div "Financings" at bounding box center [410, 84] width 57 height 16
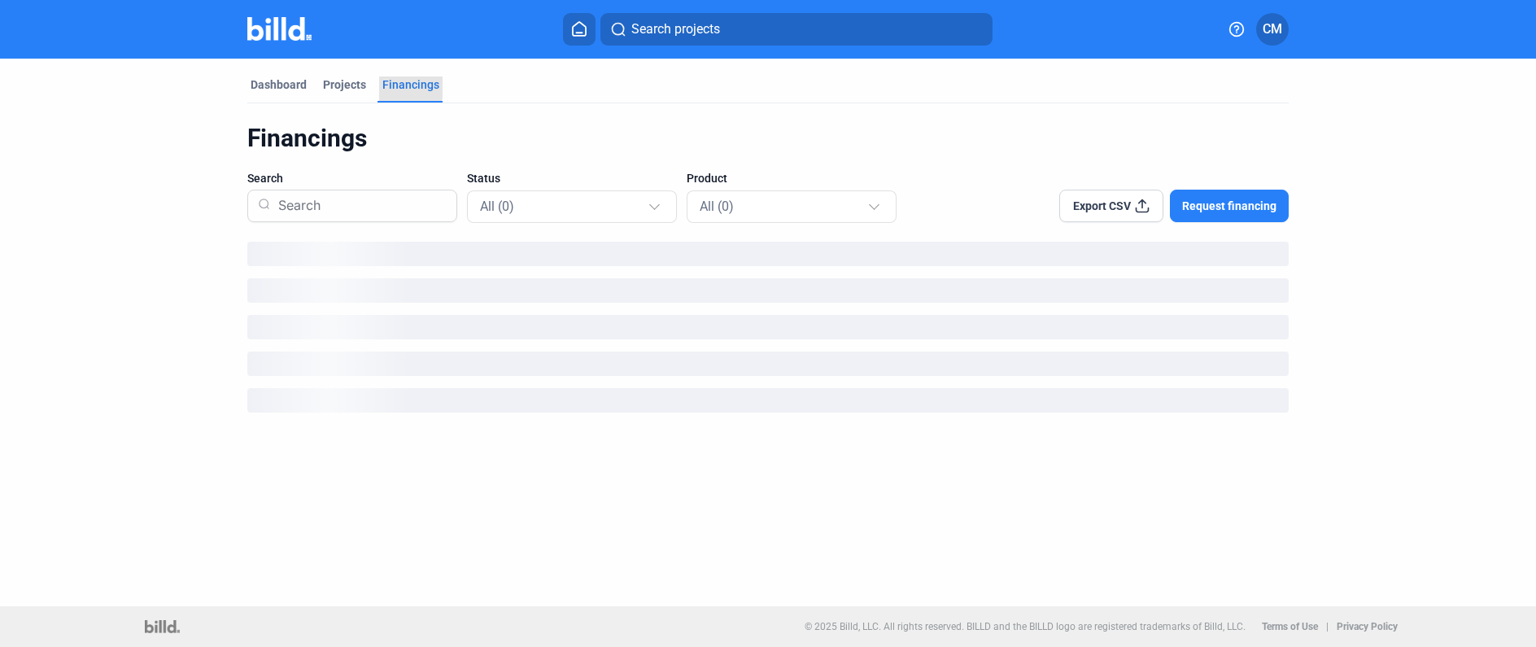
click at [398, 84] on div "Financings" at bounding box center [410, 84] width 57 height 16
click at [409, 83] on div "Financings" at bounding box center [410, 84] width 57 height 16
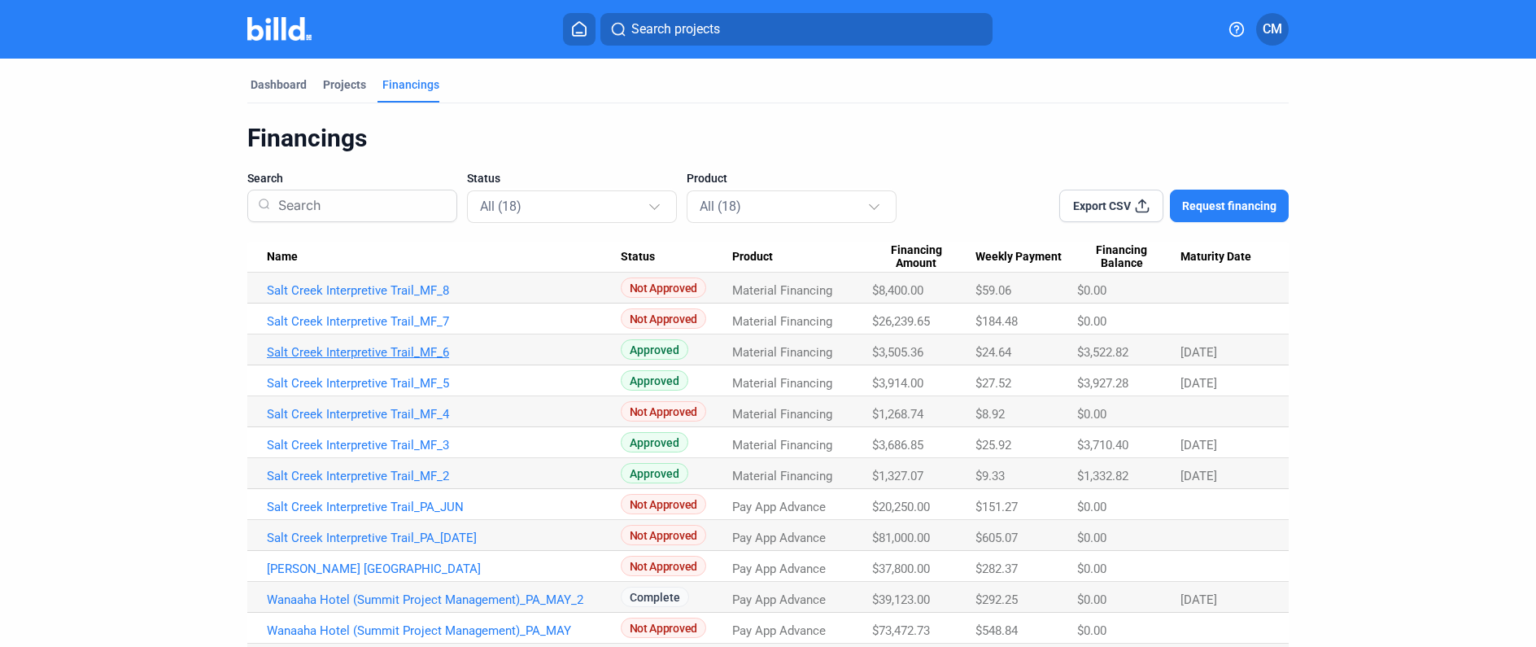
click at [423, 353] on link "Salt Creek Interpretive Trail_MF_6" at bounding box center [444, 352] width 354 height 15
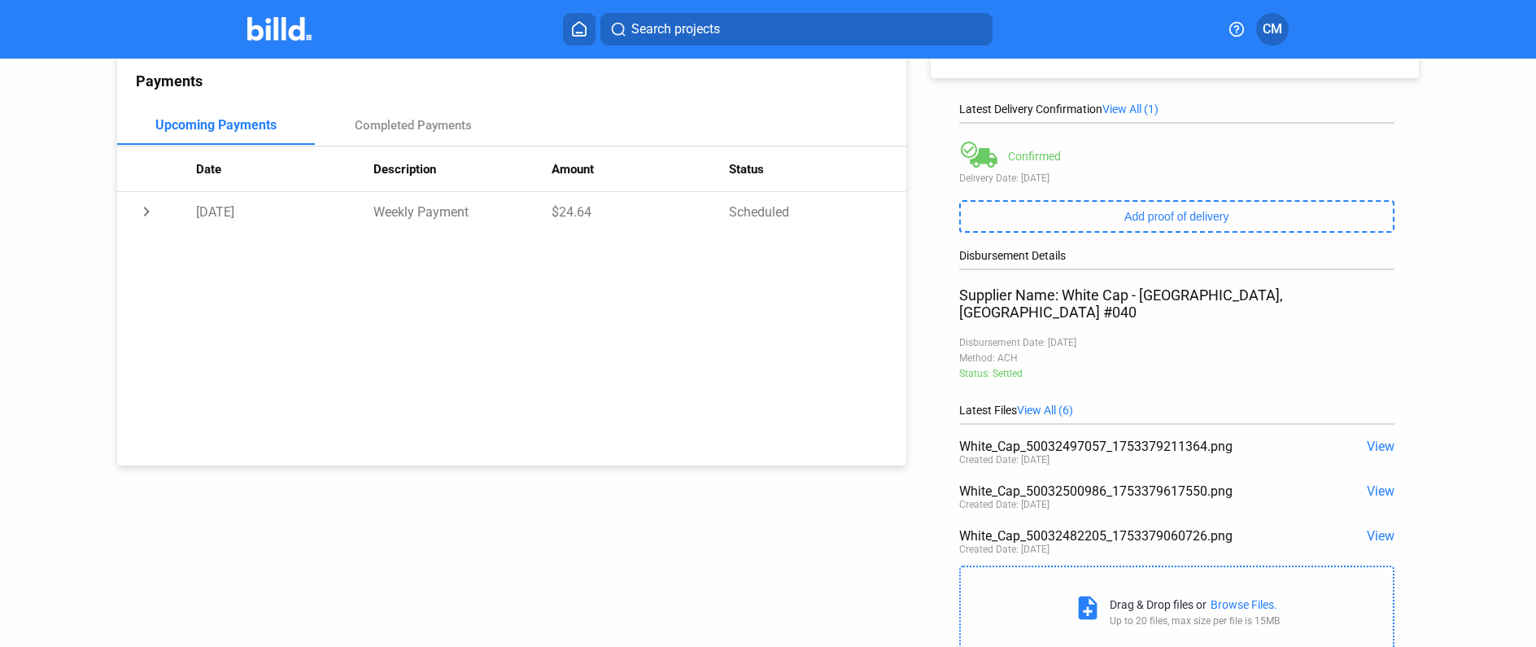
scroll to position [178, 0]
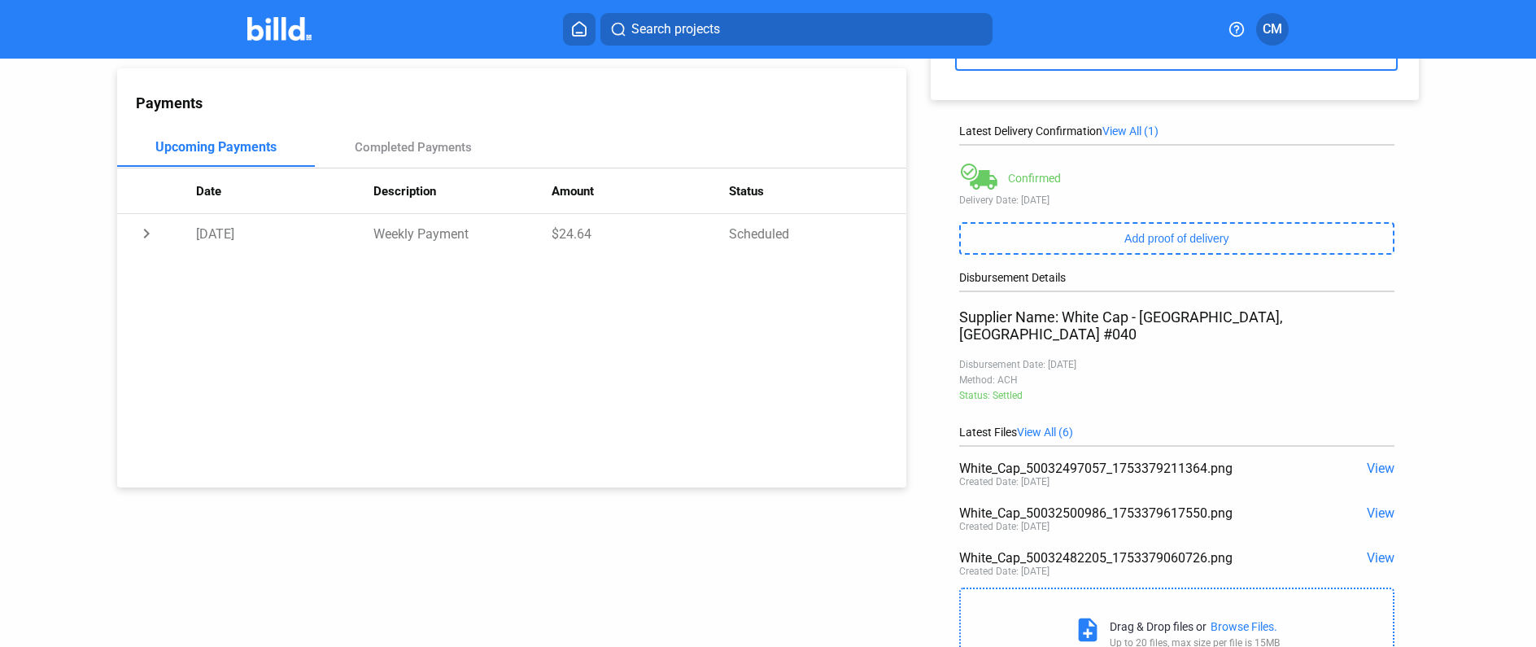
click at [1367, 460] on span "View" at bounding box center [1381, 467] width 28 height 15
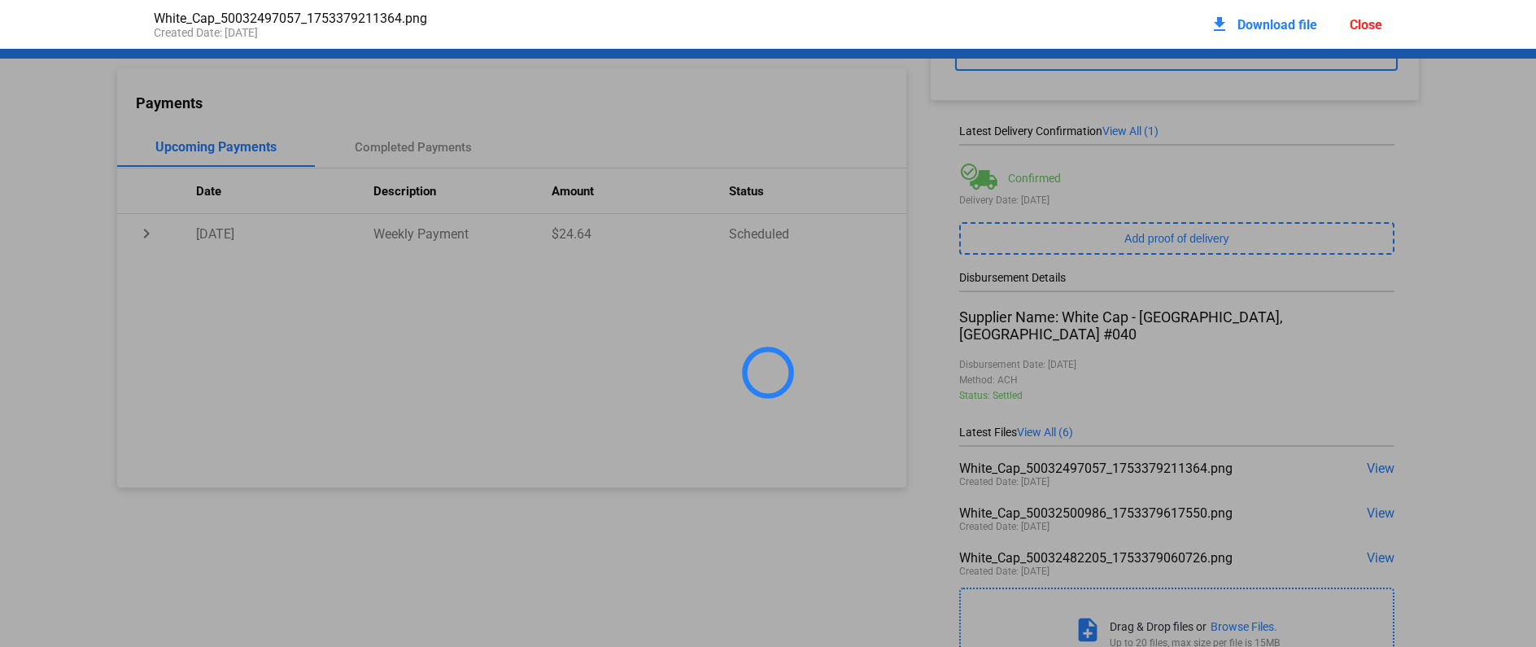
scroll to position [177, 0]
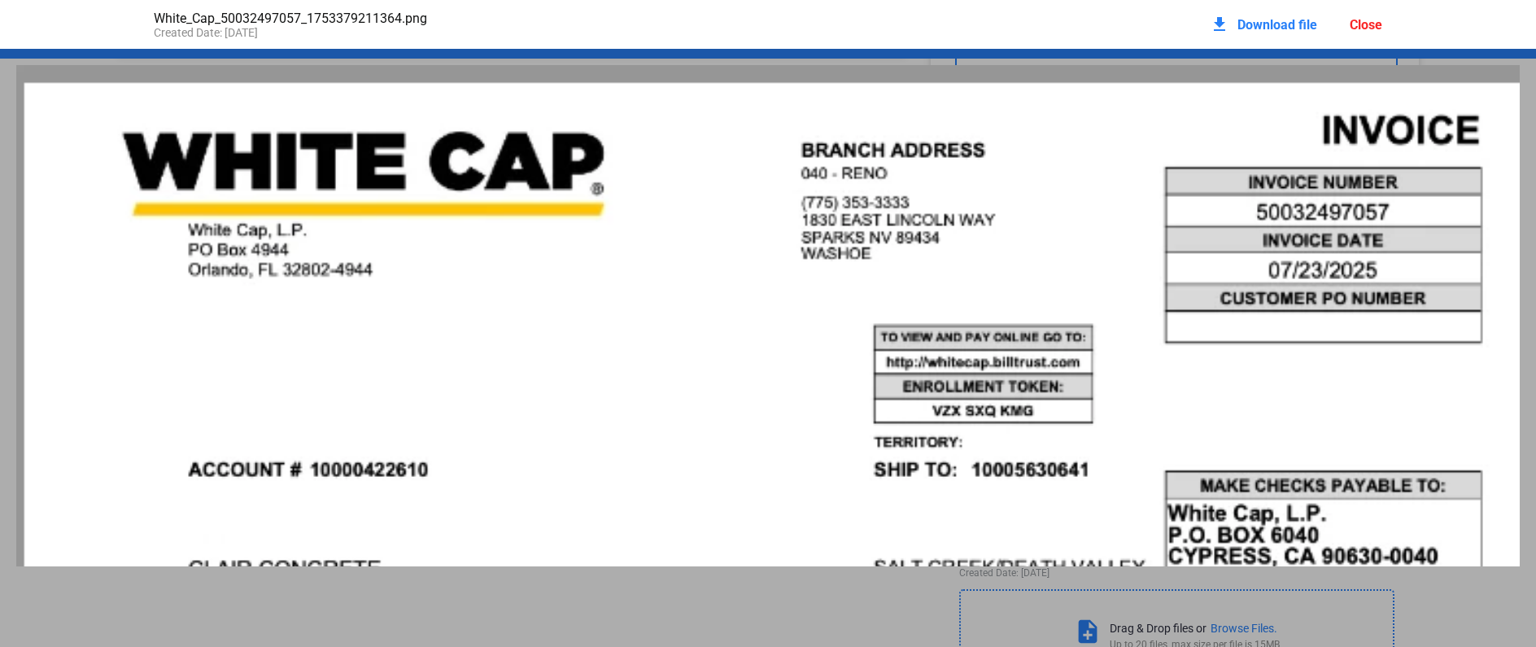
click at [1368, 22] on div "Close" at bounding box center [1366, 24] width 33 height 15
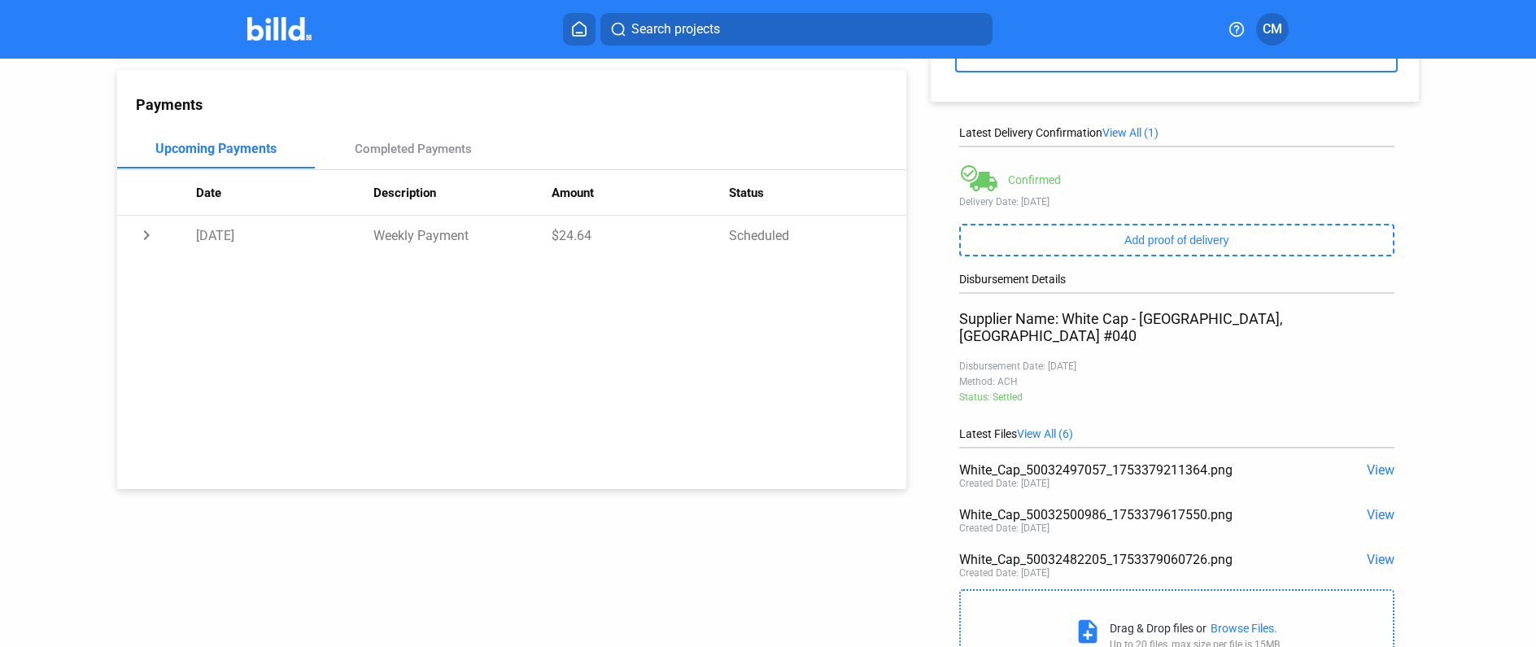
click at [1377, 507] on span "View" at bounding box center [1381, 514] width 28 height 15
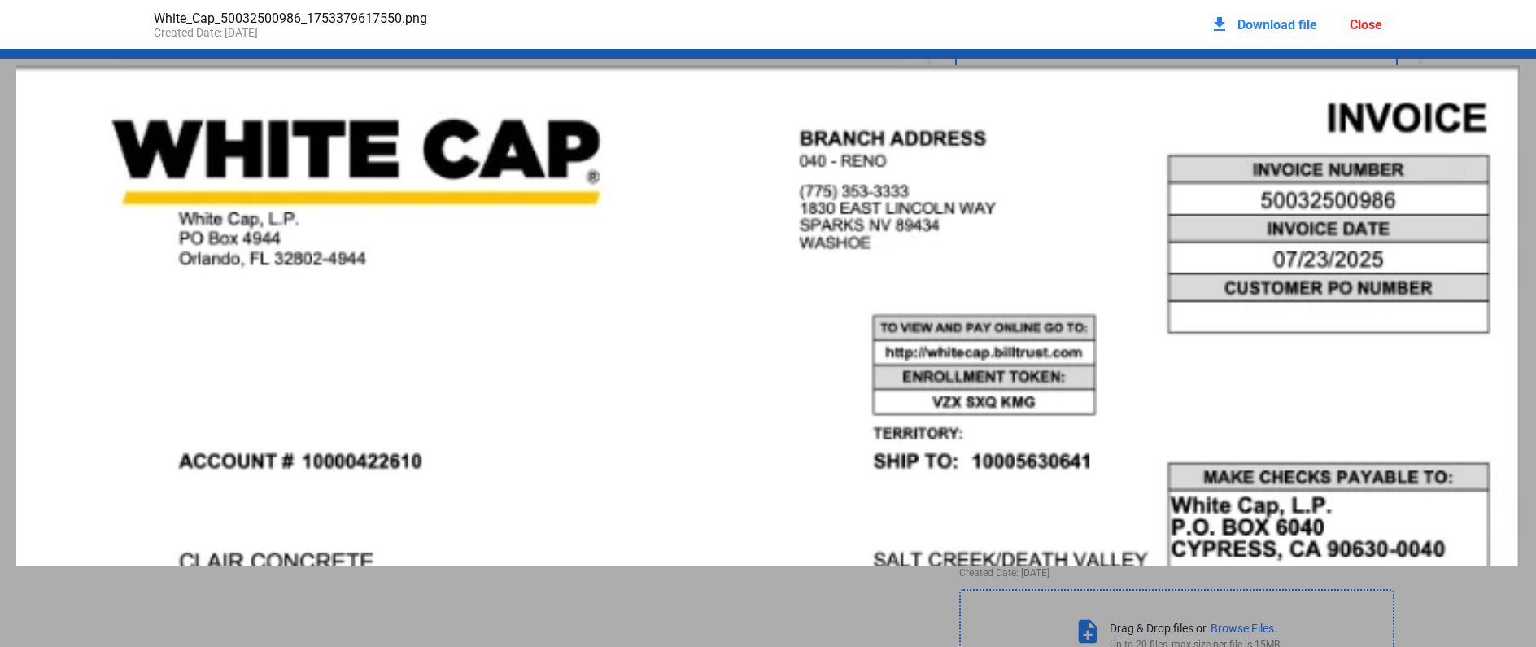
click at [1368, 24] on div "Close" at bounding box center [1366, 24] width 33 height 15
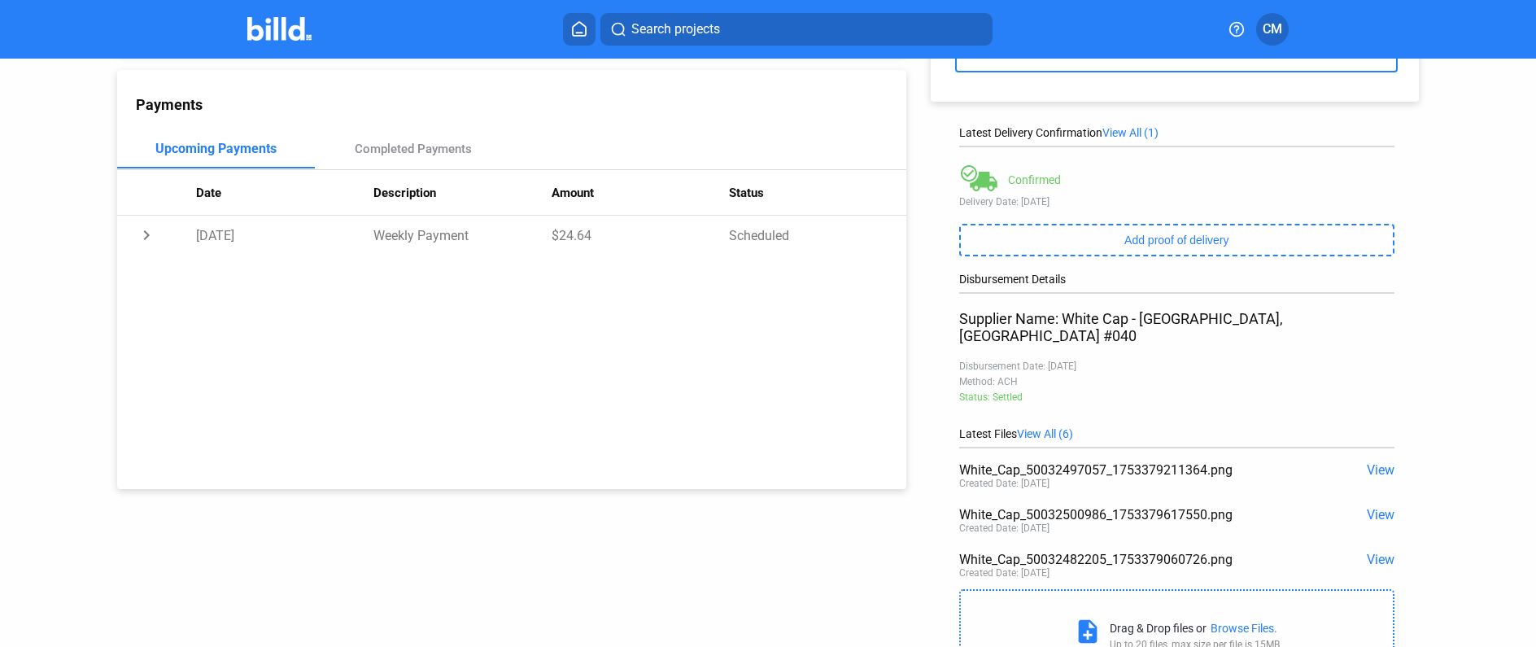
click at [1367, 552] on span "View" at bounding box center [1381, 559] width 28 height 15
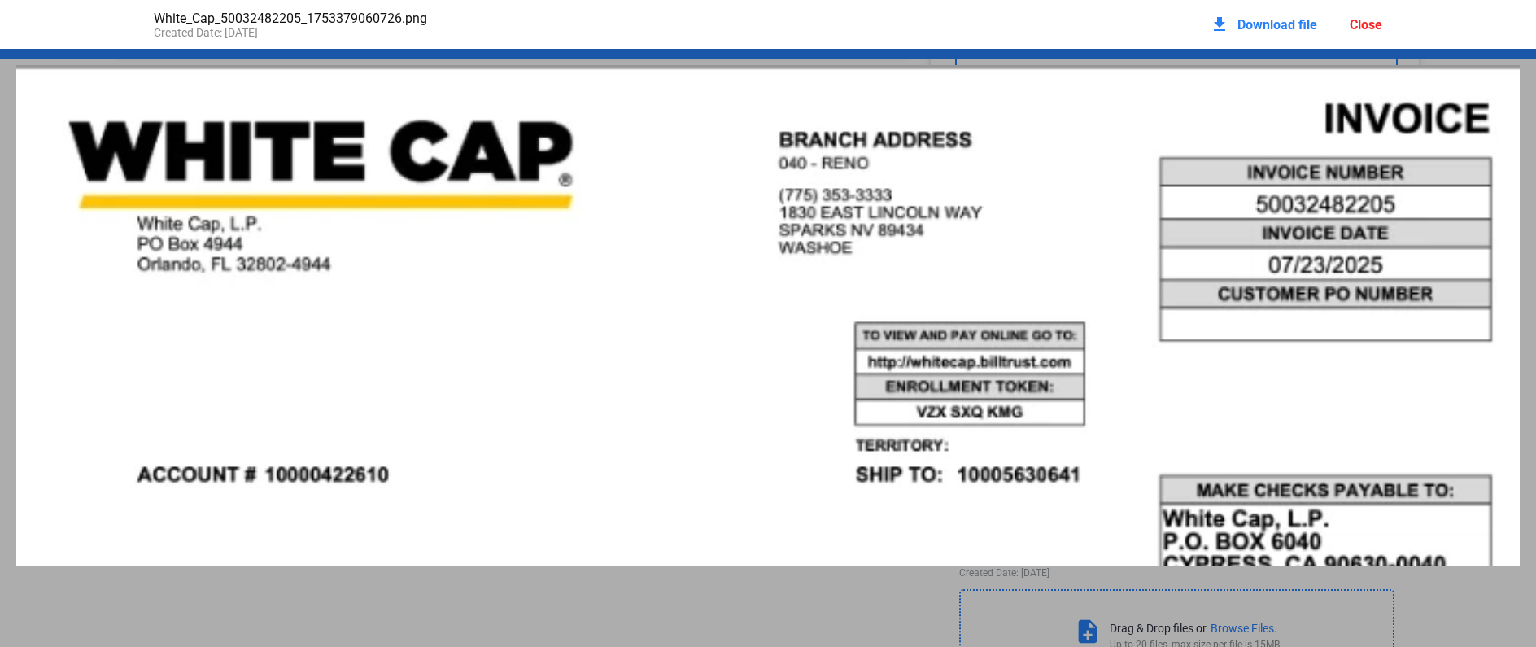
click at [1368, 20] on div "Close" at bounding box center [1366, 24] width 33 height 15
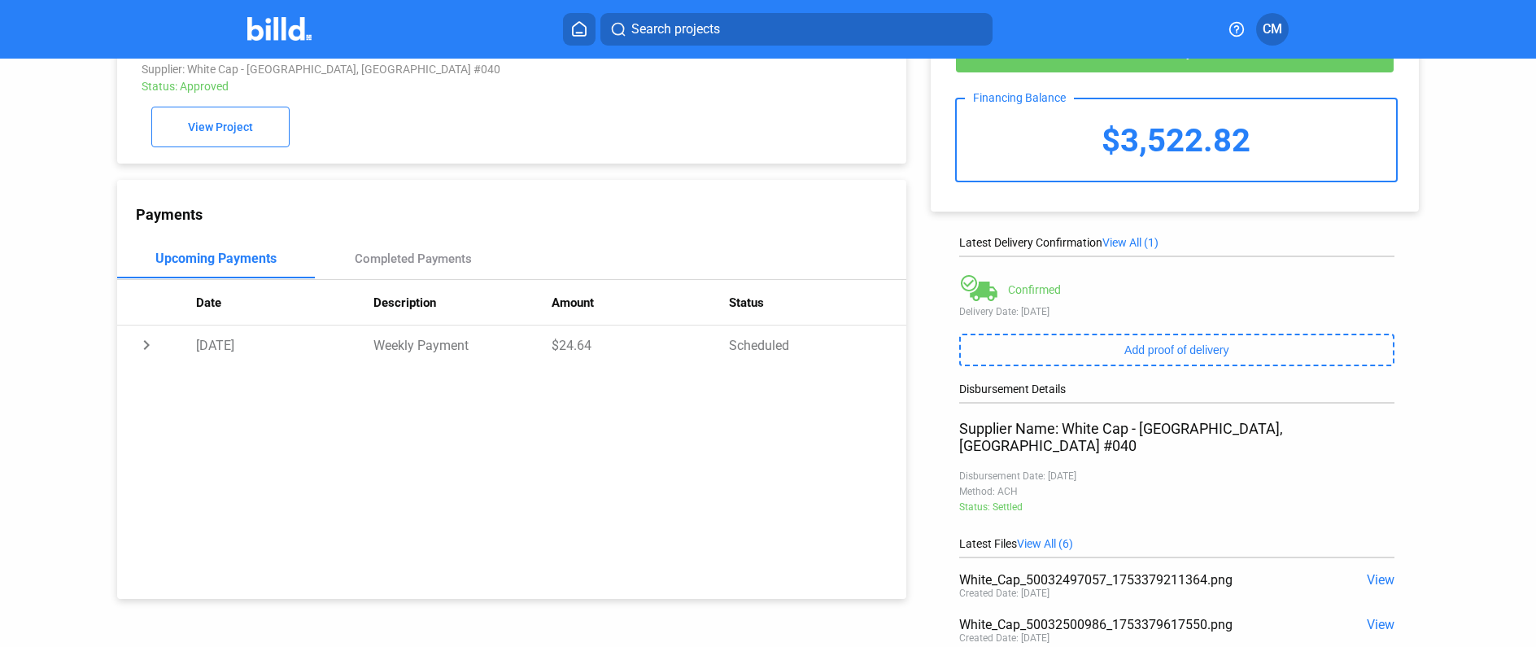
scroll to position [0, 0]
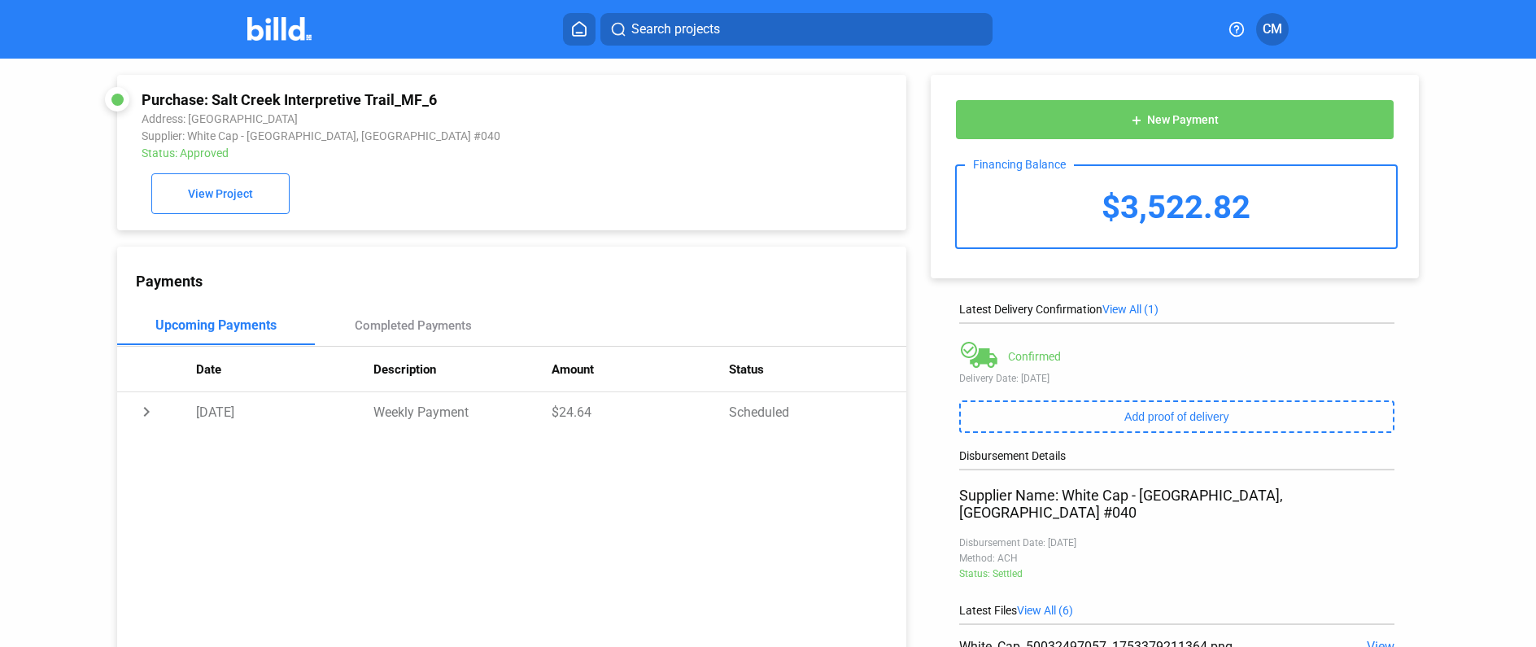
click at [570, 24] on home-icon at bounding box center [579, 28] width 20 height 15
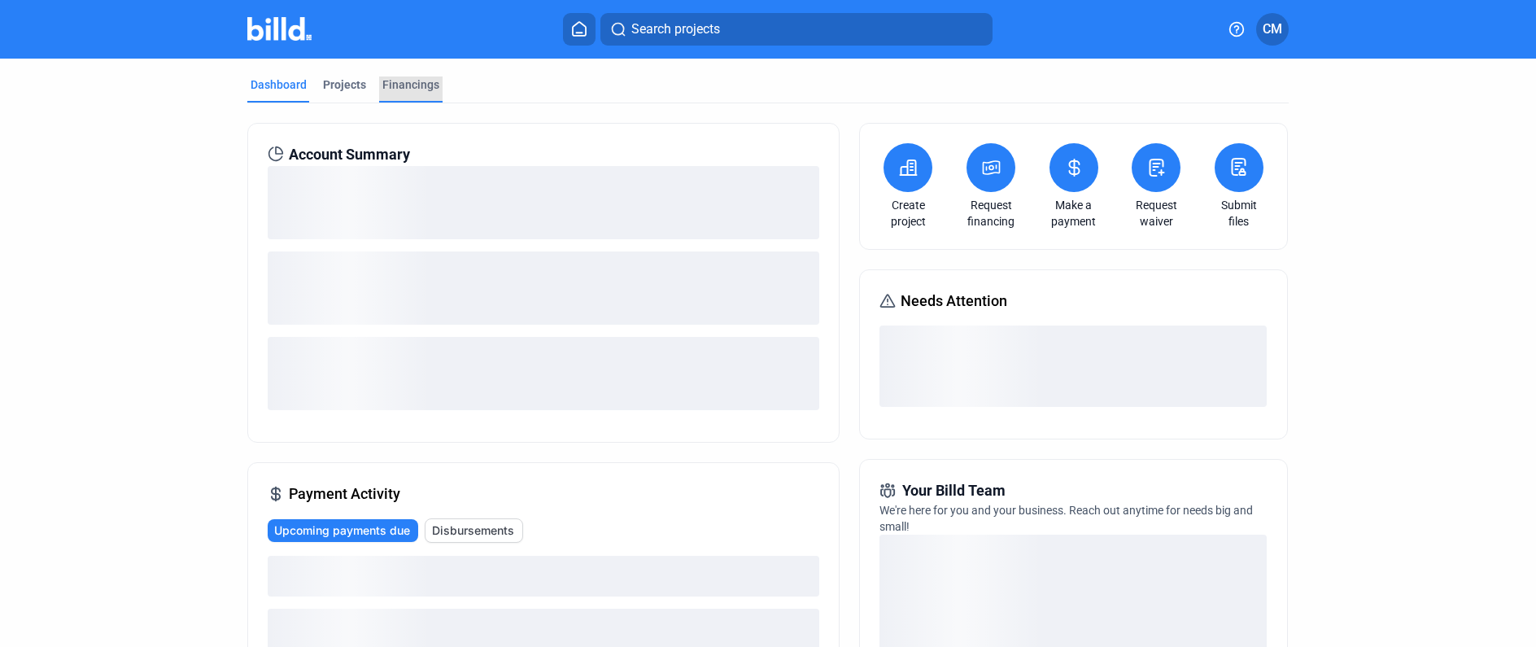
click at [401, 85] on div "Financings" at bounding box center [410, 84] width 57 height 16
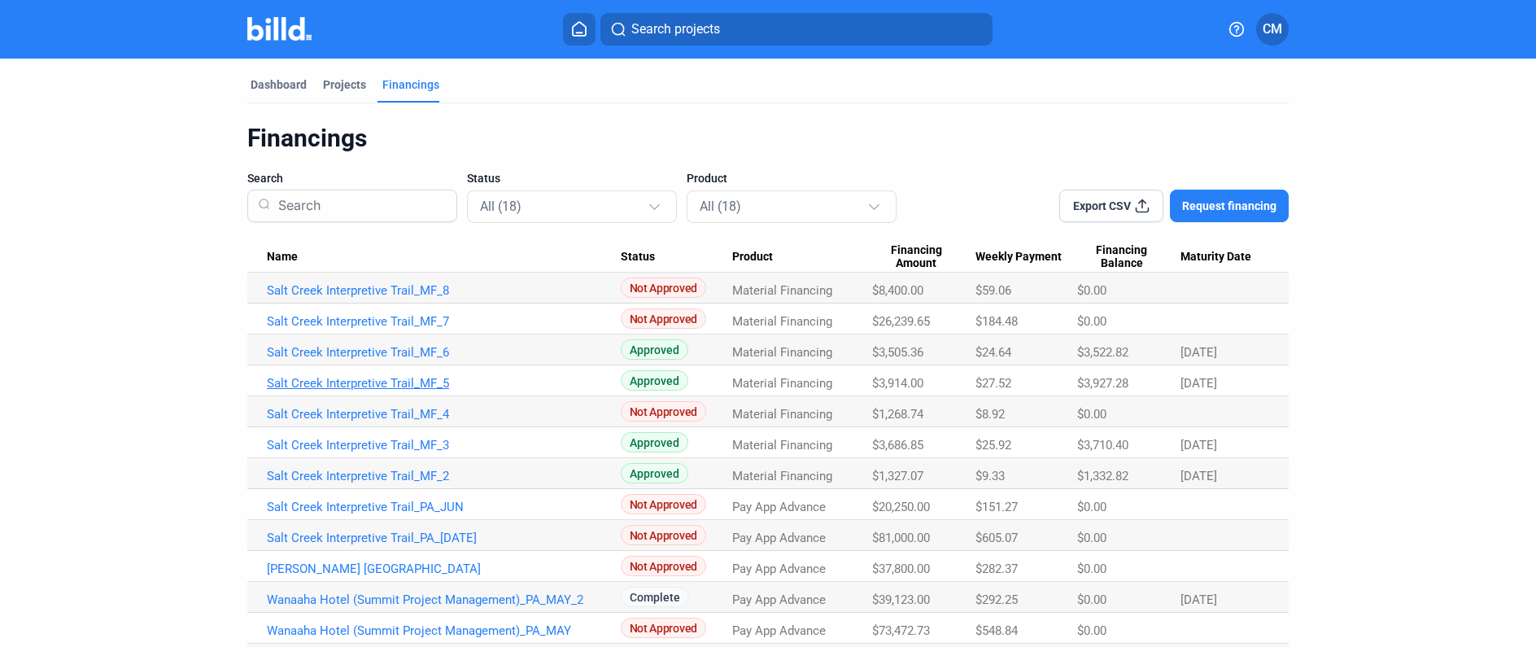
click at [380, 380] on link "Salt Creek Interpretive Trail_MF_5" at bounding box center [444, 383] width 354 height 15
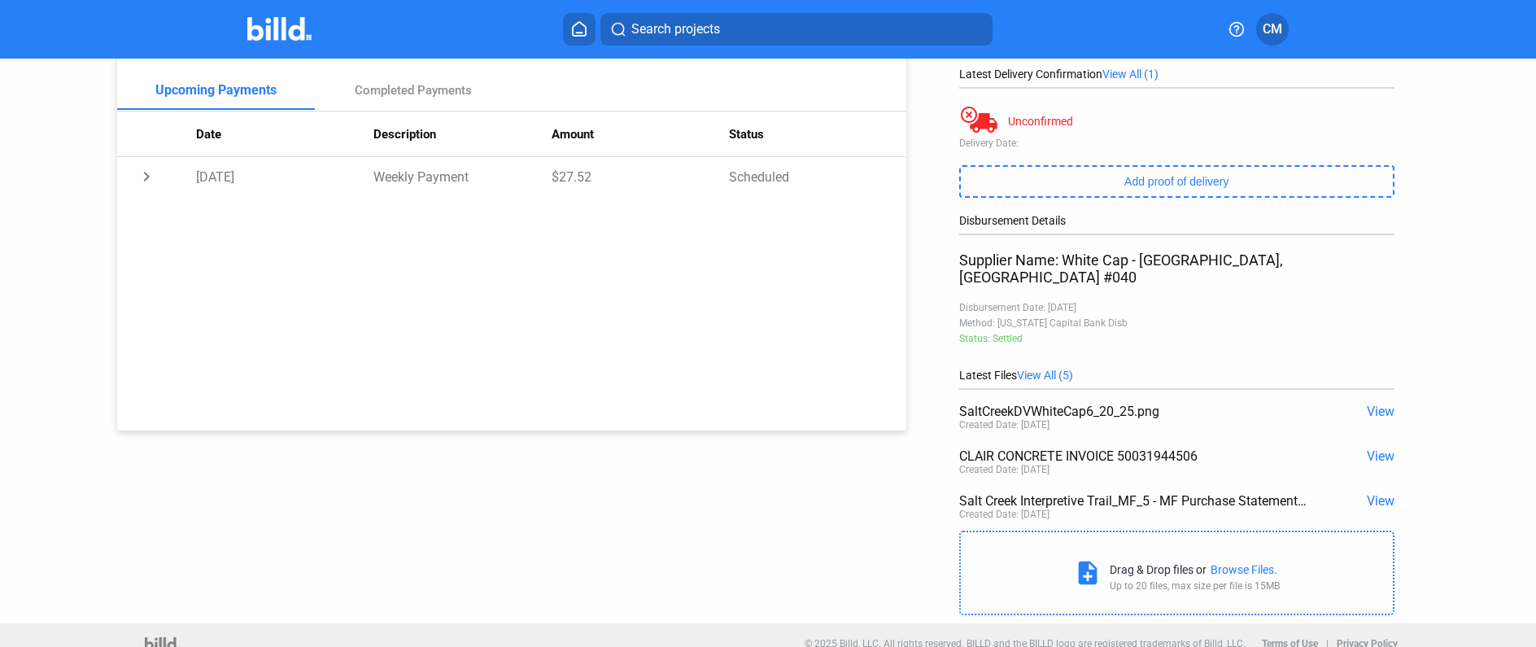
scroll to position [234, 0]
click at [585, 33] on icon at bounding box center [579, 28] width 16 height 15
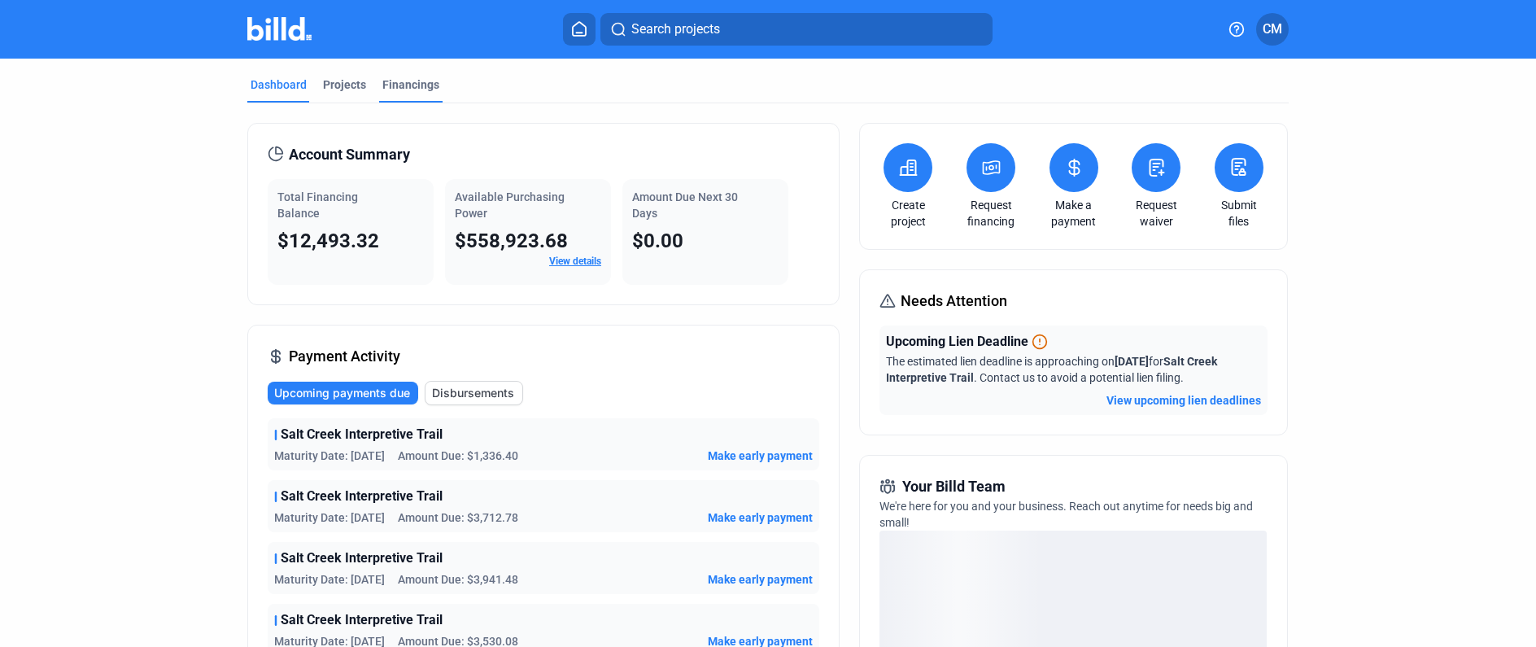
click at [405, 83] on div "Financings" at bounding box center [410, 84] width 57 height 16
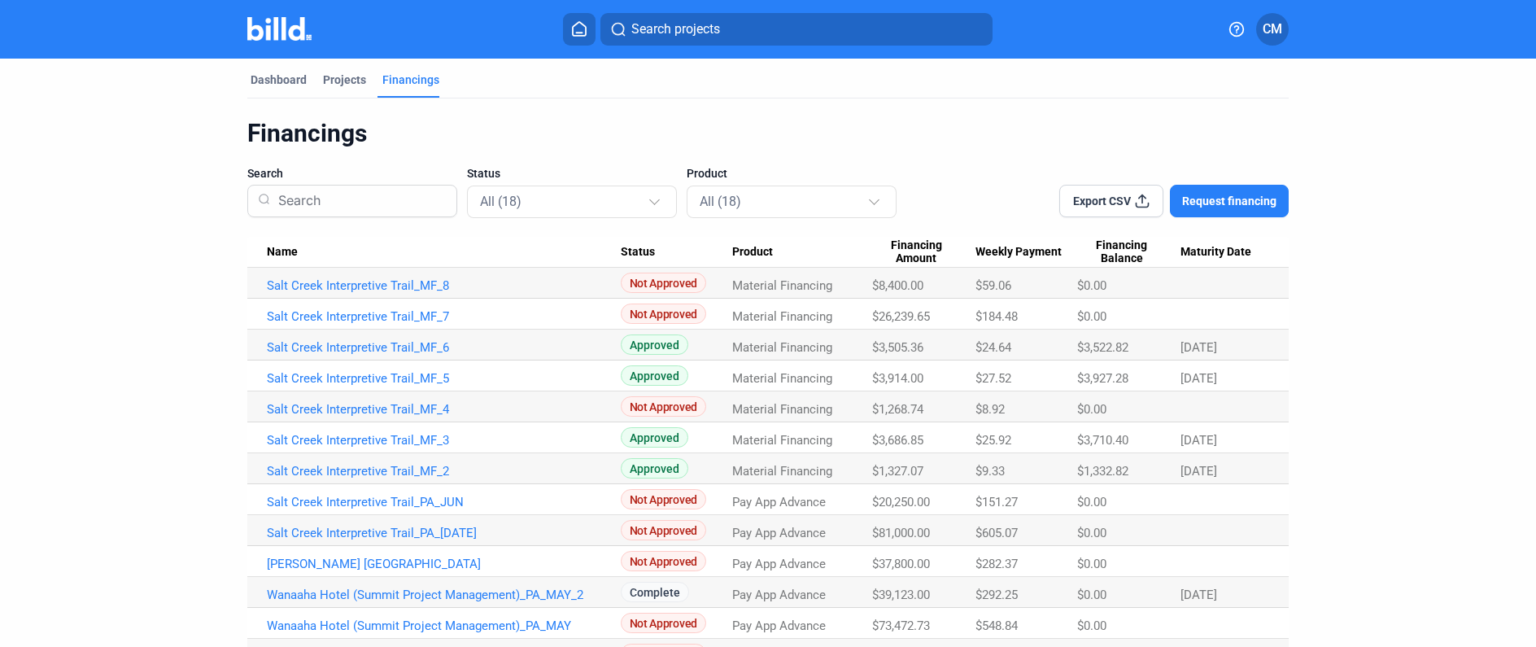
scroll to position [15, 0]
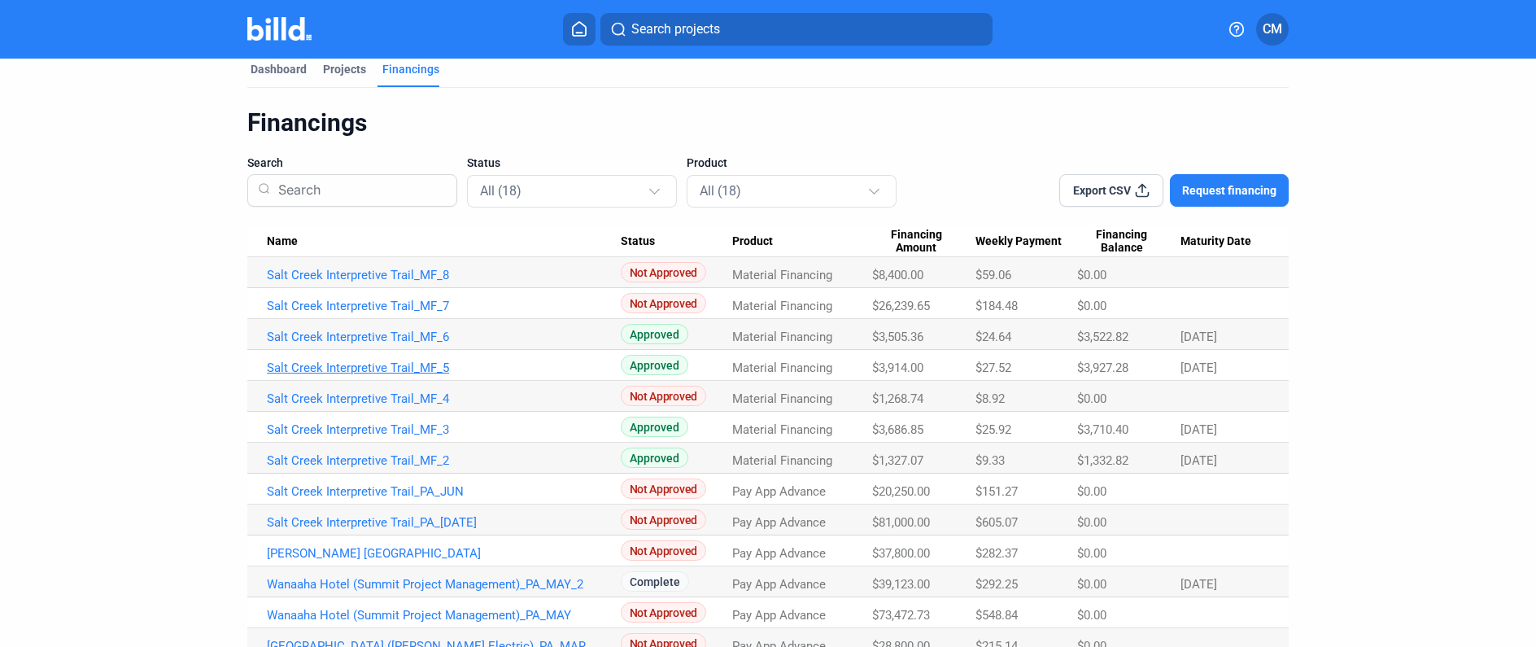
click at [395, 366] on link "Salt Creek Interpretive Trail_MF_5" at bounding box center [444, 367] width 354 height 15
click at [395, 367] on link "Salt Creek Interpretive Trail_MF_5" at bounding box center [444, 367] width 354 height 15
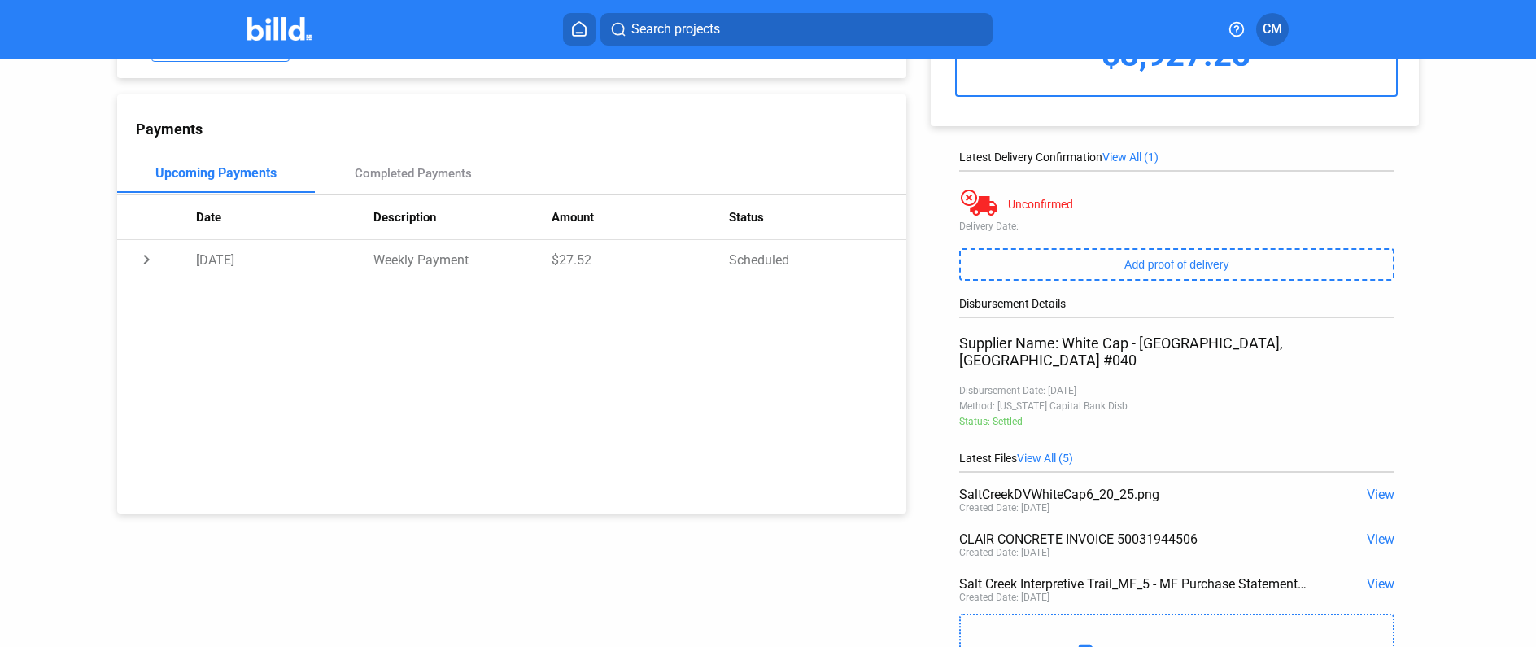
scroll to position [162, 0]
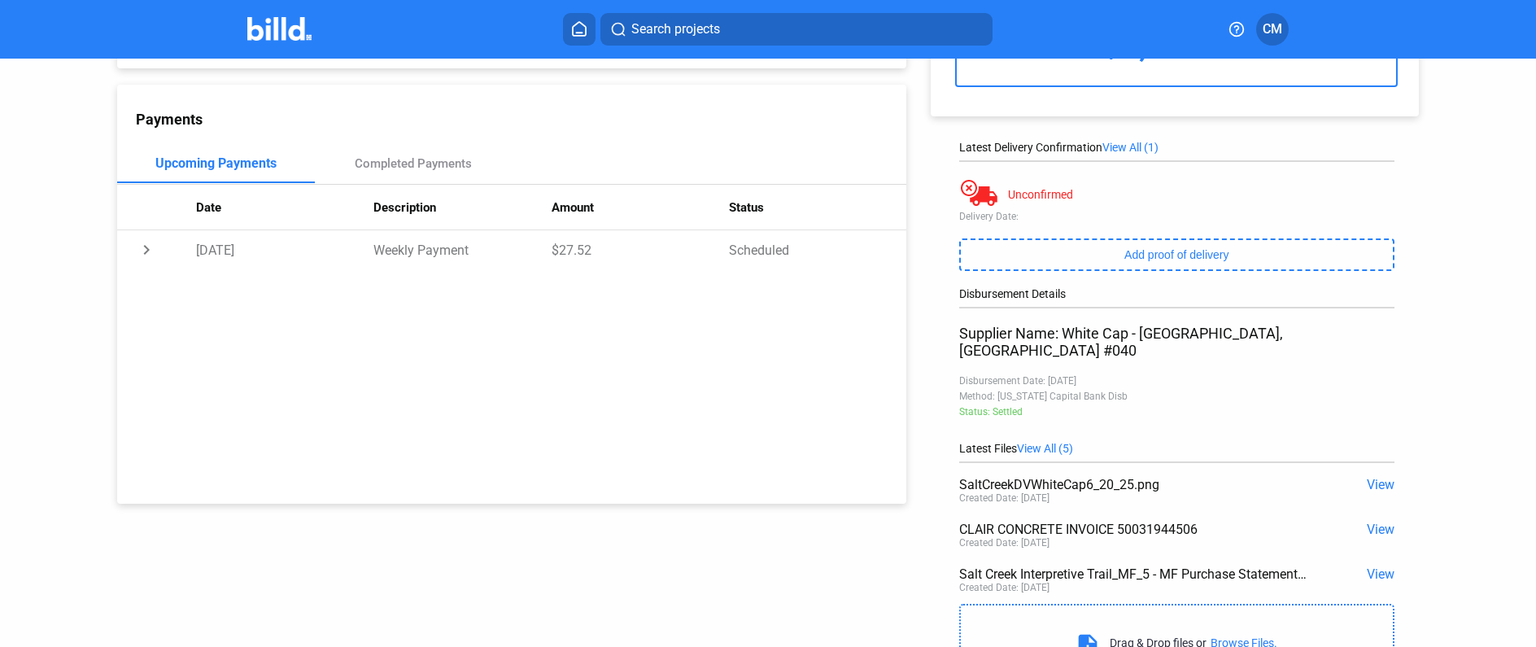
click at [1367, 477] on span "View" at bounding box center [1381, 484] width 28 height 15
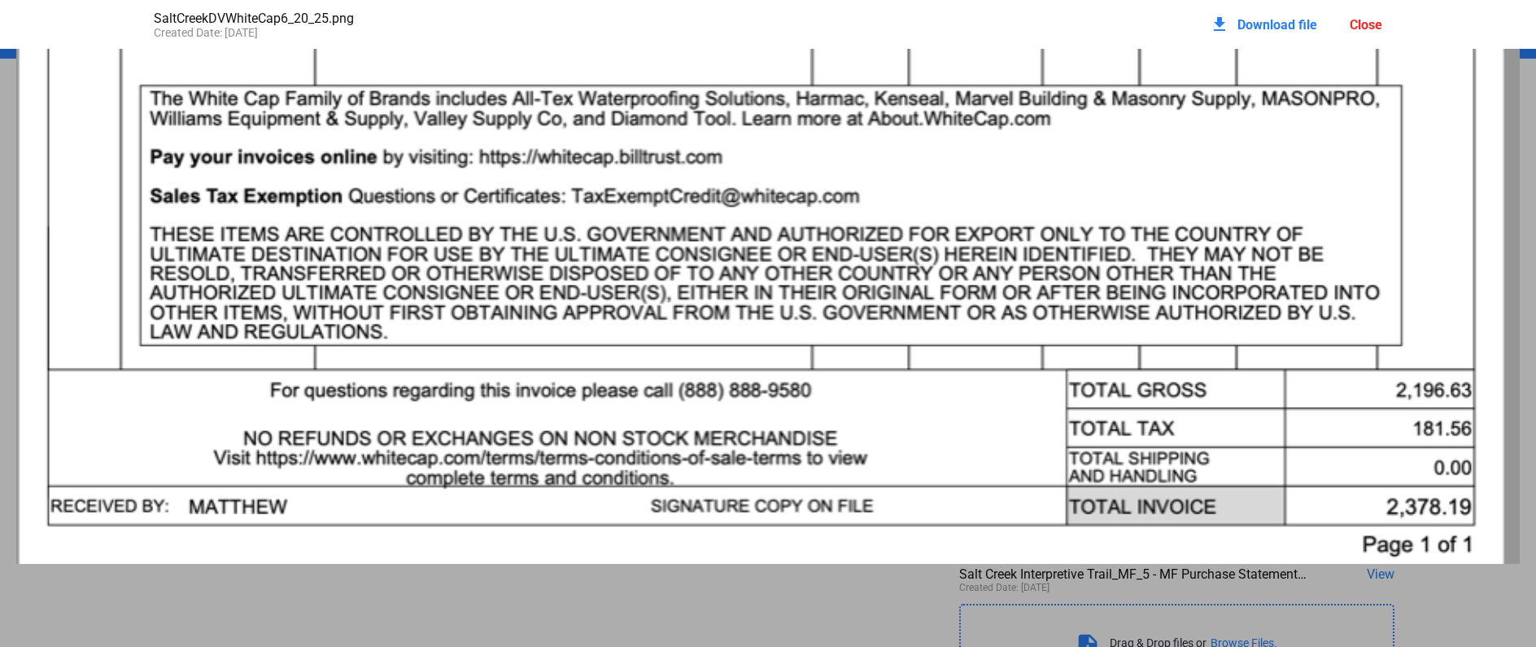
scroll to position [1362, 0]
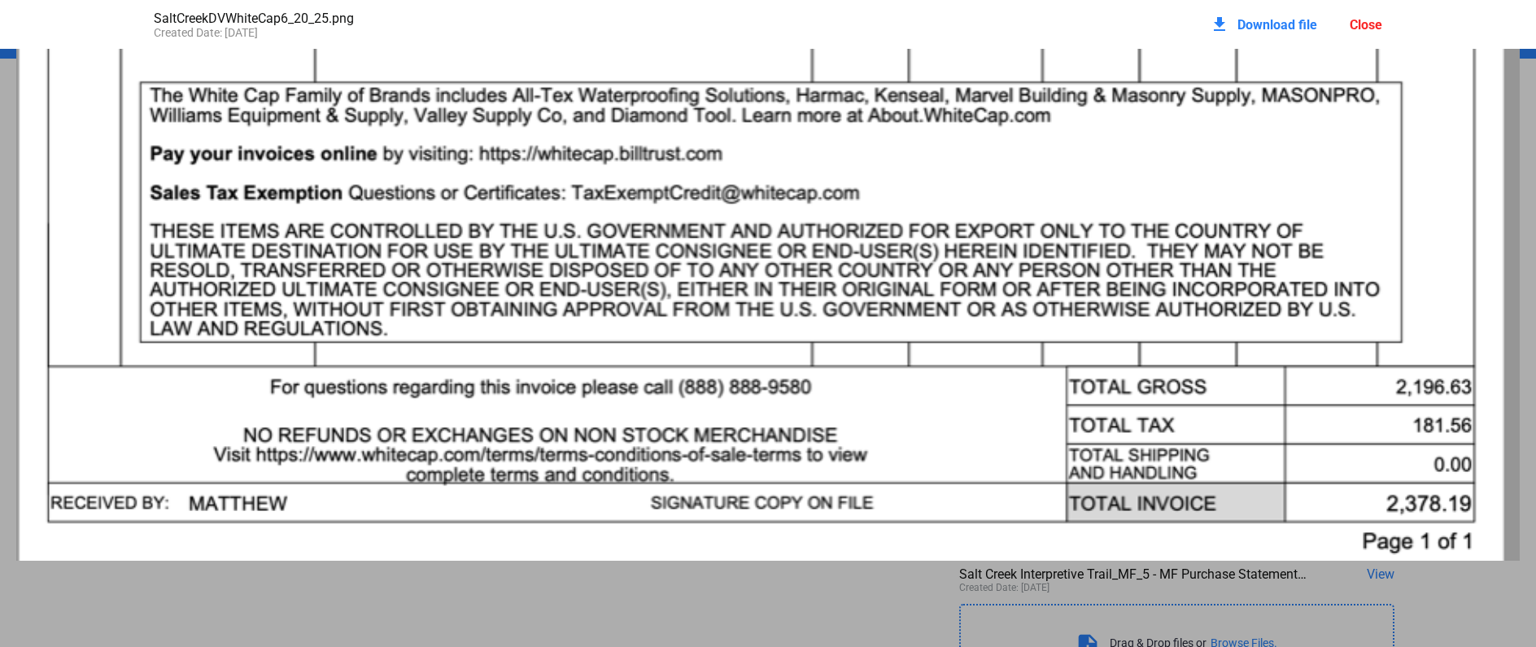
click at [1372, 24] on div "Close" at bounding box center [1366, 24] width 33 height 15
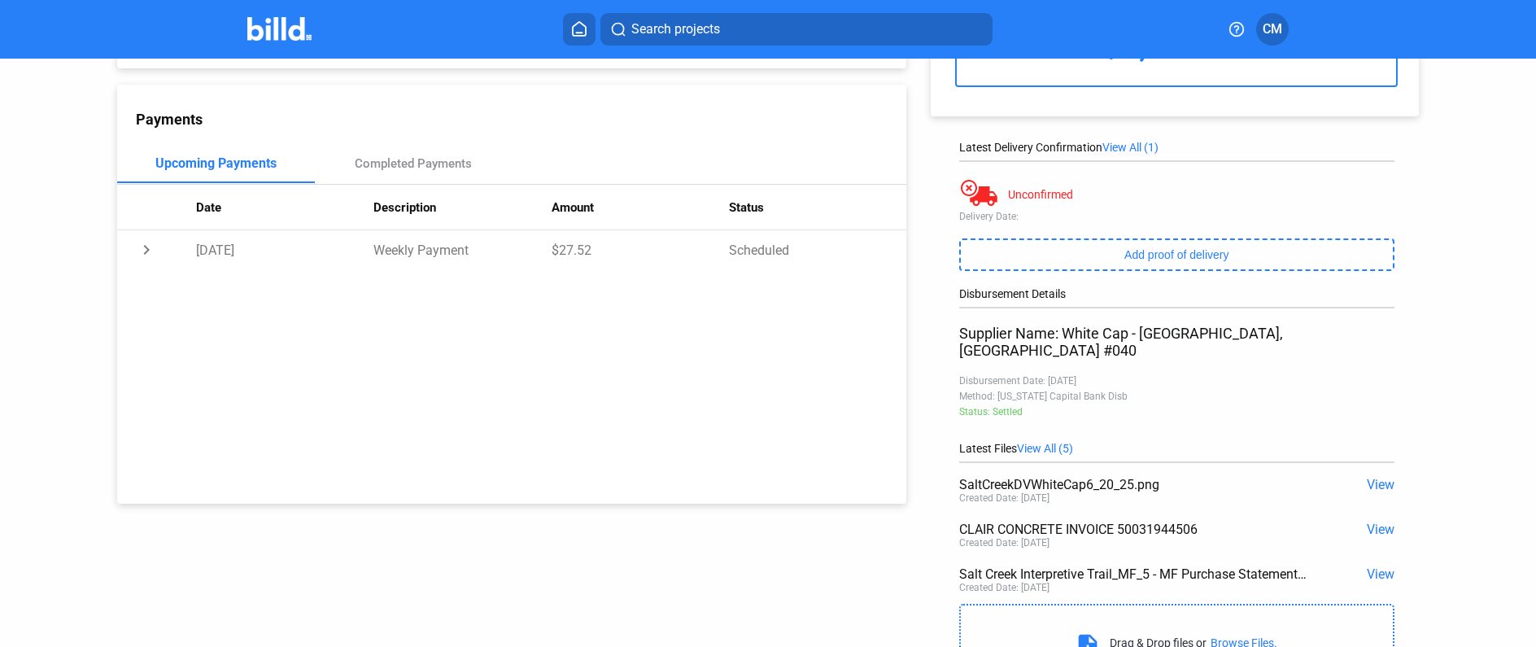
click at [1376, 521] on span "View" at bounding box center [1381, 528] width 28 height 15
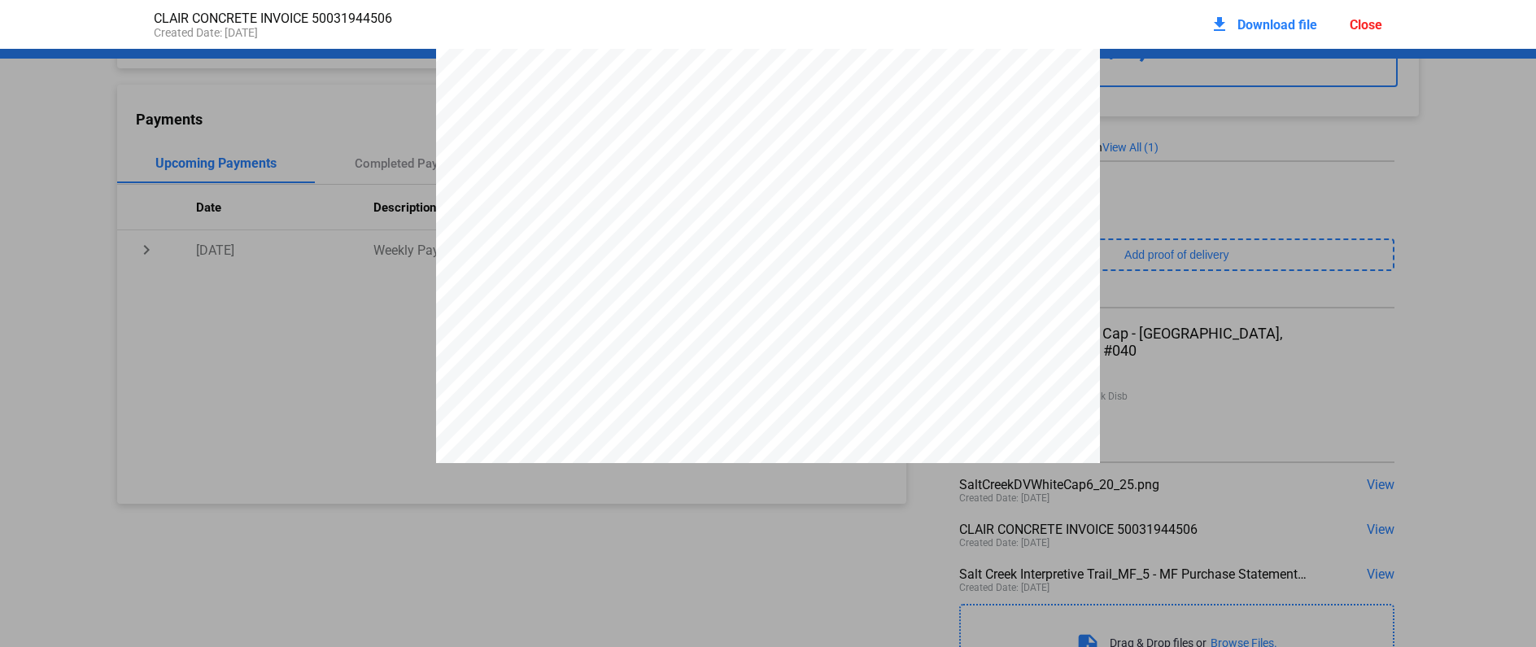
scroll to position [0, 0]
click at [1364, 23] on div "Close" at bounding box center [1366, 24] width 33 height 15
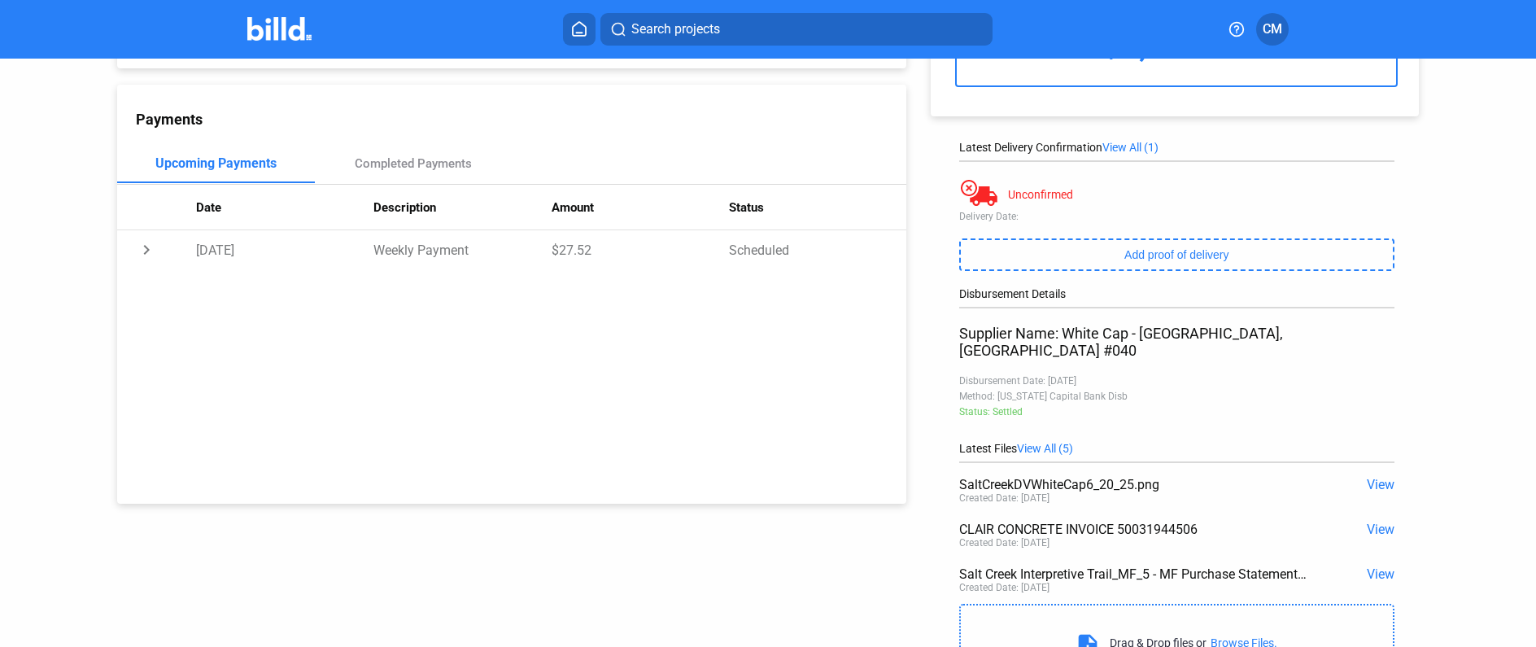
click at [1368, 566] on span "View" at bounding box center [1381, 573] width 28 height 15
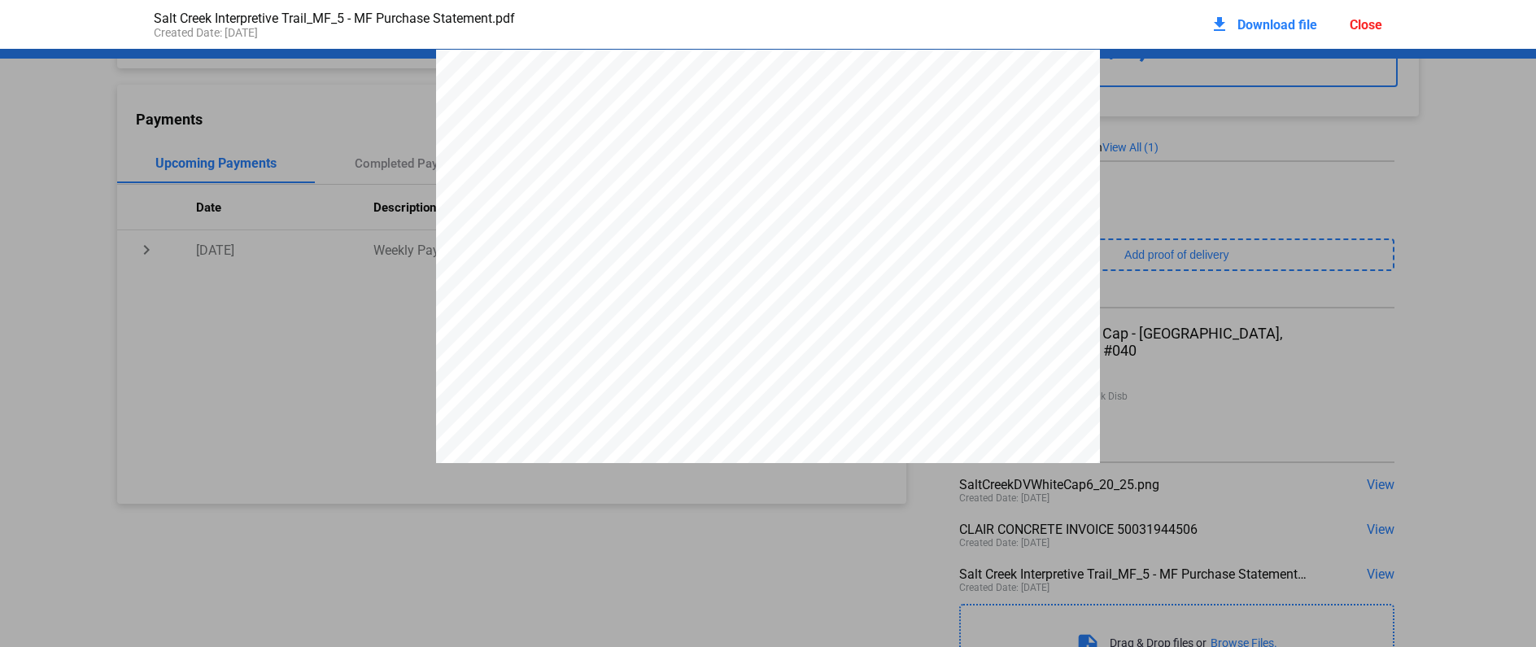
scroll to position [8, 0]
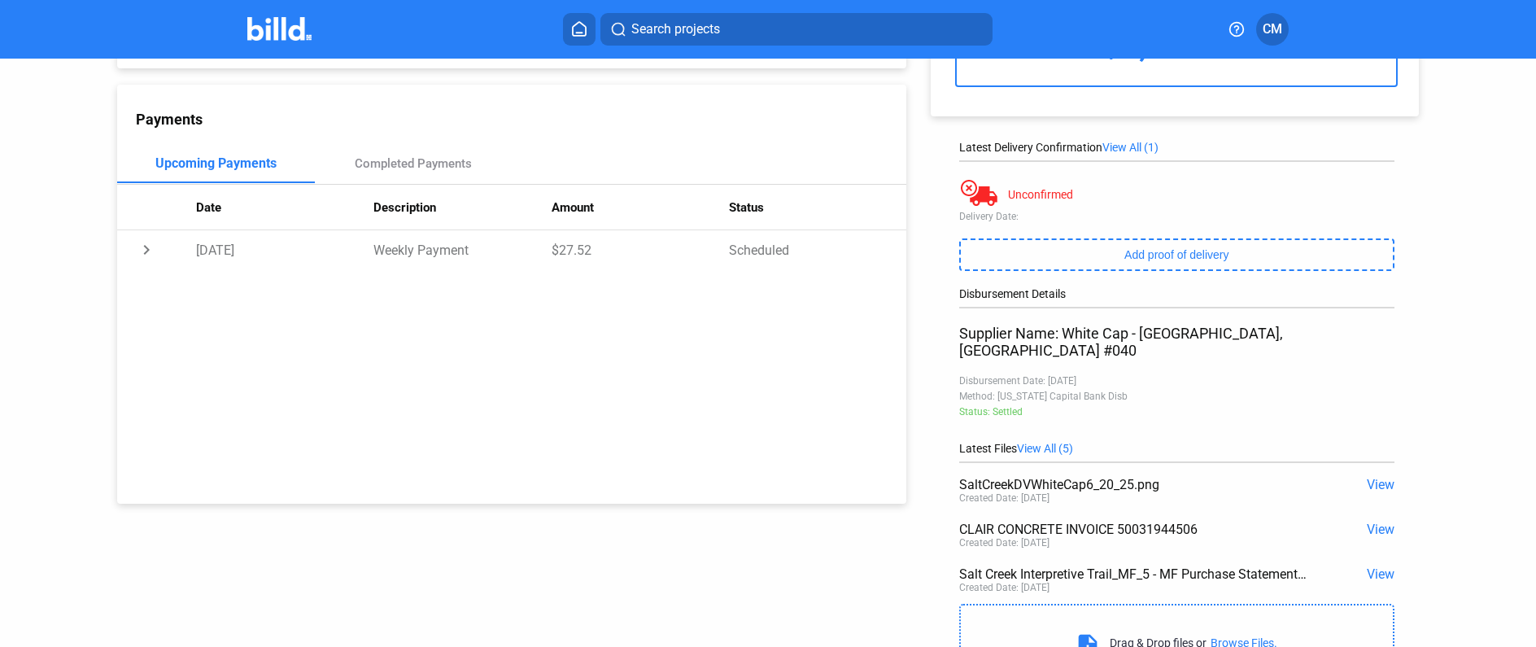
scroll to position [0, 0]
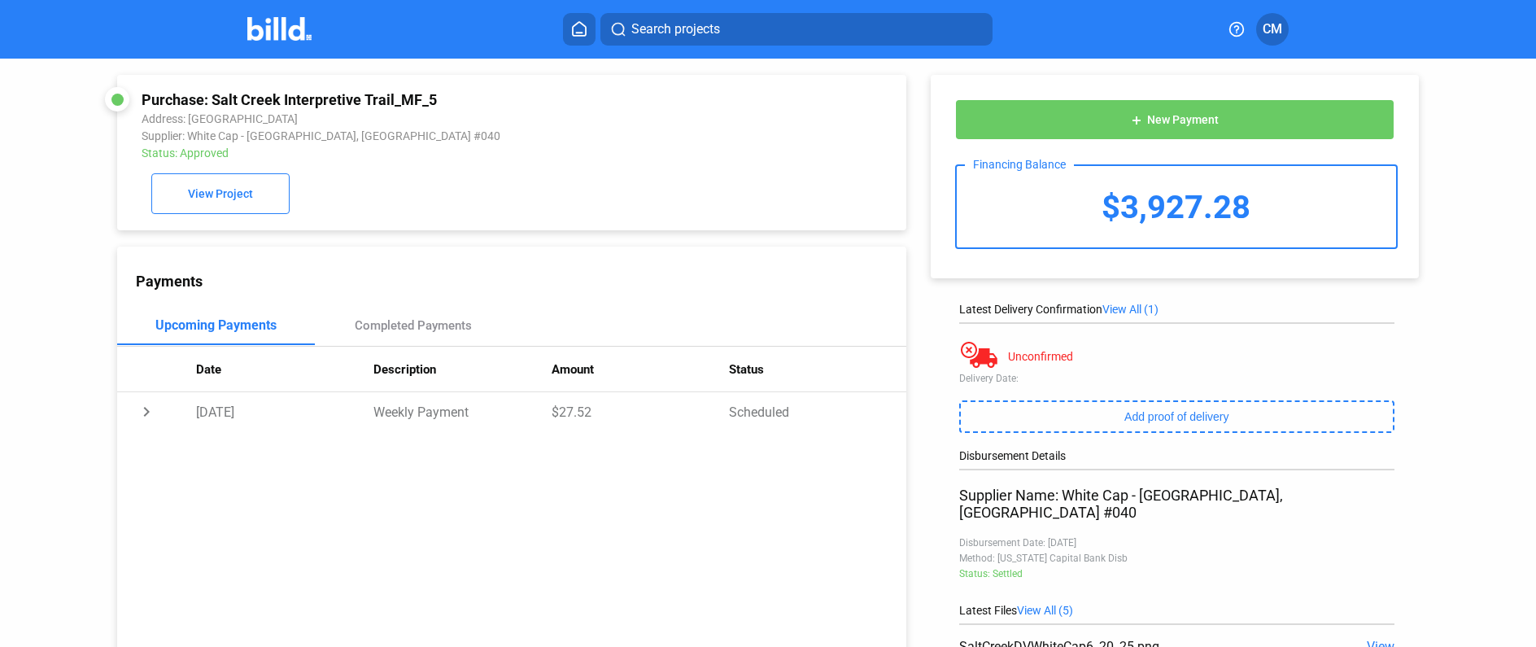
click at [569, 38] on button at bounding box center [579, 29] width 33 height 33
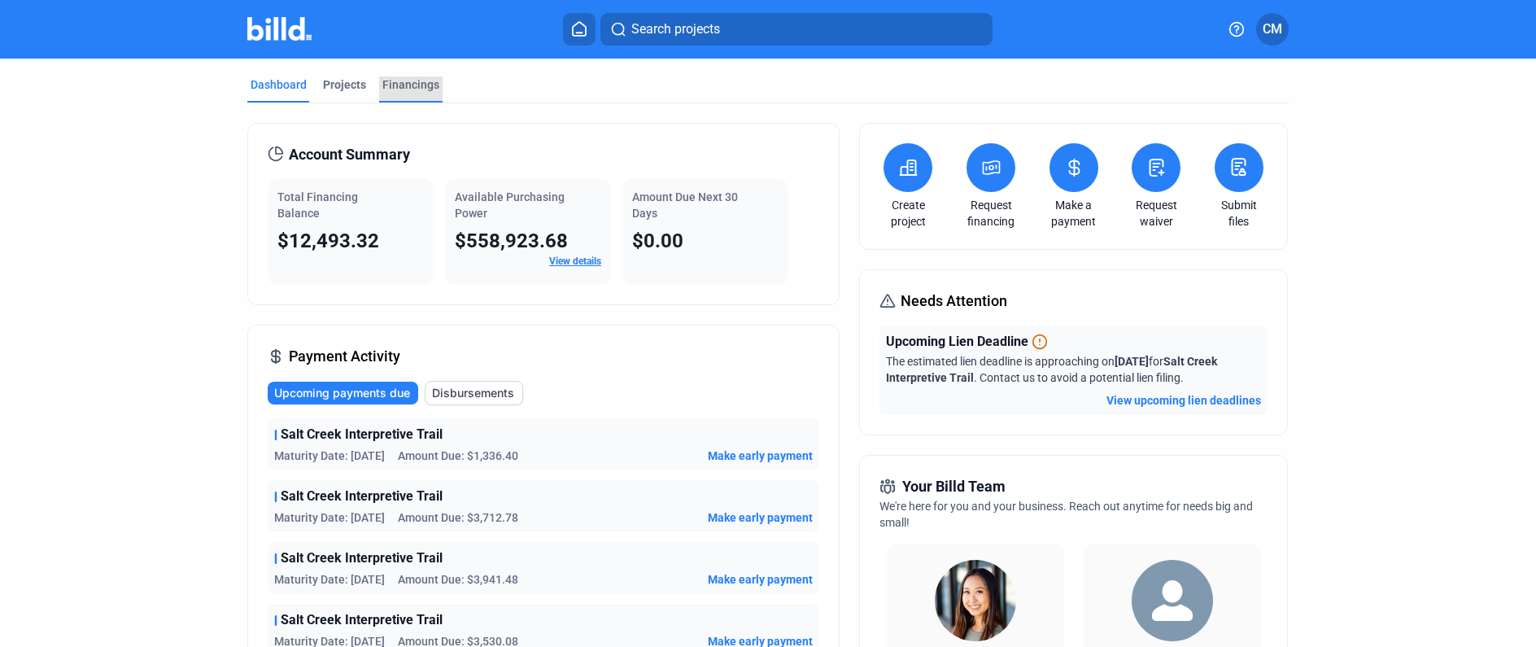
click at [400, 81] on div "Financings" at bounding box center [410, 84] width 57 height 16
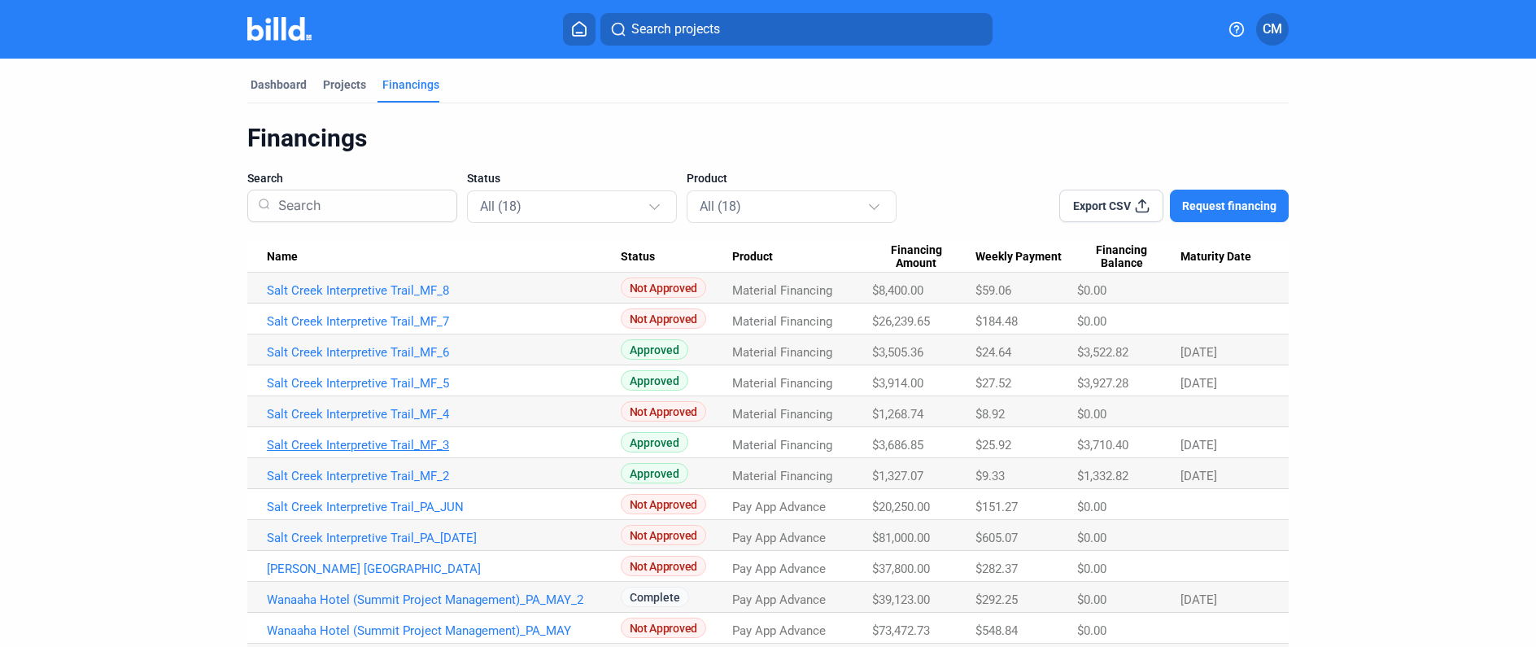
click at [392, 449] on link "Salt Creek Interpretive Trail_MF_3" at bounding box center [444, 445] width 354 height 15
click at [372, 444] on link "Salt Creek Interpretive Trail_MF_3" at bounding box center [444, 445] width 354 height 15
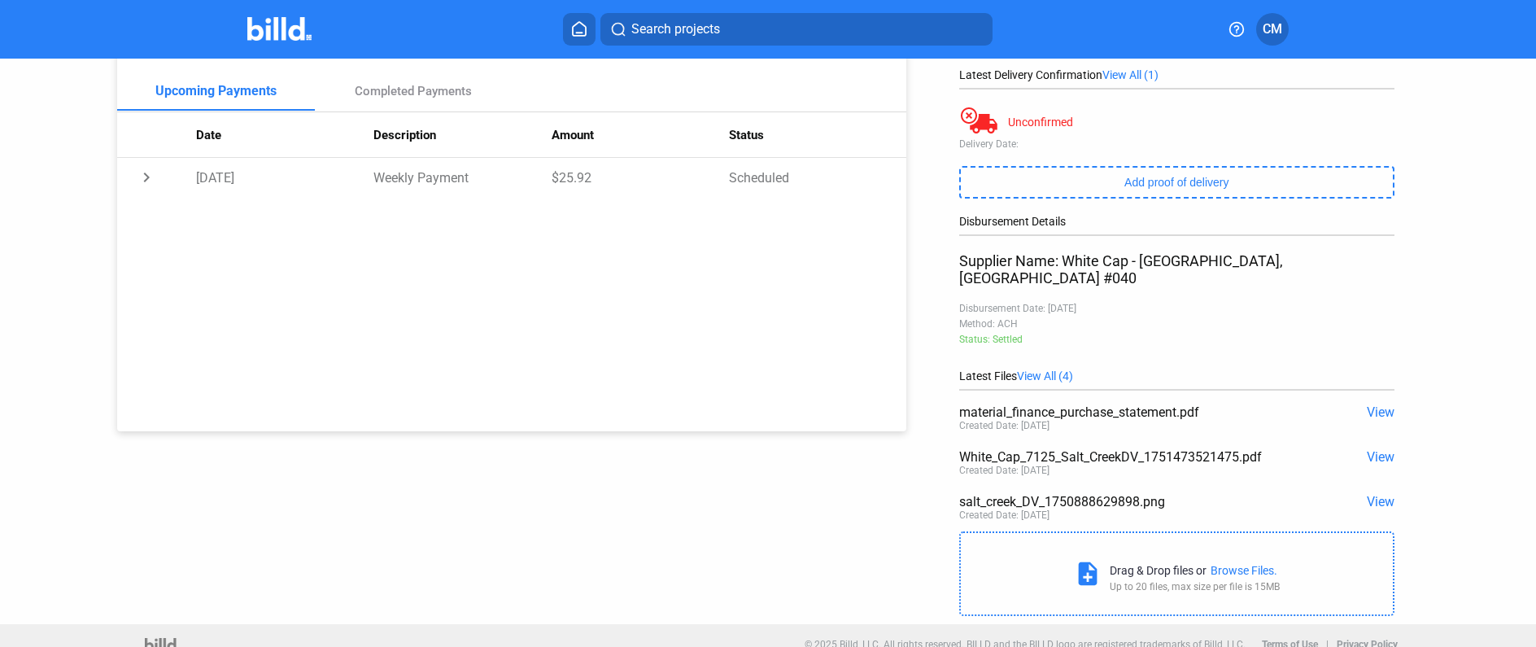
scroll to position [236, 0]
click at [1369, 403] on span "View" at bounding box center [1381, 410] width 28 height 15
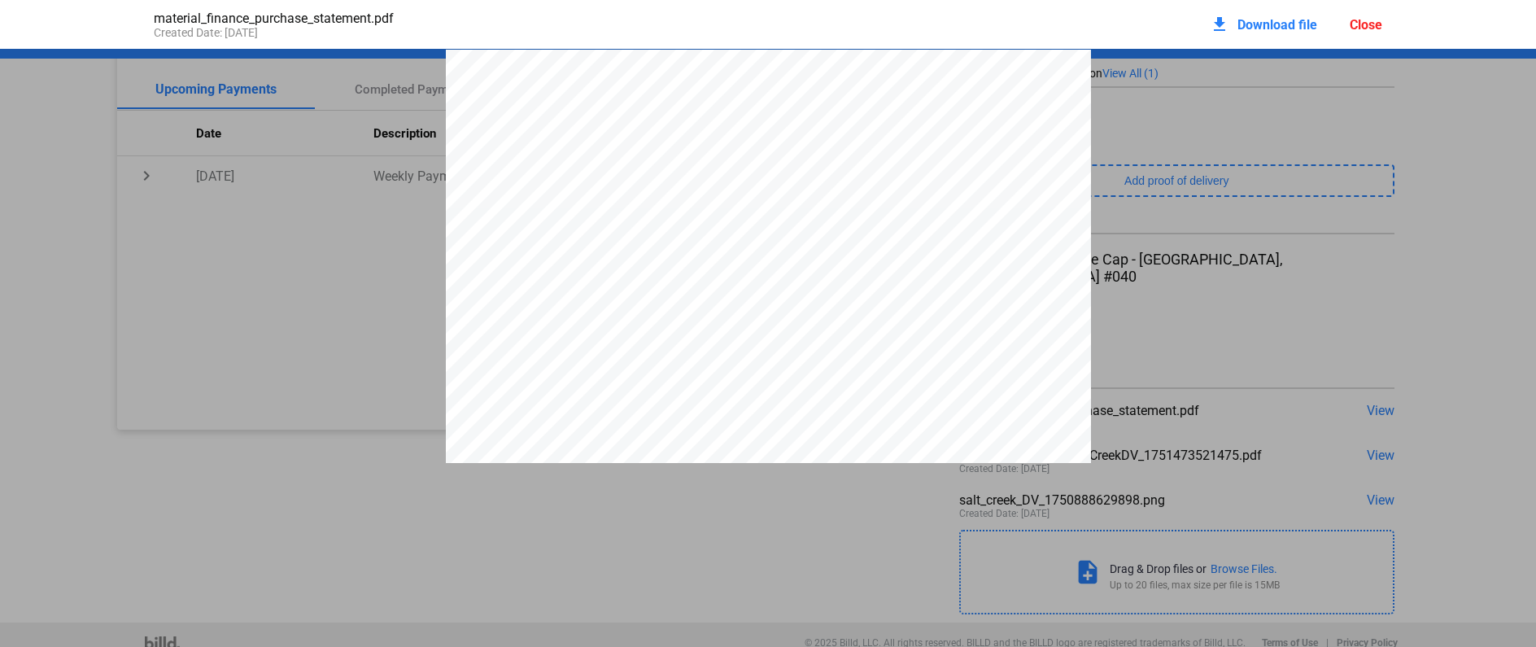
scroll to position [8, 0]
click at [1371, 31] on div "Close" at bounding box center [1366, 24] width 33 height 15
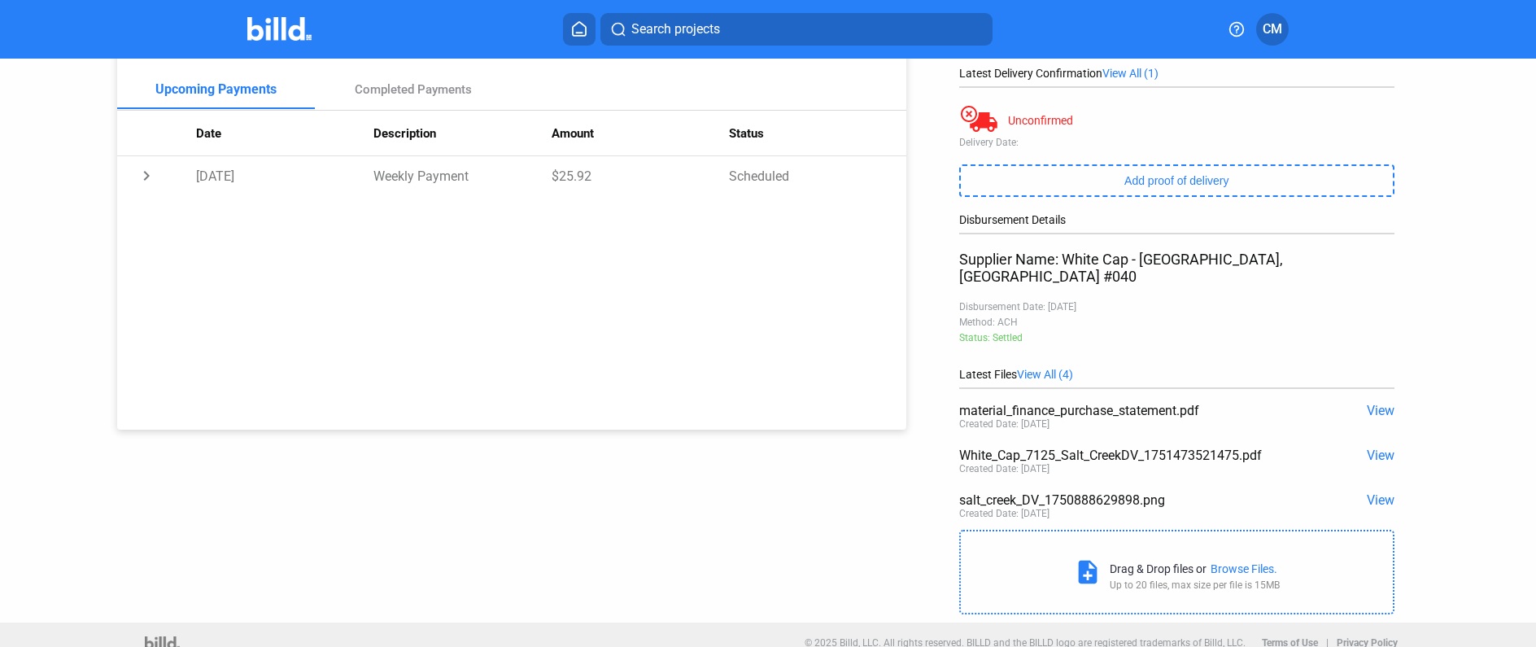
click at [1372, 447] on span "View" at bounding box center [1381, 454] width 28 height 15
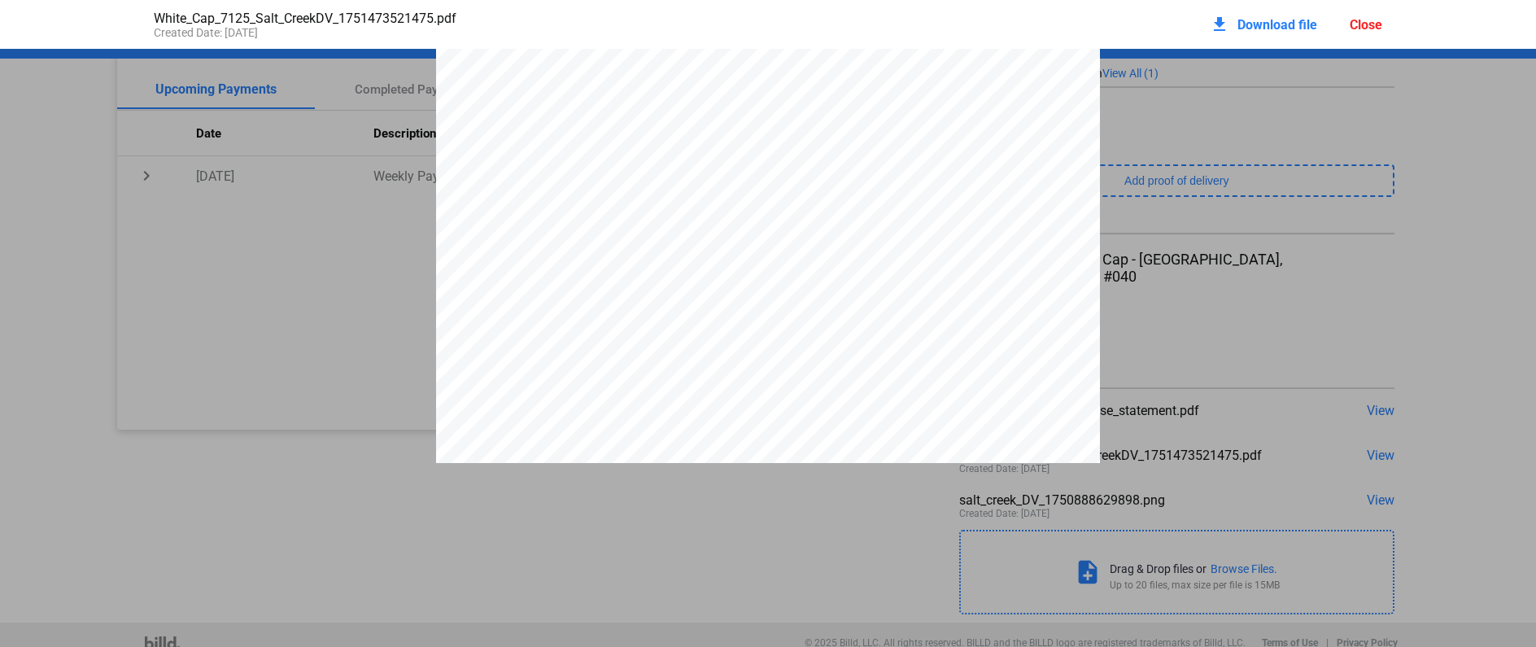
scroll to position [458, 0]
click at [831, 293] on span "ULTIMATE DESTINATION FOR USE BY THE ULTIMATE CONSIGNEE OR END-USER(S) HEREIN ID…" at bounding box center [757, 297] width 524 height 9
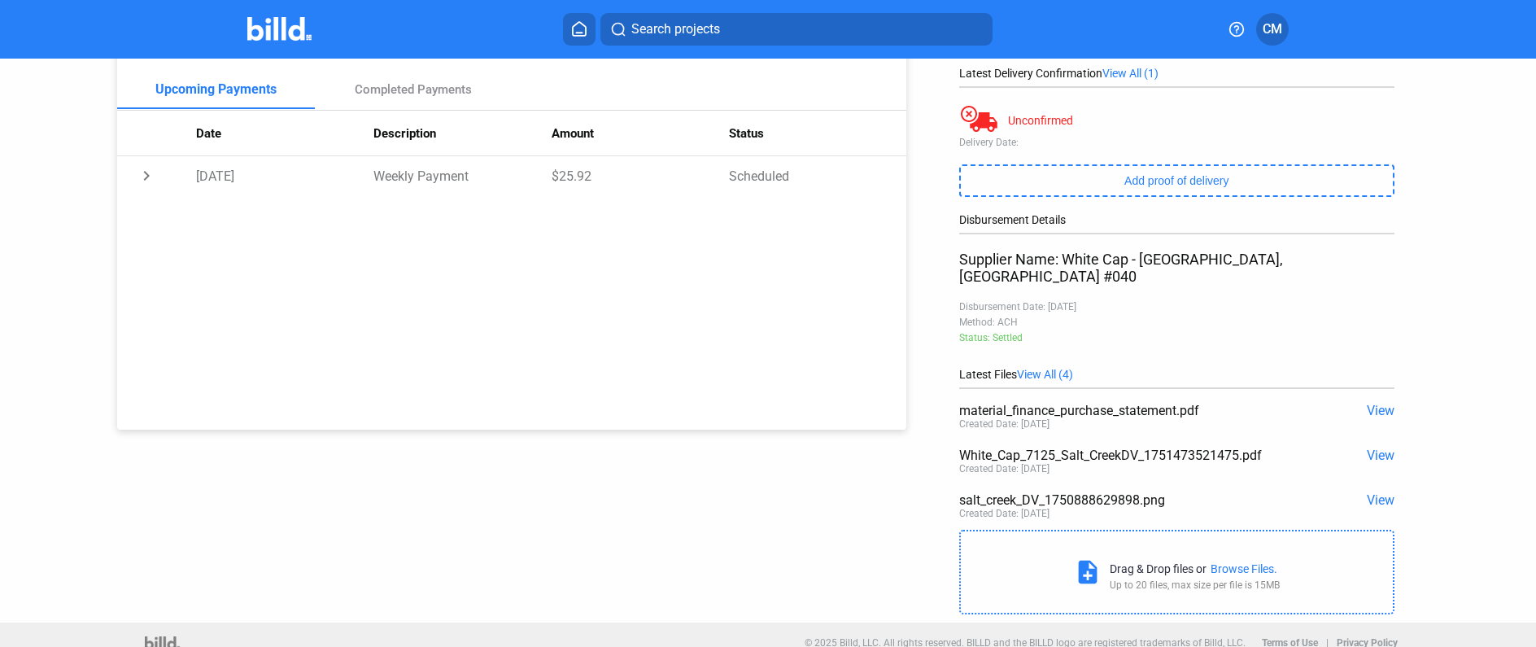
click at [1378, 492] on span "View" at bounding box center [1381, 499] width 28 height 15
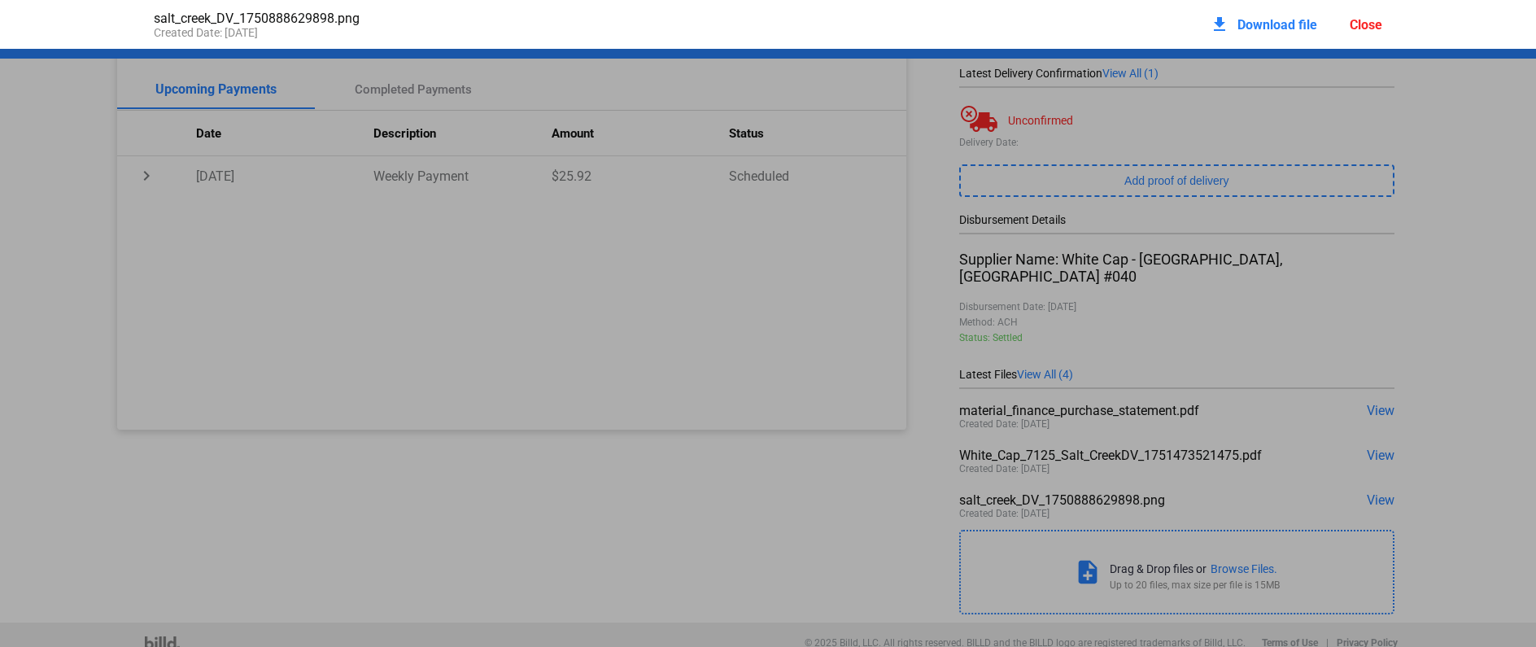
scroll to position [8, 0]
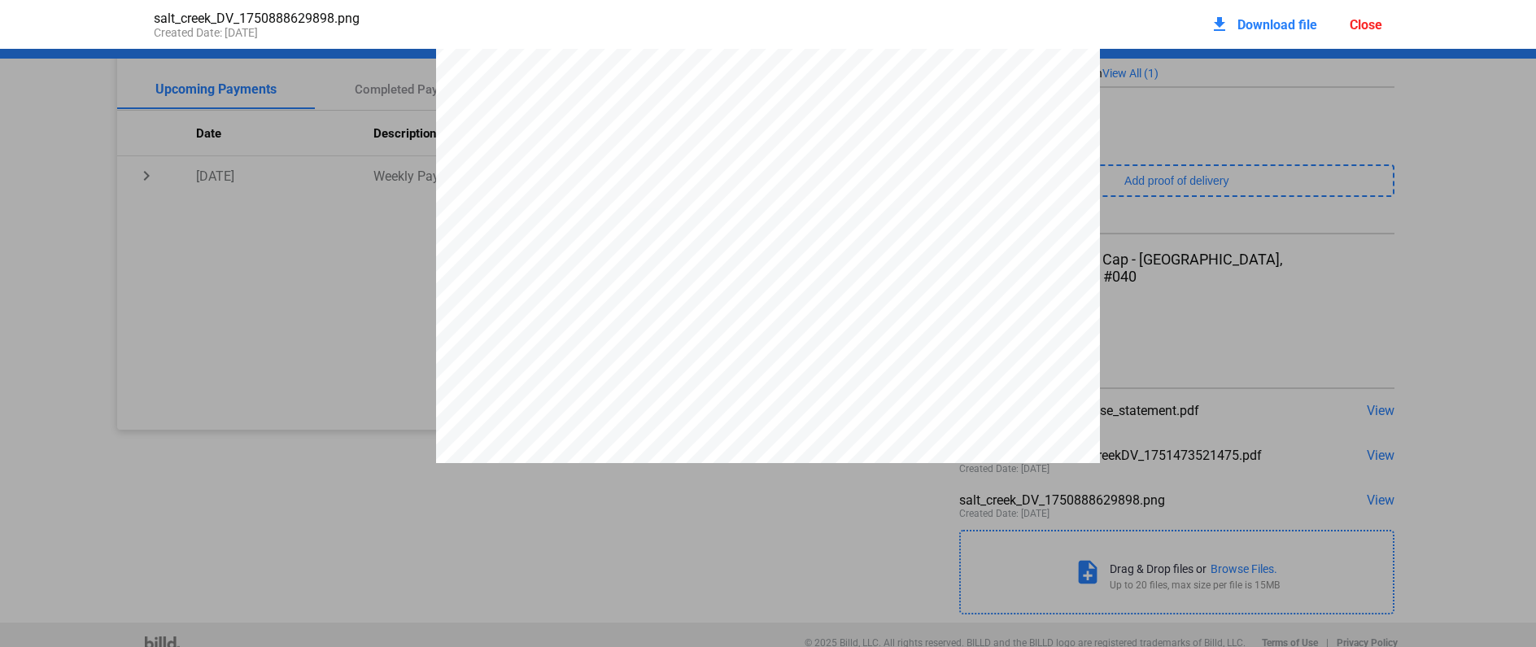
click at [1209, 485] on pdf-viewer at bounding box center [768, 307] width 1536 height 517
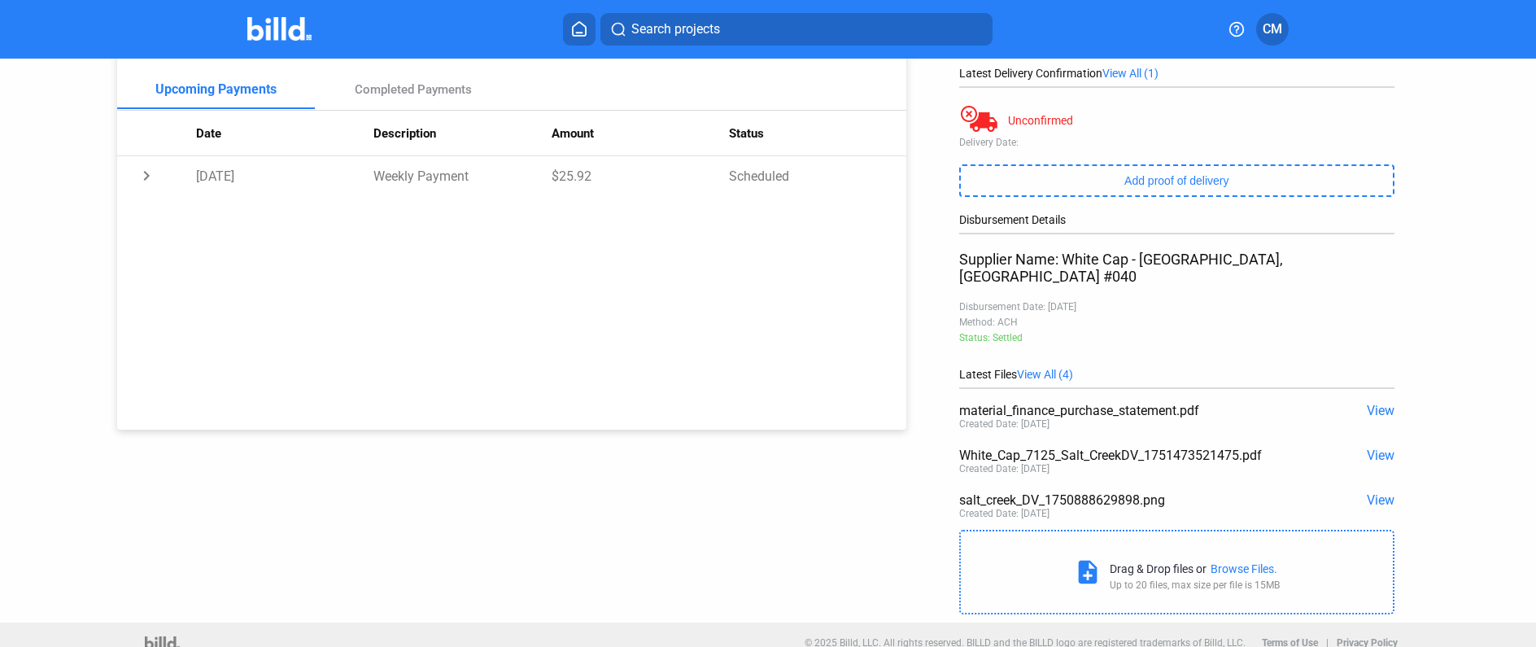
click at [1367, 447] on span "View" at bounding box center [1381, 454] width 28 height 15
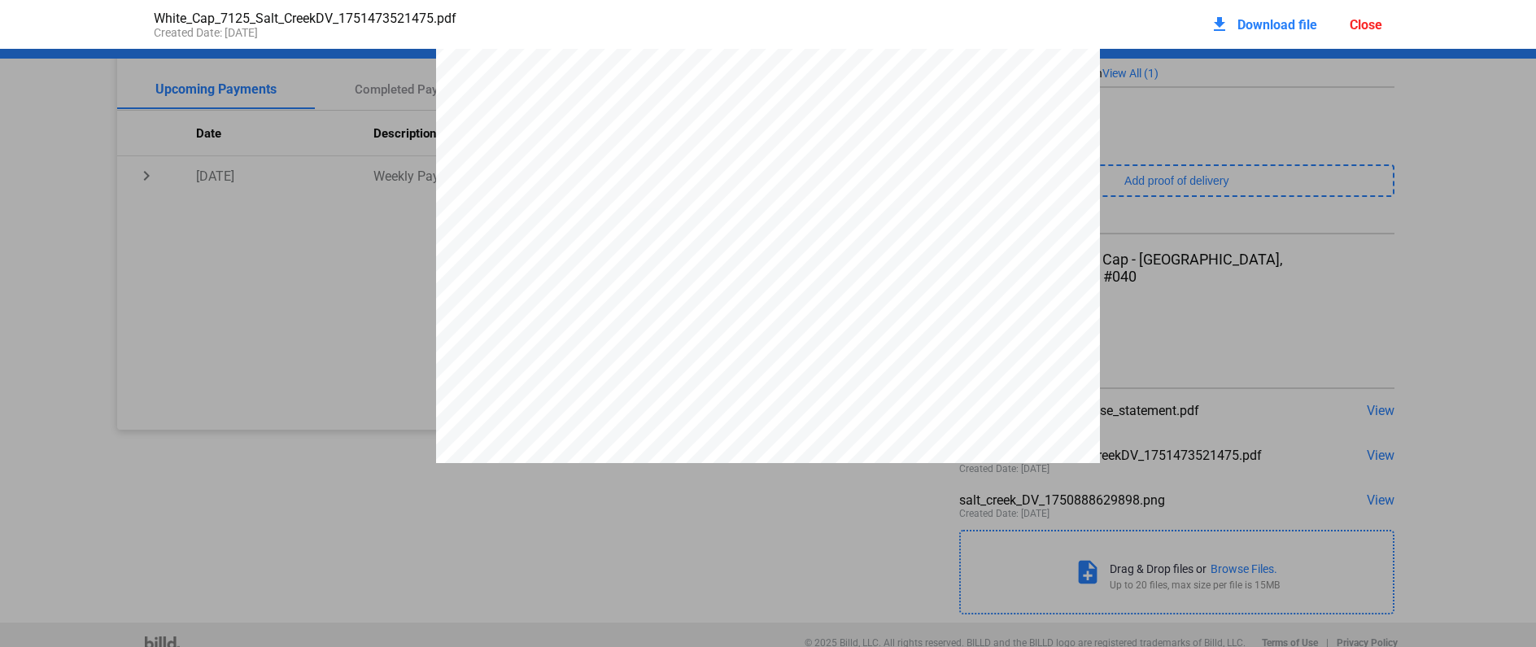
click at [857, 207] on div "**********" at bounding box center [768, 470] width 664 height 859
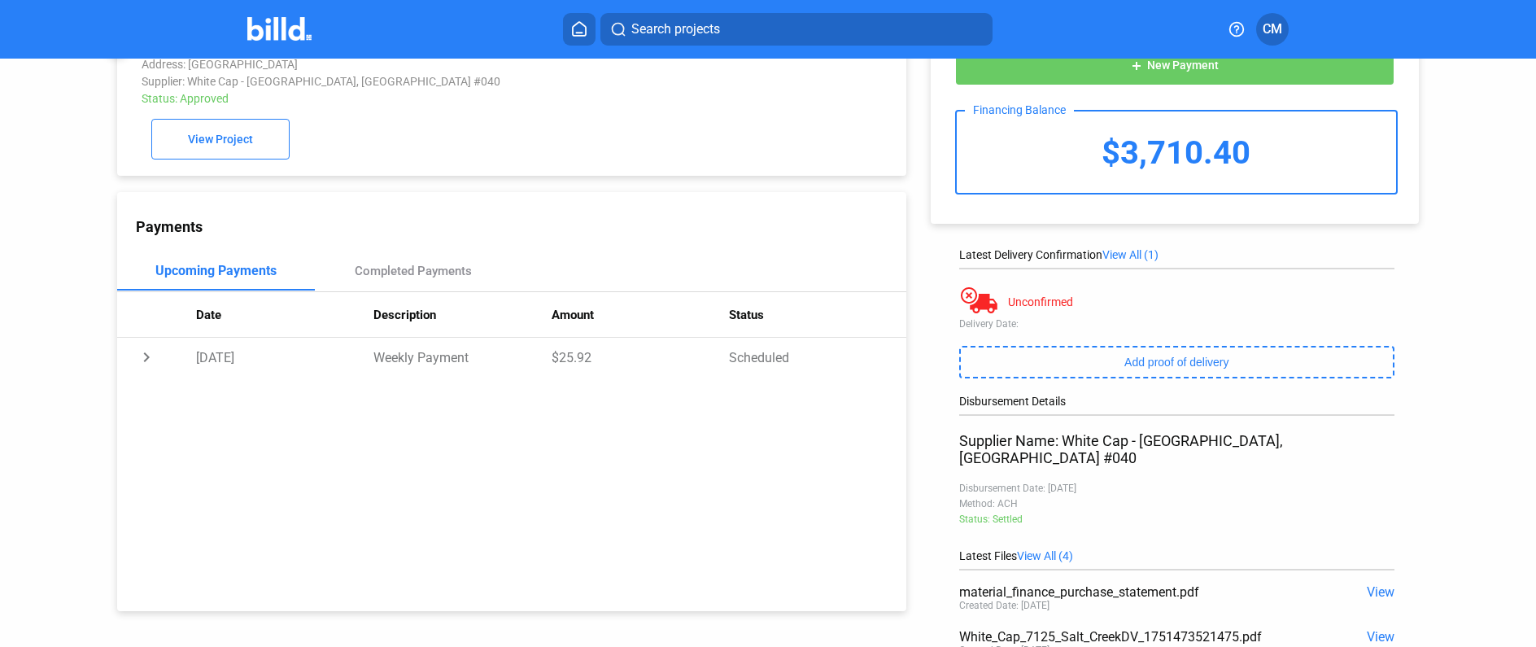
scroll to position [0, 0]
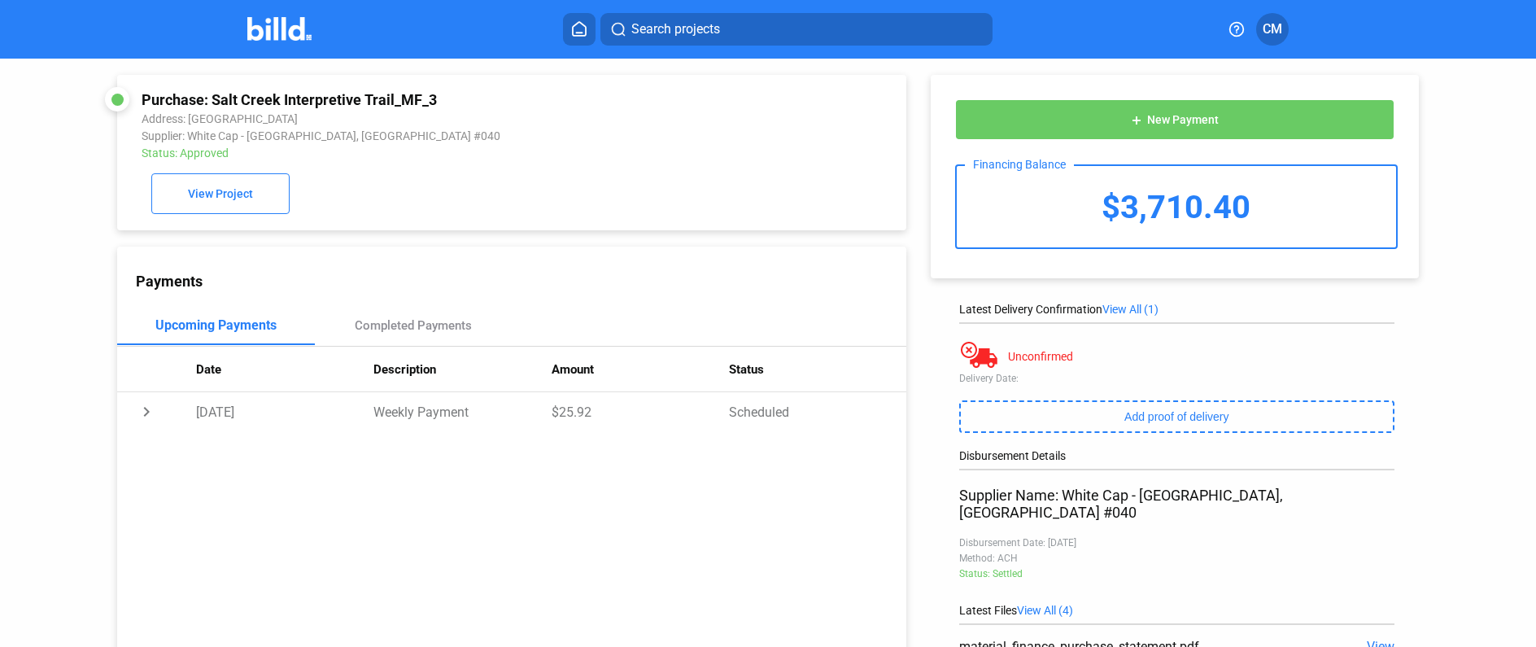
click at [581, 23] on icon at bounding box center [579, 29] width 13 height 14
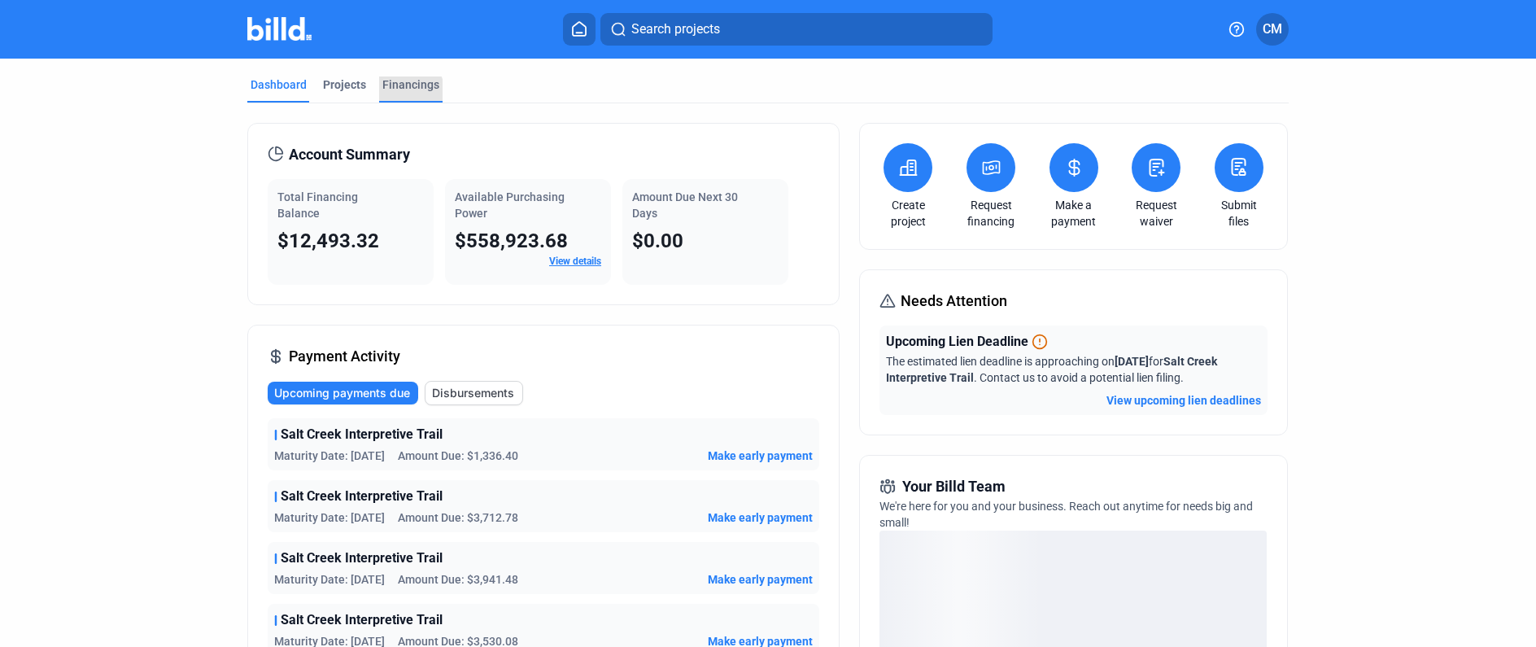
click at [400, 91] on div "Financings" at bounding box center [410, 89] width 63 height 26
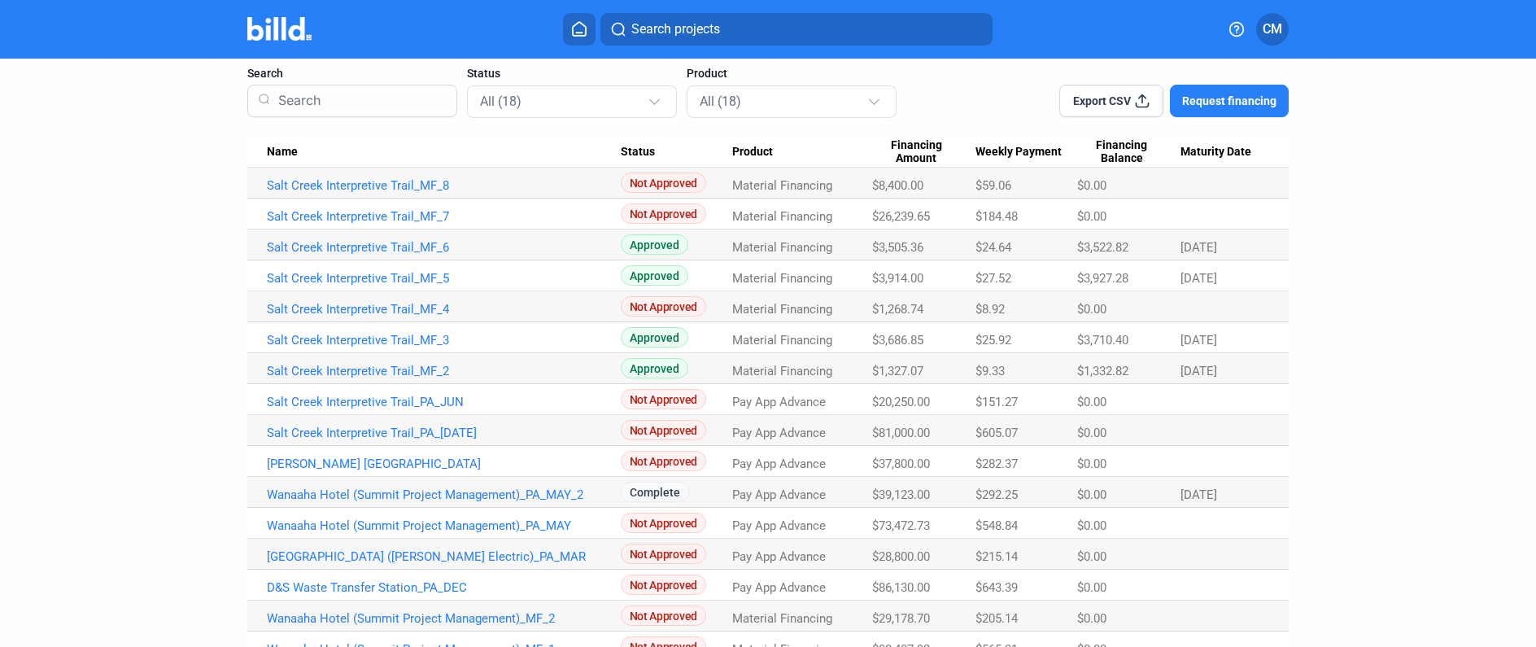
scroll to position [107, 0]
click at [404, 338] on link "Salt Creek Interpretive Trail_MF_3" at bounding box center [444, 338] width 354 height 15
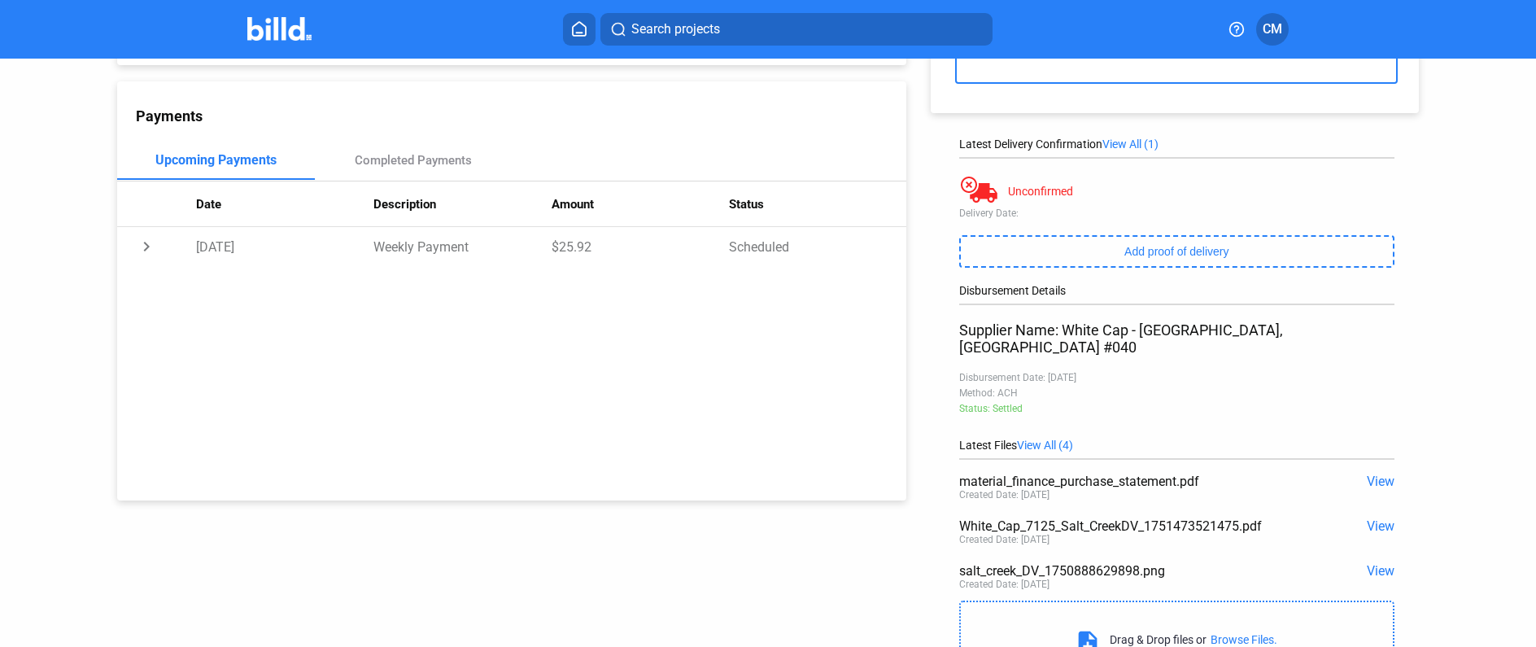
scroll to position [183, 0]
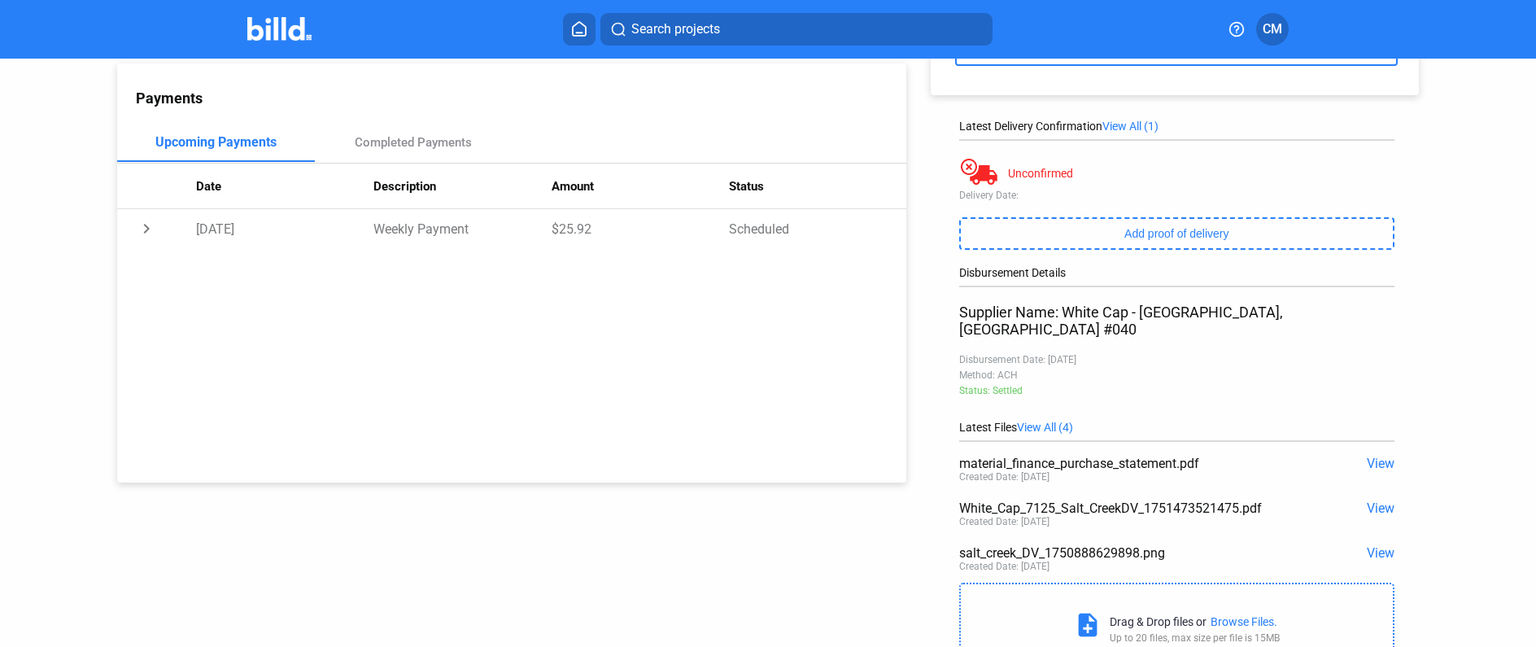
click at [576, 25] on icon at bounding box center [579, 29] width 13 height 14
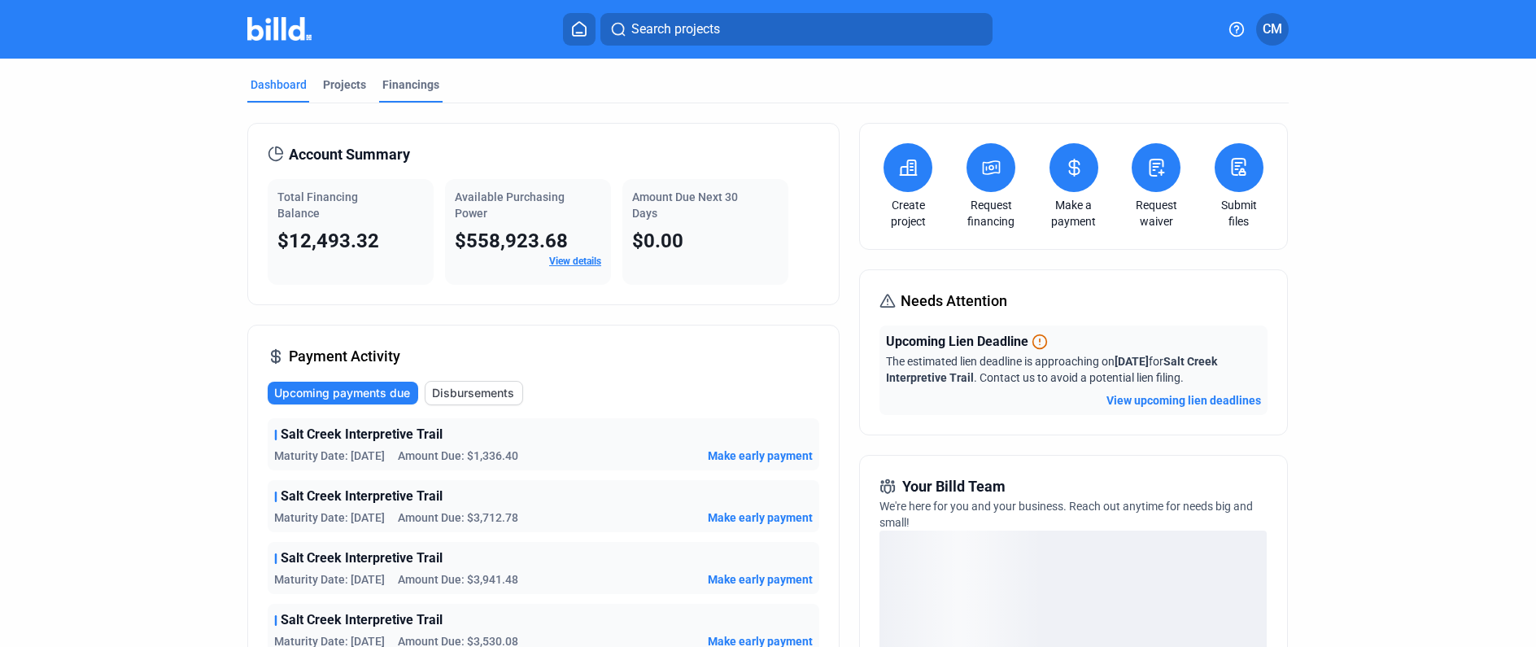
click at [397, 85] on div "Financings" at bounding box center [410, 84] width 57 height 16
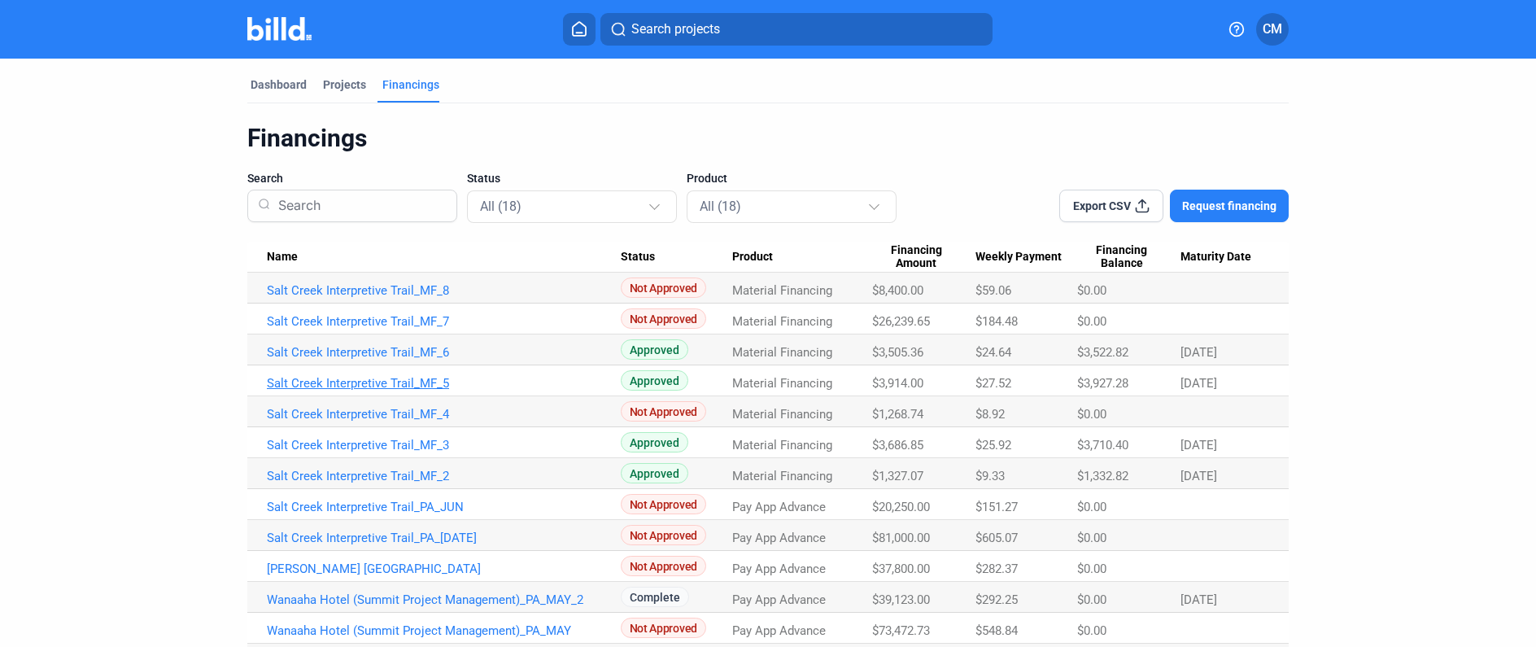
click at [387, 380] on link "Salt Creek Interpretive Trail_MF_5" at bounding box center [444, 383] width 354 height 15
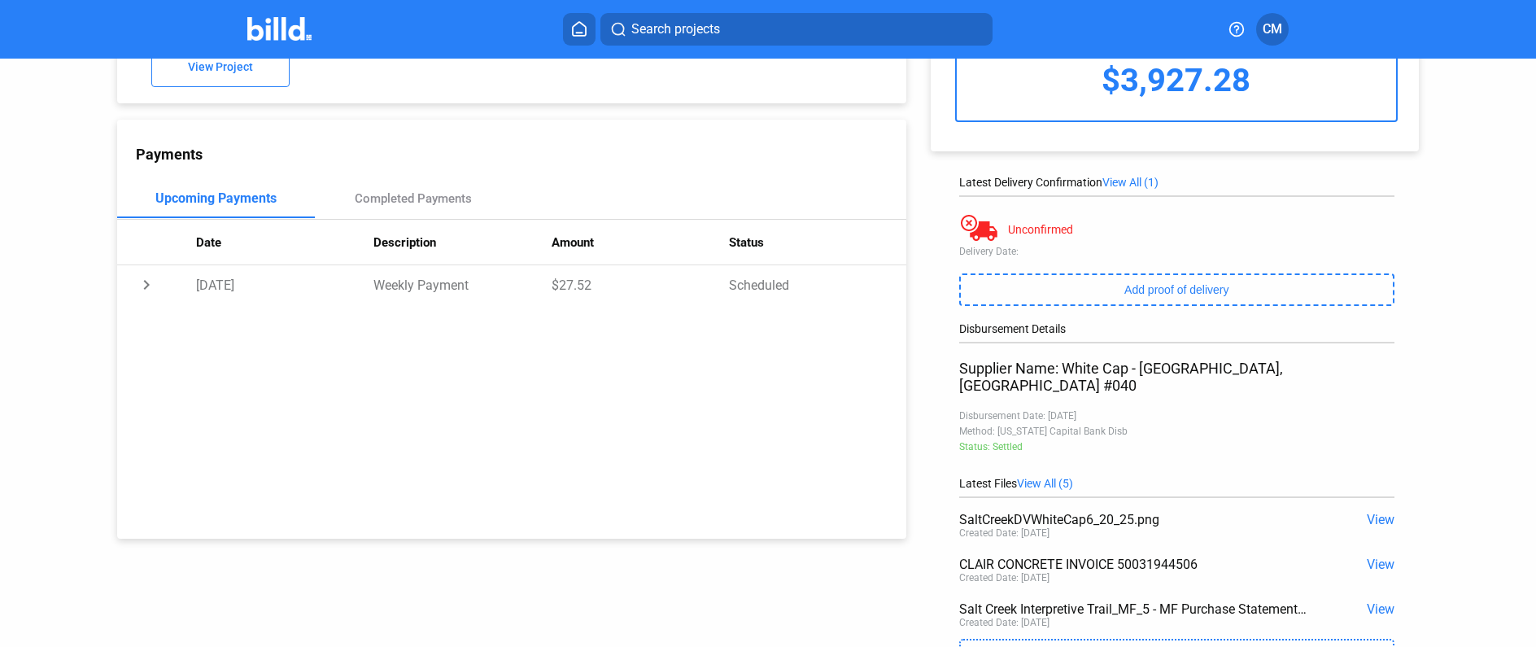
scroll to position [126, 0]
click at [1371, 513] on span "View" at bounding box center [1381, 520] width 28 height 15
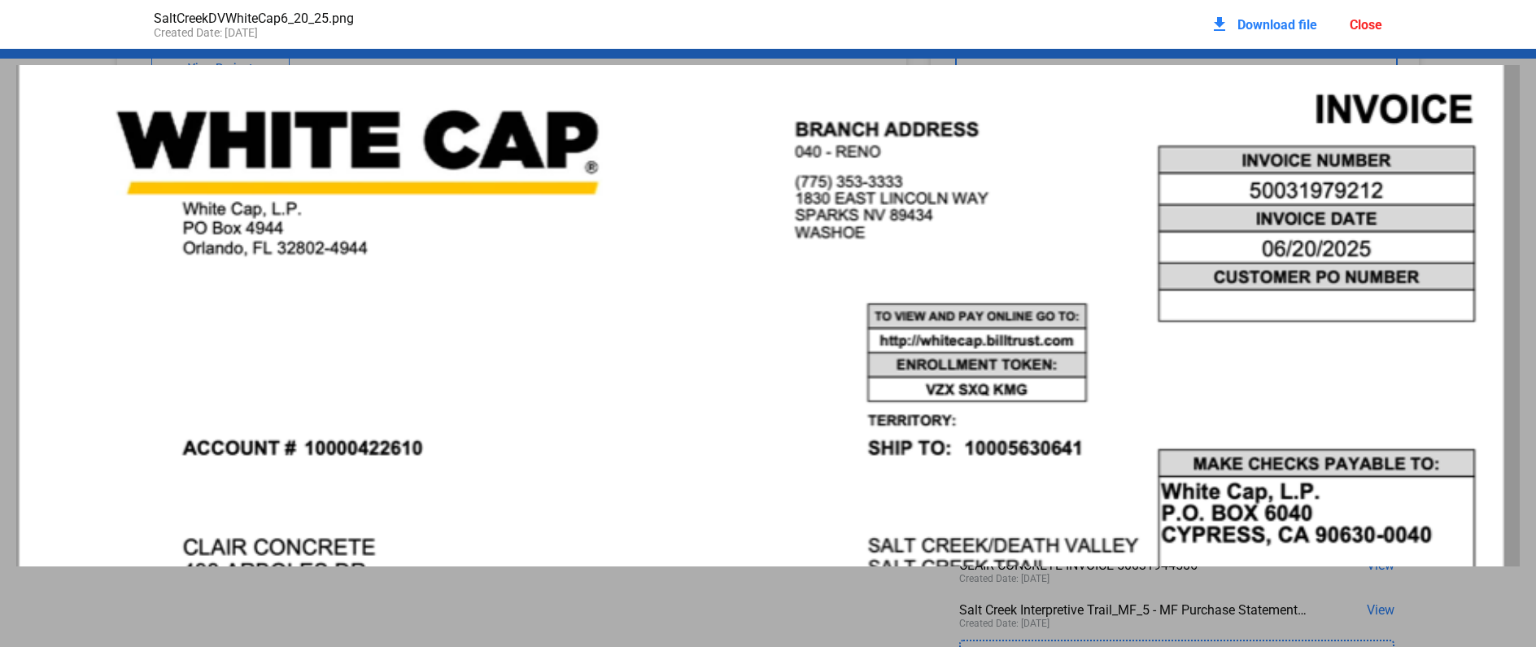
click at [1368, 21] on div "Close" at bounding box center [1366, 24] width 33 height 15
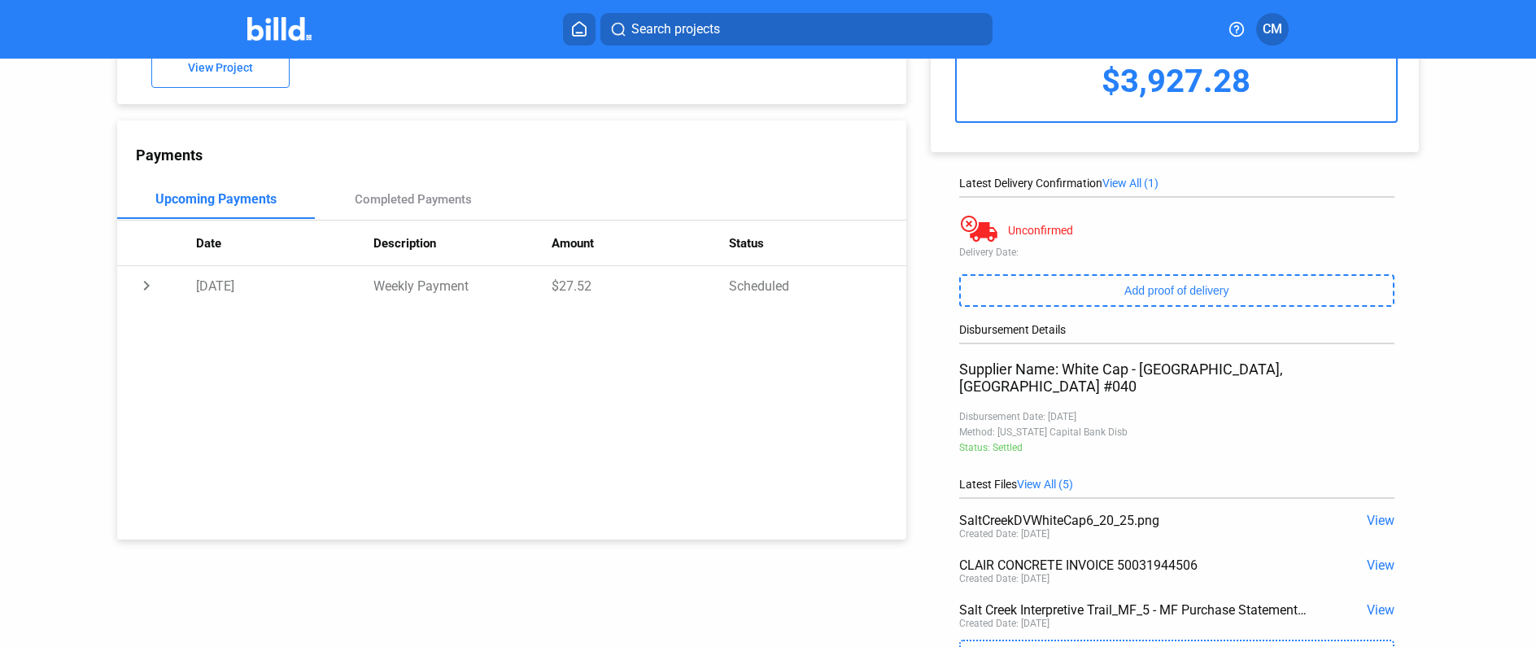
scroll to position [0, 0]
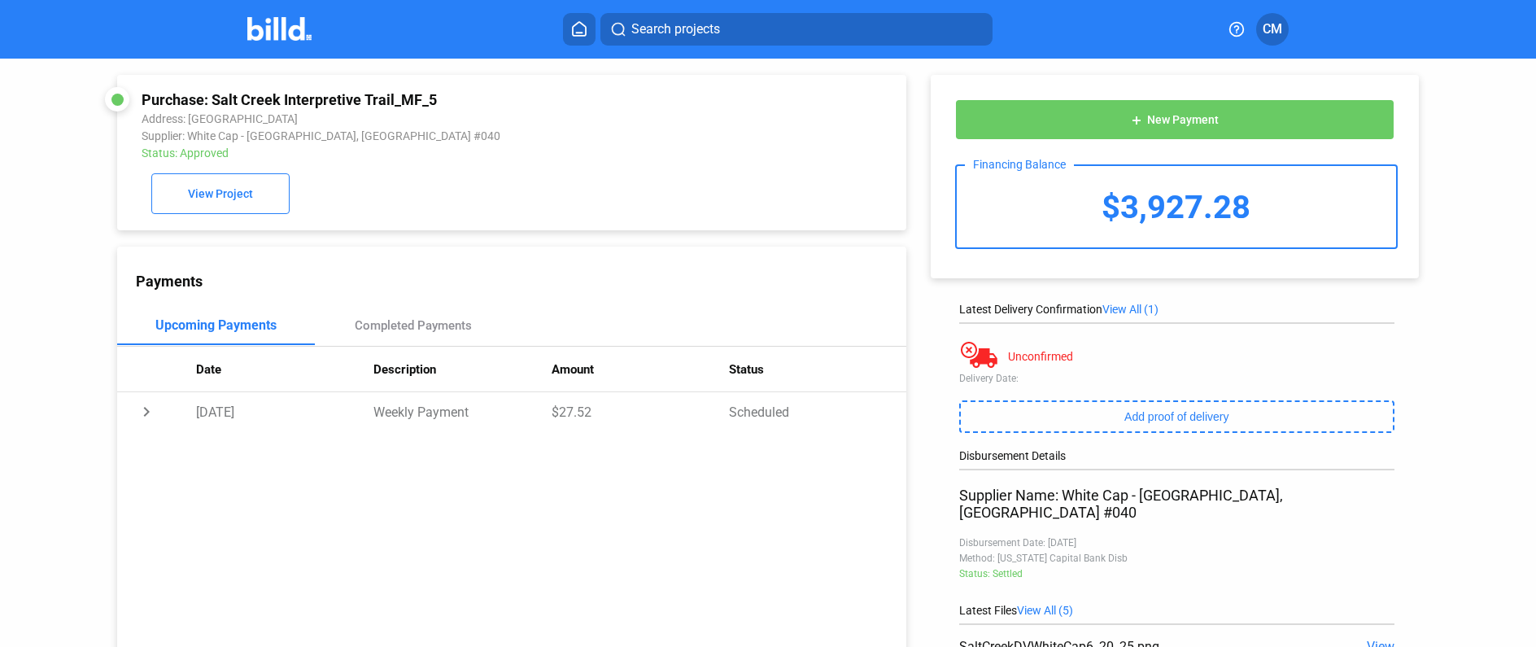
click at [570, 23] on home-icon at bounding box center [579, 28] width 20 height 15
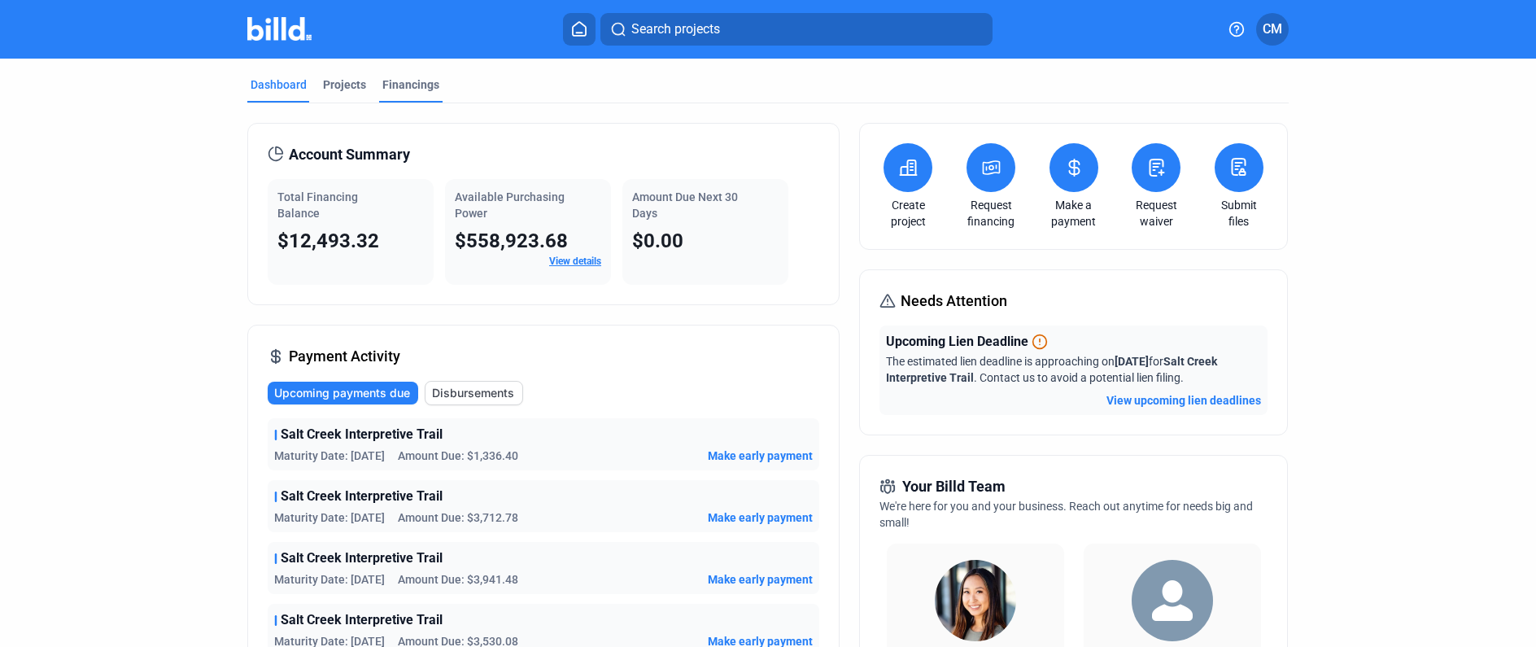
click at [409, 84] on div "Financings" at bounding box center [410, 84] width 57 height 16
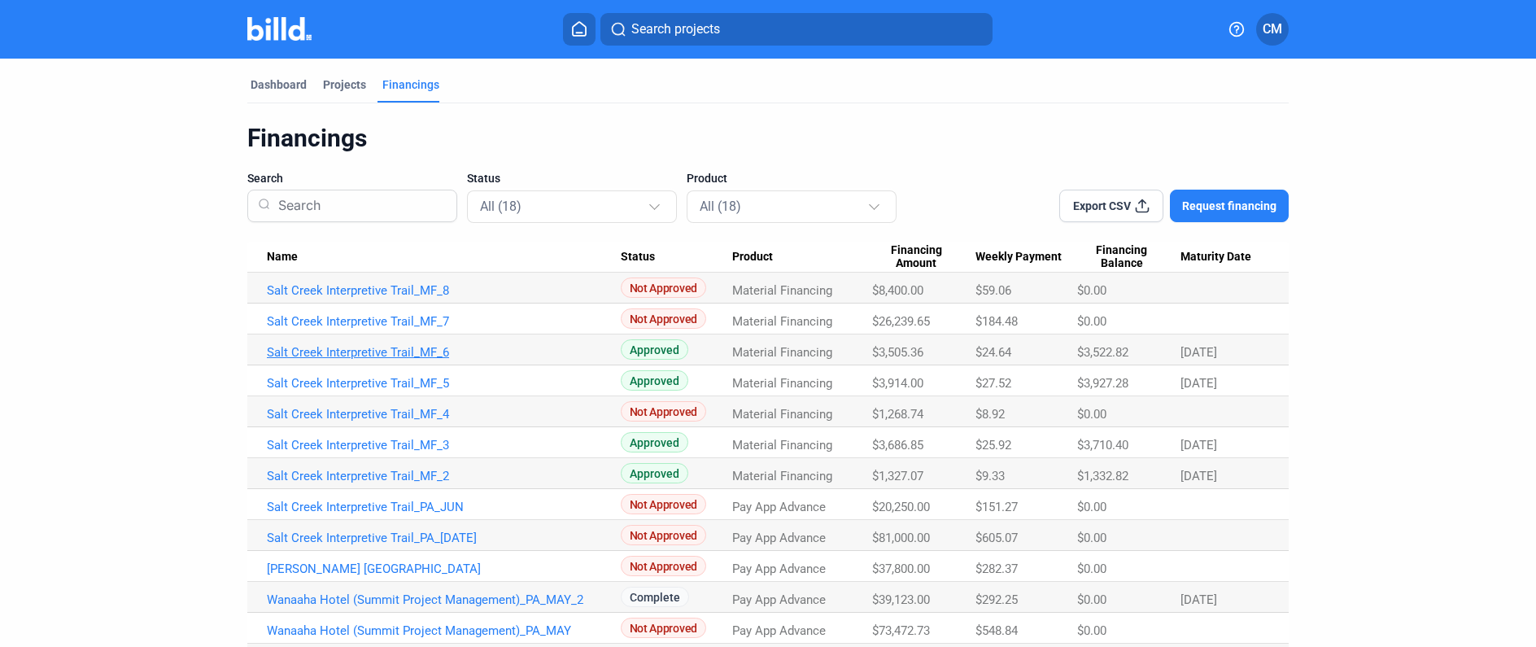
click at [405, 351] on link "Salt Creek Interpretive Trail_MF_6" at bounding box center [444, 352] width 354 height 15
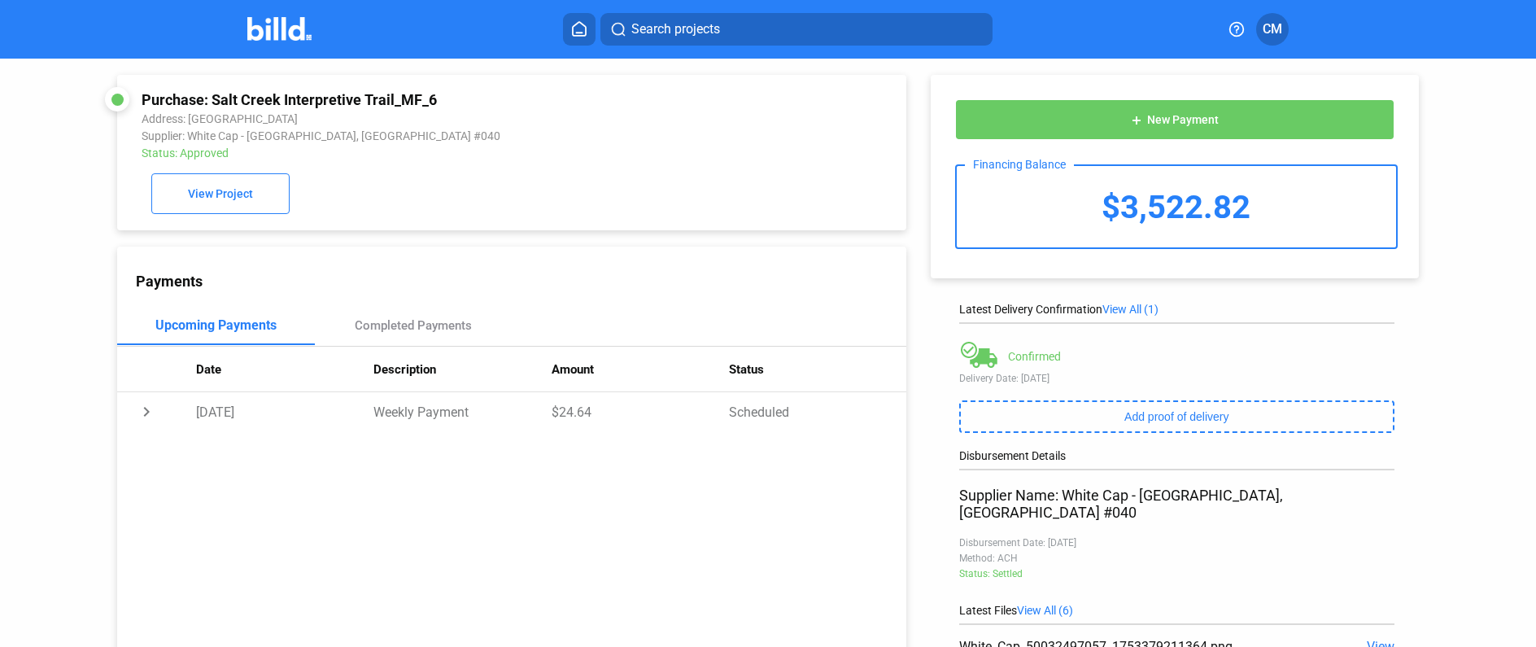
click at [576, 24] on icon at bounding box center [579, 29] width 13 height 14
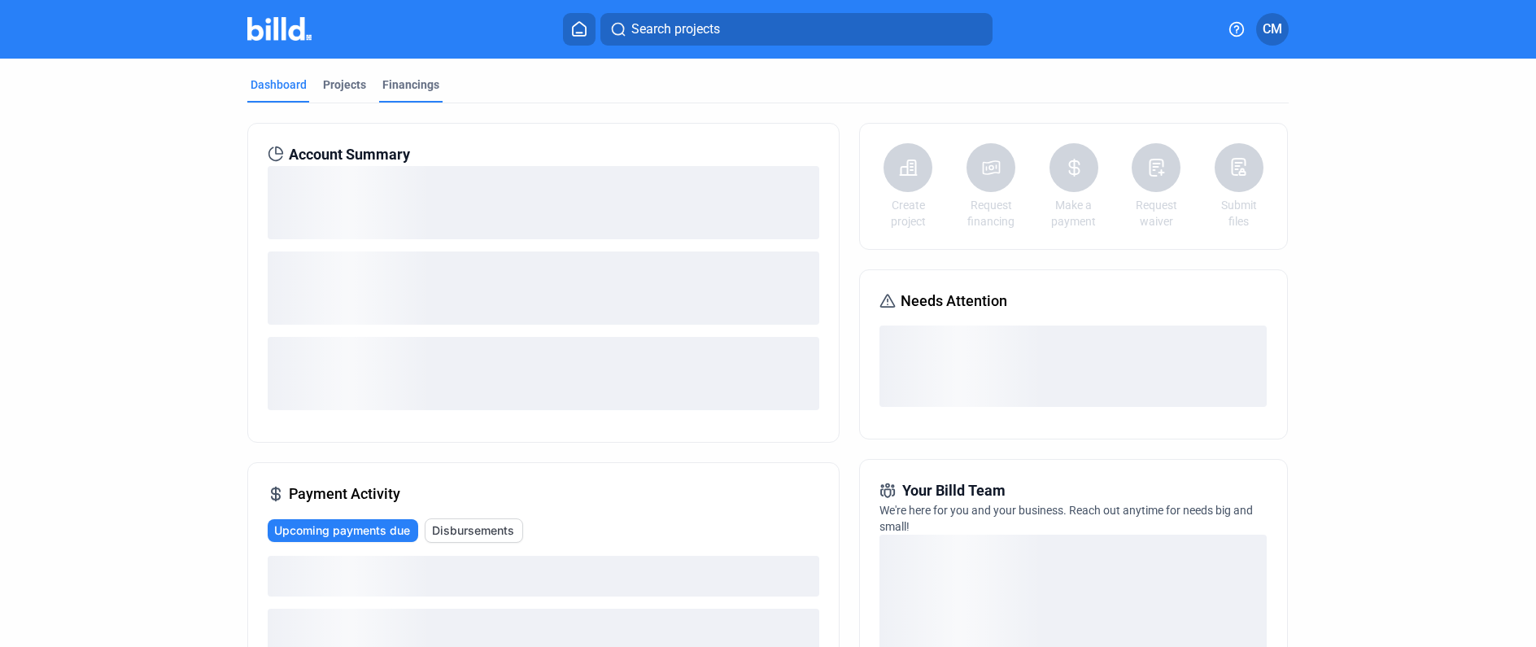
click at [405, 83] on div "Financings" at bounding box center [410, 84] width 57 height 16
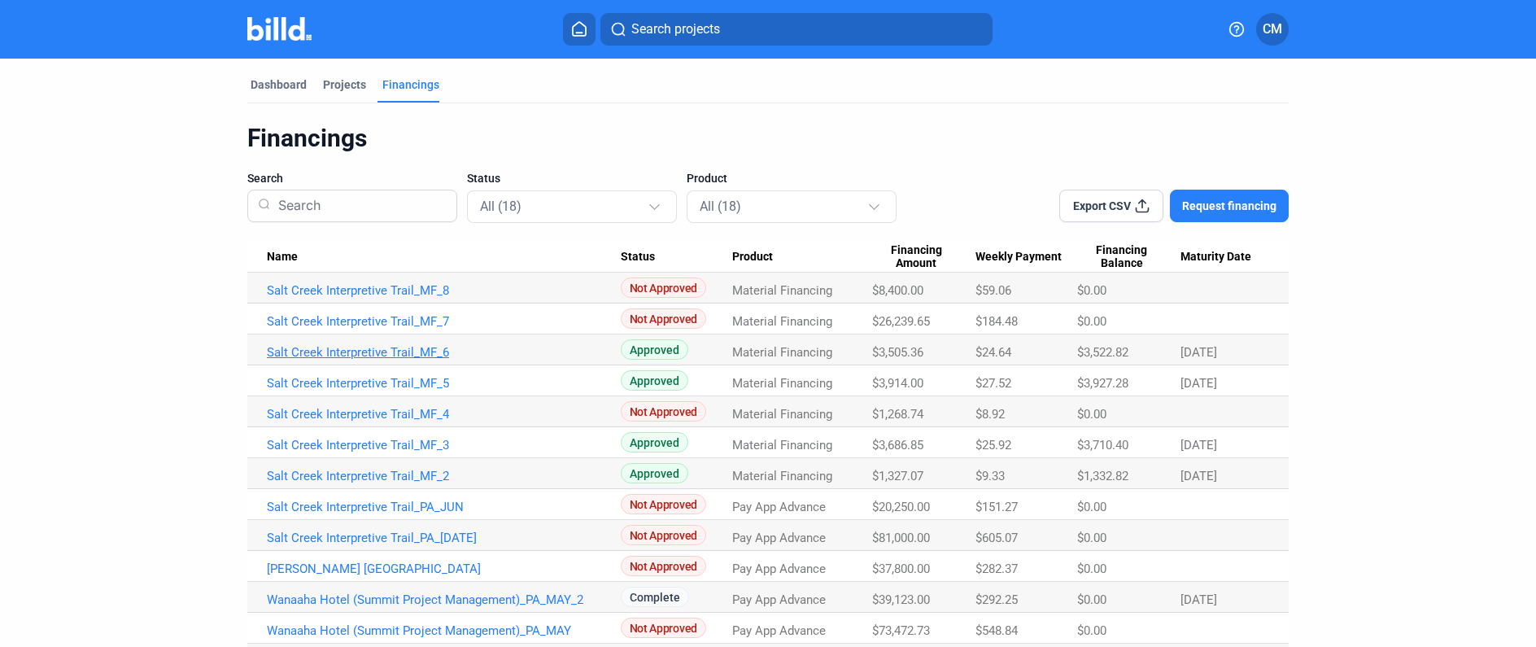
click at [385, 351] on link "Salt Creek Interpretive Trail_MF_6" at bounding box center [444, 352] width 354 height 15
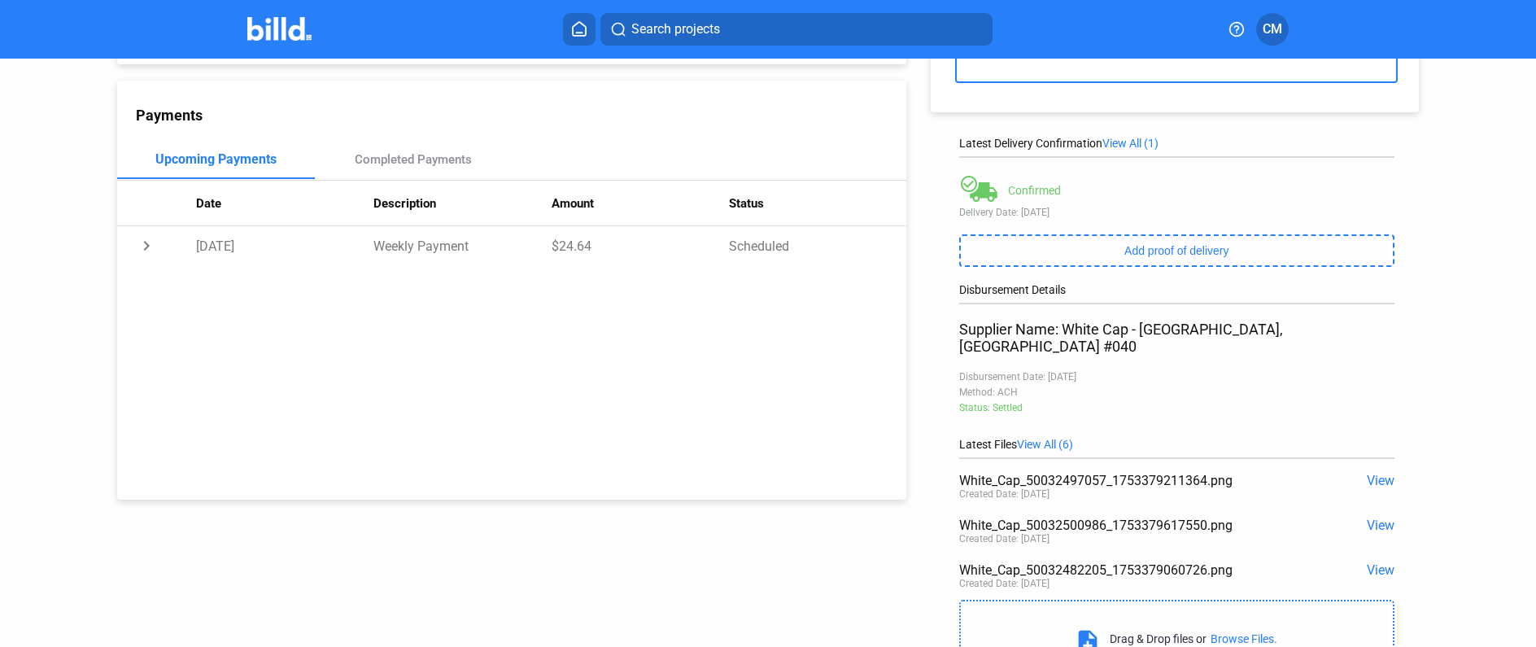
scroll to position [164, 0]
click at [1376, 520] on span "View" at bounding box center [1381, 527] width 28 height 15
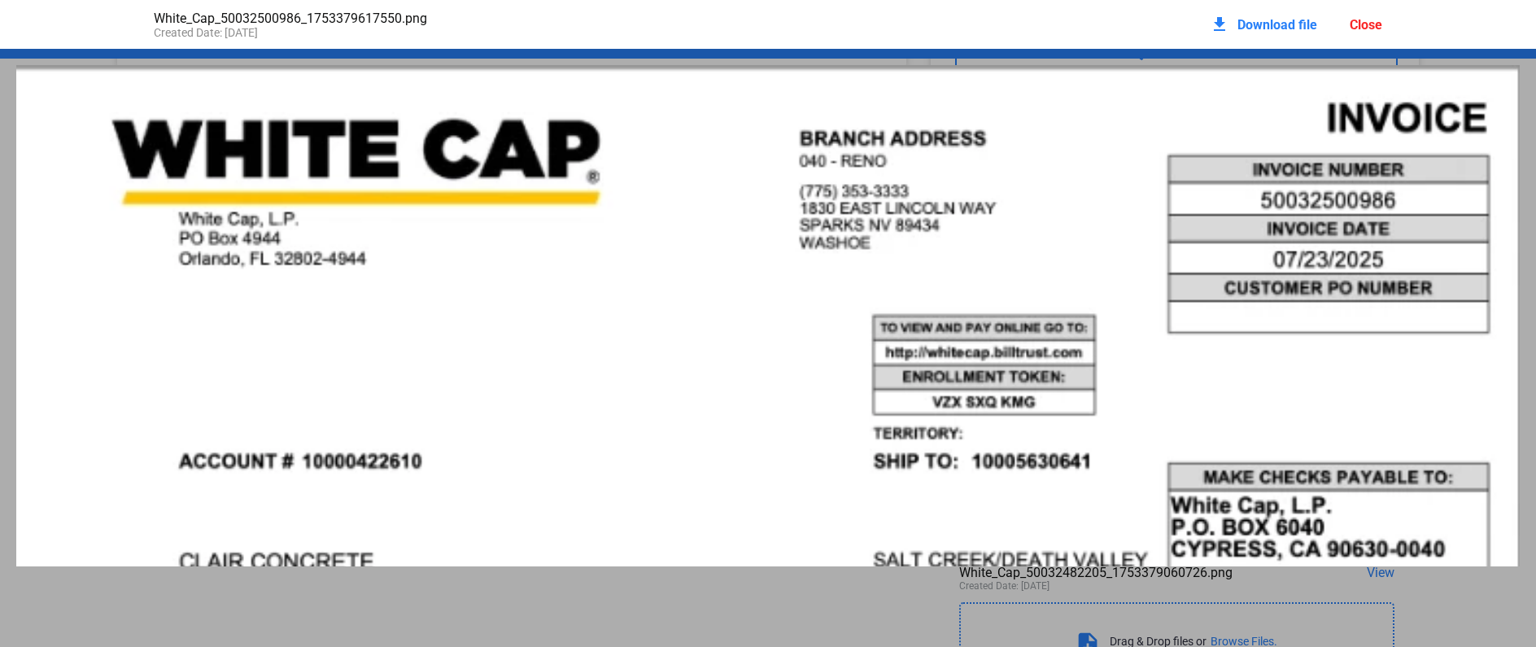
click at [1364, 21] on div "Close" at bounding box center [1366, 24] width 33 height 15
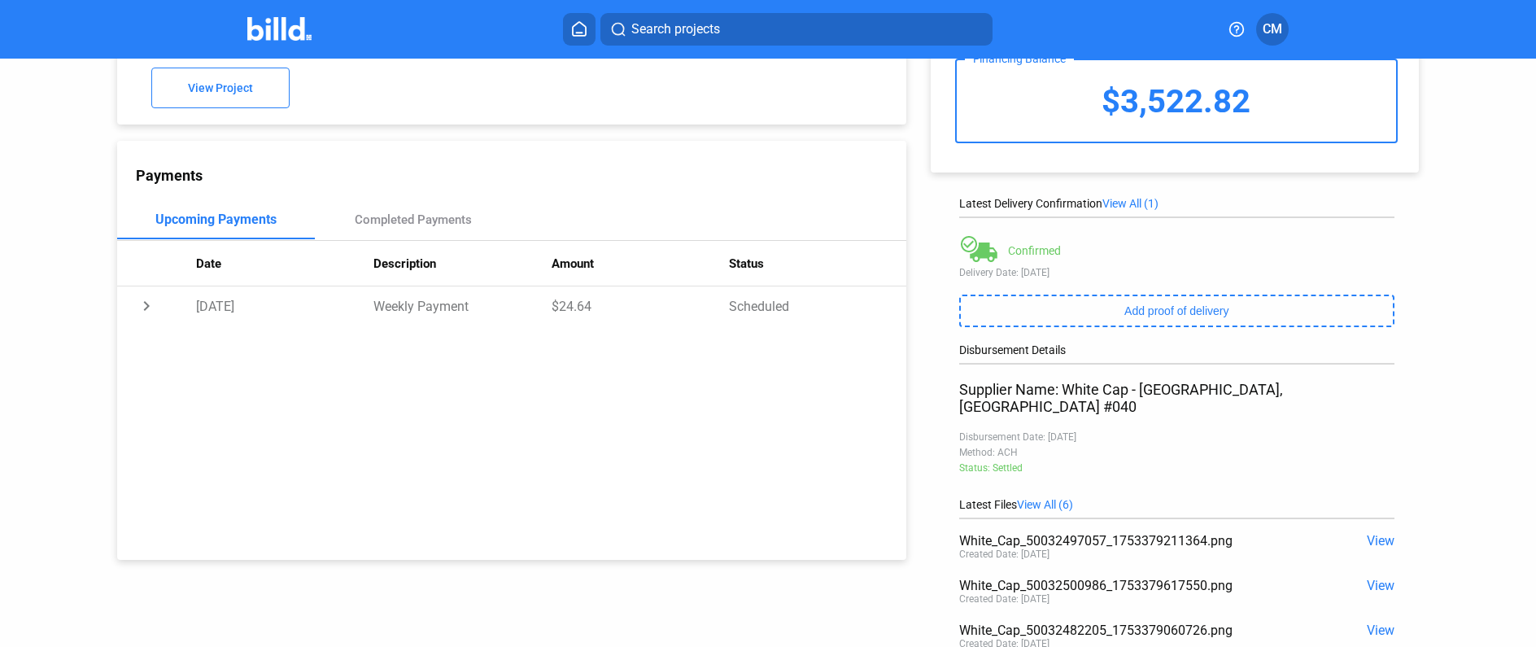
scroll to position [111, 0]
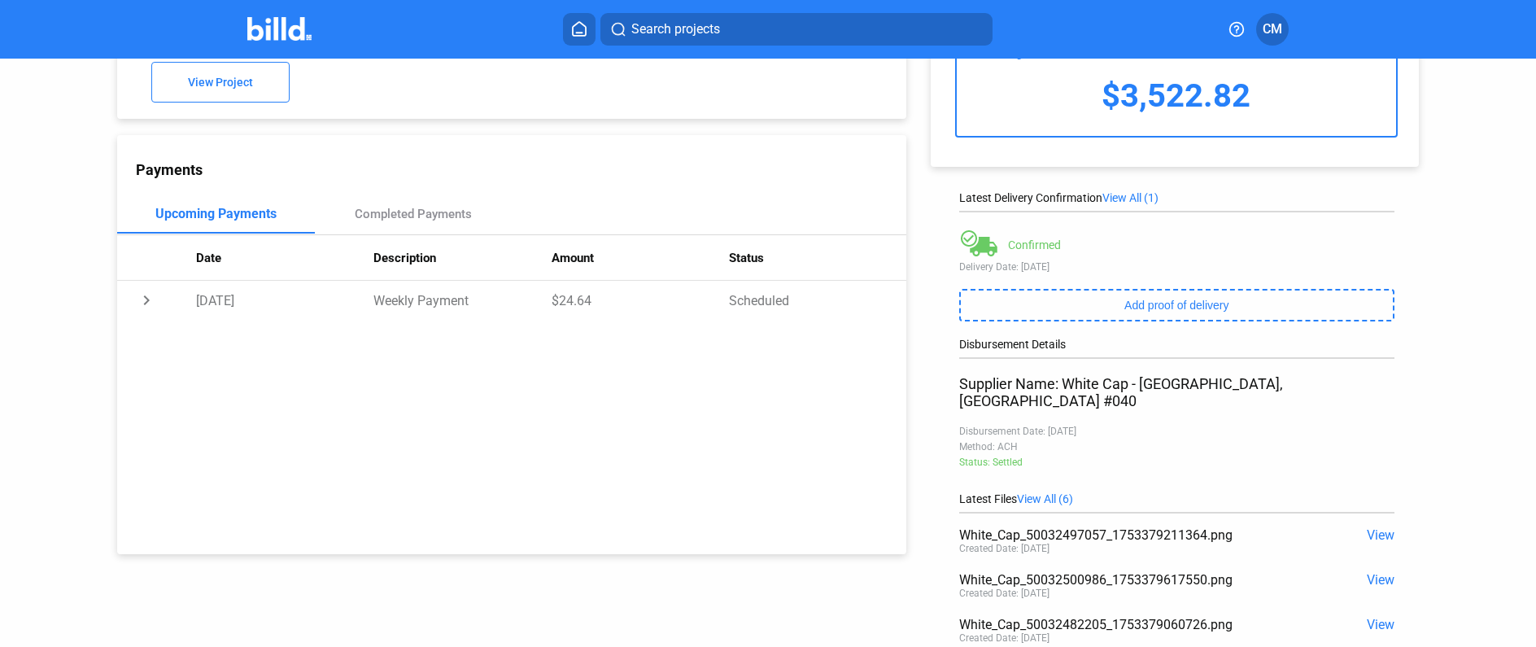
click at [1058, 492] on span "View All (6)" at bounding box center [1045, 498] width 56 height 13
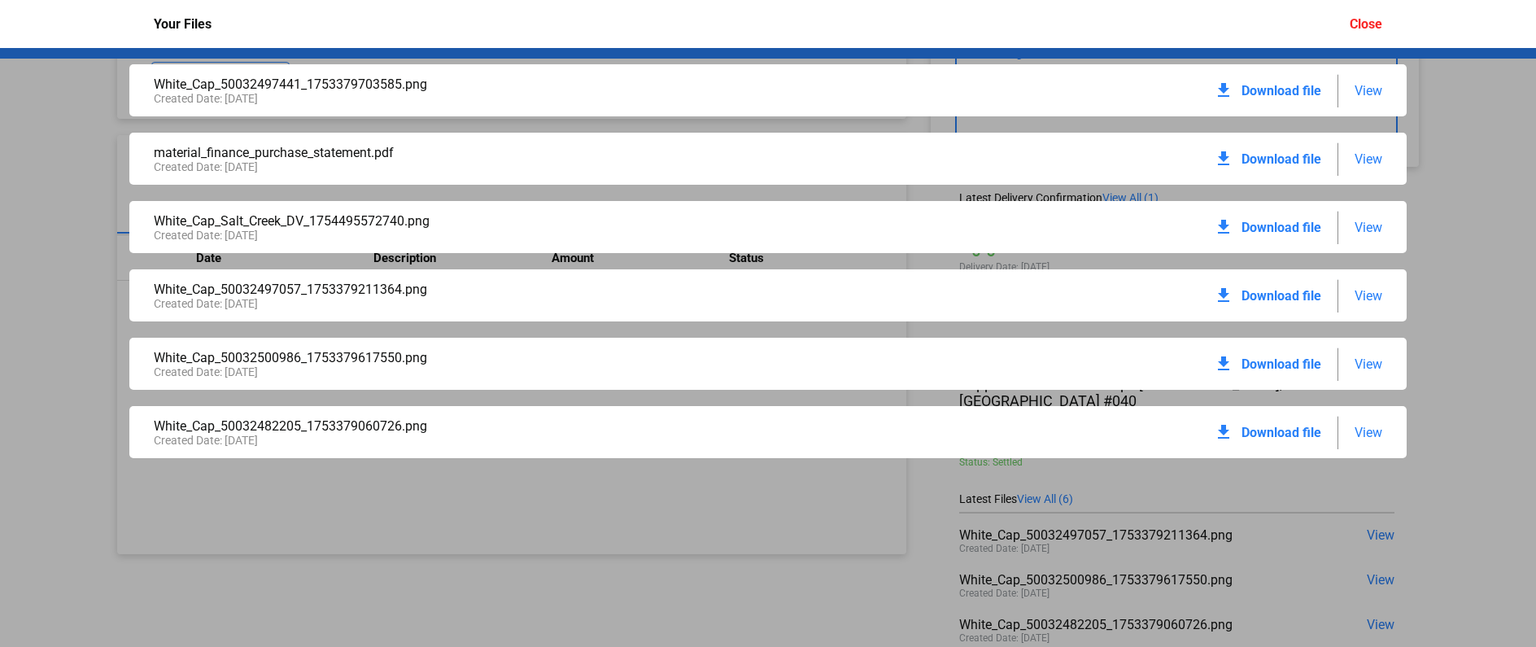
click at [1287, 90] on span "Download file" at bounding box center [1281, 90] width 80 height 15
click at [1226, 89] on mat-icon "download" at bounding box center [1224, 91] width 20 height 20
click at [1260, 229] on span "Download file" at bounding box center [1281, 227] width 80 height 15
click at [1248, 227] on span "Download file" at bounding box center [1281, 227] width 80 height 15
click at [1224, 225] on mat-icon "download" at bounding box center [1224, 227] width 20 height 20
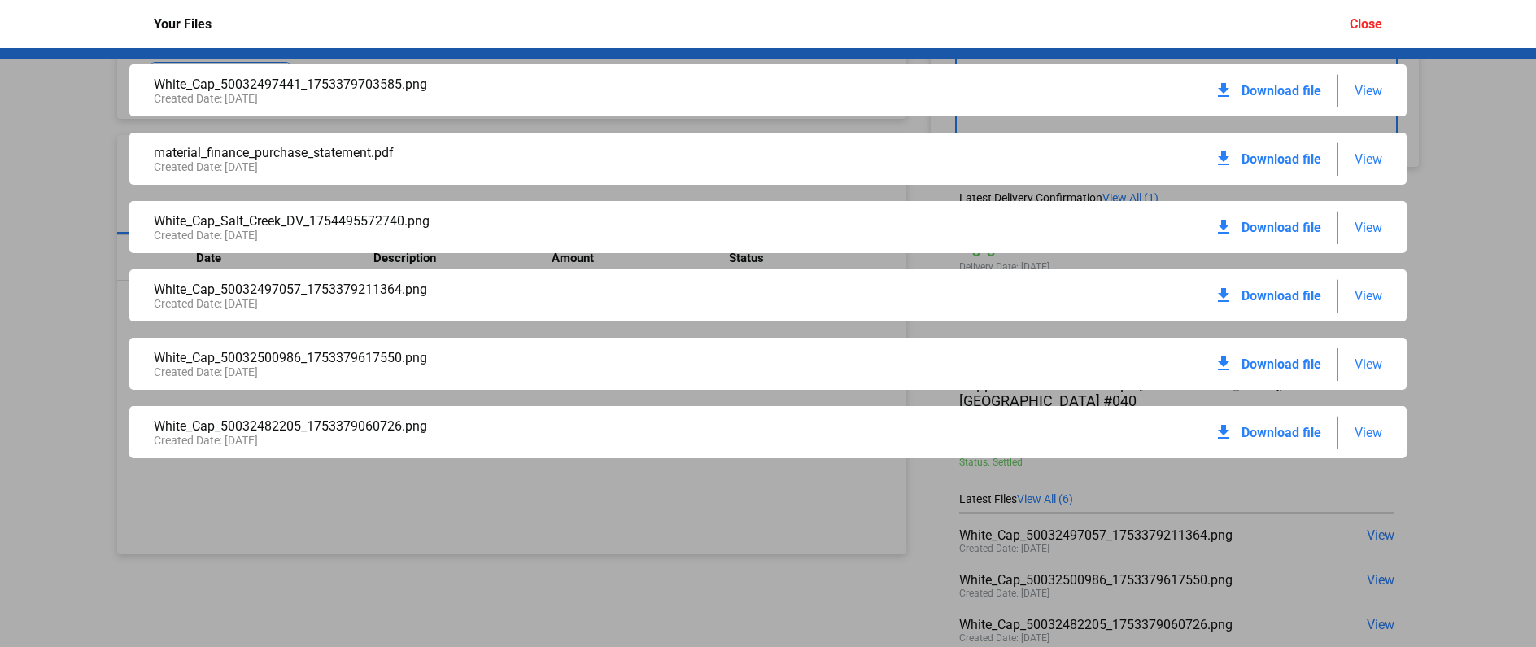
click at [1271, 295] on span "Download file" at bounding box center [1281, 295] width 80 height 15
click at [1258, 294] on span "Download file" at bounding box center [1281, 295] width 80 height 15
click at [1276, 430] on span "Download file" at bounding box center [1281, 432] width 80 height 15
click at [1246, 89] on span "Download file" at bounding box center [1281, 90] width 80 height 15
click at [1226, 226] on mat-icon "download" at bounding box center [1224, 227] width 20 height 20
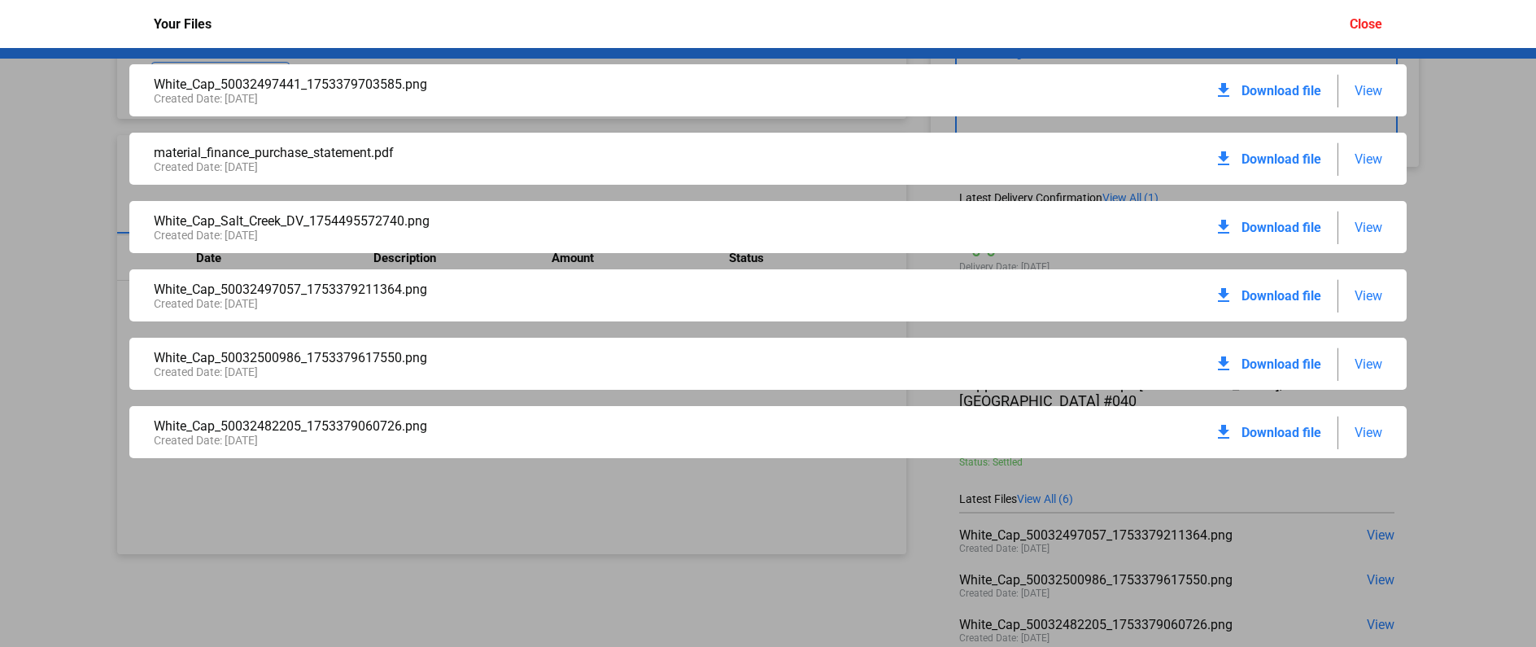
click at [1224, 294] on mat-icon "download" at bounding box center [1224, 296] width 20 height 20
click at [1224, 361] on mat-icon "download" at bounding box center [1224, 364] width 20 height 20
click at [1225, 430] on mat-icon "download" at bounding box center [1224, 432] width 20 height 20
click at [1366, 24] on div "Close" at bounding box center [1366, 23] width 33 height 15
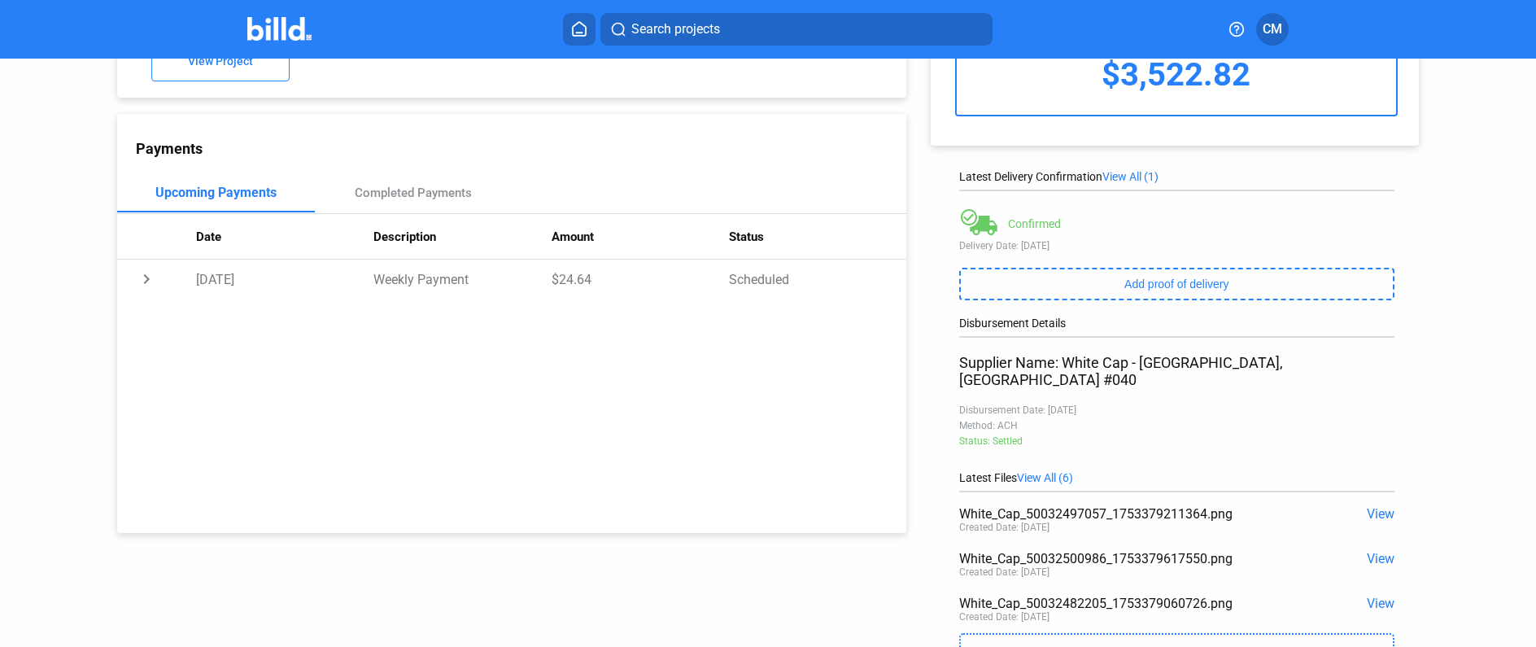
scroll to position [0, 0]
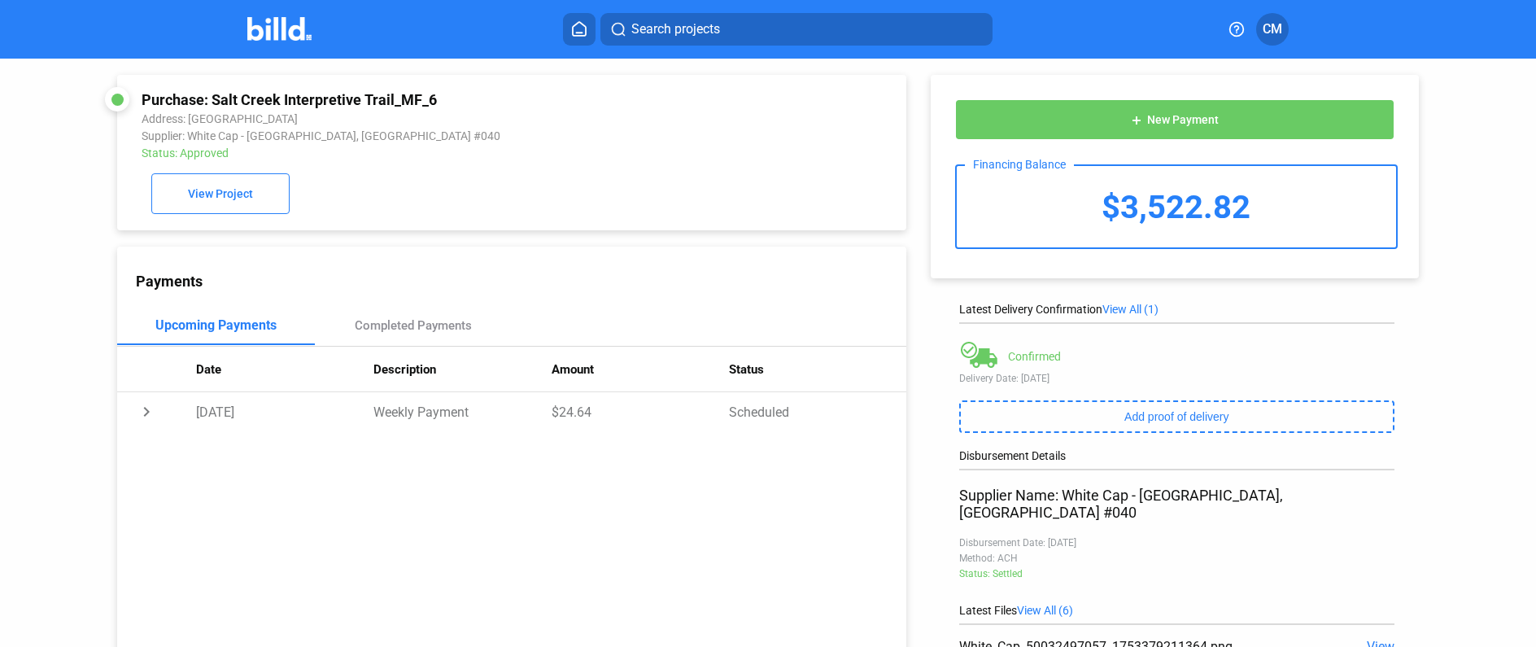
click at [571, 31] on icon at bounding box center [579, 28] width 16 height 15
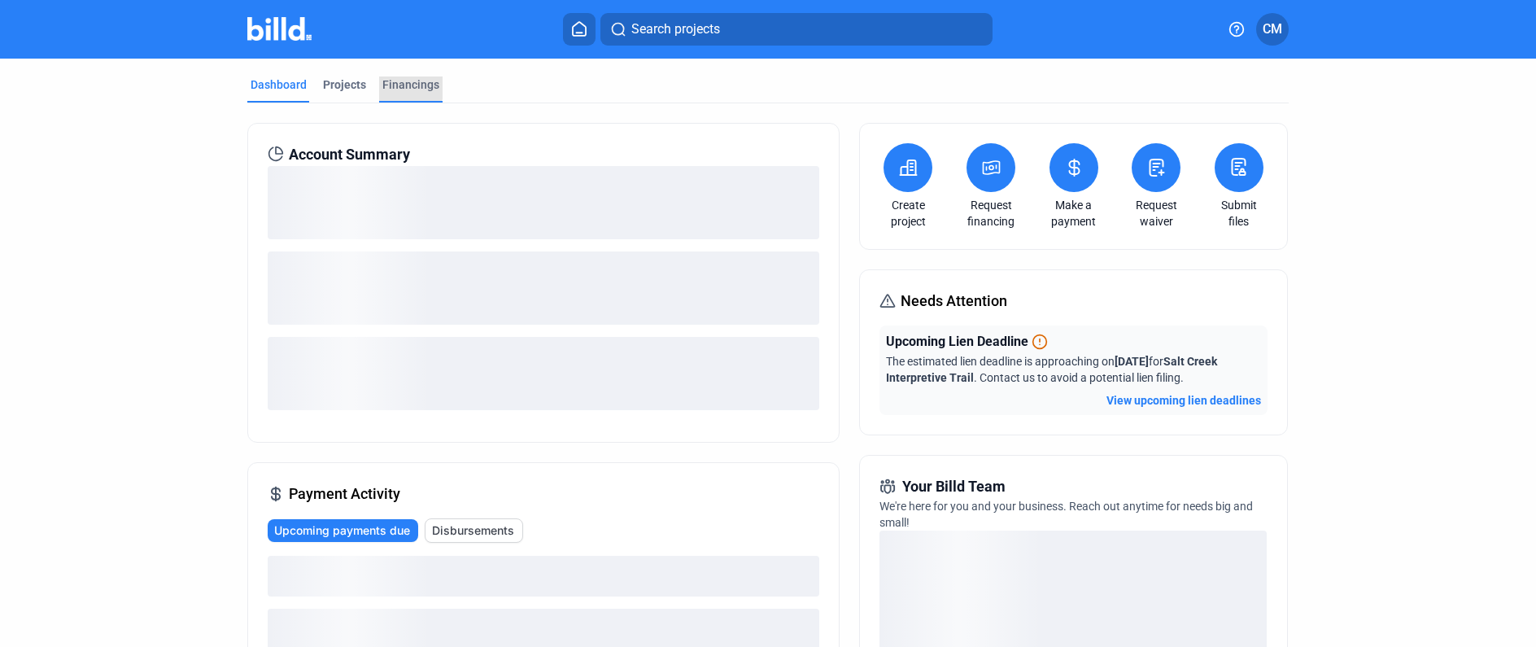
click at [401, 84] on div "Financings" at bounding box center [410, 84] width 57 height 16
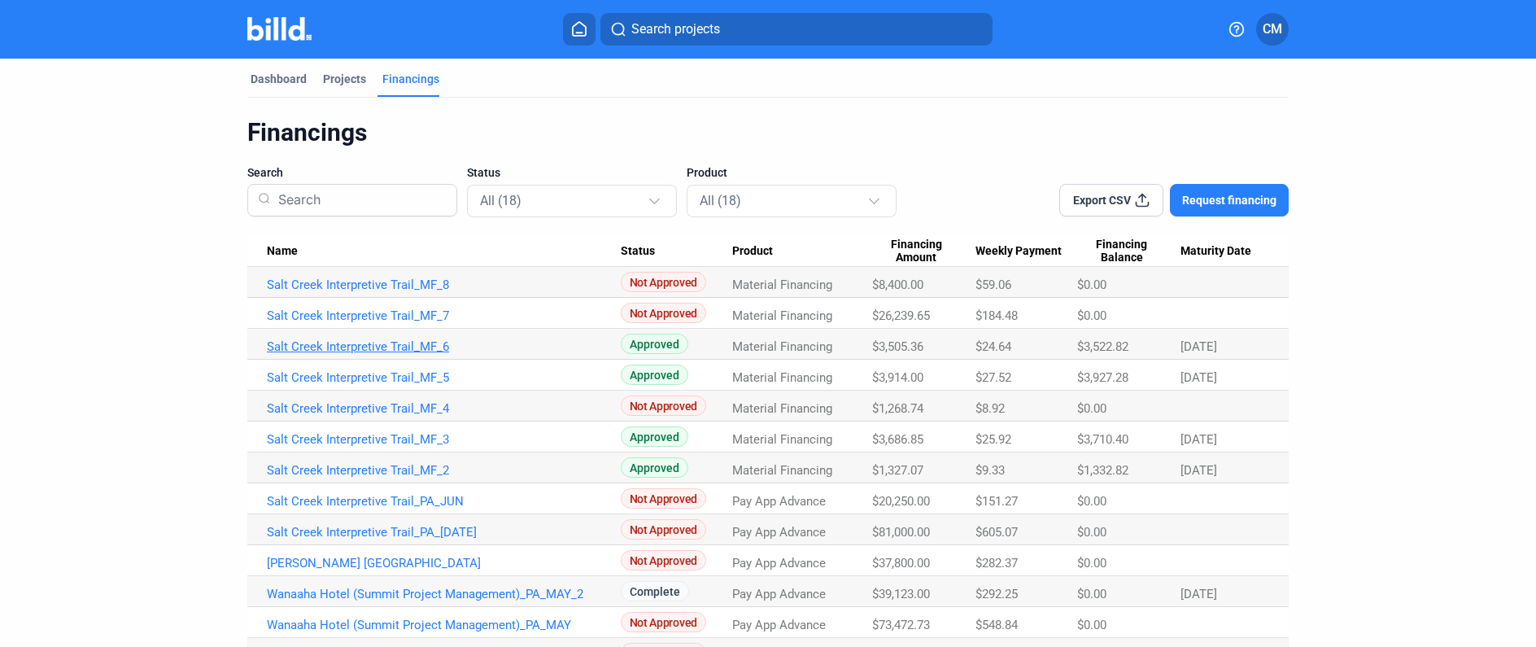
click at [396, 349] on link "Salt Creek Interpretive Trail_MF_6" at bounding box center [444, 346] width 354 height 15
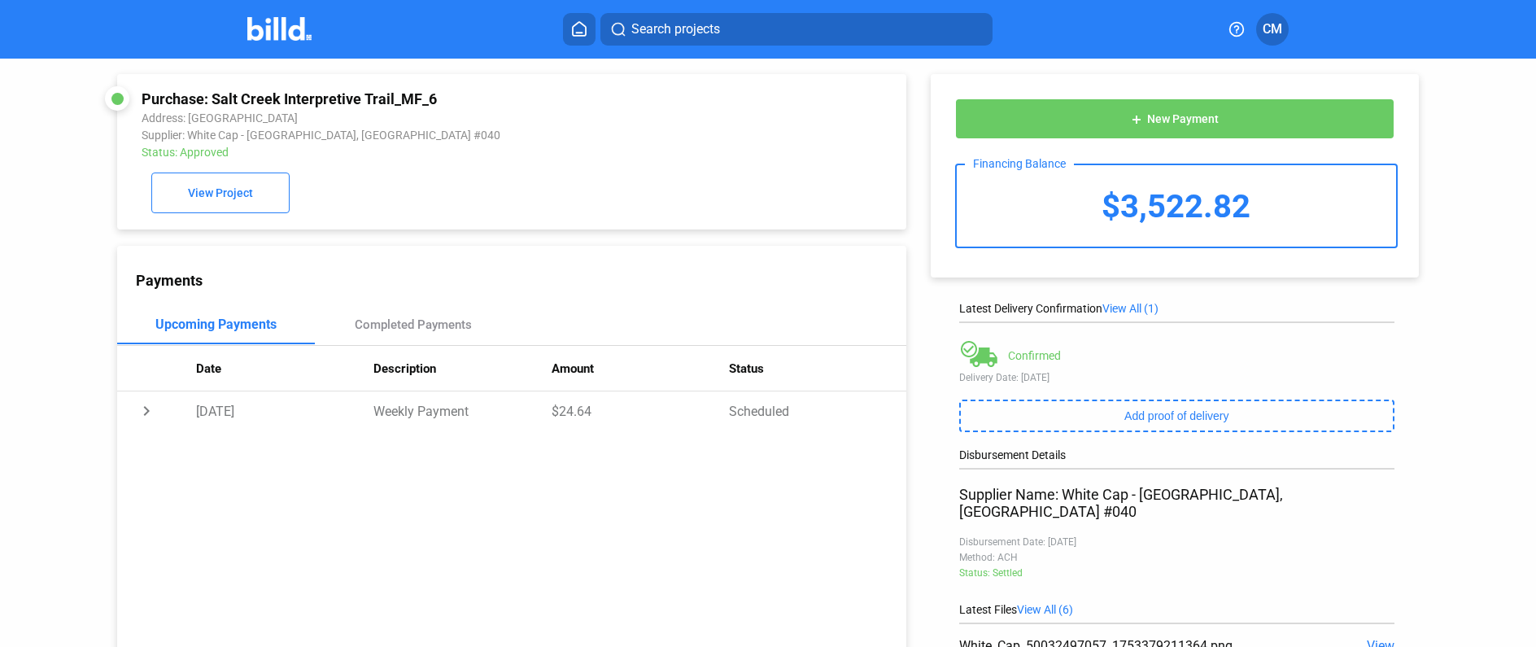
click at [585, 27] on icon at bounding box center [579, 28] width 16 height 15
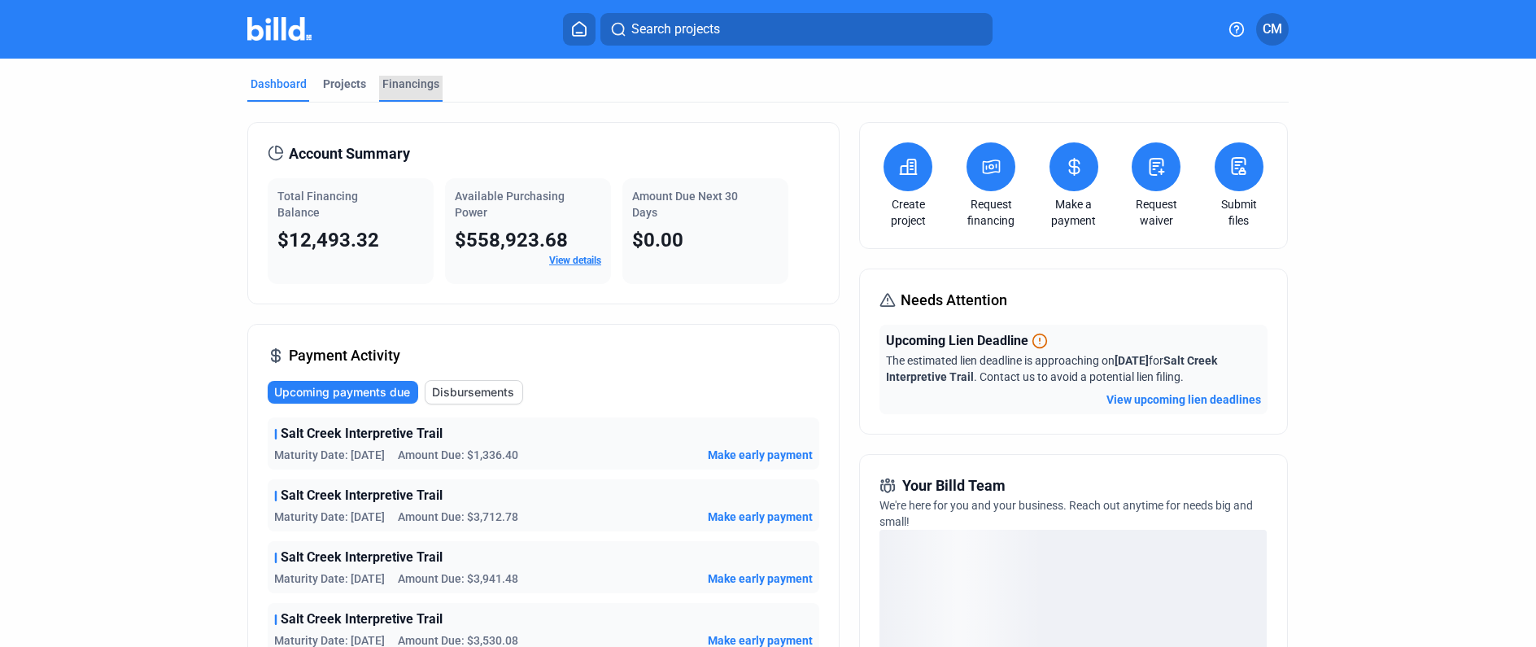
click at [409, 82] on div "Financings" at bounding box center [410, 84] width 57 height 16
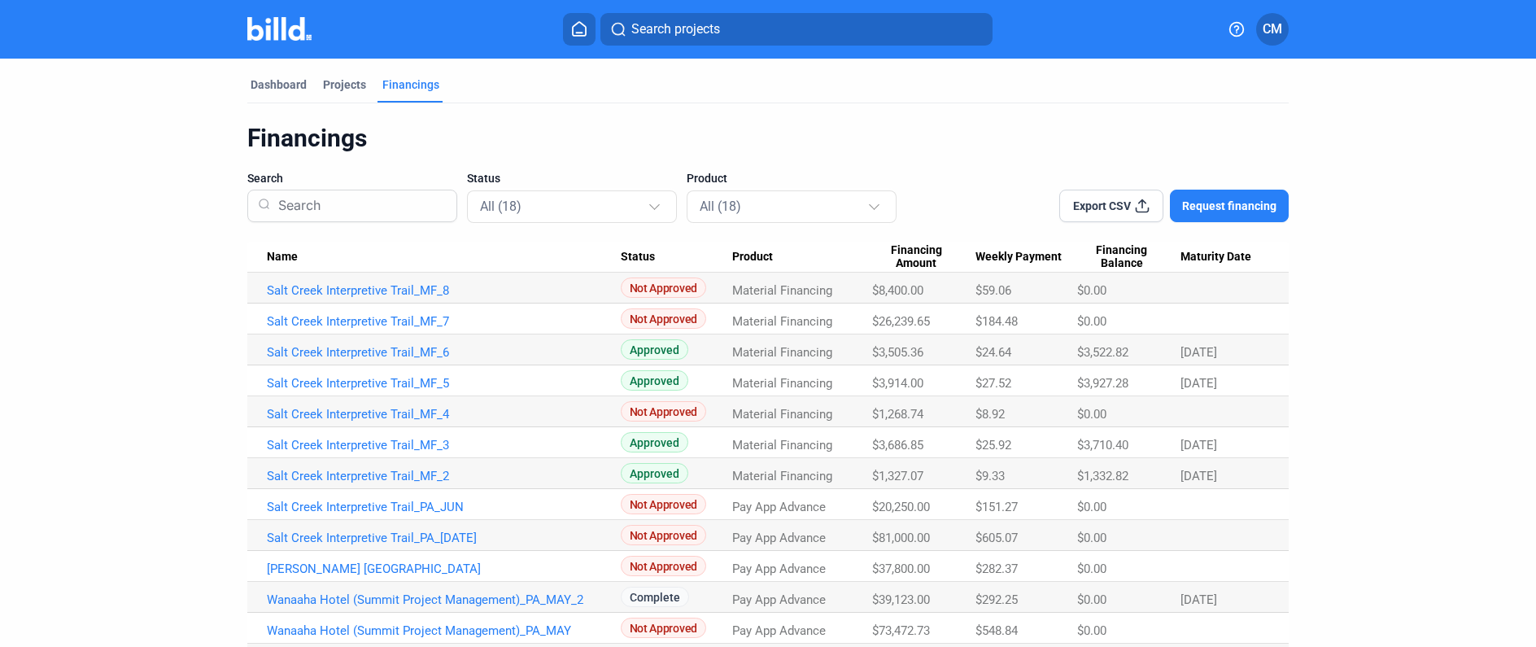
click at [396, 85] on div "Financings" at bounding box center [410, 84] width 57 height 16
click at [408, 85] on div "Financings" at bounding box center [410, 84] width 57 height 16
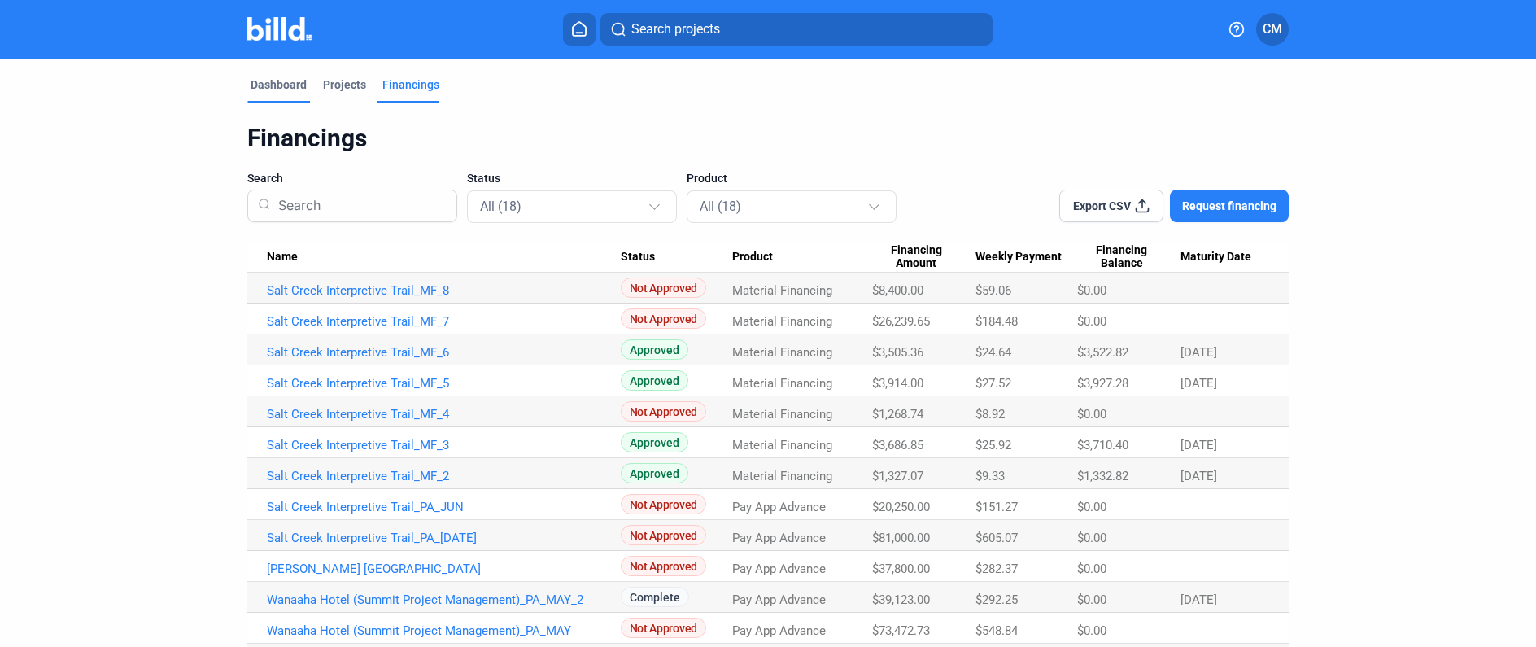
click at [264, 83] on div "Dashboard" at bounding box center [279, 84] width 56 height 16
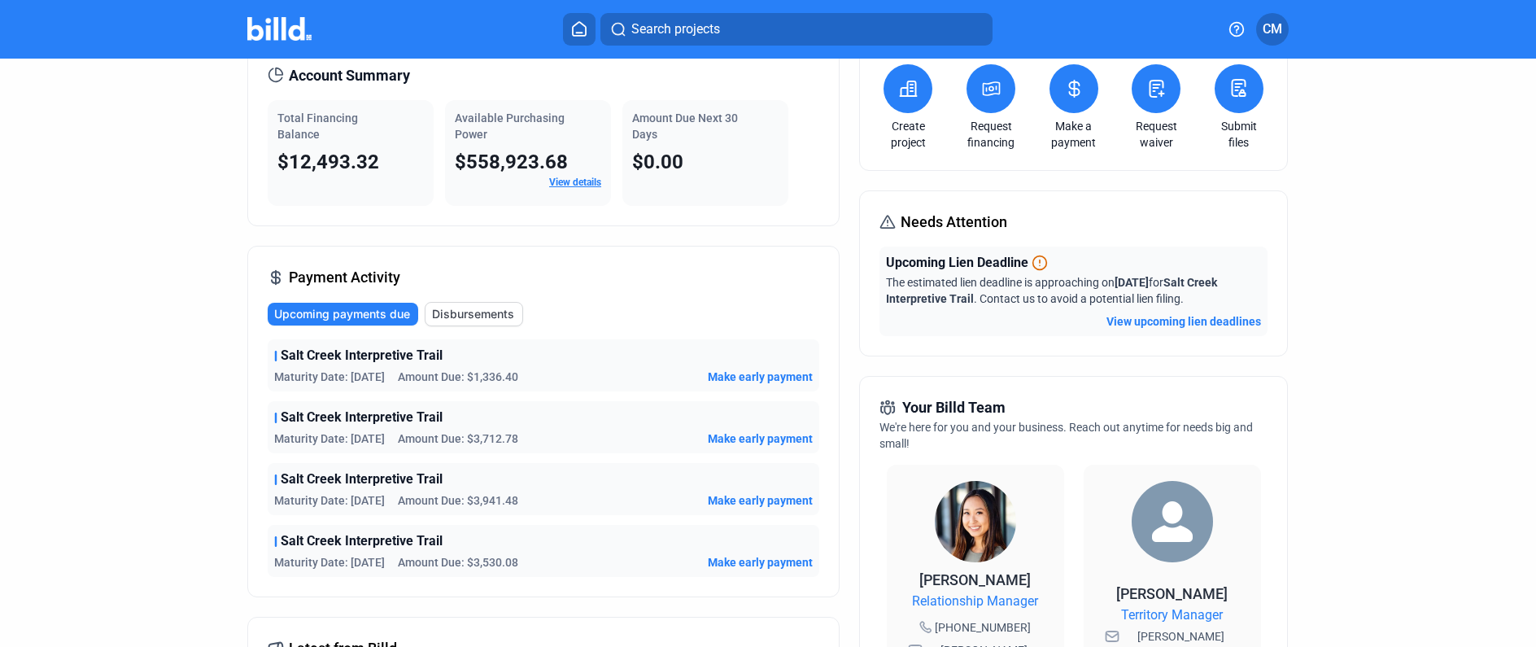
scroll to position [80, 0]
click at [319, 159] on span "$12,493.32" at bounding box center [328, 161] width 102 height 23
click at [699, 231] on div "Account Summary Total Financing Balance $12,493.32 Available Purchasing Power $…" at bounding box center [543, 549] width 592 height 1012
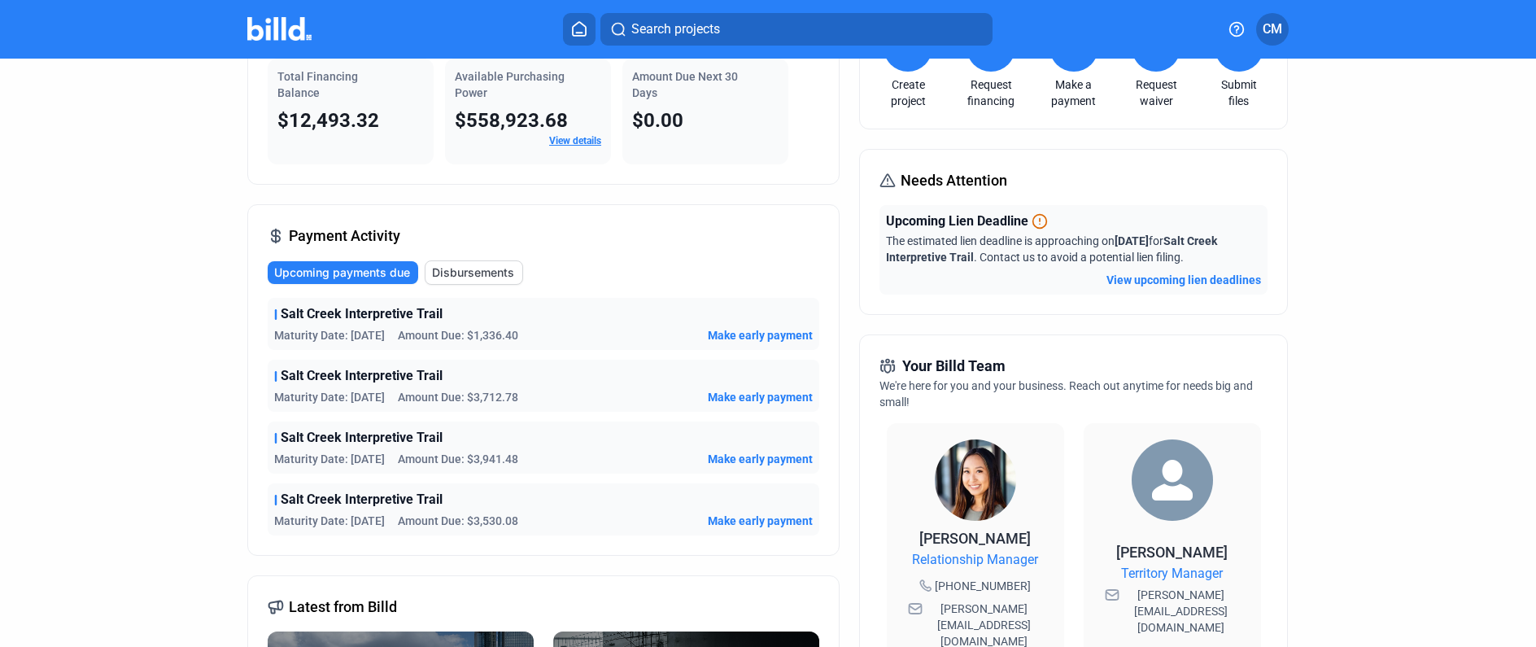
scroll to position [115, 0]
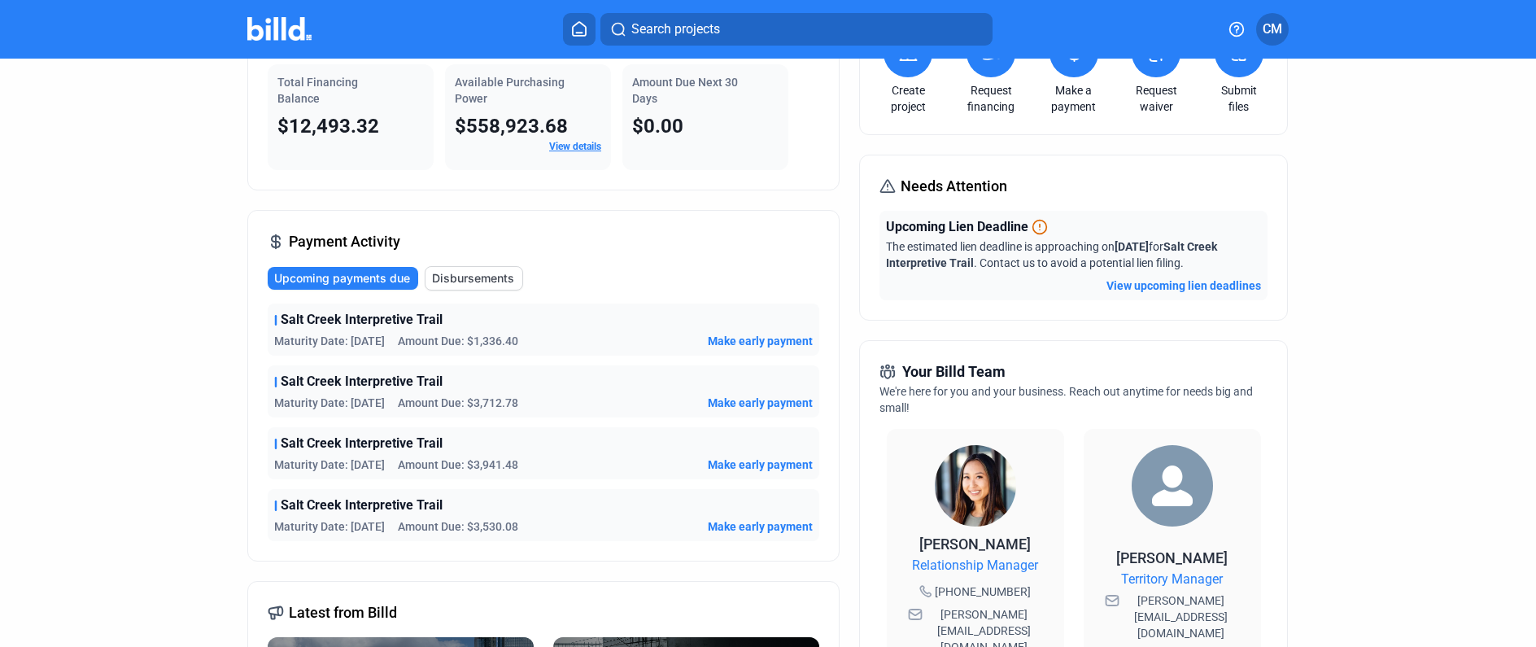
click at [504, 279] on span "Disbursements" at bounding box center [473, 278] width 82 height 16
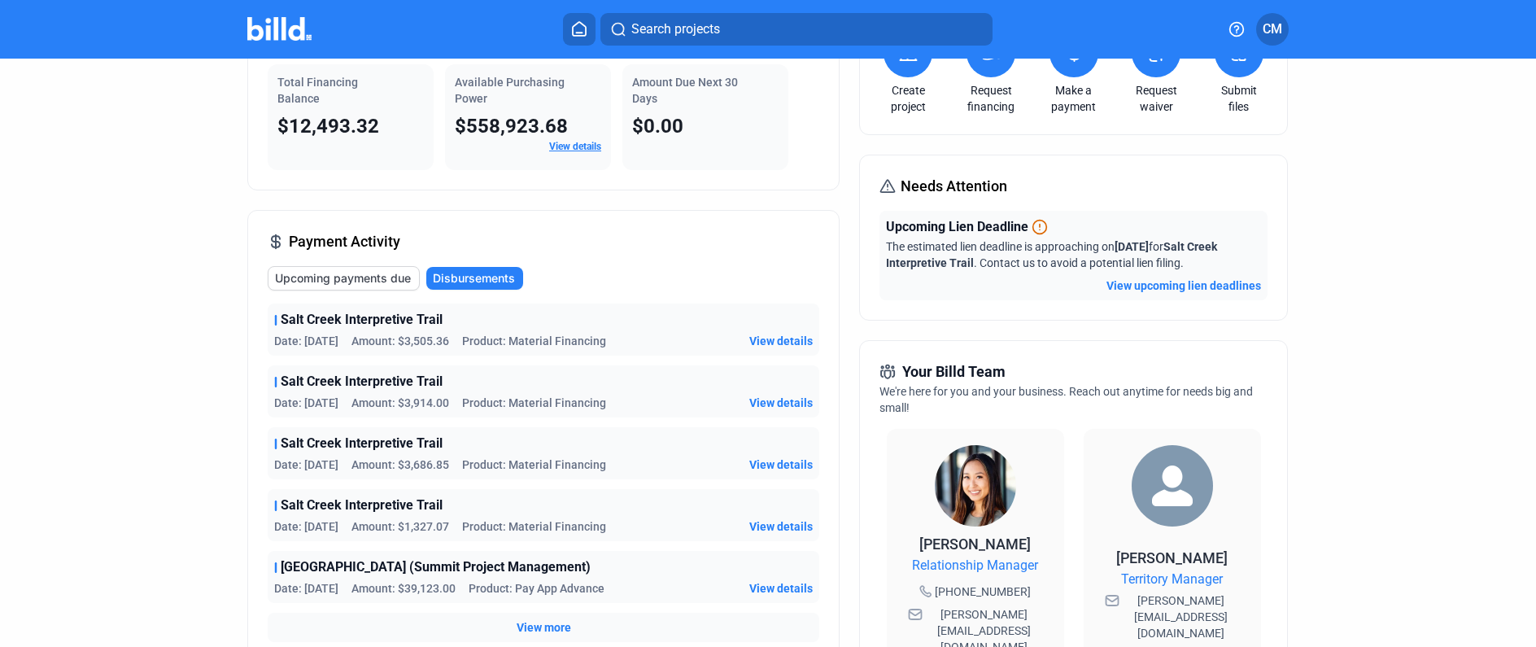
click at [789, 339] on span "View details" at bounding box center [780, 341] width 63 height 16
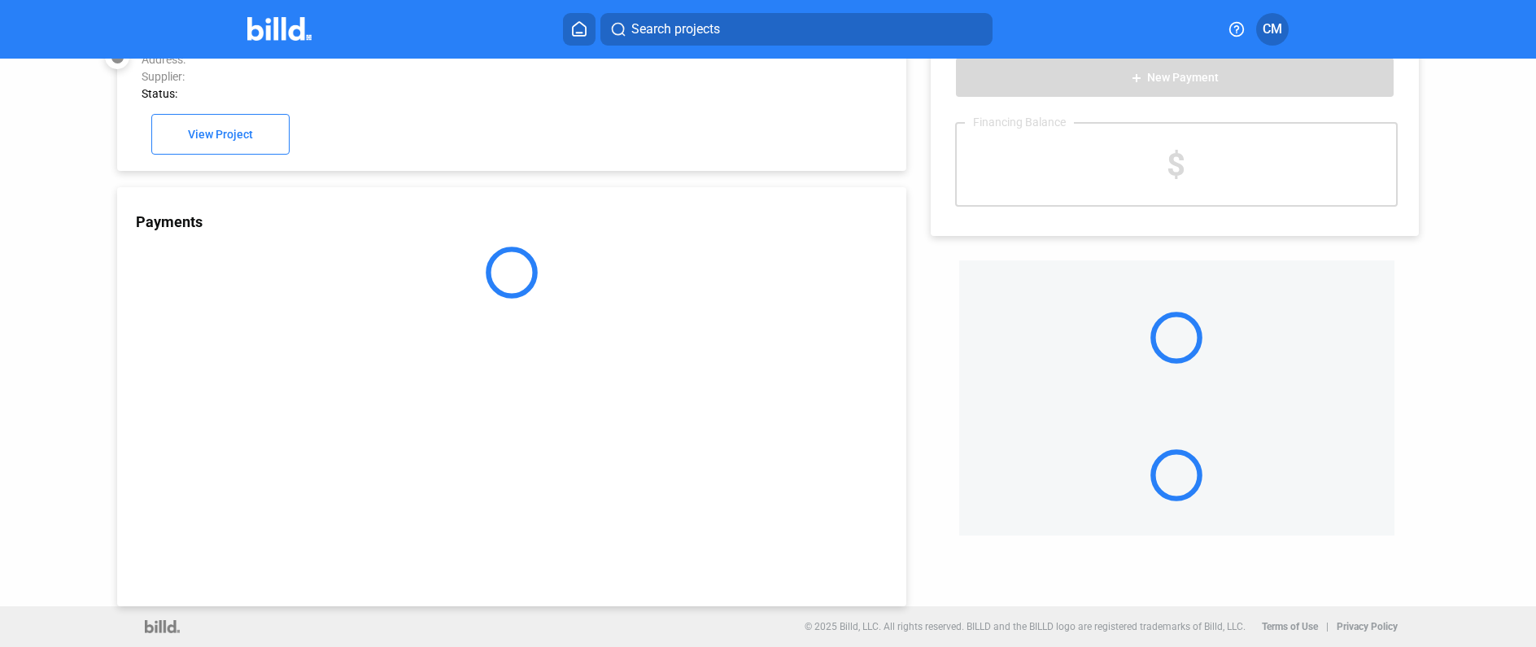
scroll to position [43, 0]
click at [789, 339] on div "Payments" at bounding box center [511, 396] width 789 height 419
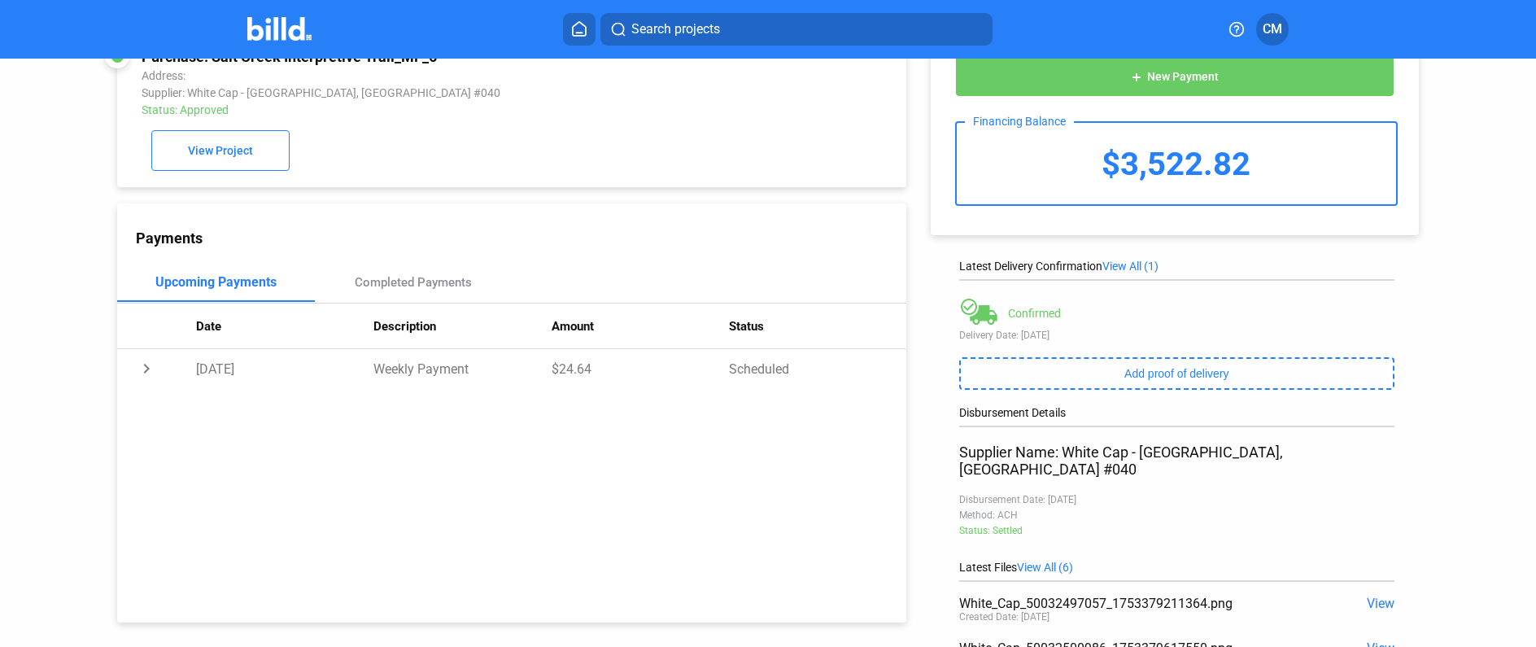
scroll to position [0, 0]
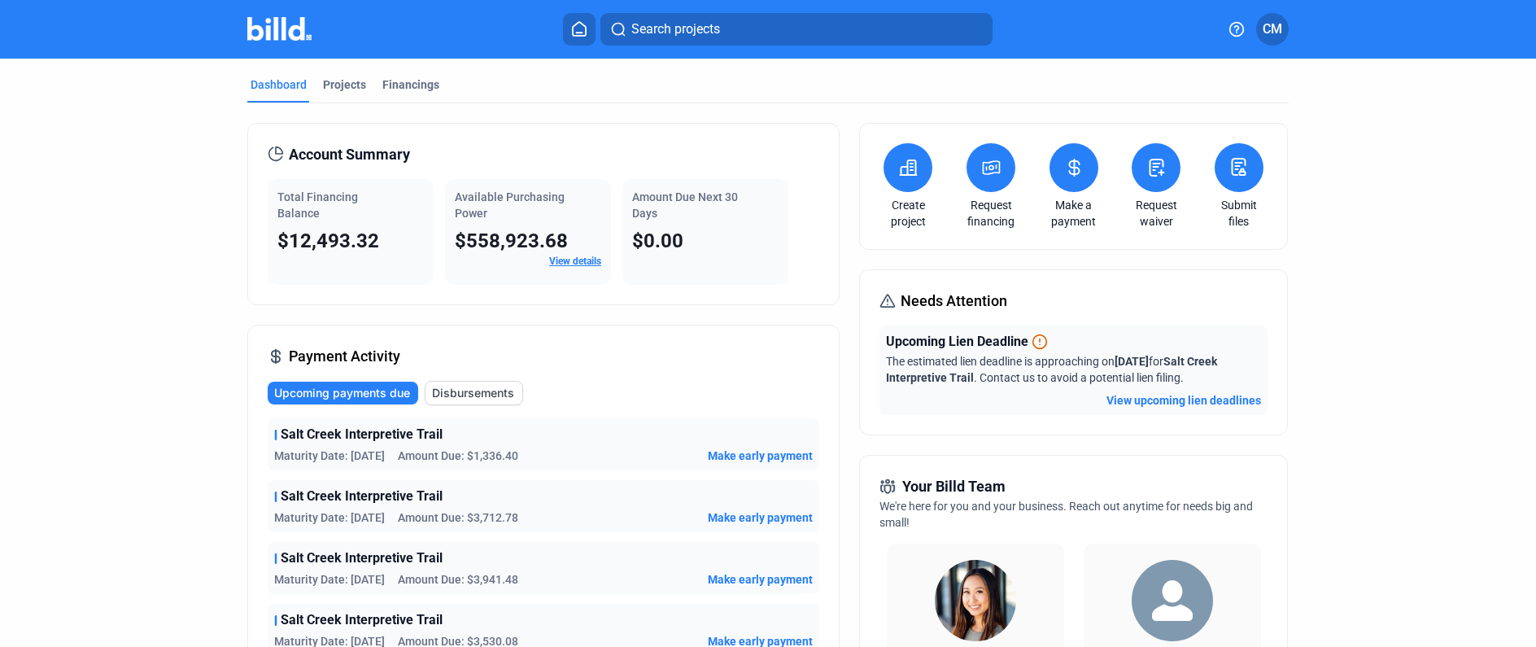
click at [1224, 397] on button "View upcoming lien deadlines" at bounding box center [1183, 400] width 155 height 16
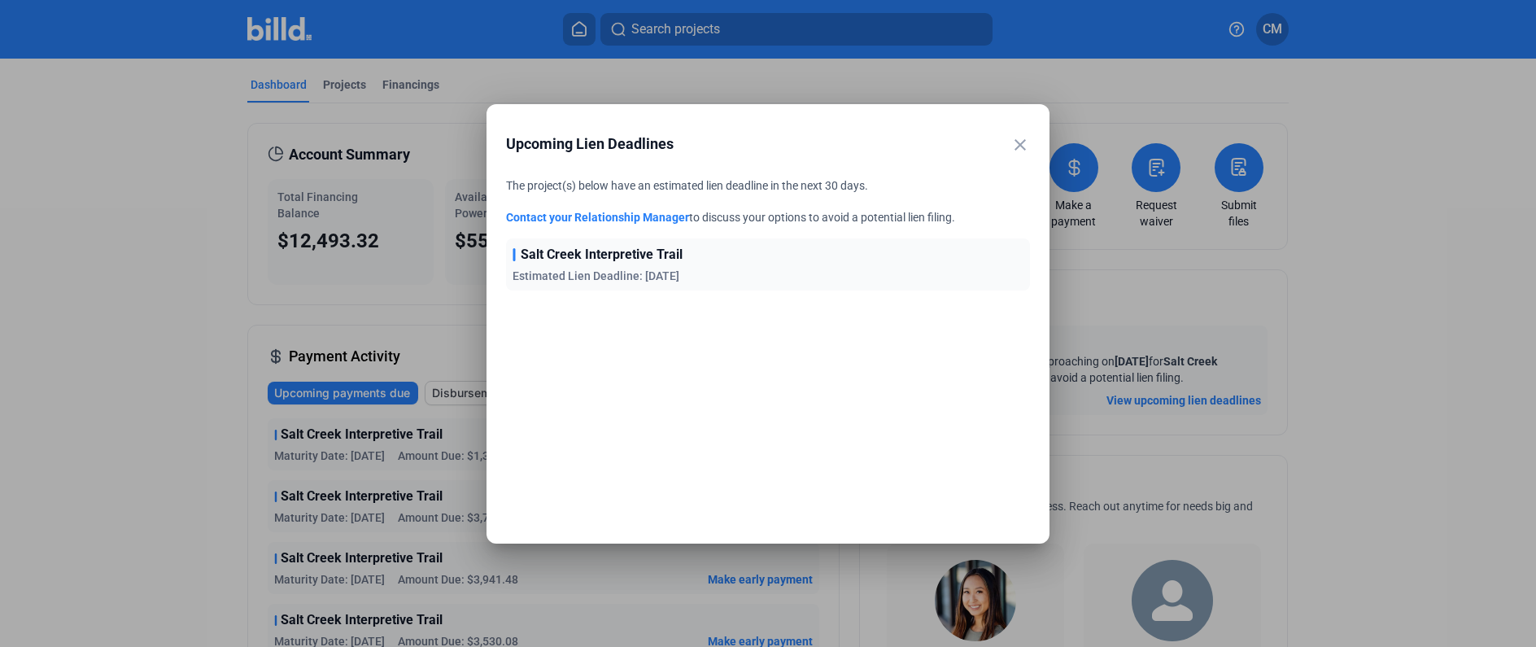
click at [1027, 141] on mat-icon "close" at bounding box center [1020, 145] width 20 height 20
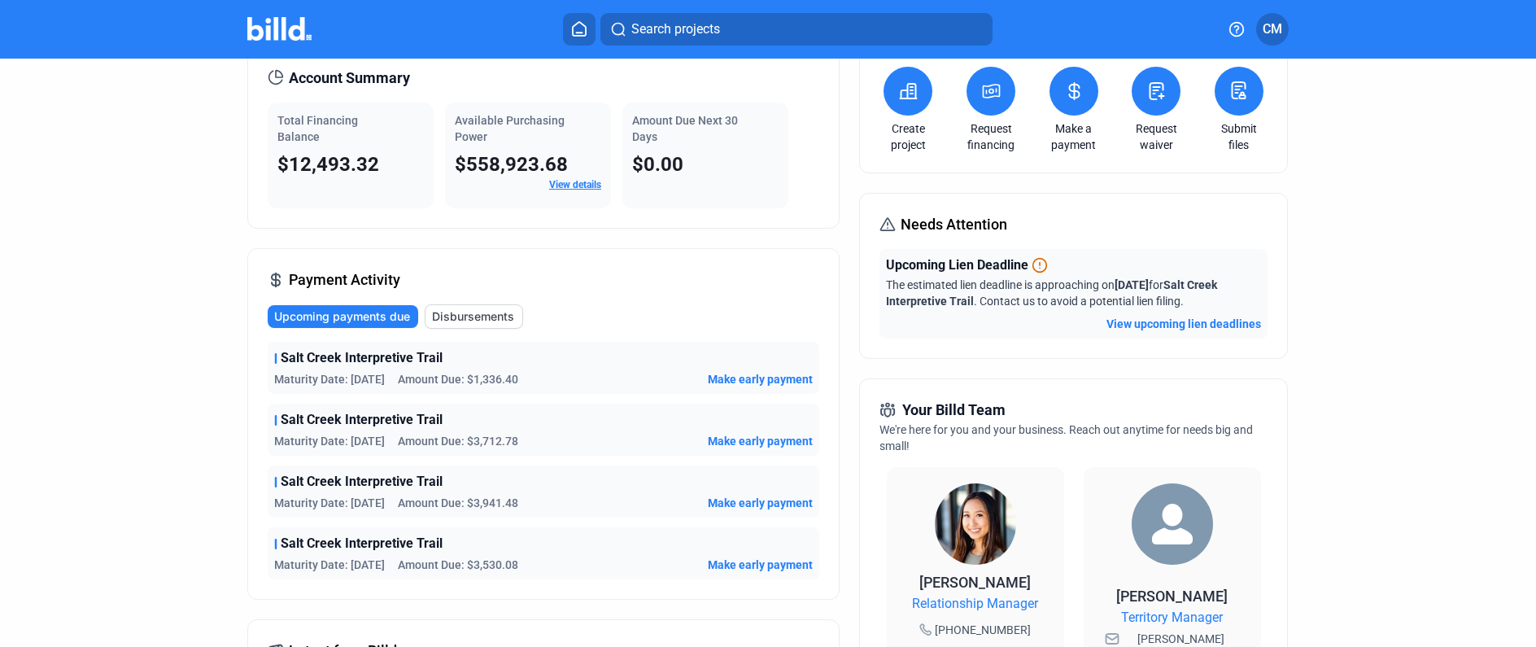
scroll to position [72, 0]
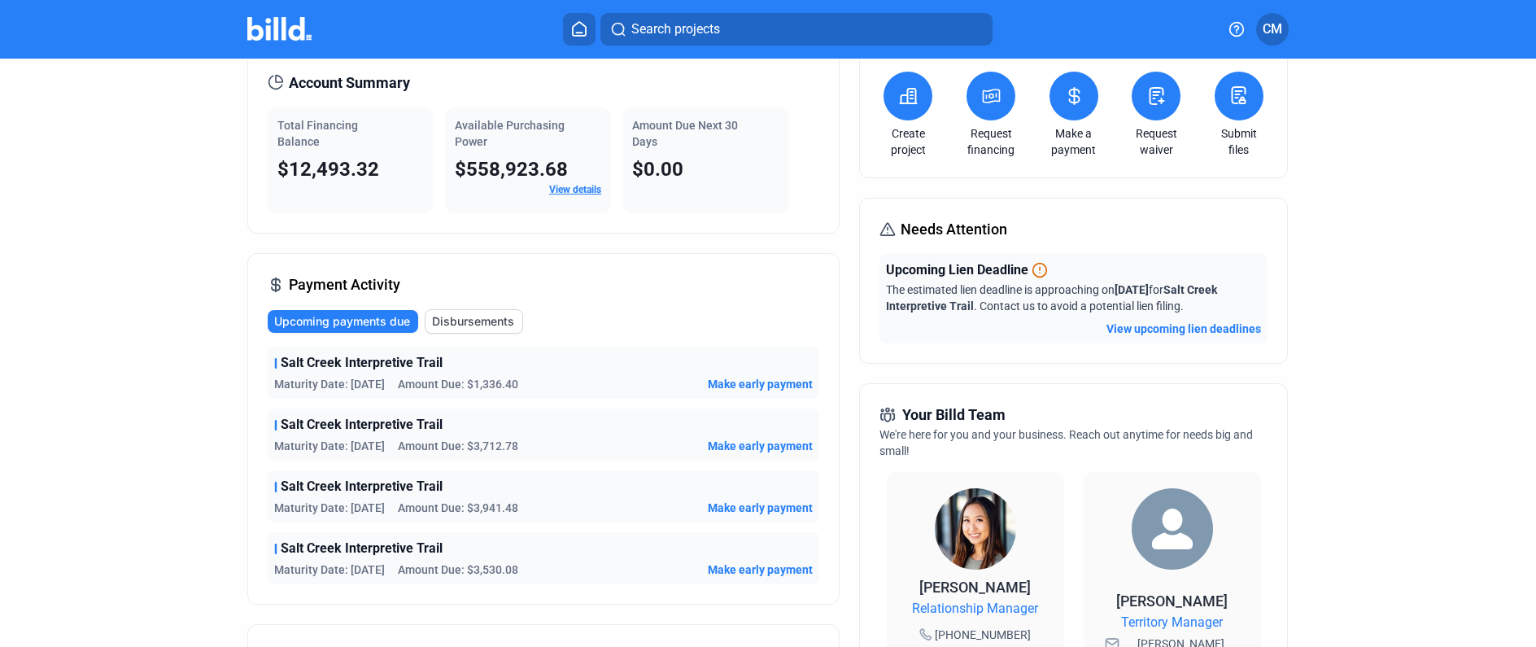
click at [1033, 266] on icon at bounding box center [1040, 270] width 16 height 16
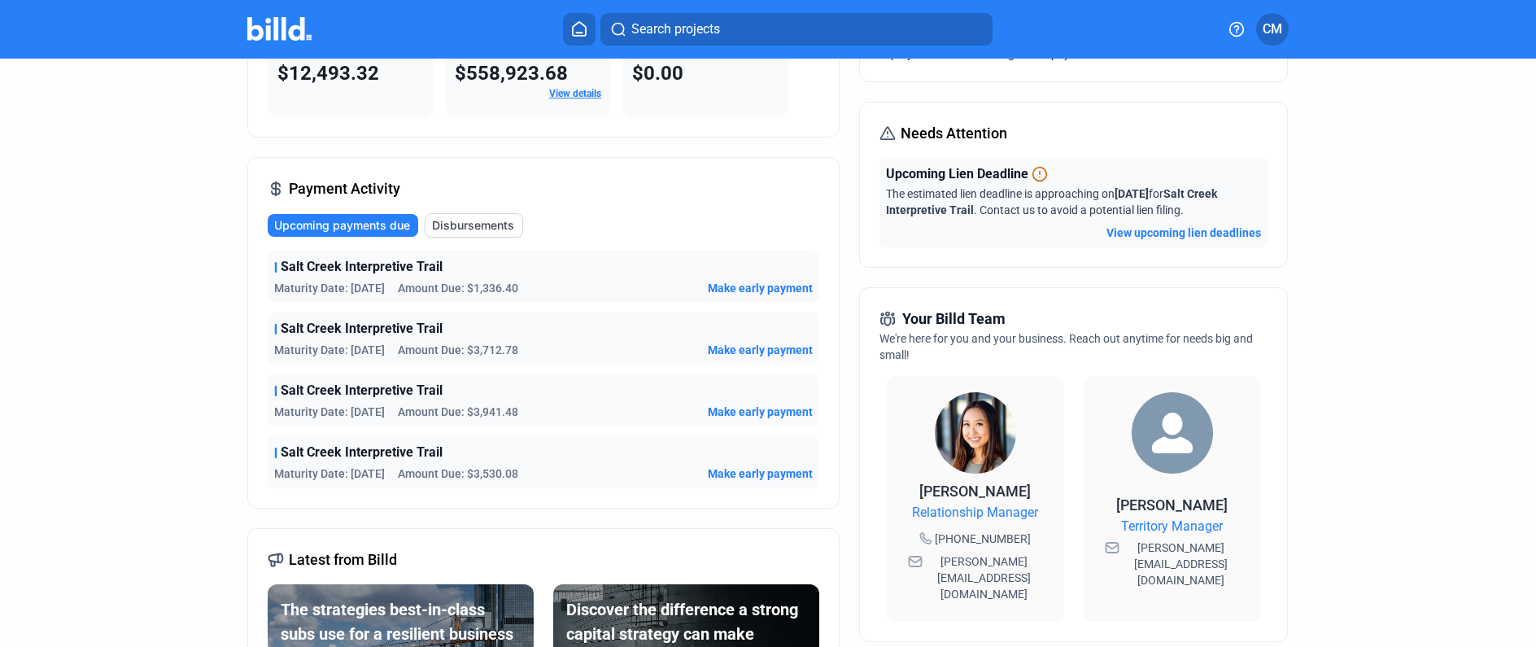
scroll to position [168, 0]
click at [980, 565] on span "[PERSON_NAME][EMAIL_ADDRESS][DOMAIN_NAME]" at bounding box center [984, 576] width 117 height 49
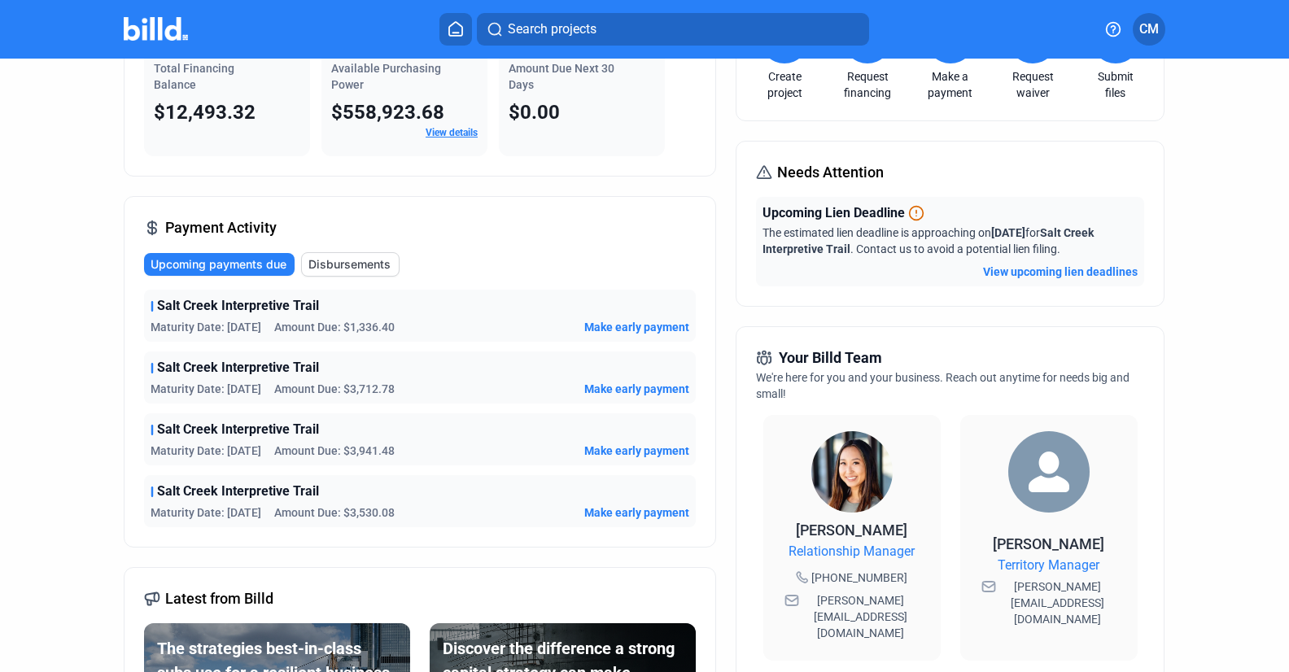
scroll to position [0, 0]
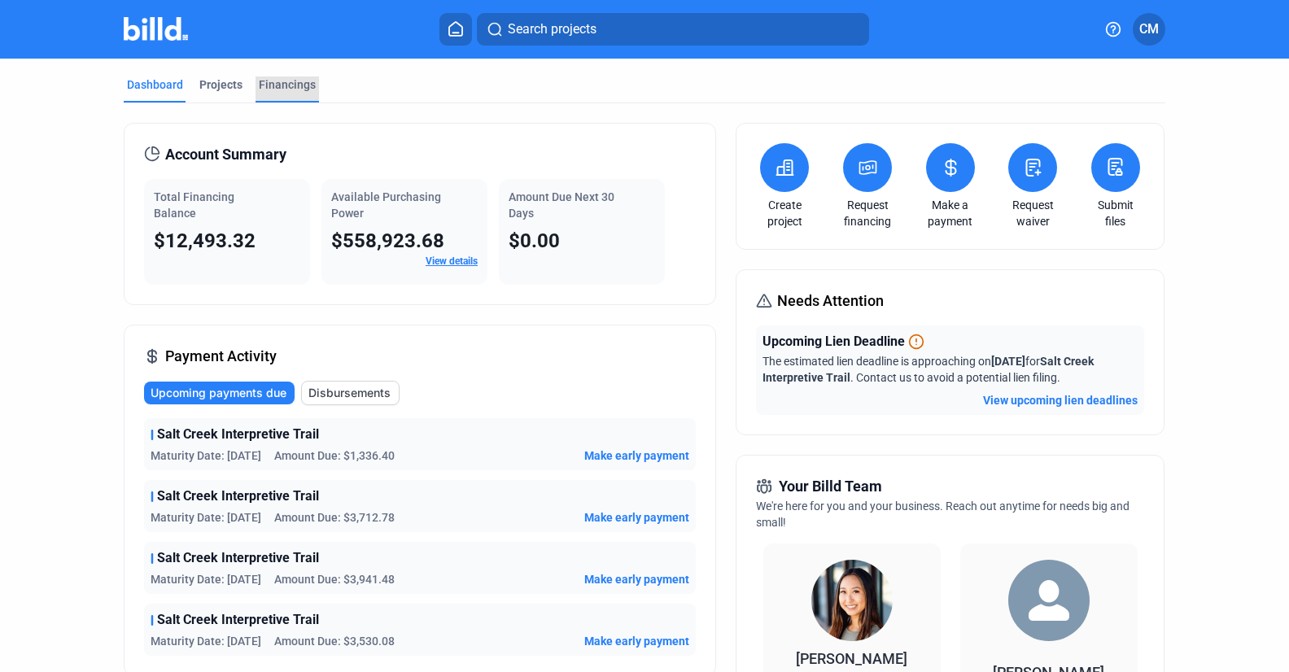
click at [279, 83] on div "Financings" at bounding box center [287, 84] width 57 height 16
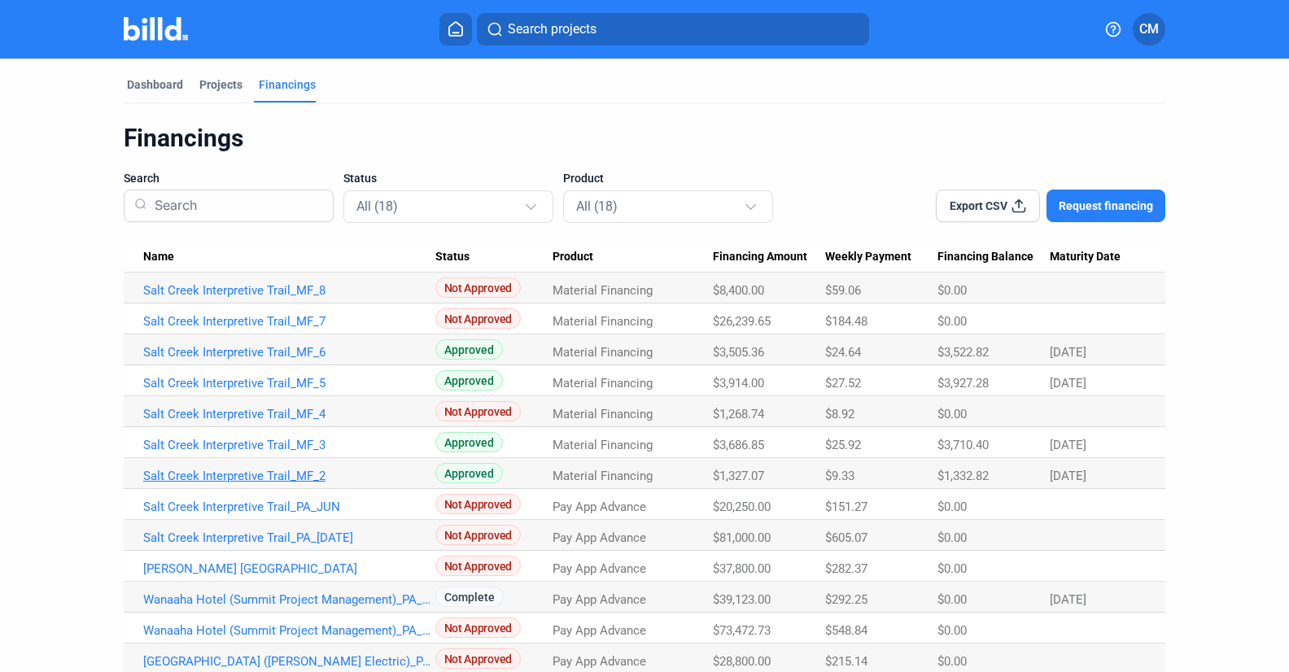
click at [296, 476] on link "Salt Creek Interpretive Trail_MF_2" at bounding box center [289, 476] width 292 height 15
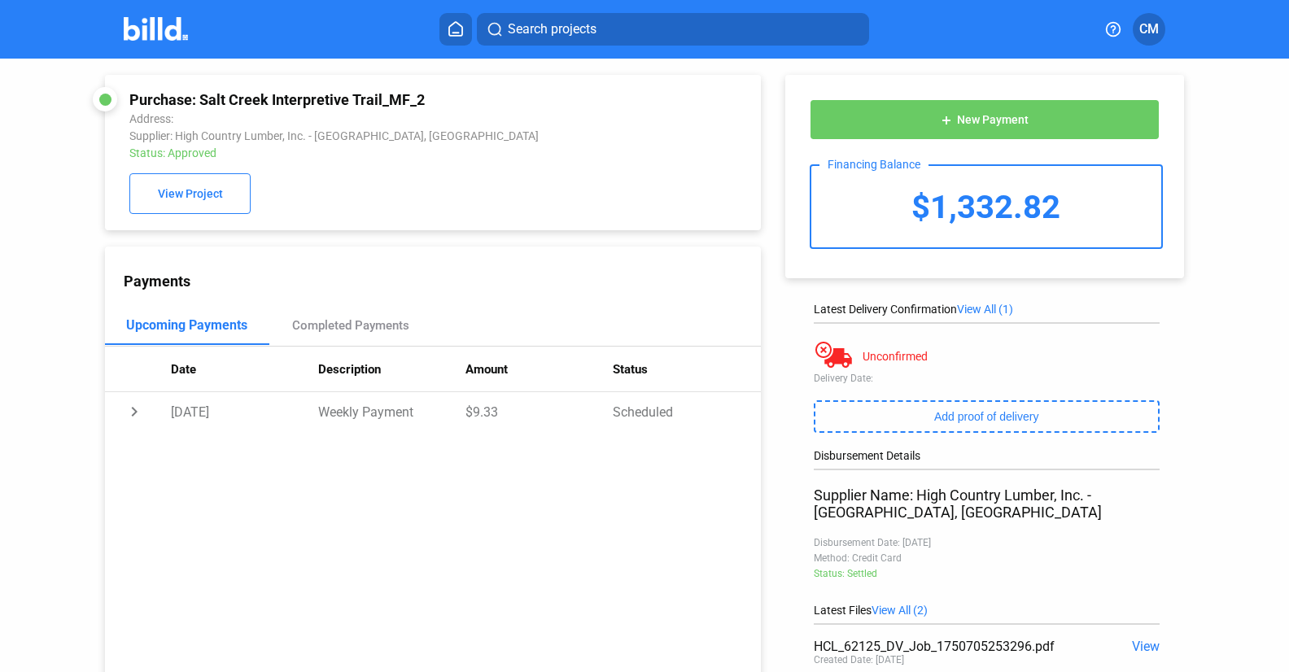
scroll to position [133, 0]
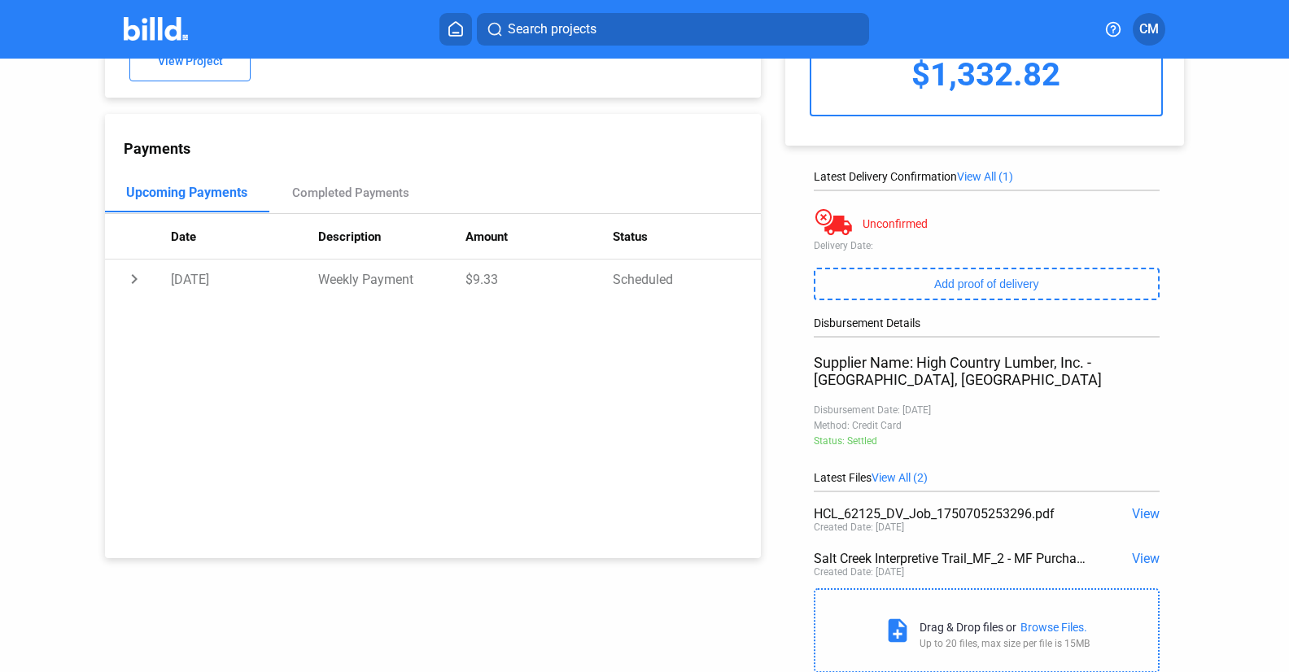
click at [1145, 564] on span "View" at bounding box center [1146, 558] width 28 height 15
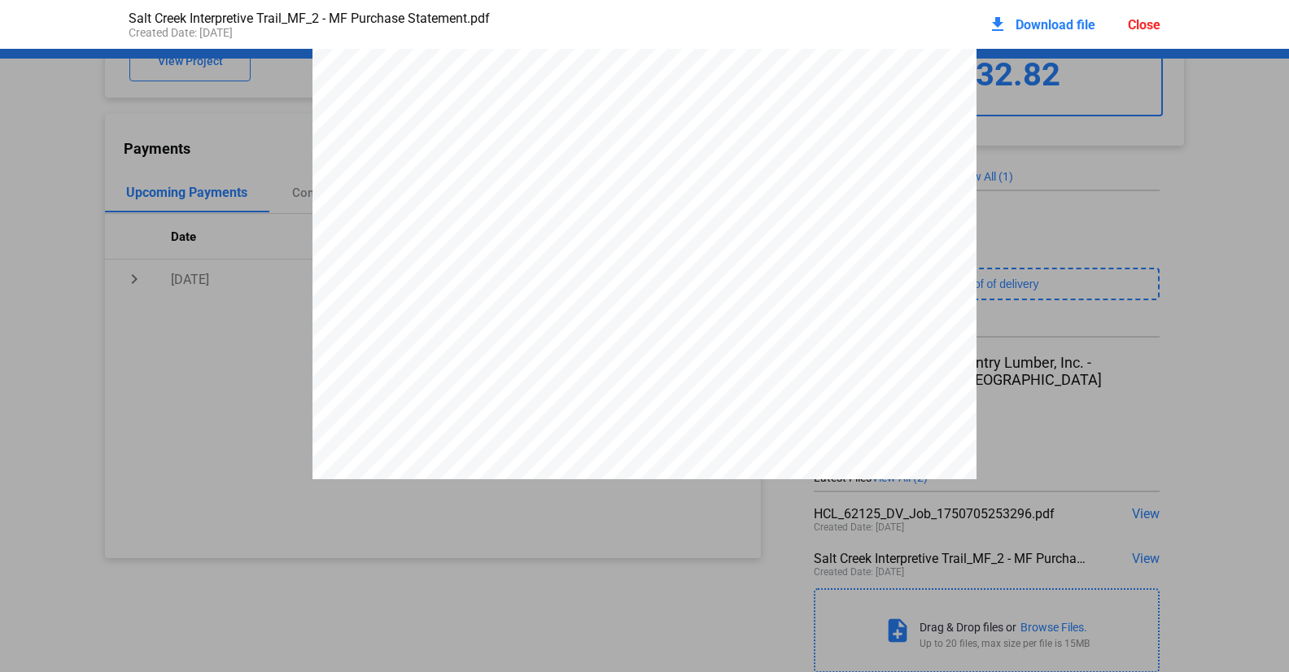
scroll to position [0, 0]
click at [1150, 20] on div "Close" at bounding box center [1144, 24] width 33 height 15
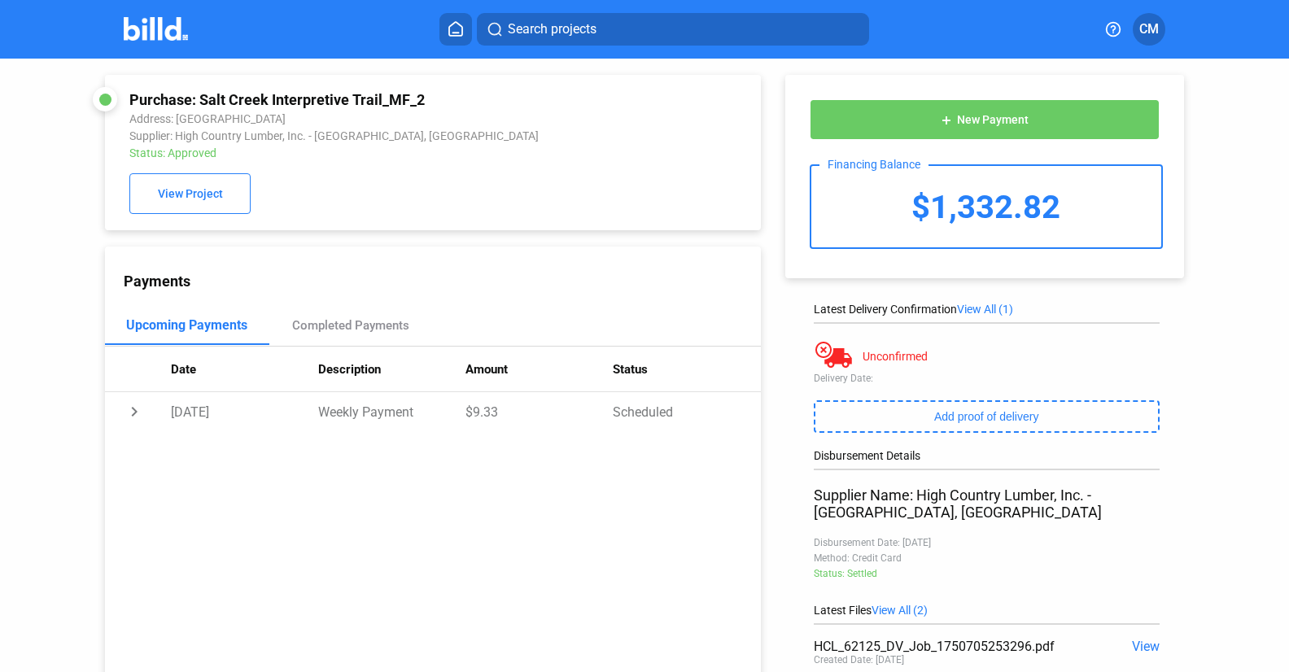
click at [458, 27] on icon at bounding box center [455, 28] width 16 height 15
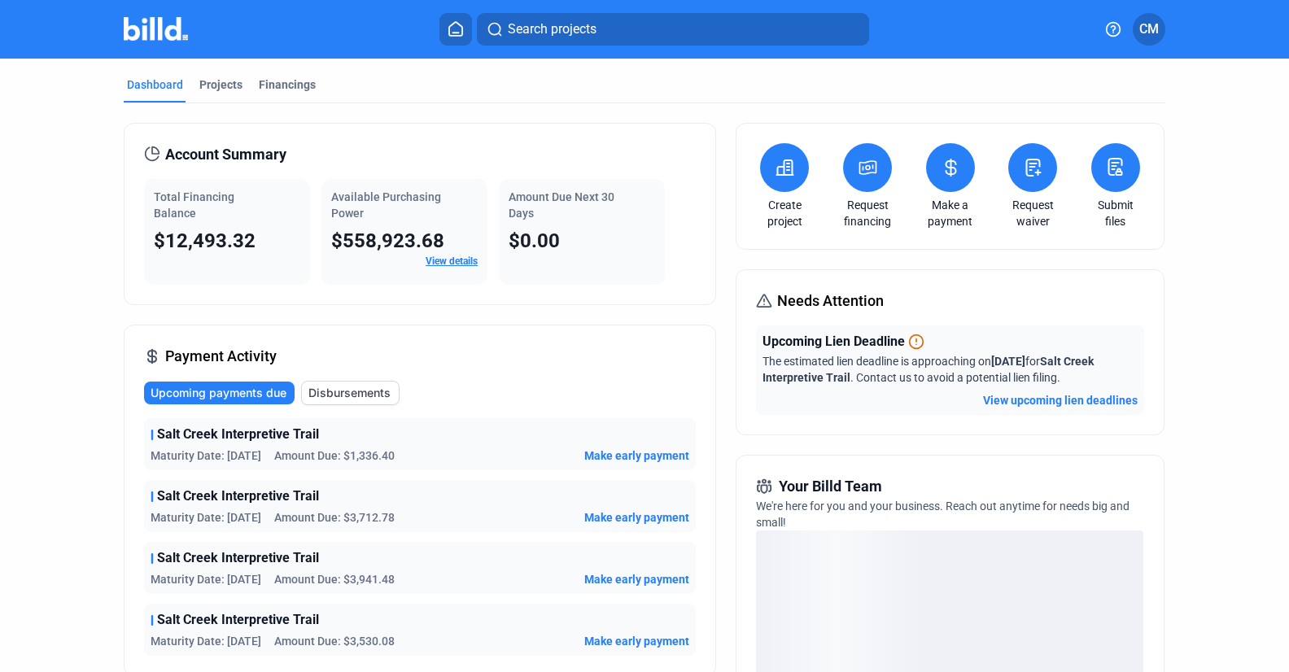
click at [1063, 399] on button "View upcoming lien deadlines" at bounding box center [1060, 400] width 155 height 16
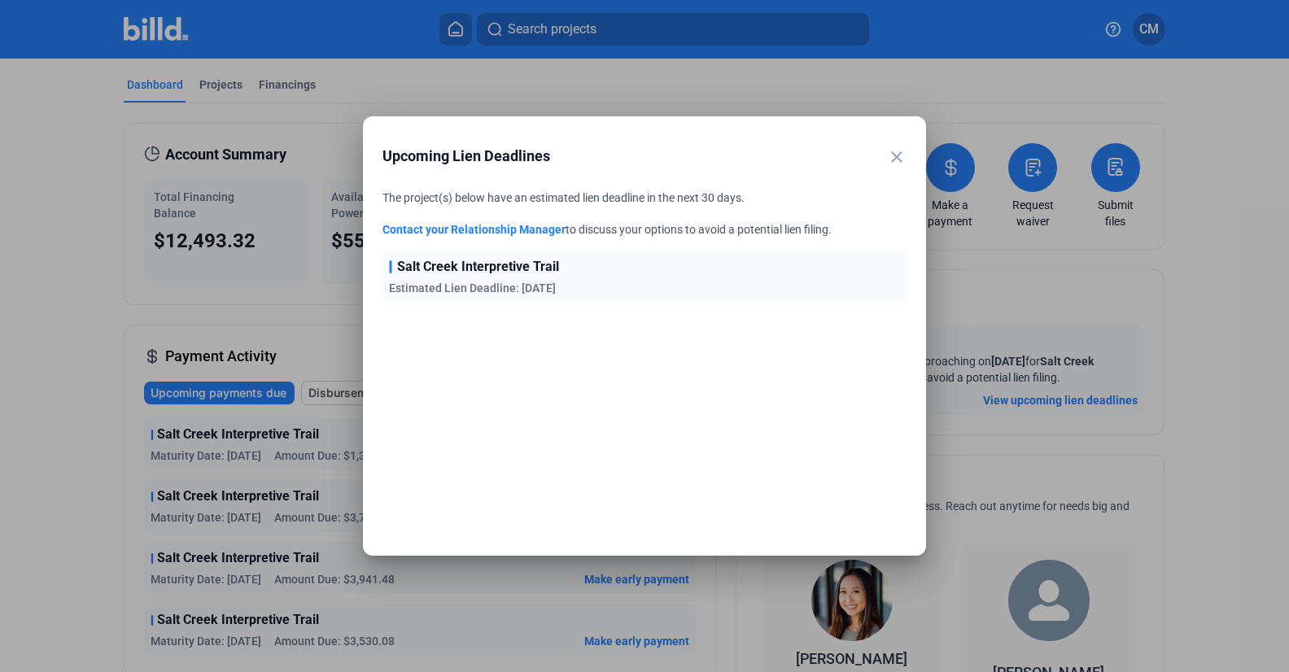
click at [473, 279] on div "Salt Creek Interpretive Trail Estimated Lien Deadline: 10/9/25" at bounding box center [644, 277] width 524 height 52
click at [898, 155] on mat-icon "close" at bounding box center [897, 157] width 20 height 20
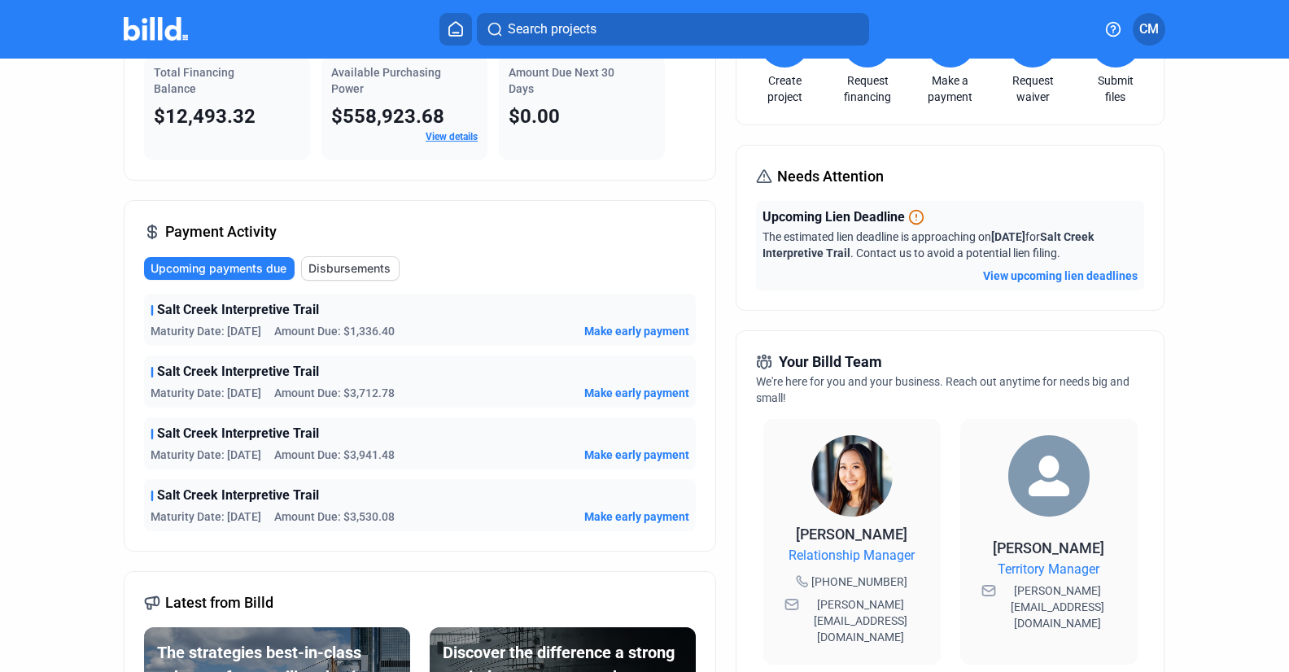
scroll to position [130, 0]
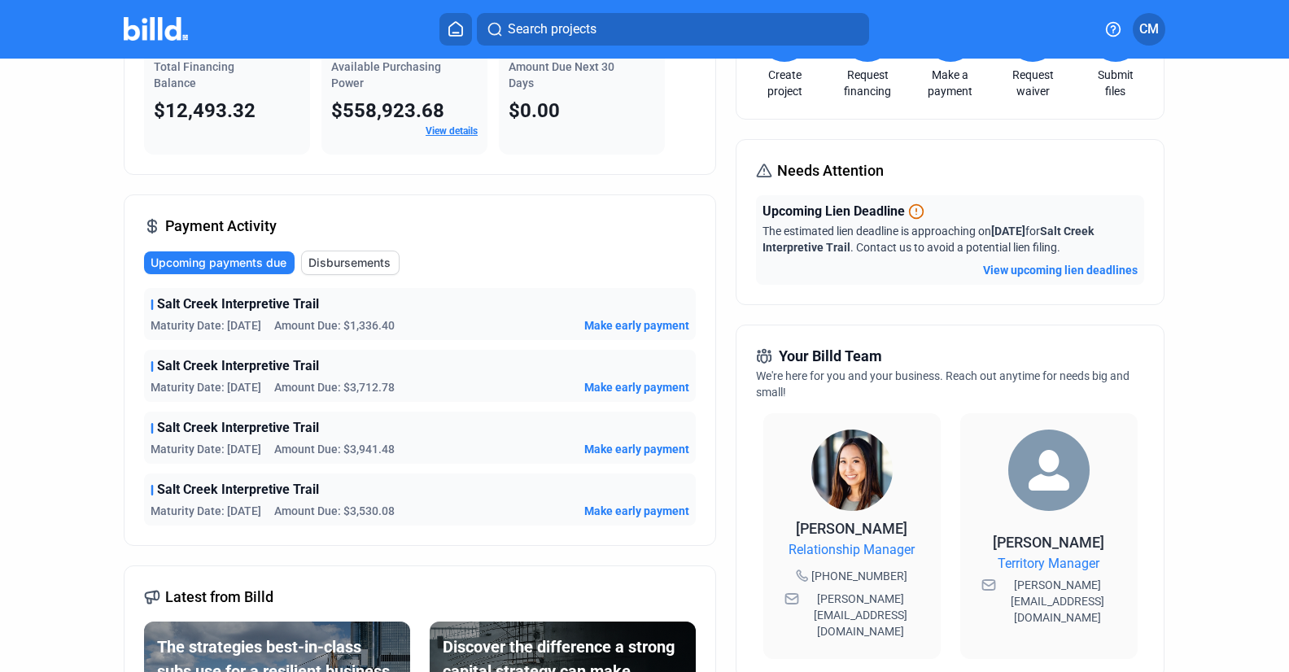
drag, startPoint x: 1210, startPoint y: 627, endPoint x: 720, endPoint y: 530, distance: 499.4
click at [707, 528] on dashboard "Dashboard Projects Financings Account Summary Total Financing Balance $12,493.3…" at bounding box center [644, 476] width 1160 height 1096
click at [1178, 142] on div "Dashboard Projects Financings Account Summary Total Financing Balance $12,493.3…" at bounding box center [644, 476] width 1106 height 1096
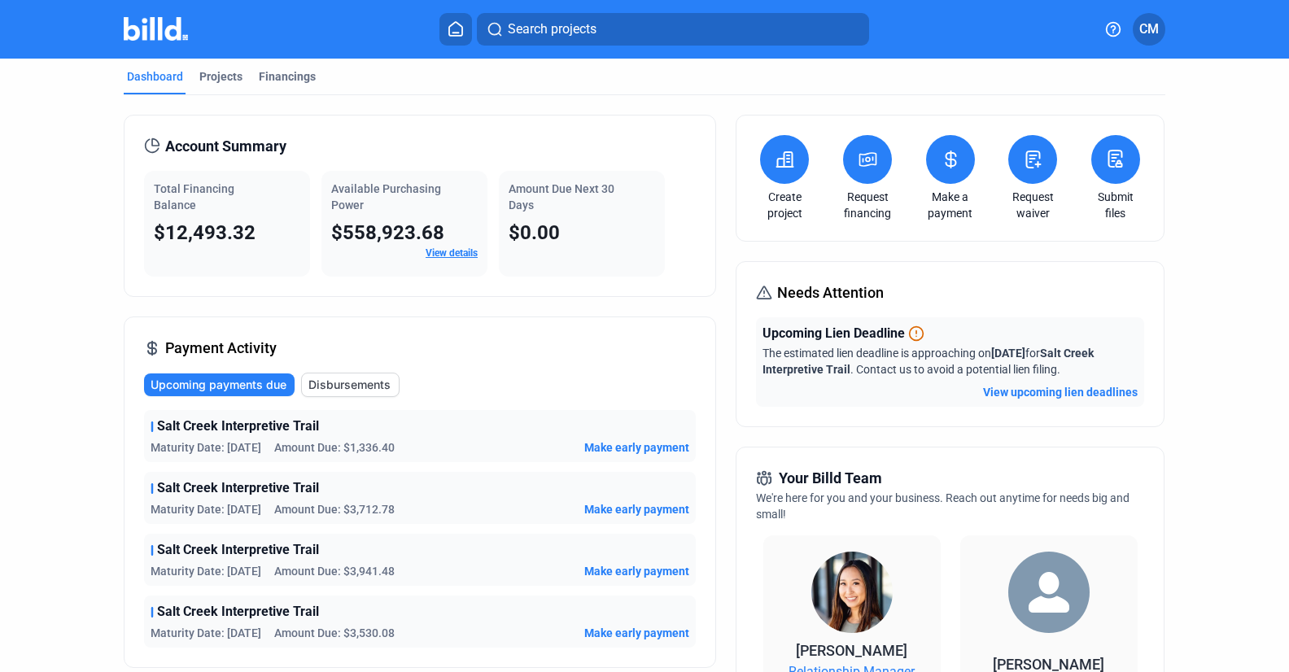
scroll to position [0, 0]
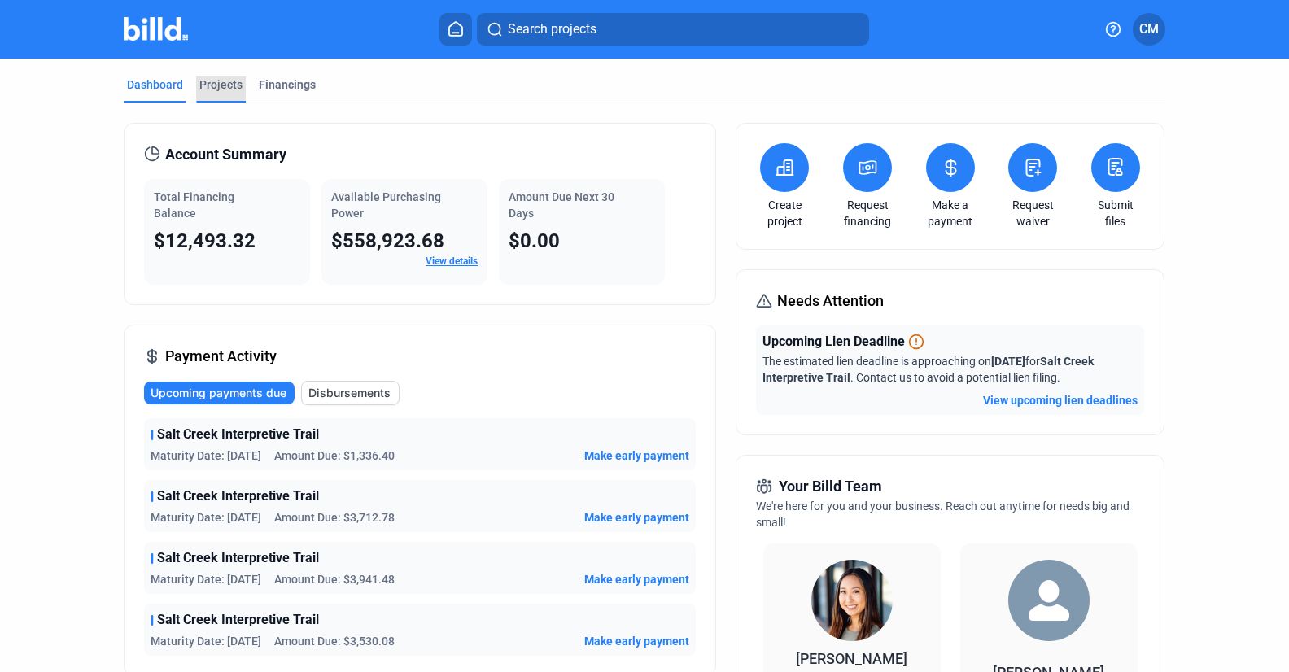
click at [199, 85] on div "Projects" at bounding box center [220, 84] width 43 height 16
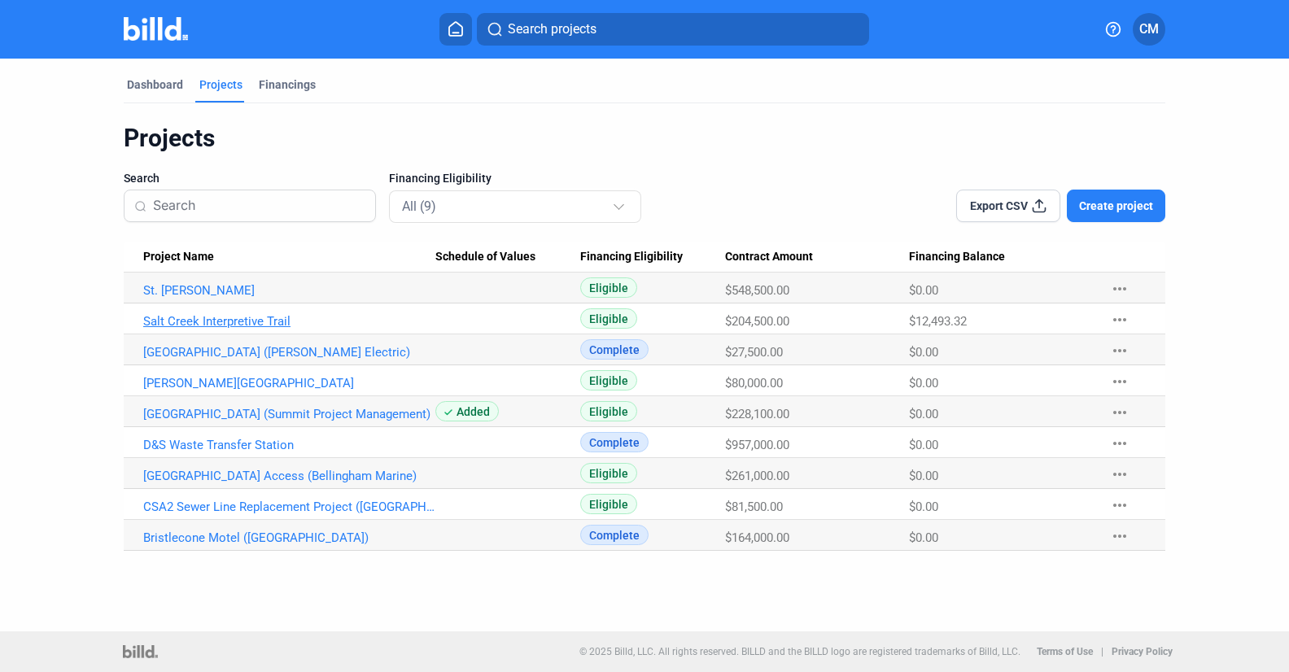
click at [205, 322] on link "Salt Creek Interpretive Trail" at bounding box center [289, 321] width 292 height 15
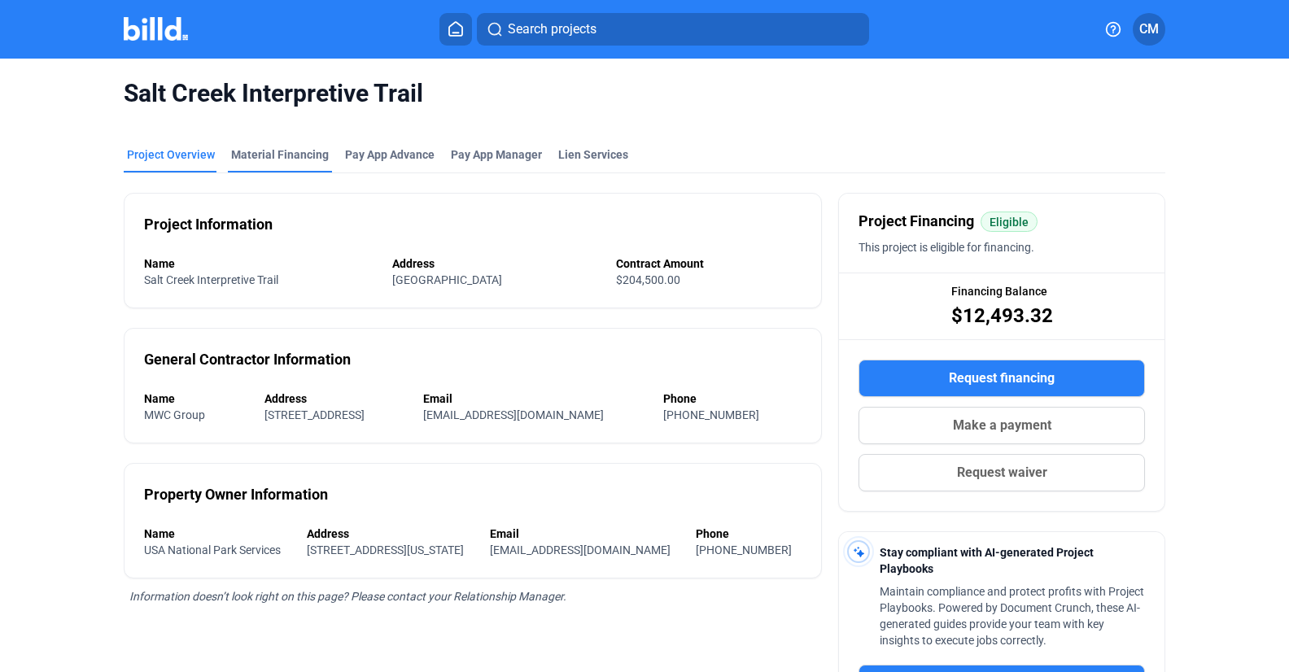
click at [277, 149] on div "Material Financing" at bounding box center [280, 154] width 98 height 16
